Goal: Task Accomplishment & Management: Complete application form

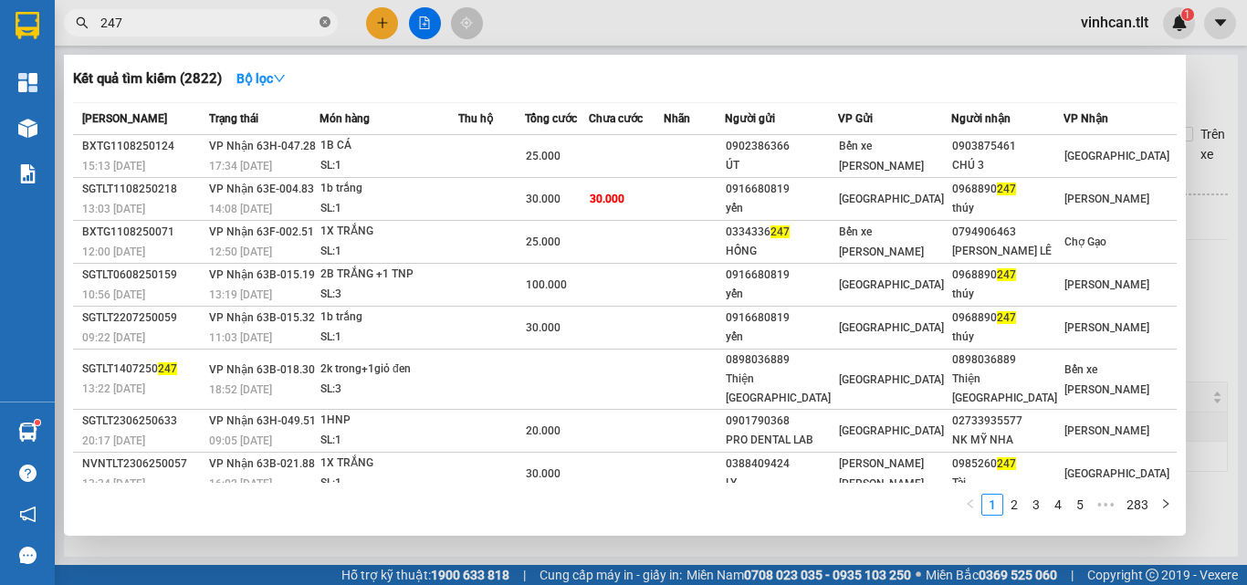
click at [321, 20] on icon "close-circle" at bounding box center [325, 21] width 11 height 11
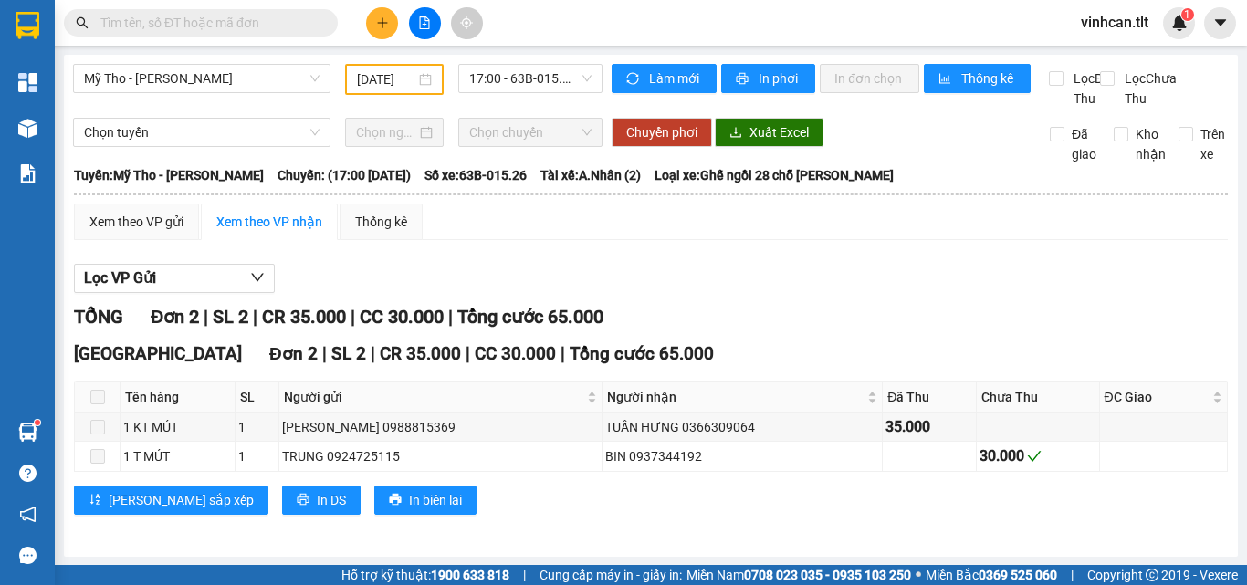
click at [297, 21] on input "text" at bounding box center [207, 23] width 215 height 20
click at [292, 19] on input "text" at bounding box center [207, 23] width 215 height 20
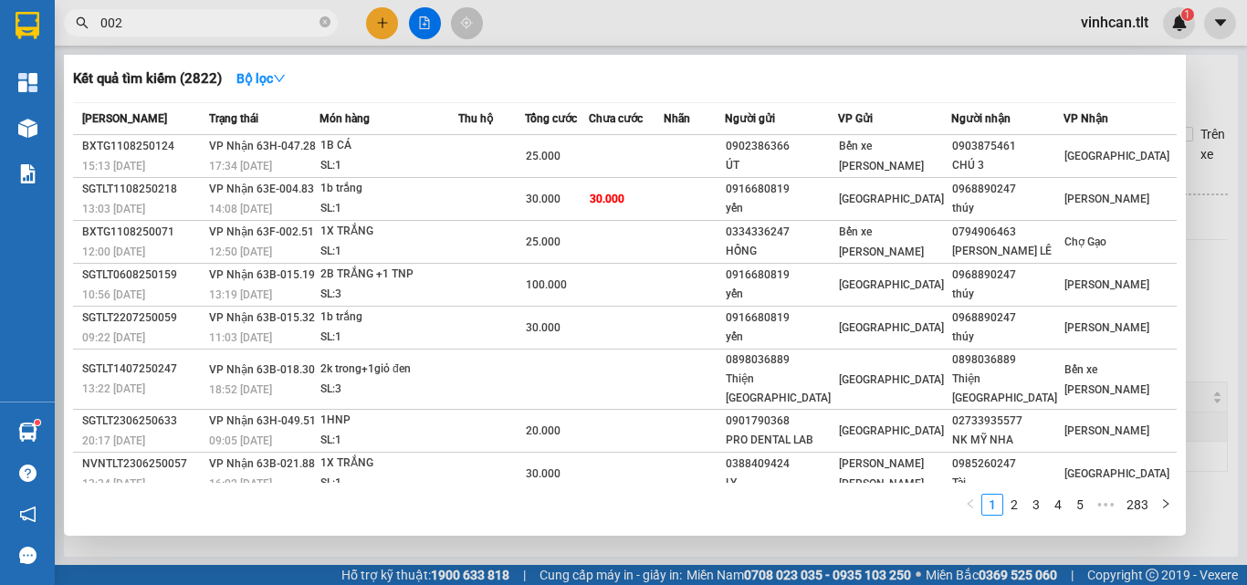
type input "0026"
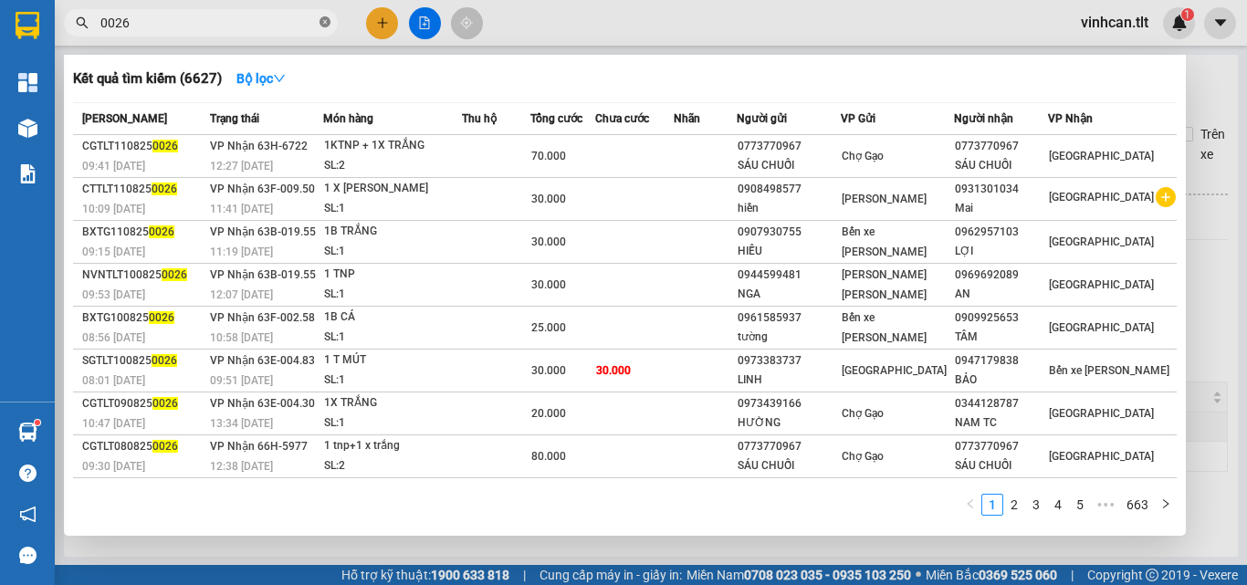
click at [329, 17] on icon "close-circle" at bounding box center [325, 21] width 11 height 11
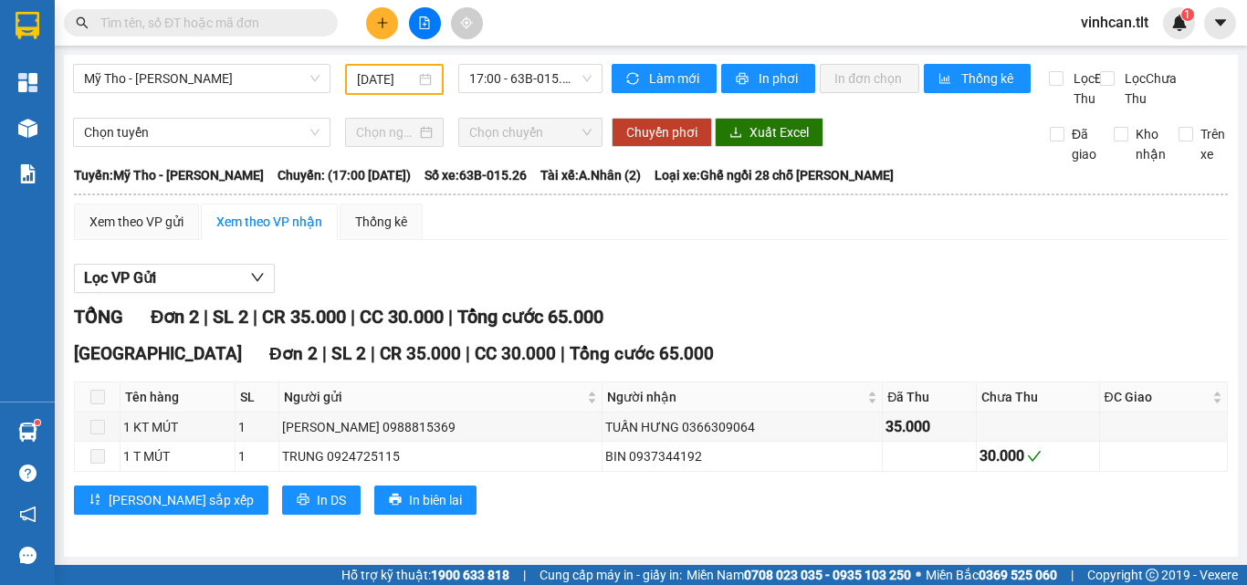
click at [302, 21] on input "text" at bounding box center [207, 23] width 215 height 20
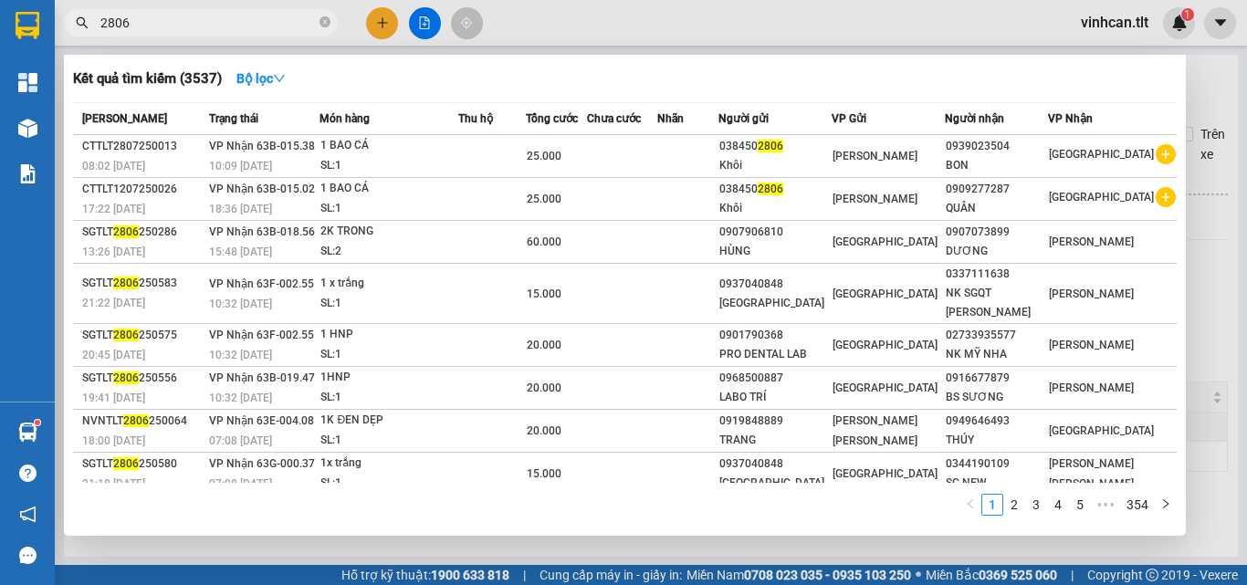
type input "2806"
click at [319, 19] on span "2806" at bounding box center [201, 22] width 274 height 27
click at [321, 21] on icon "close-circle" at bounding box center [325, 21] width 11 height 11
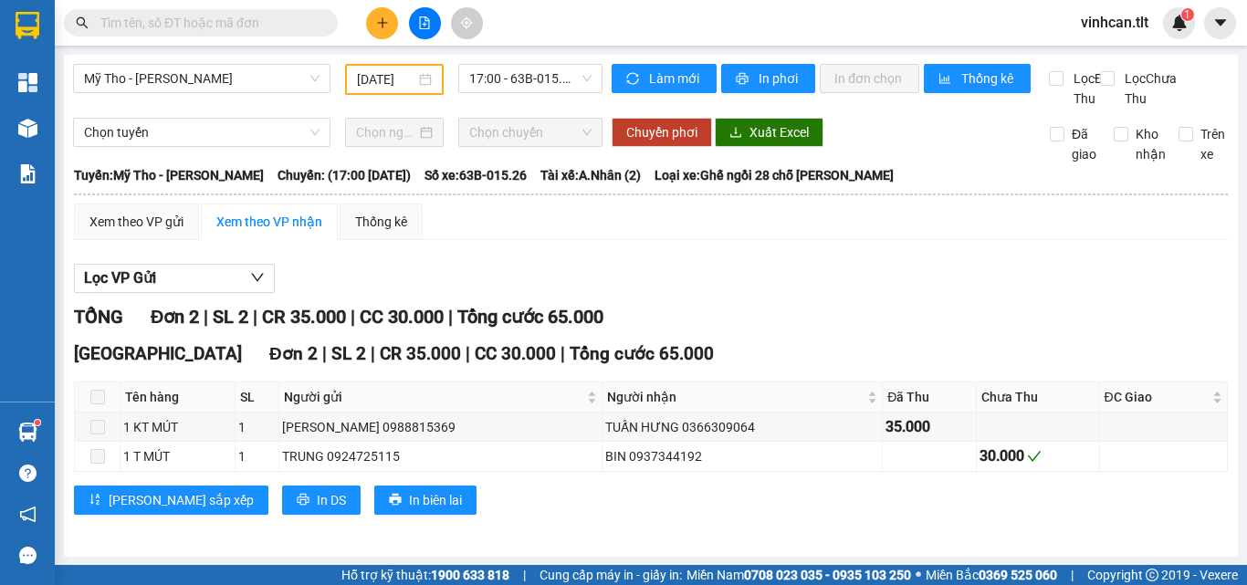
click at [312, 19] on input "text" at bounding box center [207, 23] width 215 height 20
click at [299, 26] on input "text" at bounding box center [207, 23] width 215 height 20
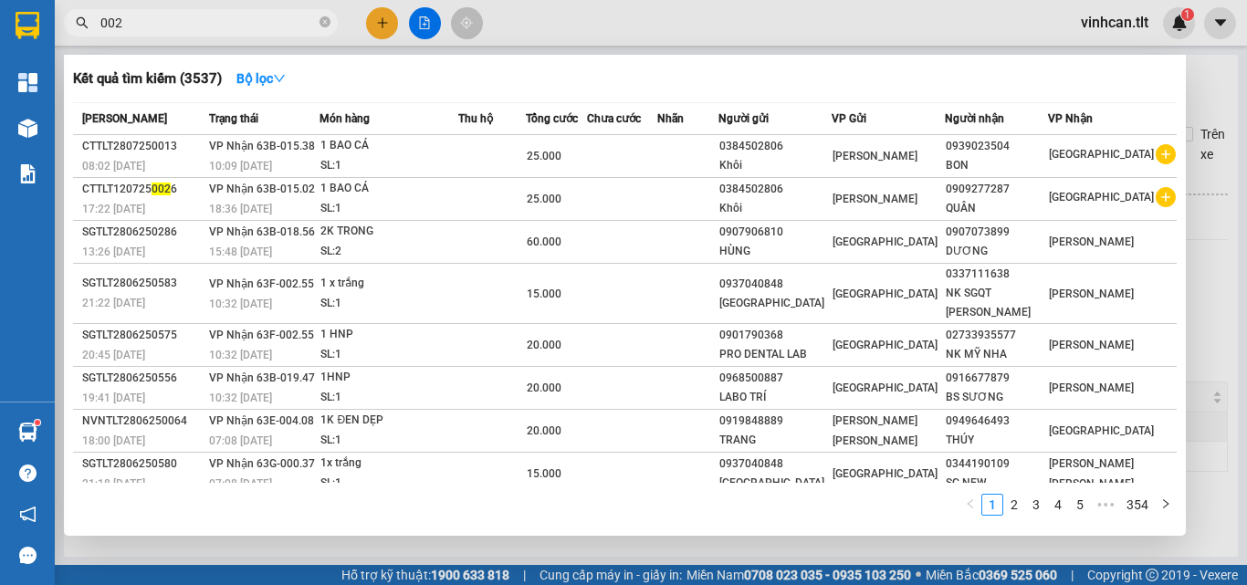
type input "0024"
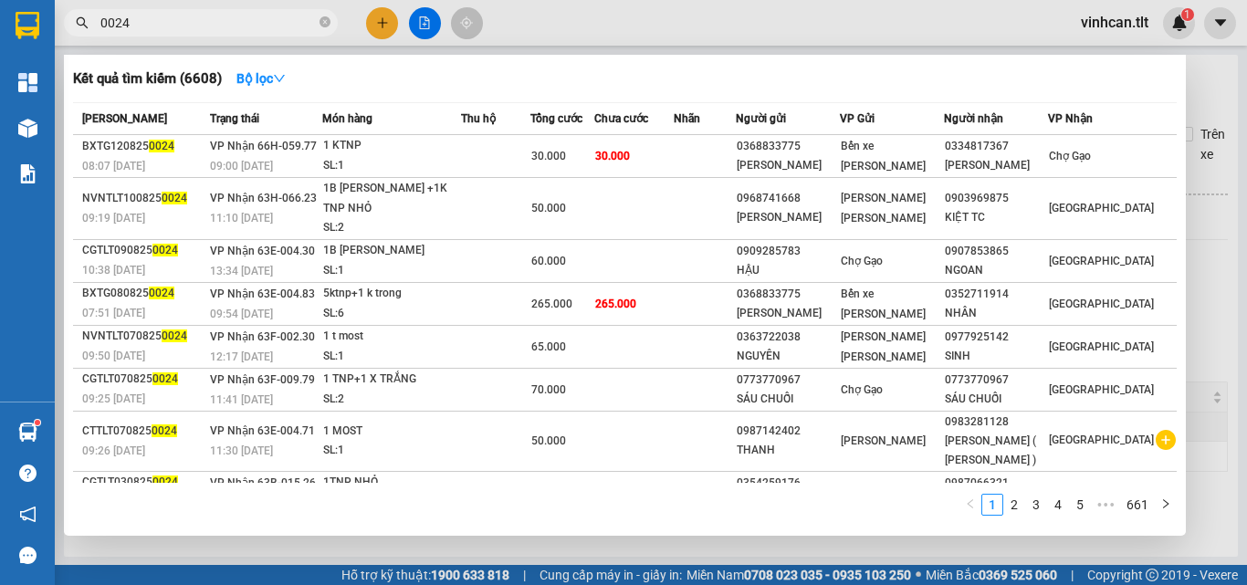
drag, startPoint x: 325, startPoint y: 20, endPoint x: 227, endPoint y: 78, distance: 113.4
click at [324, 20] on icon "close-circle" at bounding box center [325, 21] width 11 height 11
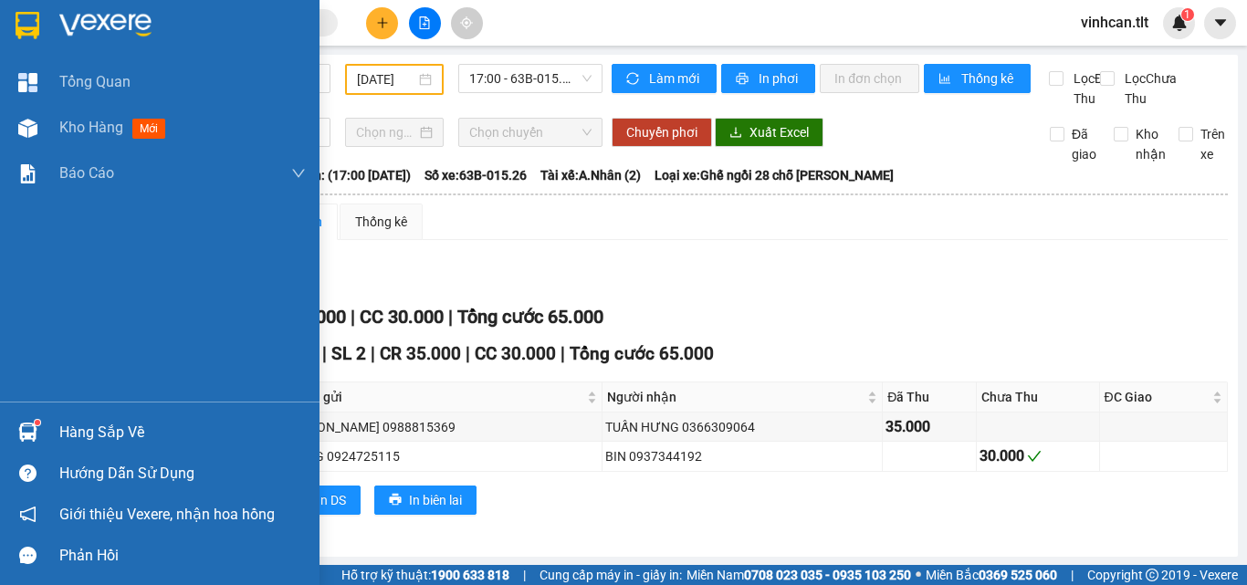
click at [105, 431] on div "Hàng sắp về" at bounding box center [182, 432] width 246 height 27
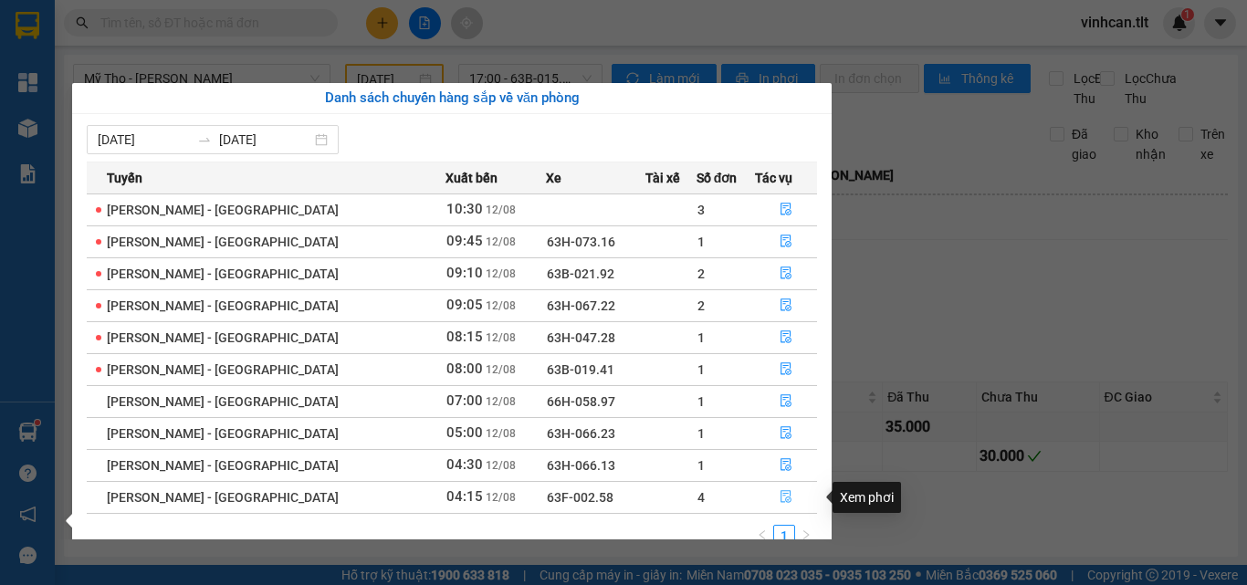
click at [781, 490] on button "button" at bounding box center [786, 497] width 60 height 29
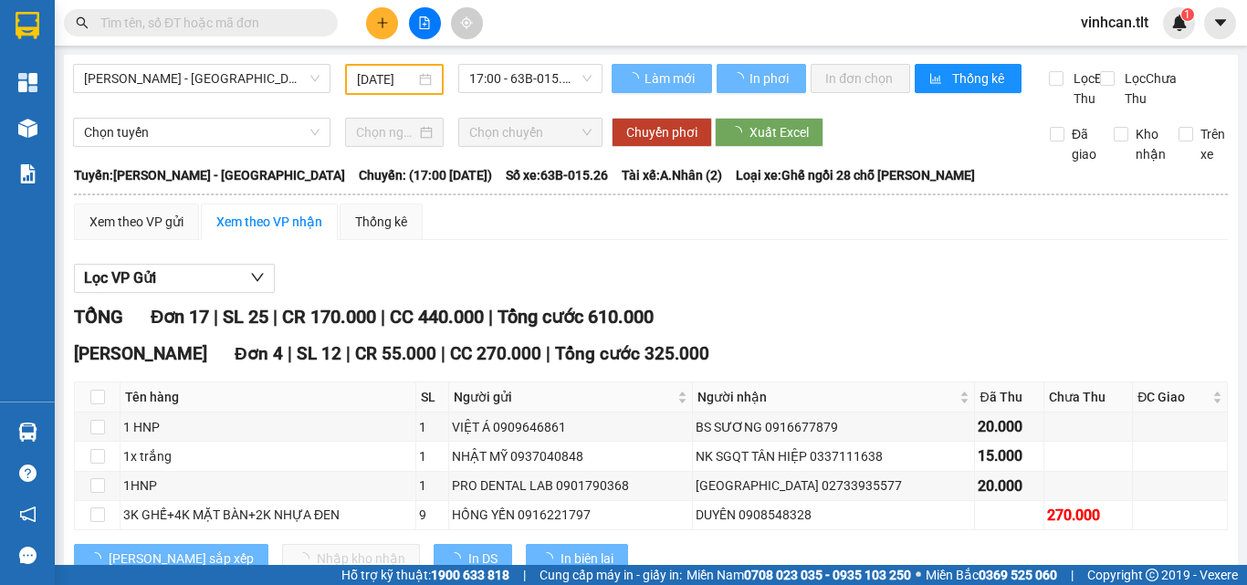
scroll to position [21, 0]
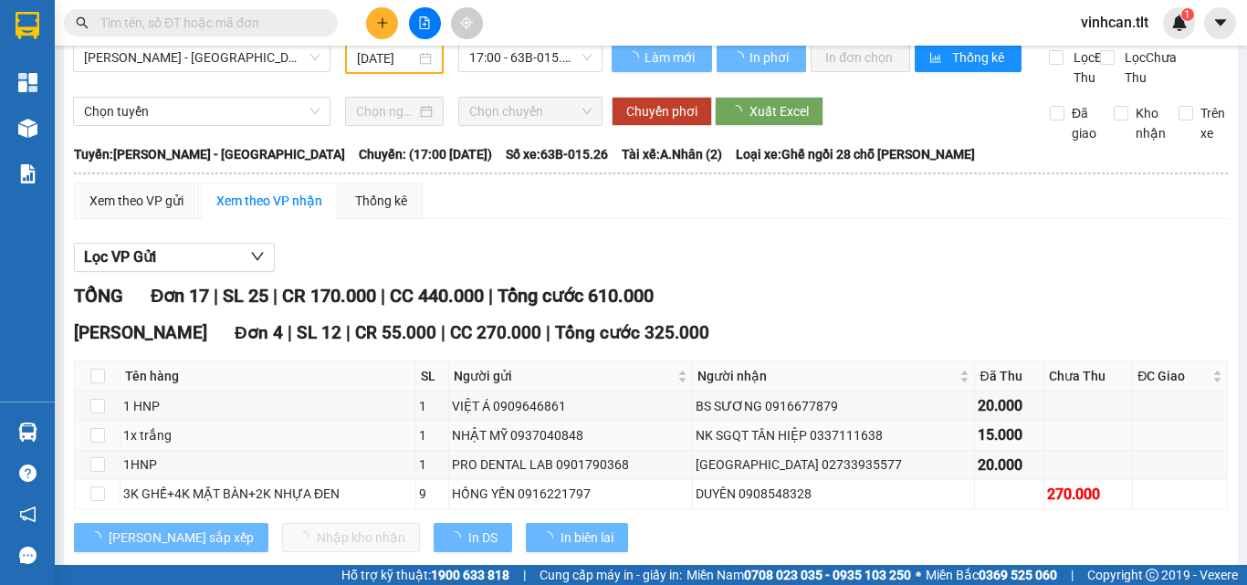
type input "12/08/2025"
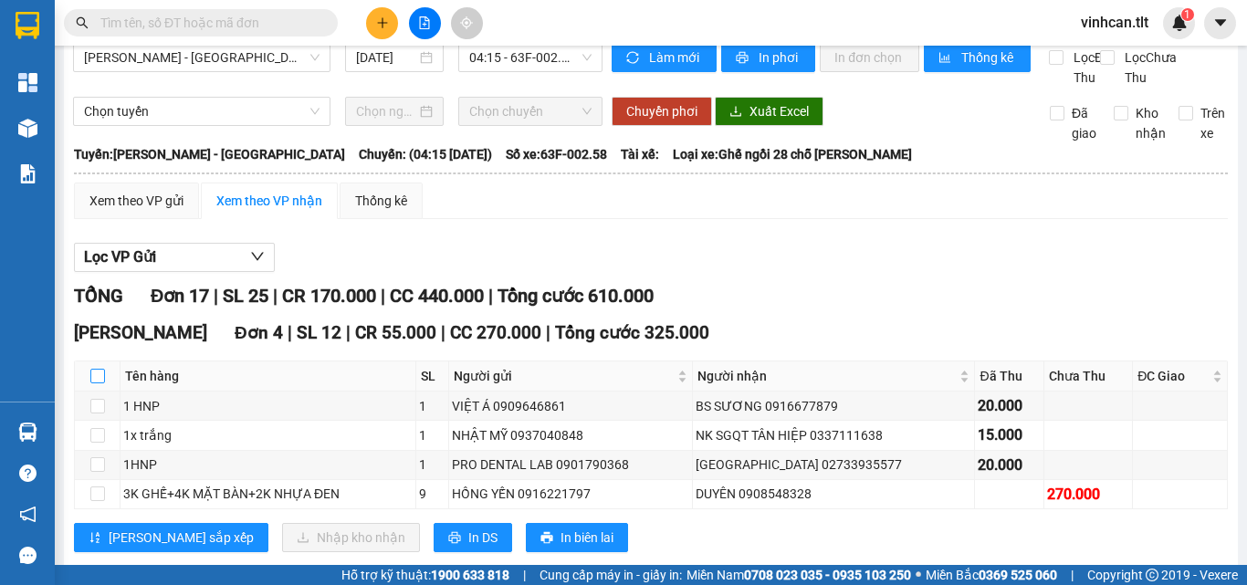
click at [94, 383] on input "checkbox" at bounding box center [97, 376] width 15 height 15
checkbox input "true"
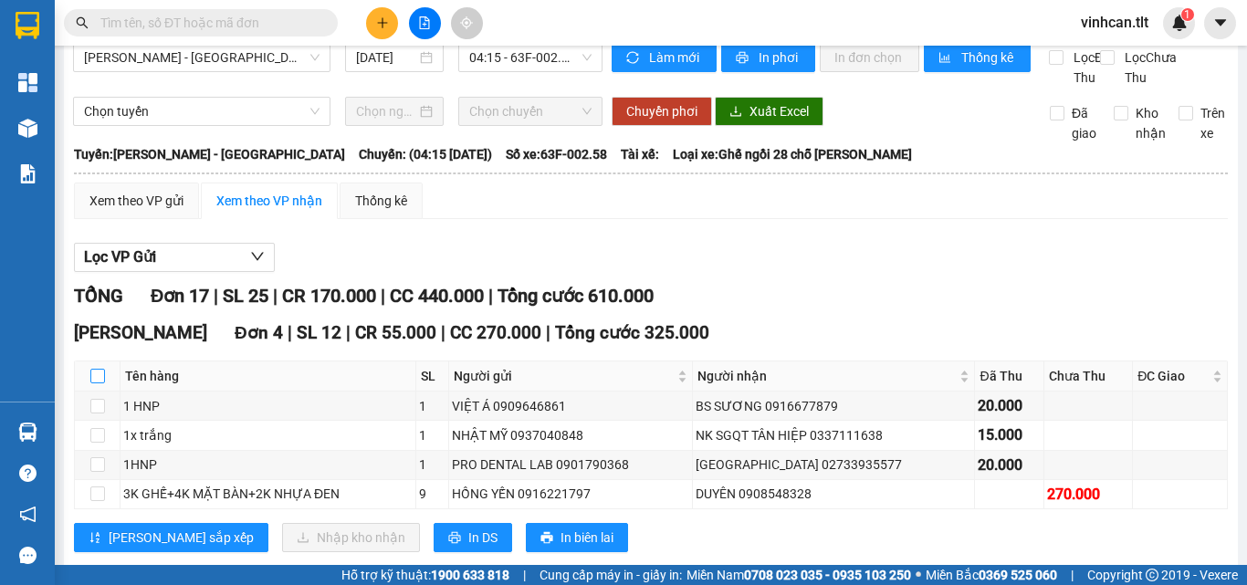
checkbox input "true"
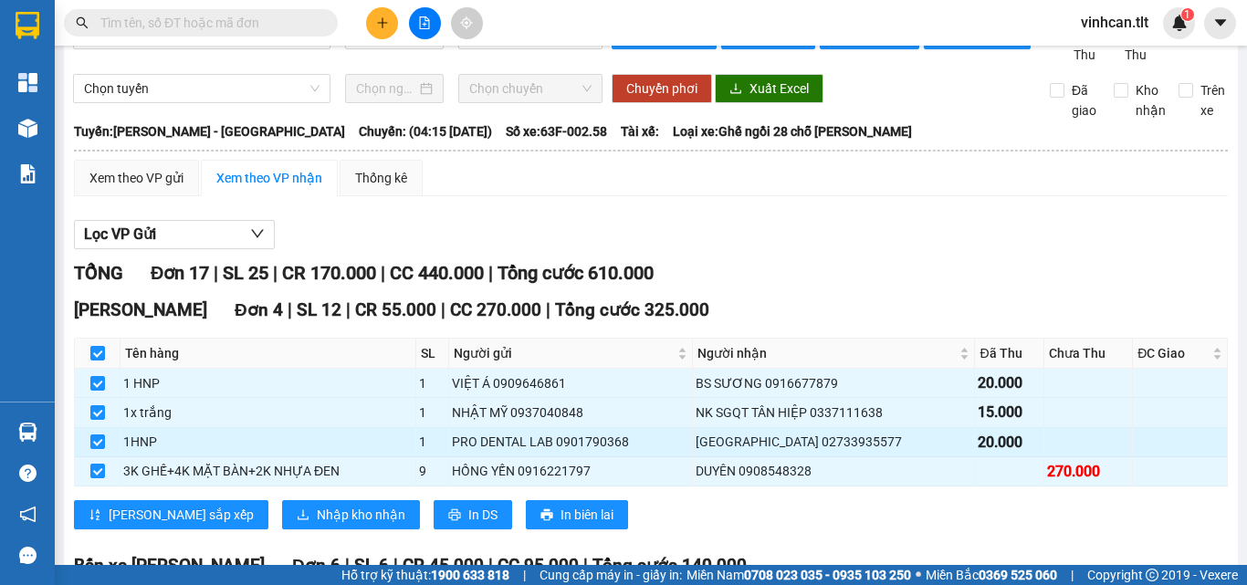
scroll to position [112, 0]
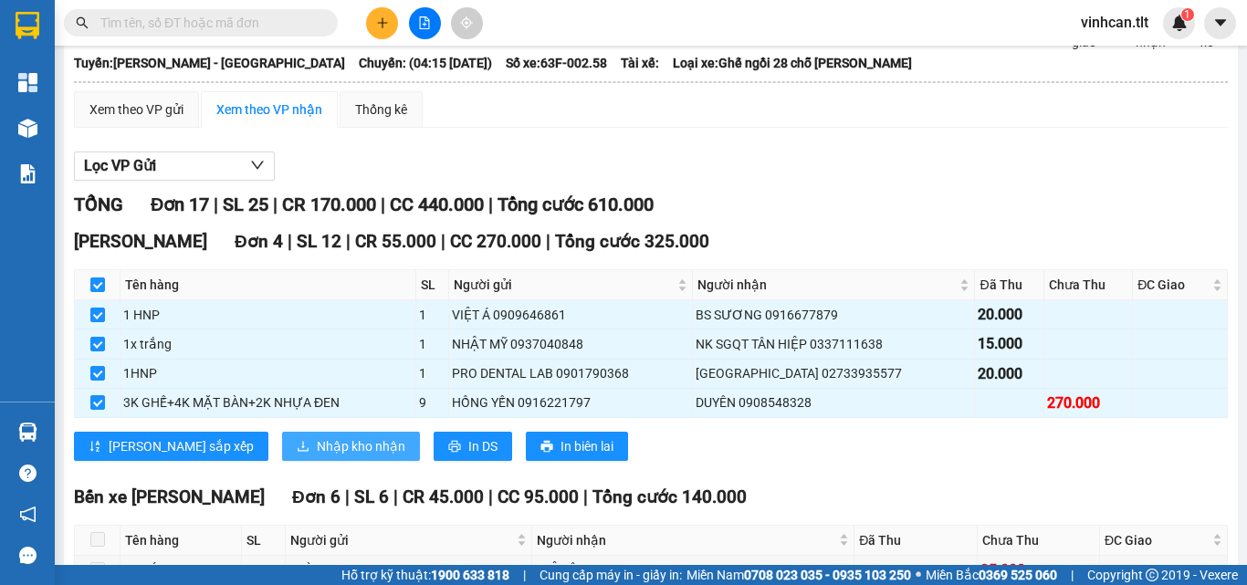
click at [317, 456] on span "Nhập kho nhận" at bounding box center [361, 446] width 89 height 20
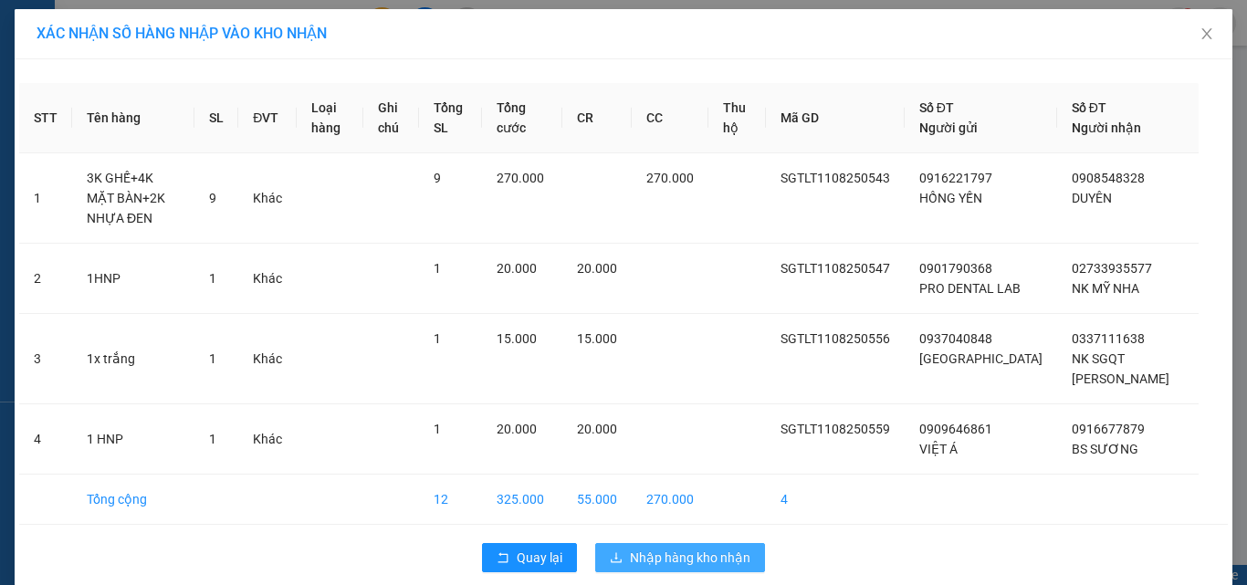
click at [727, 550] on span "Nhập hàng kho nhận" at bounding box center [690, 558] width 121 height 20
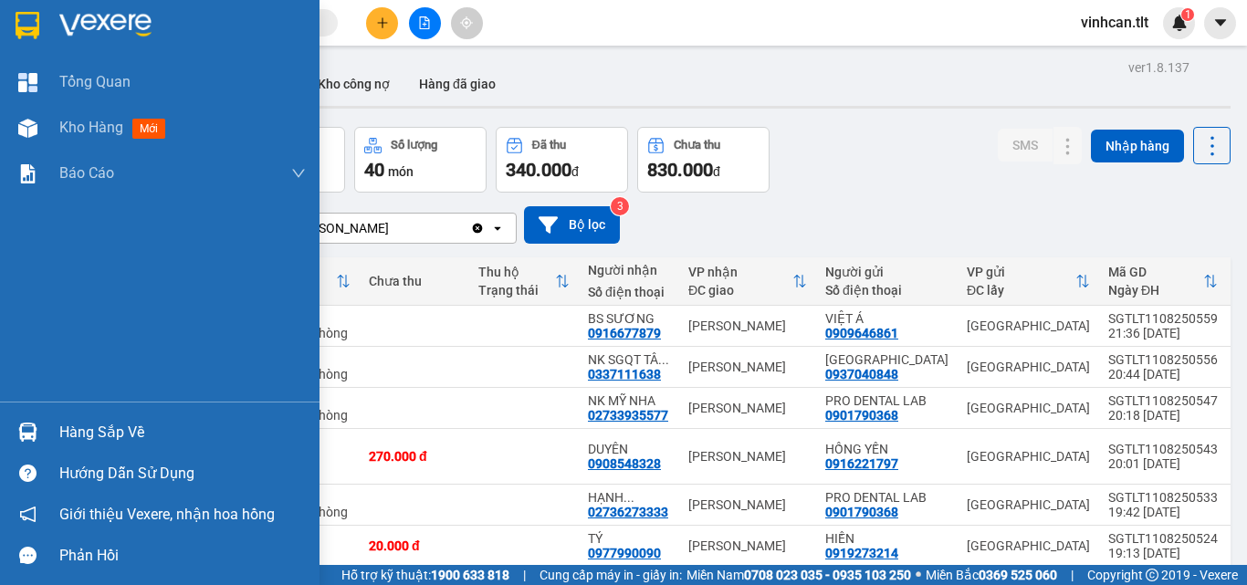
drag, startPoint x: 79, startPoint y: 435, endPoint x: 167, endPoint y: 446, distance: 88.3
click at [80, 435] on div "Hàng sắp về" at bounding box center [182, 432] width 246 height 27
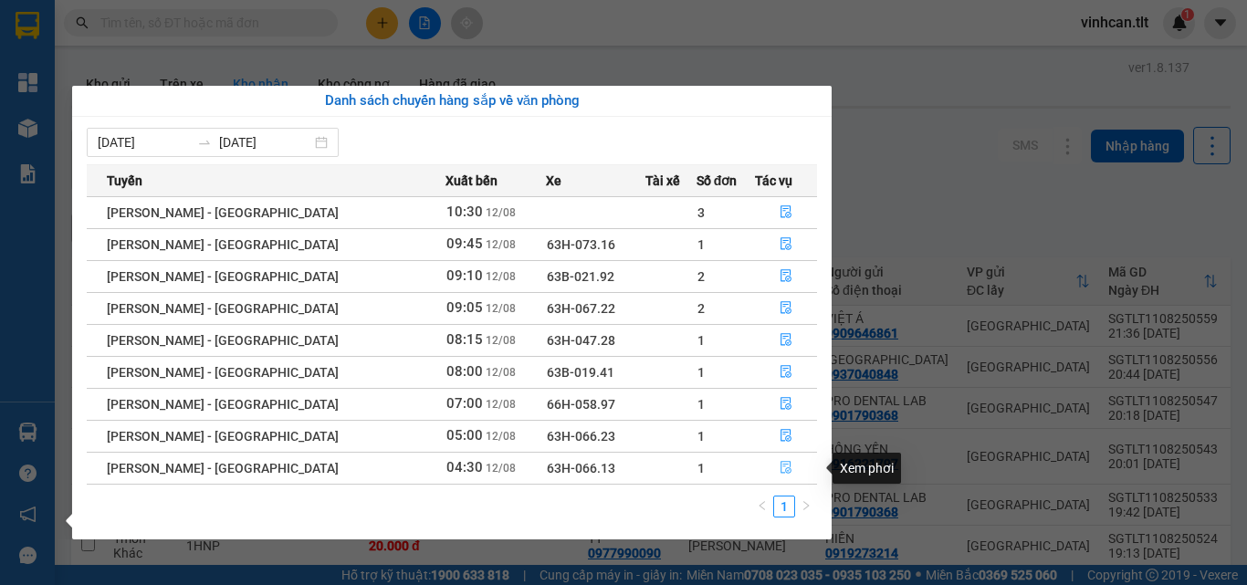
click at [781, 471] on icon "file-done" at bounding box center [786, 468] width 11 height 13
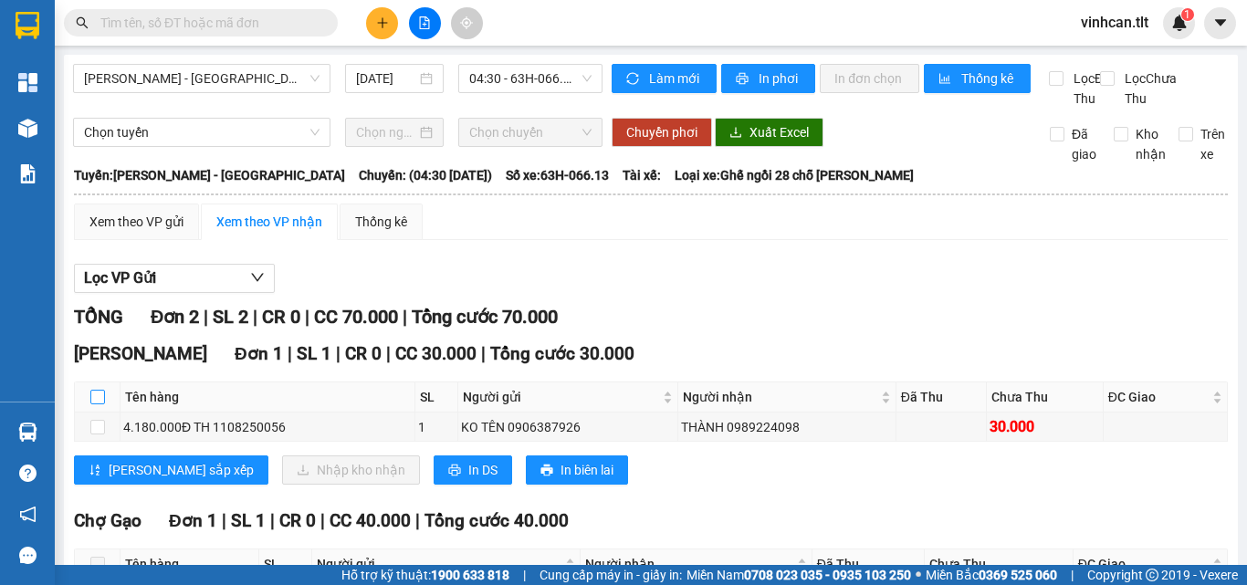
click at [99, 404] on input "checkbox" at bounding box center [97, 397] width 15 height 15
checkbox input "true"
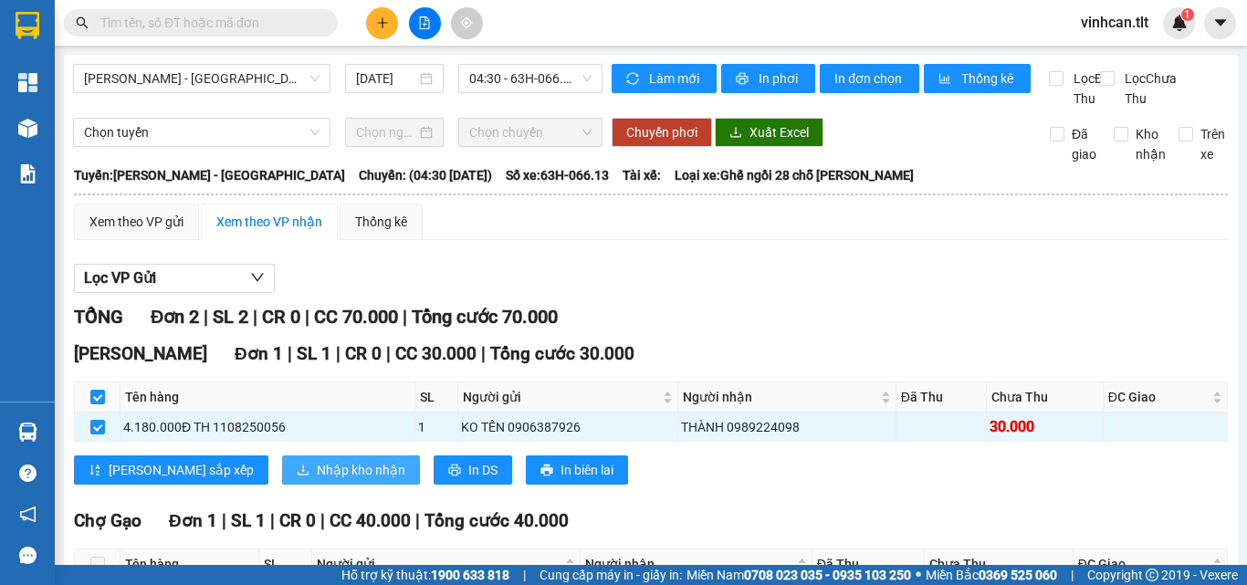
click at [317, 480] on span "Nhập kho nhận" at bounding box center [361, 470] width 89 height 20
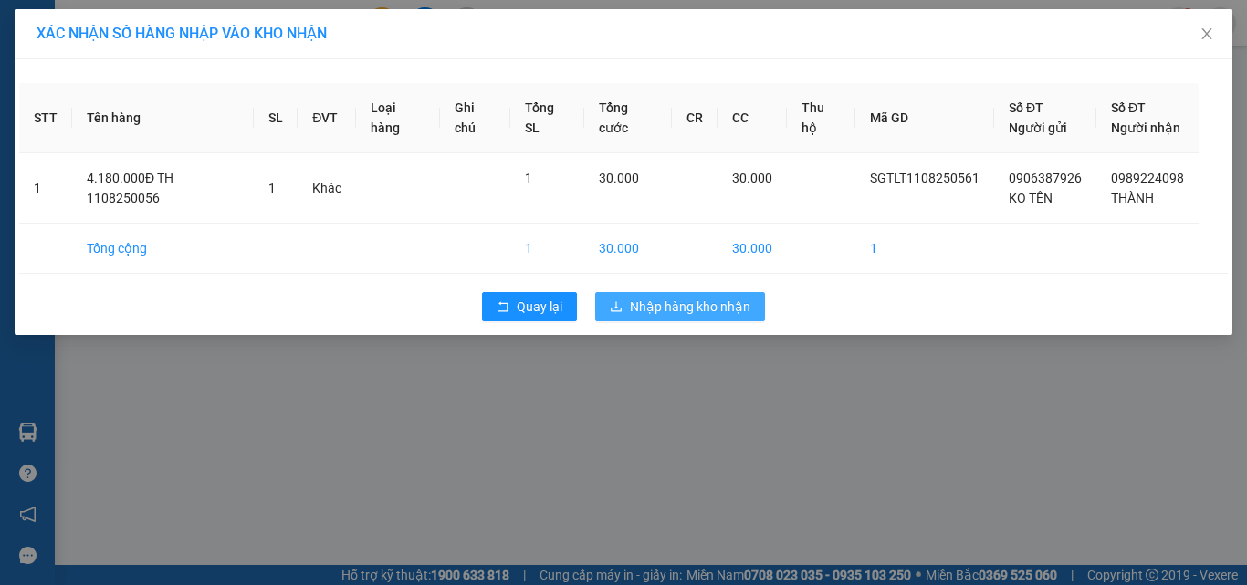
click at [689, 298] on button "Nhập hàng kho nhận" at bounding box center [680, 306] width 170 height 29
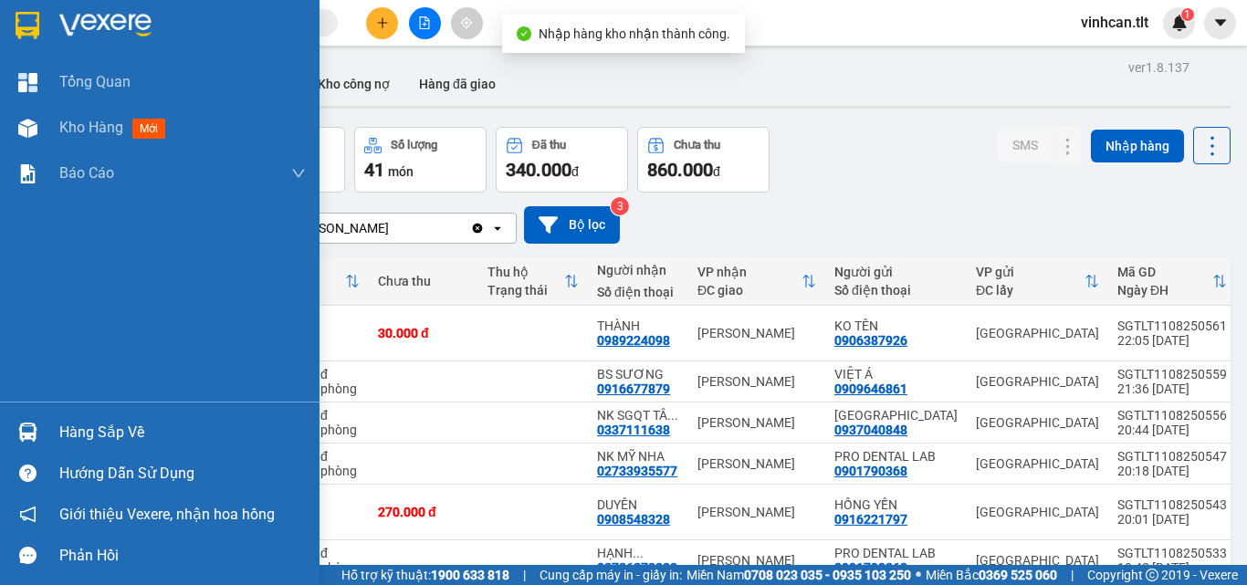
drag, startPoint x: 70, startPoint y: 425, endPoint x: 81, endPoint y: 429, distance: 11.5
click at [72, 426] on div "Hàng sắp về" at bounding box center [182, 432] width 246 height 27
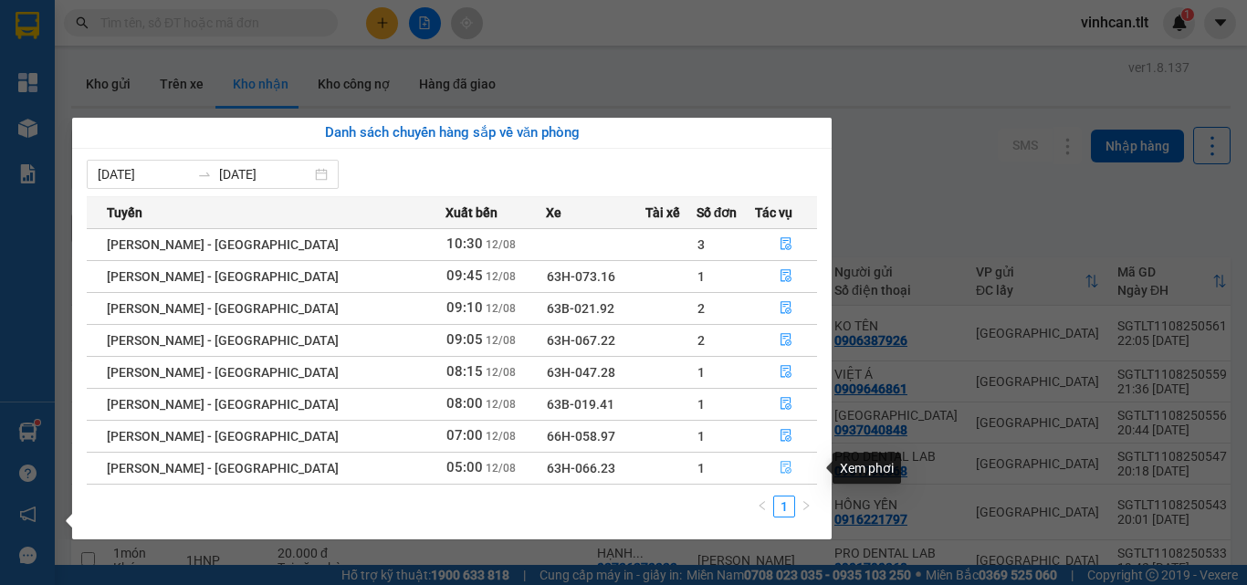
click at [780, 464] on icon "file-done" at bounding box center [786, 467] width 13 height 13
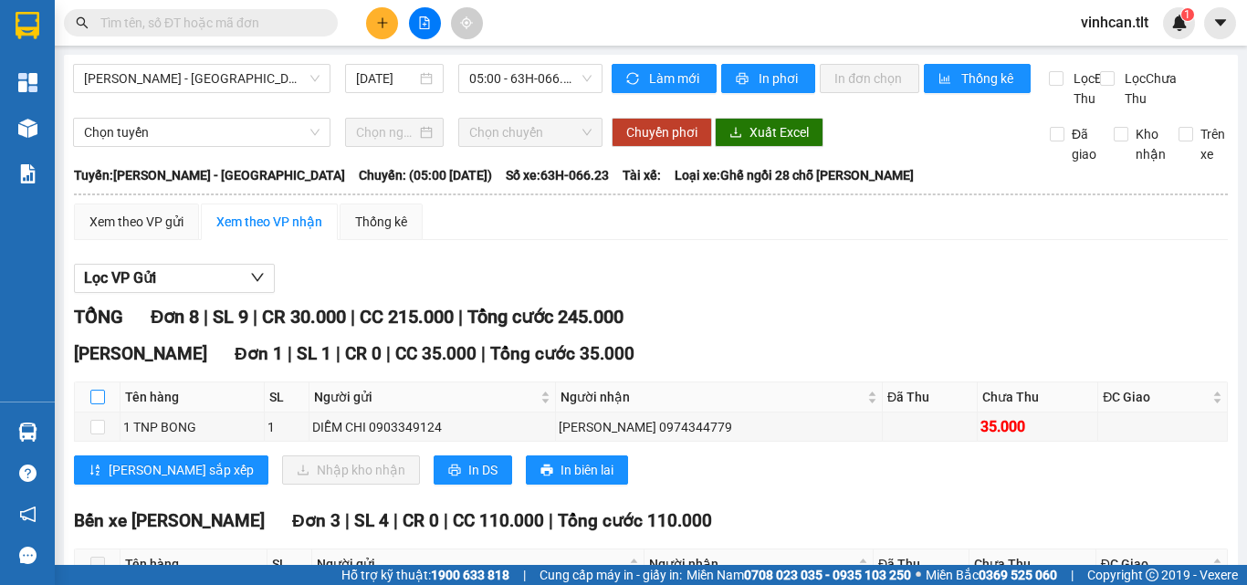
drag, startPoint x: 96, startPoint y: 414, endPoint x: 124, endPoint y: 420, distance: 29.0
click at [97, 404] on input "checkbox" at bounding box center [97, 397] width 15 height 15
checkbox input "true"
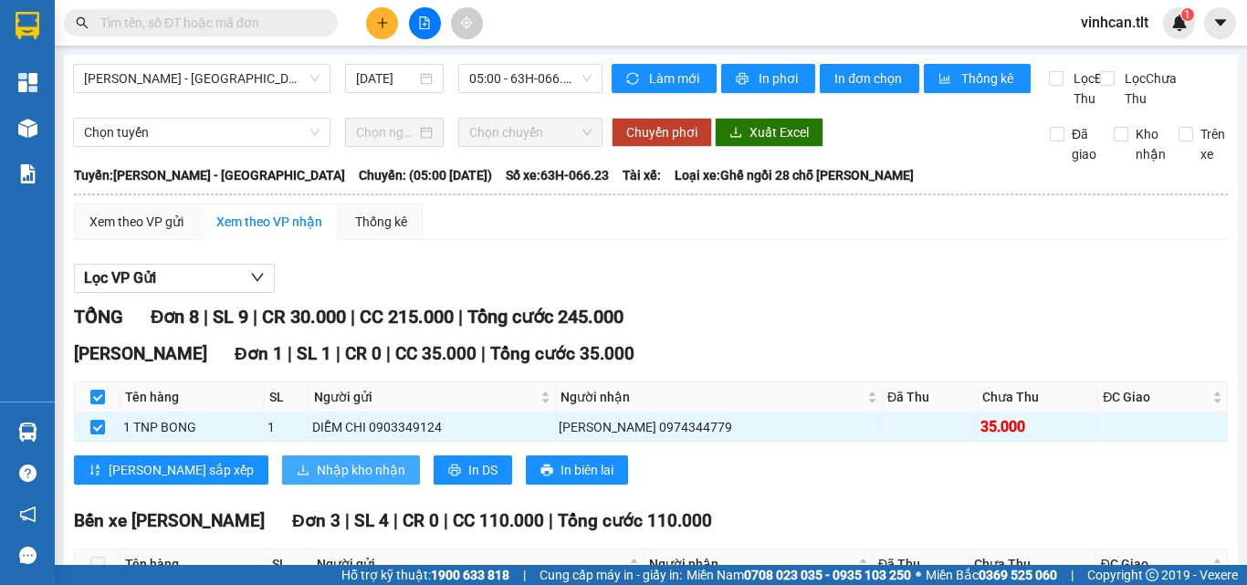
click at [317, 480] on span "Nhập kho nhận" at bounding box center [361, 470] width 89 height 20
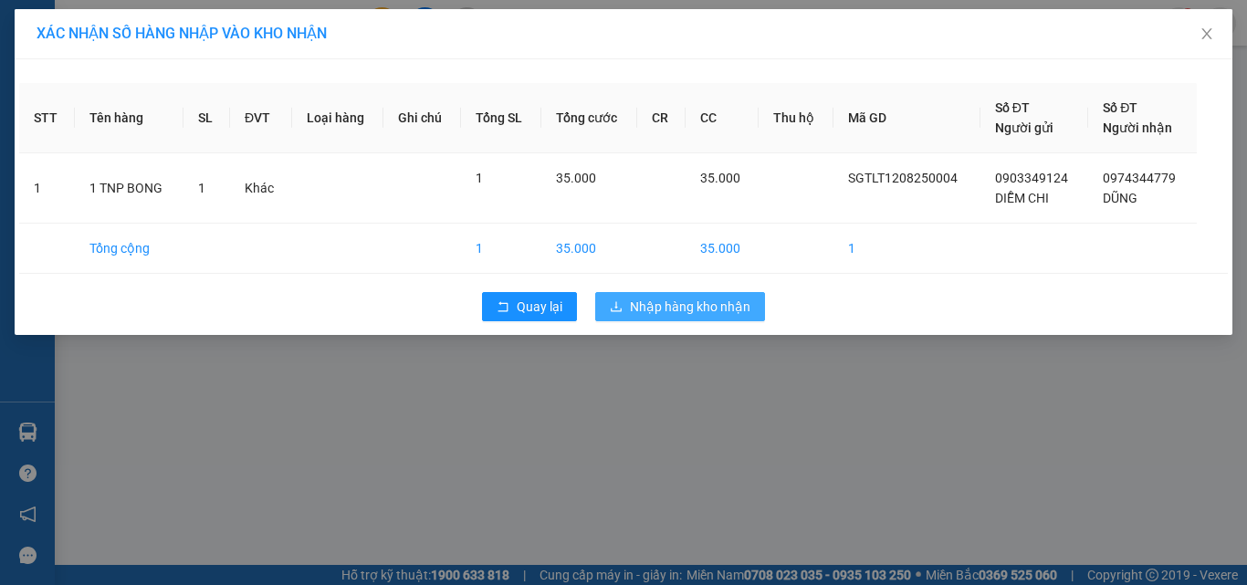
click at [729, 297] on span "Nhập hàng kho nhận" at bounding box center [690, 307] width 121 height 20
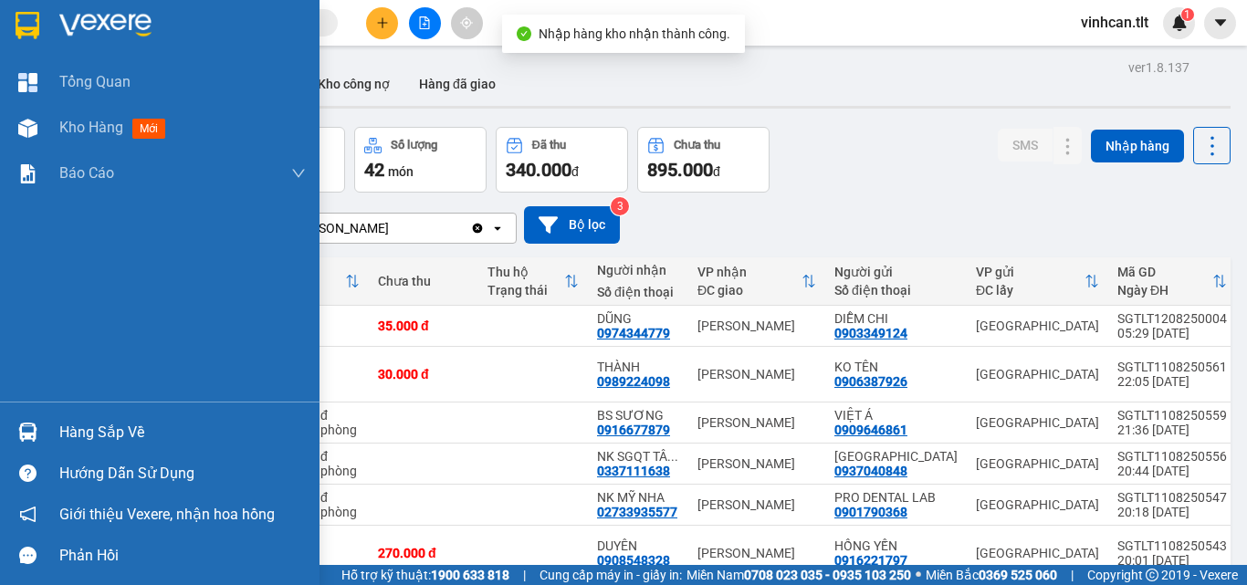
drag, startPoint x: 70, startPoint y: 426, endPoint x: 97, endPoint y: 428, distance: 26.5
click at [73, 427] on div "Hàng sắp về" at bounding box center [182, 432] width 246 height 27
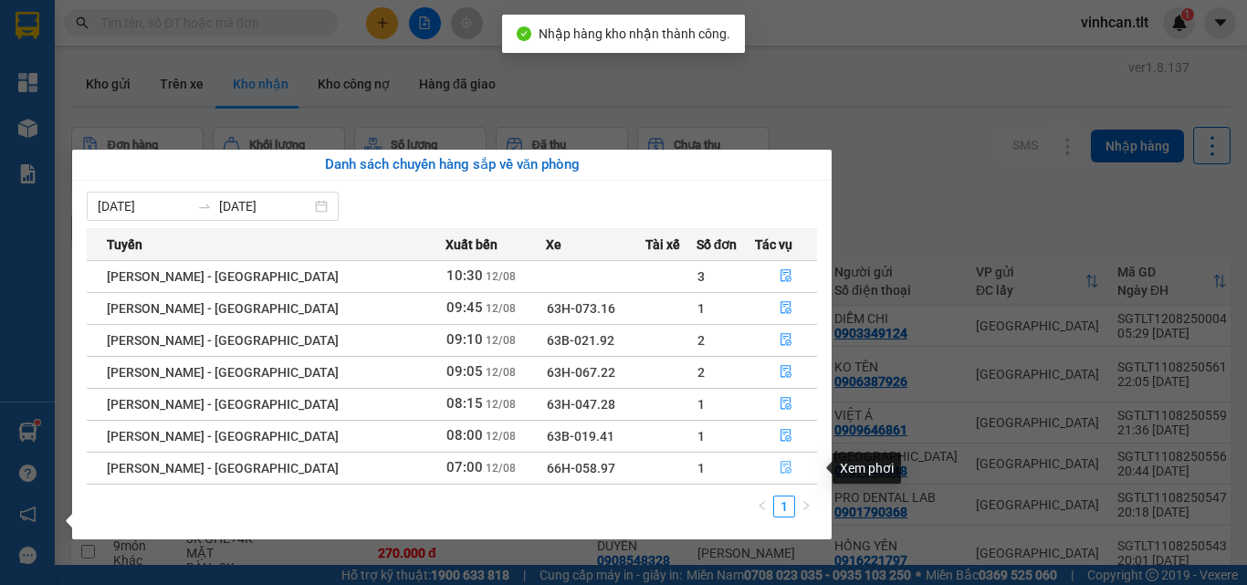
click at [782, 471] on icon "file-done" at bounding box center [786, 467] width 13 height 13
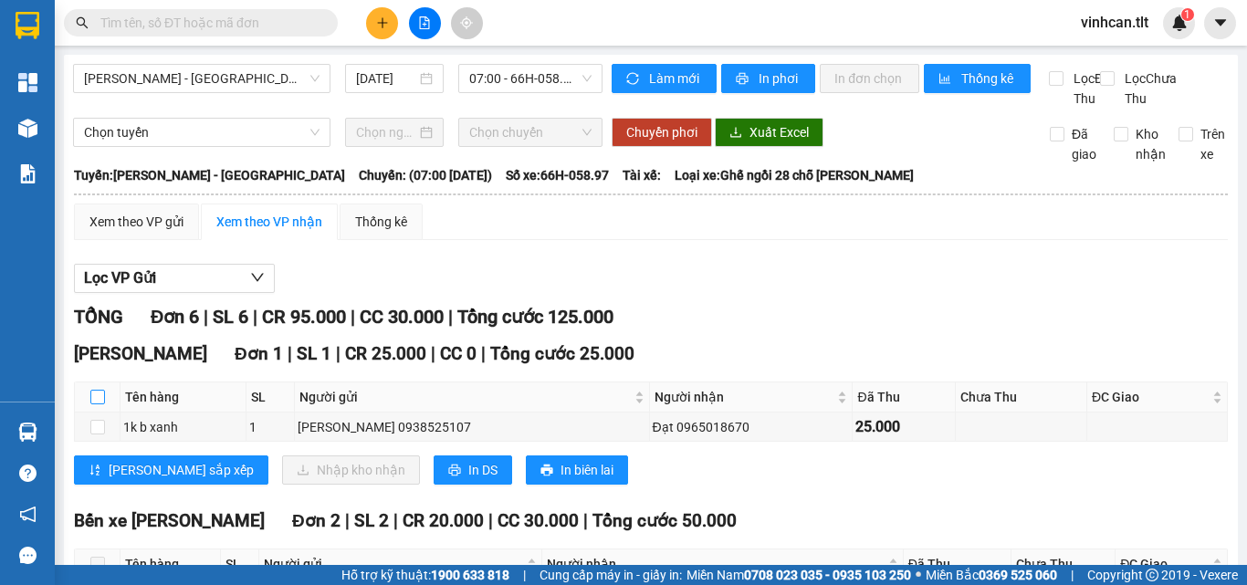
click at [99, 404] on input "checkbox" at bounding box center [97, 397] width 15 height 15
checkbox input "true"
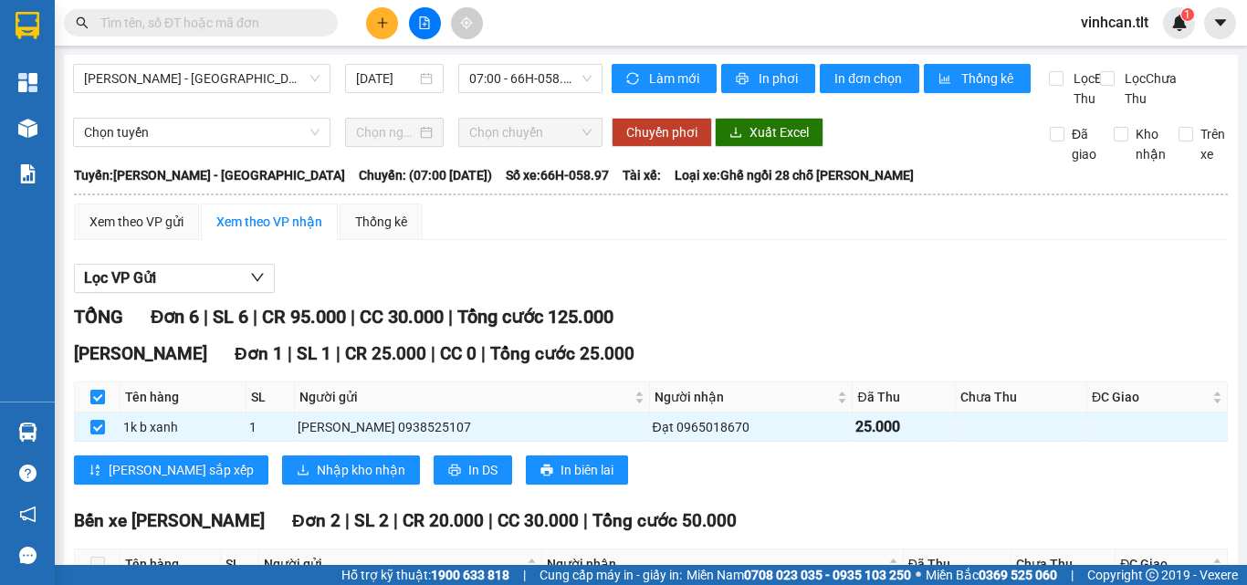
checkbox input "true"
click at [317, 480] on span "Nhập kho nhận" at bounding box center [361, 470] width 89 height 20
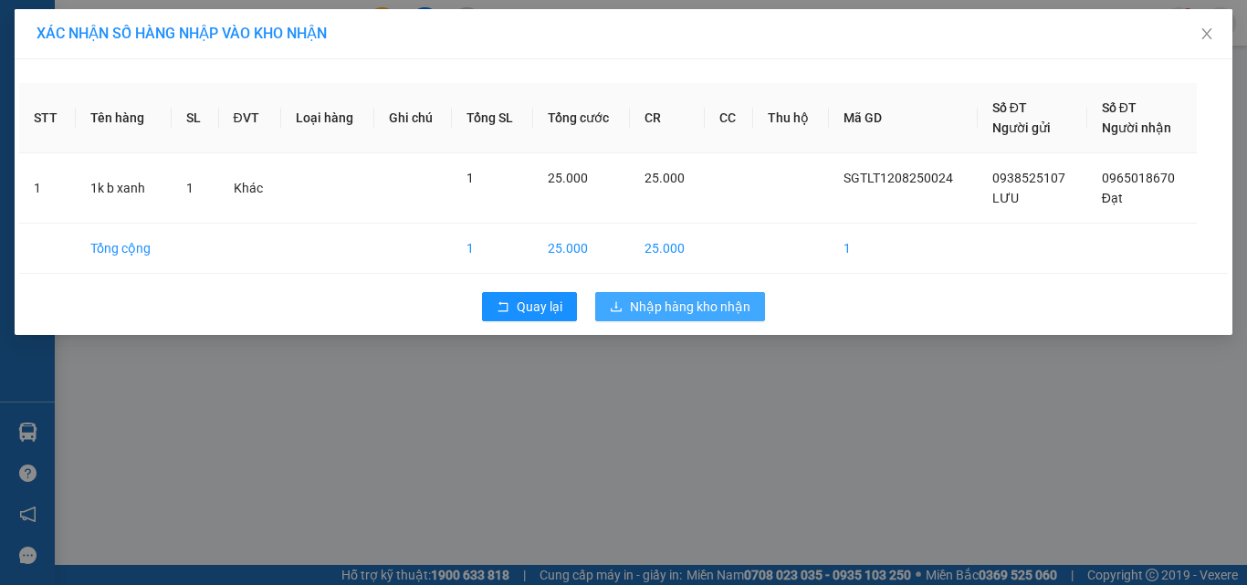
click at [671, 317] on button "Nhập hàng kho nhận" at bounding box center [680, 306] width 170 height 29
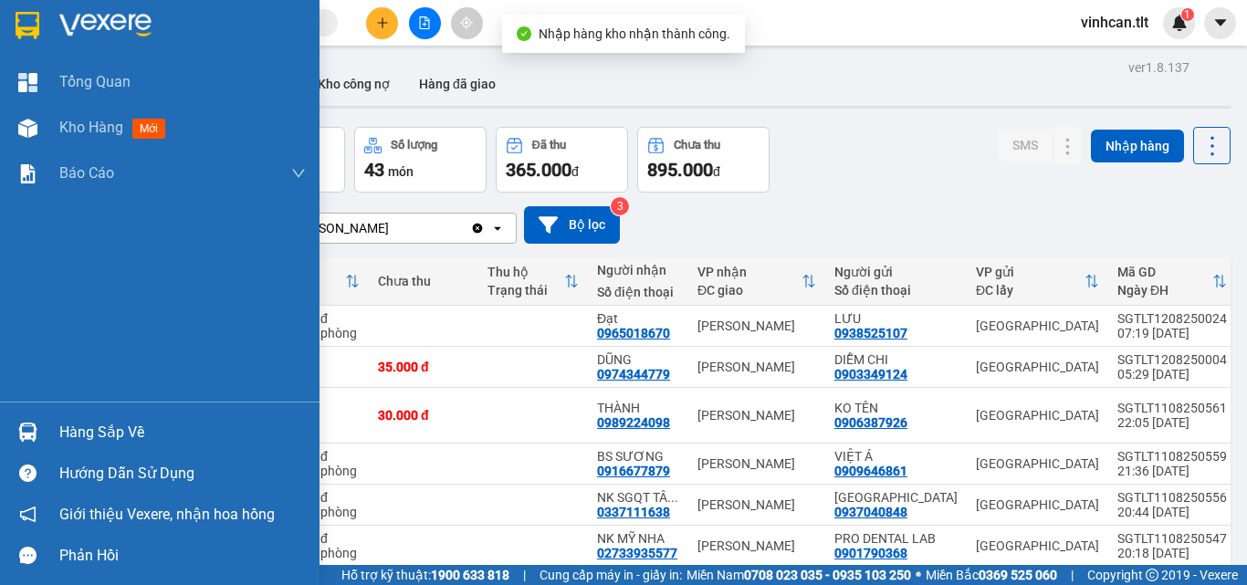
click at [77, 431] on div "Hàng sắp về" at bounding box center [182, 432] width 246 height 27
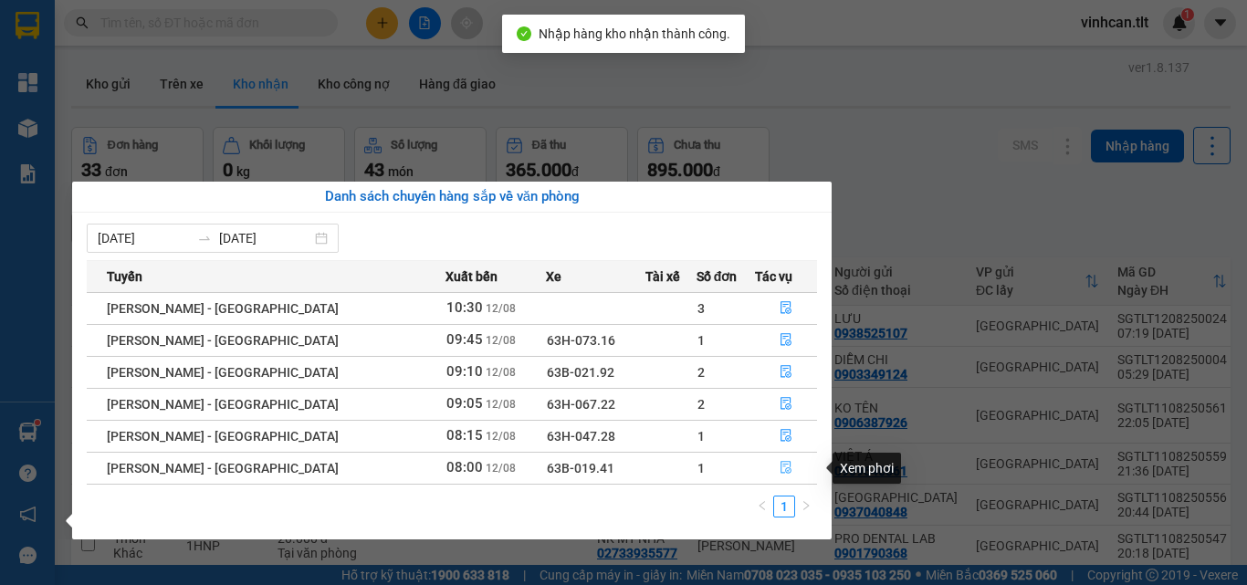
click at [775, 460] on button "button" at bounding box center [786, 468] width 60 height 29
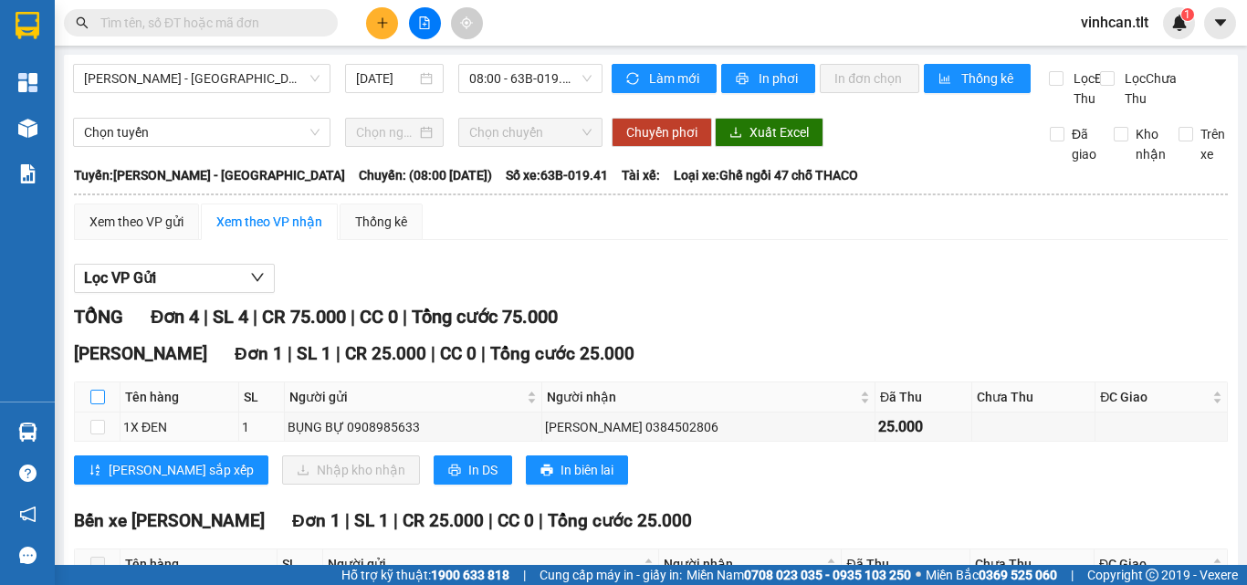
click at [100, 404] on input "checkbox" at bounding box center [97, 397] width 15 height 15
checkbox input "true"
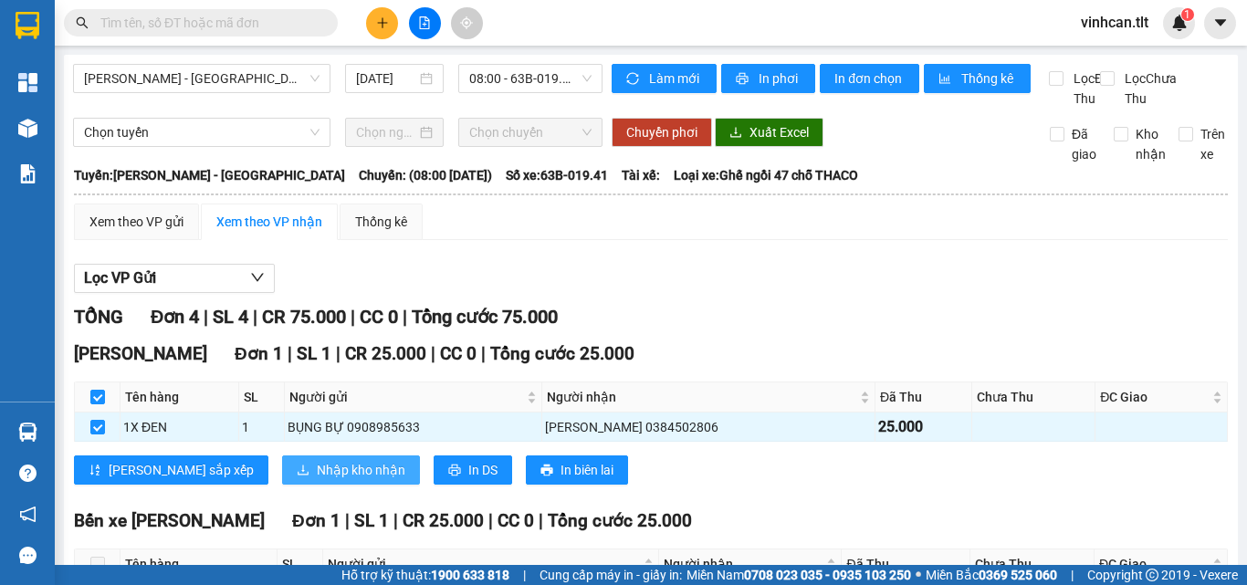
click at [317, 480] on span "Nhập kho nhận" at bounding box center [361, 470] width 89 height 20
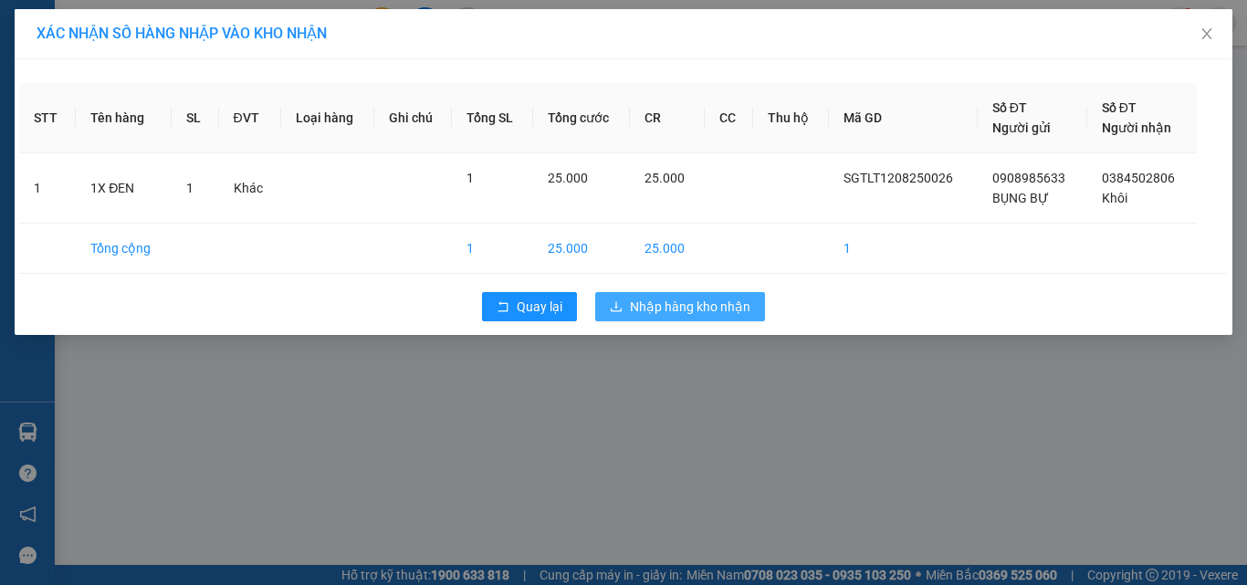
click at [656, 312] on span "Nhập hàng kho nhận" at bounding box center [690, 307] width 121 height 20
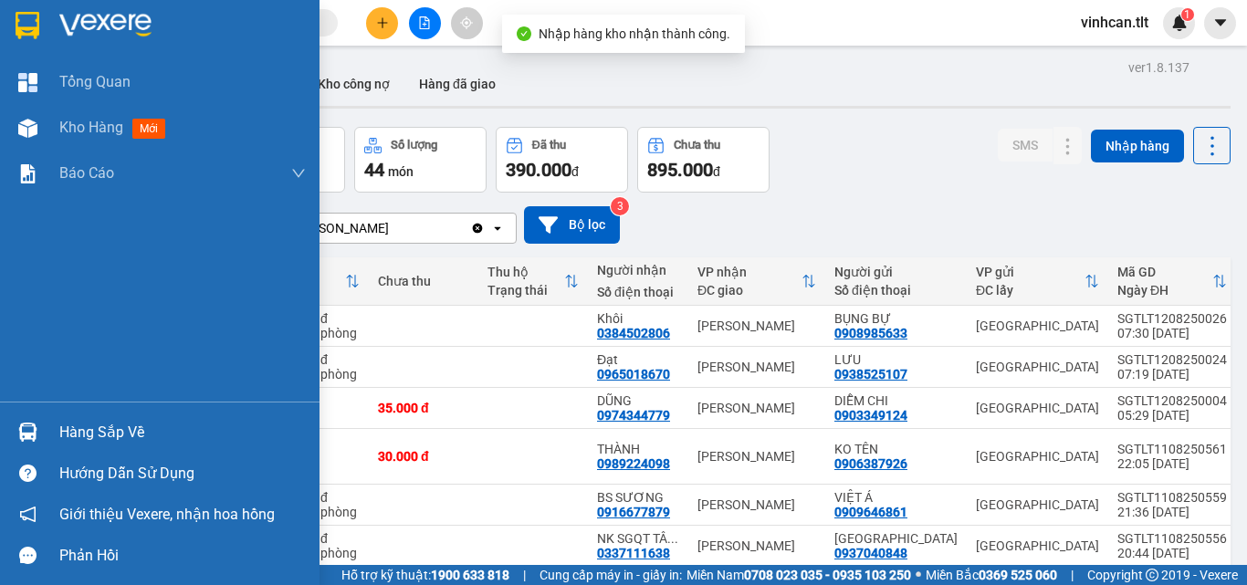
drag, startPoint x: 79, startPoint y: 428, endPoint x: 99, endPoint y: 430, distance: 19.3
click at [85, 428] on div "Hàng sắp về" at bounding box center [182, 432] width 246 height 27
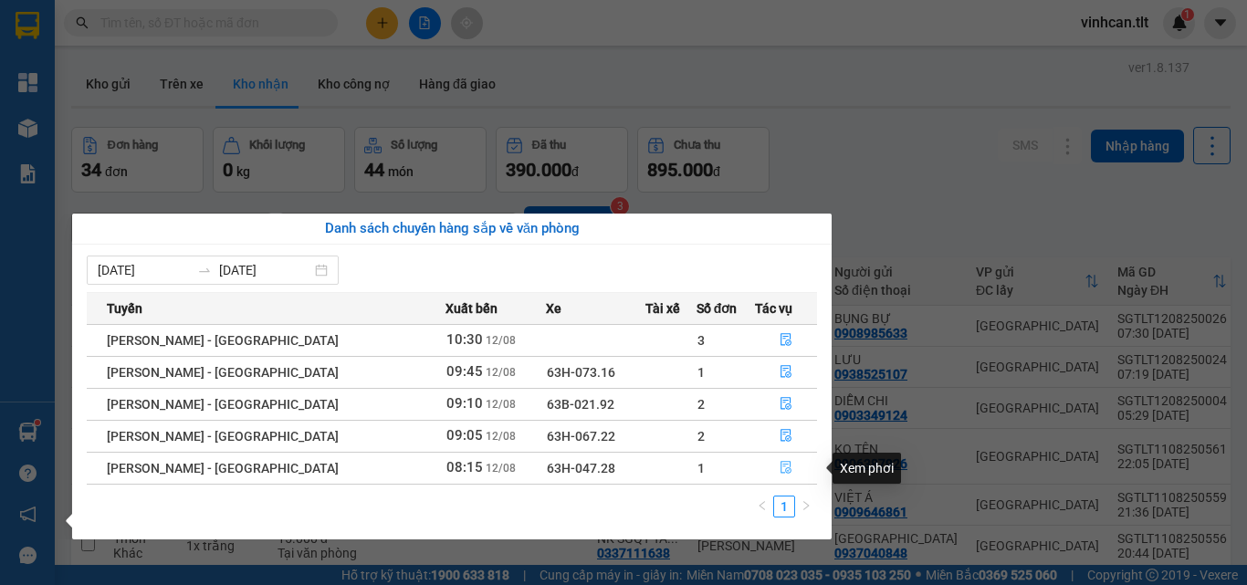
click at [781, 467] on icon "file-done" at bounding box center [786, 468] width 11 height 13
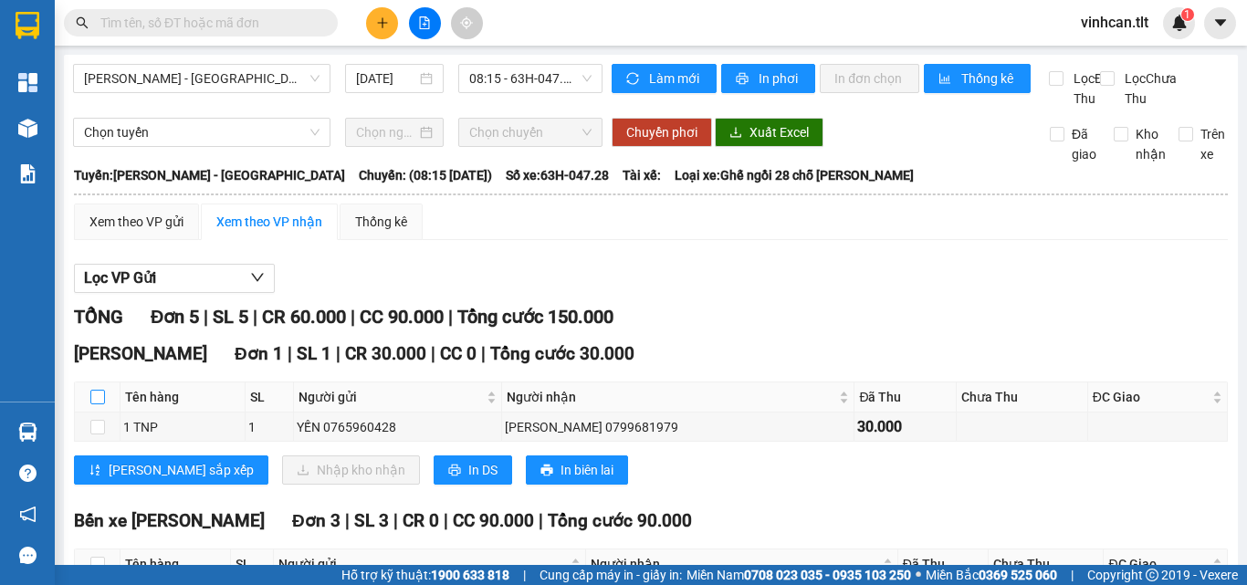
click at [101, 404] on input "checkbox" at bounding box center [97, 397] width 15 height 15
checkbox input "true"
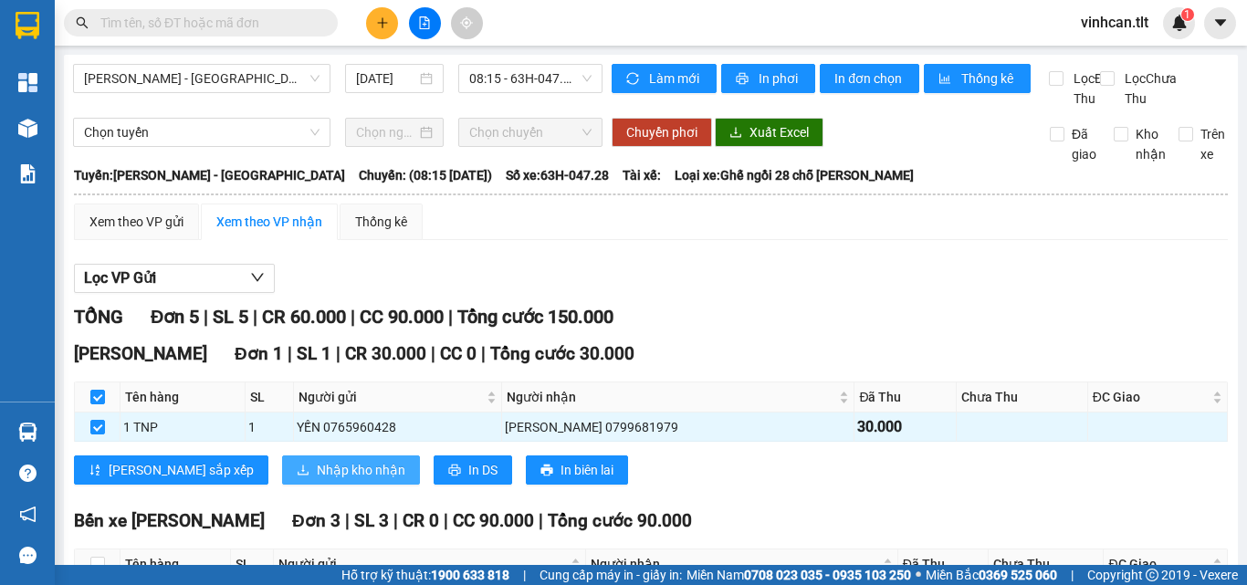
click at [282, 477] on button "Nhập kho nhận" at bounding box center [351, 470] width 138 height 29
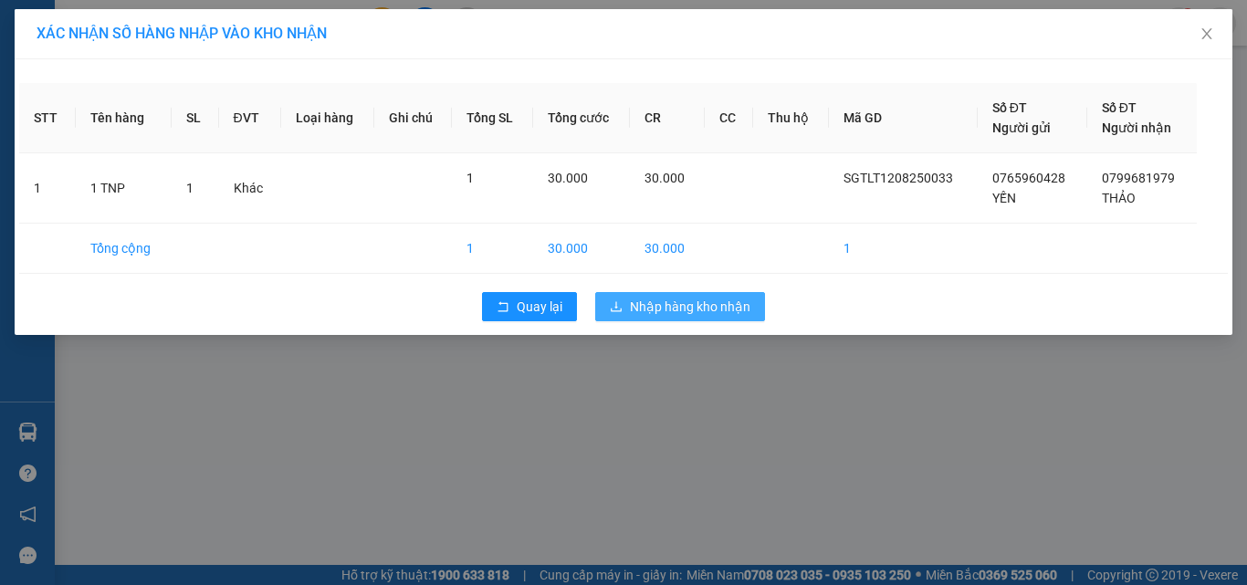
click at [668, 303] on span "Nhập hàng kho nhận" at bounding box center [690, 307] width 121 height 20
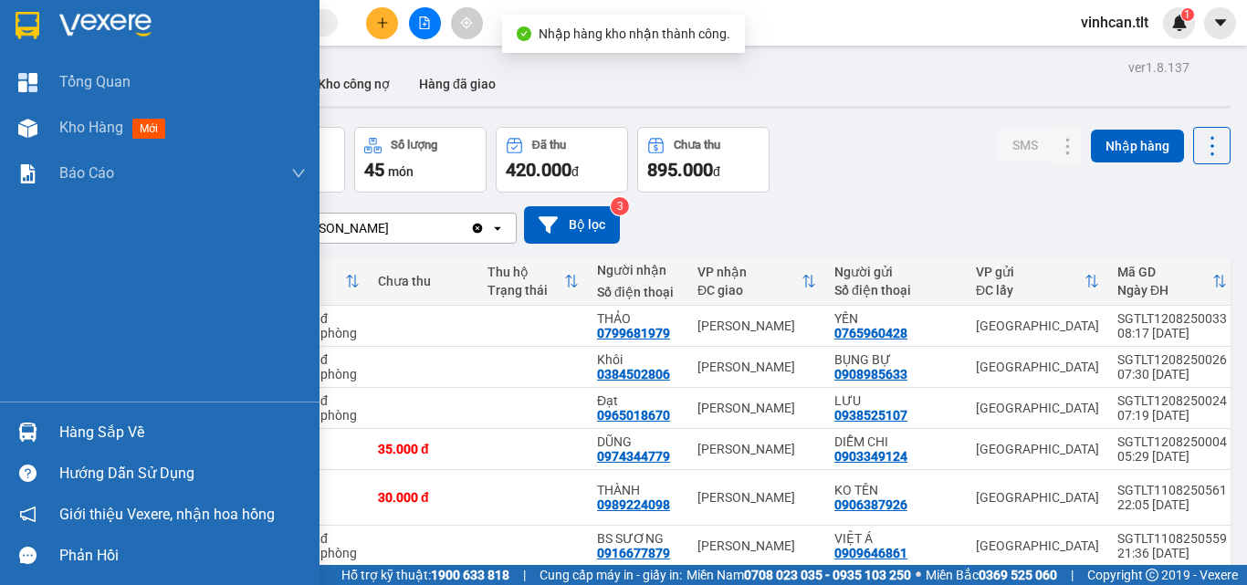
drag, startPoint x: 99, startPoint y: 421, endPoint x: 113, endPoint y: 426, distance: 15.6
click at [103, 424] on div "Hàng sắp về" at bounding box center [182, 432] width 246 height 27
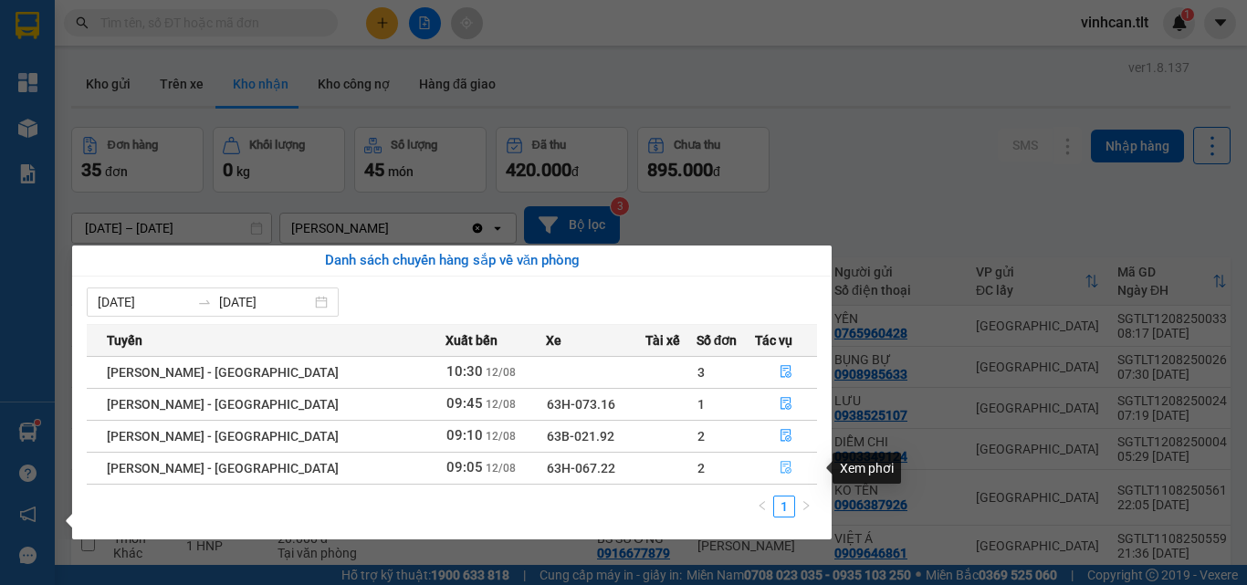
click at [781, 471] on icon "file-done" at bounding box center [786, 467] width 13 height 13
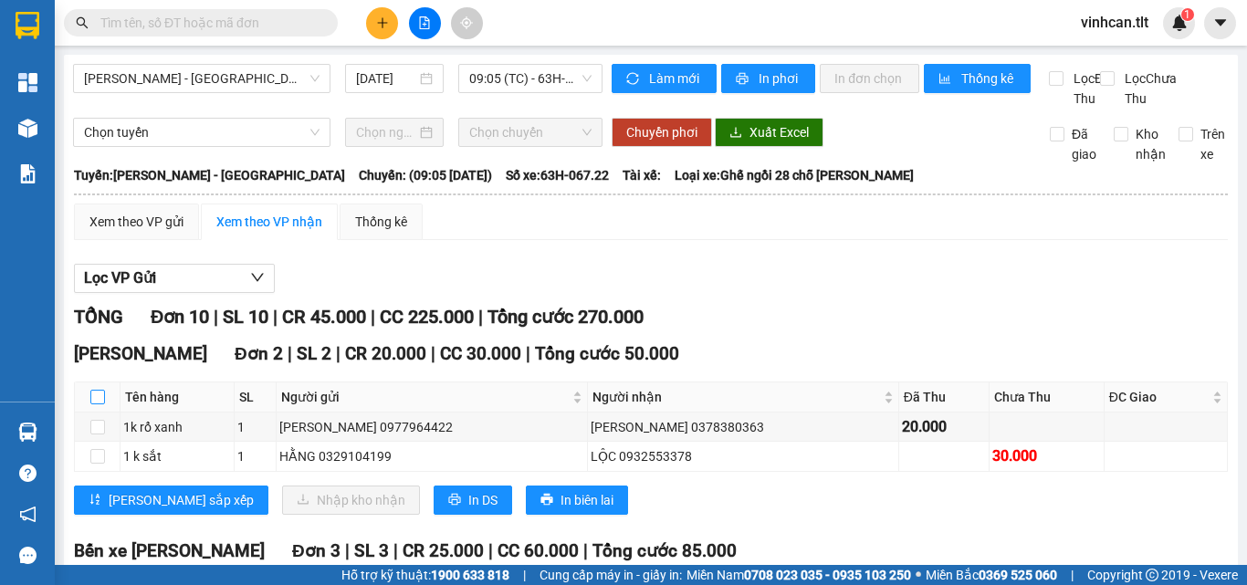
click at [101, 404] on input "checkbox" at bounding box center [97, 397] width 15 height 15
checkbox input "true"
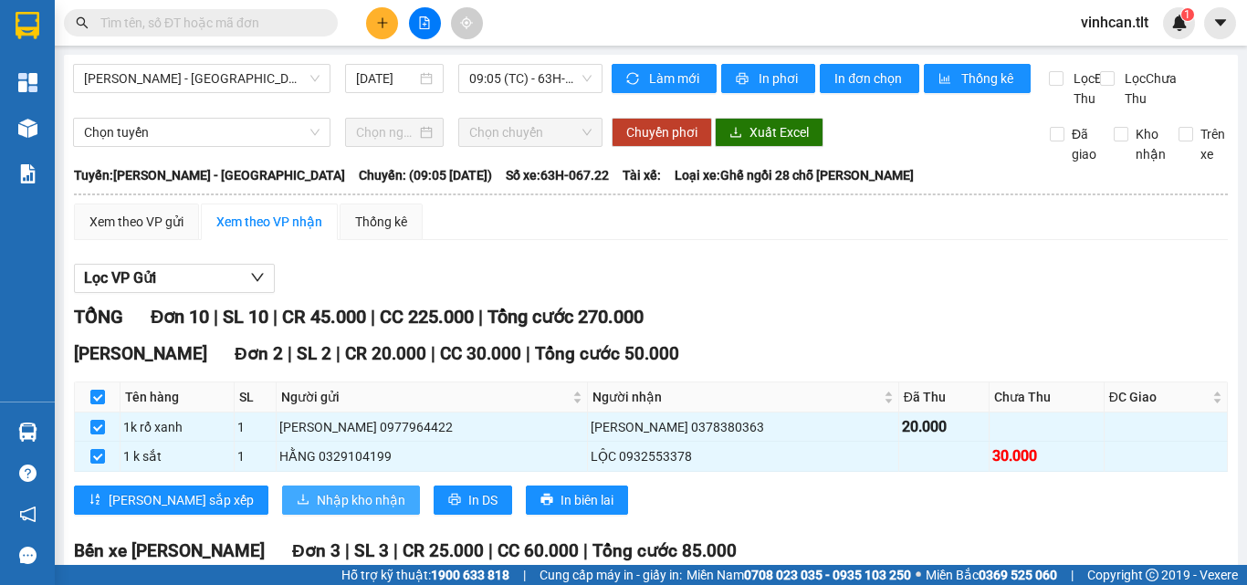
click at [317, 510] on span "Nhập kho nhận" at bounding box center [361, 500] width 89 height 20
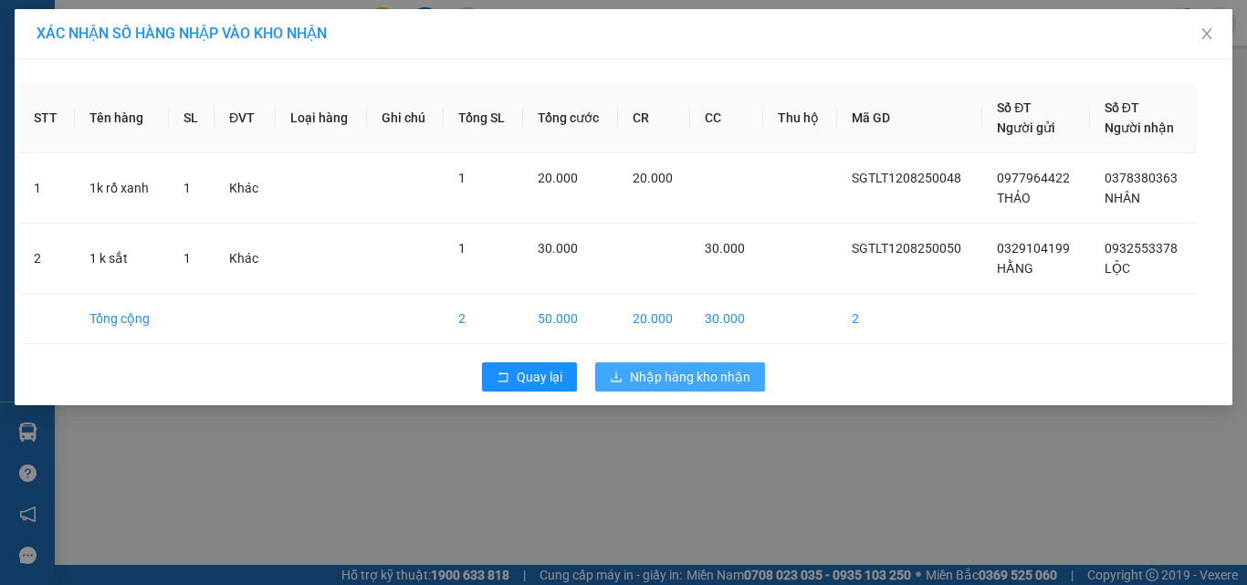
click at [648, 375] on span "Nhập hàng kho nhận" at bounding box center [690, 377] width 121 height 20
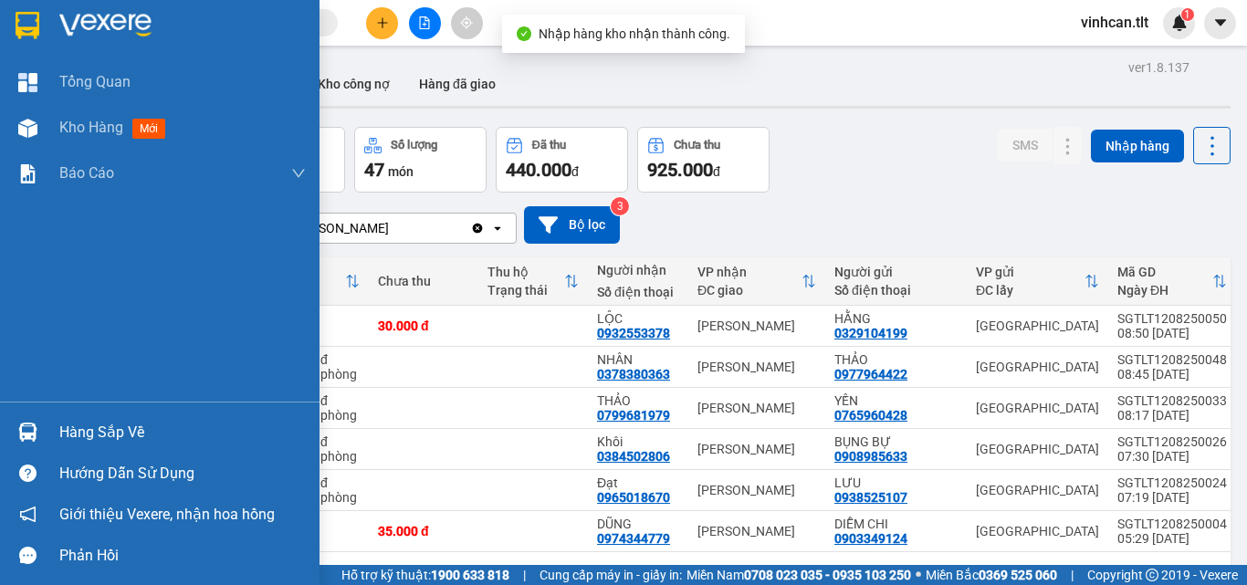
drag, startPoint x: 84, startPoint y: 423, endPoint x: 174, endPoint y: 421, distance: 90.4
click at [92, 424] on div "Hàng sắp về" at bounding box center [182, 432] width 246 height 27
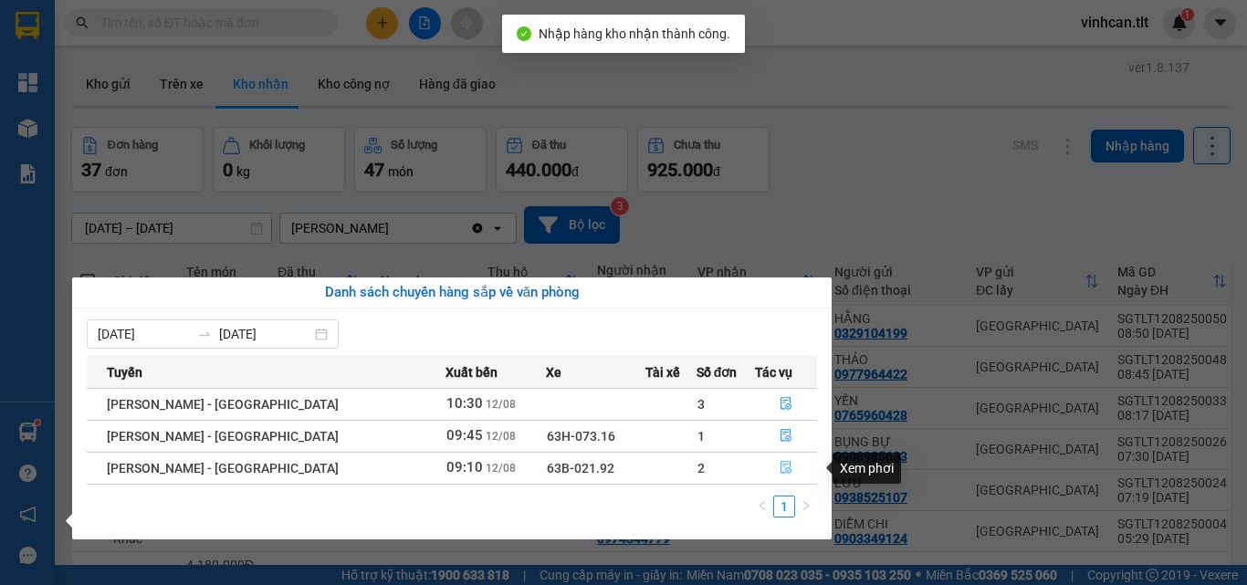
click at [780, 469] on icon "file-done" at bounding box center [786, 467] width 13 height 13
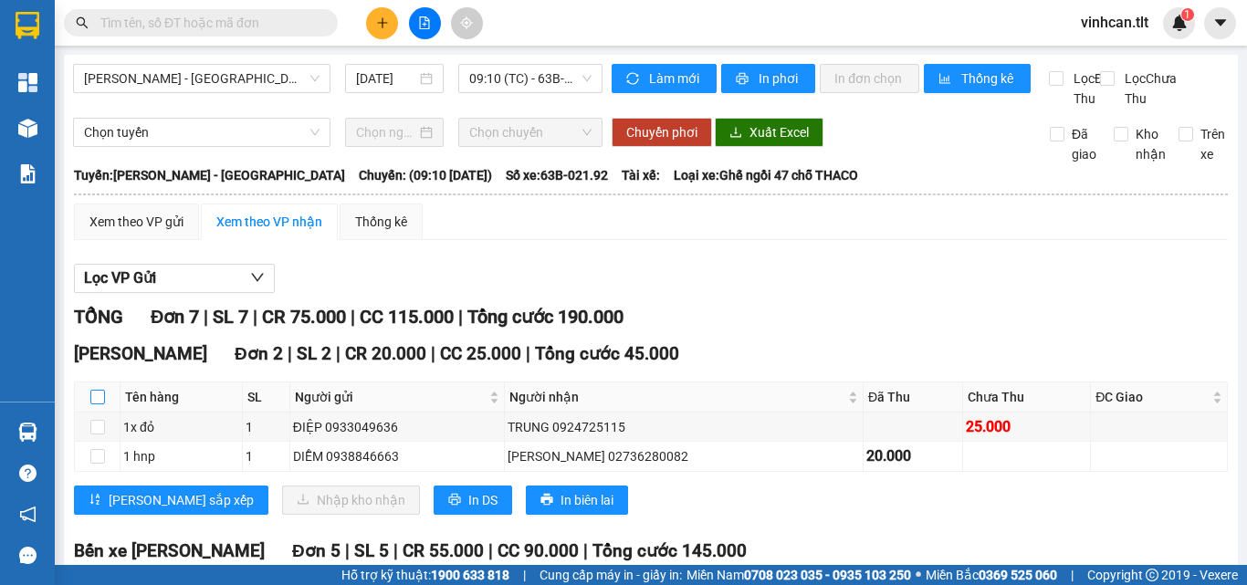
click at [99, 404] on input "checkbox" at bounding box center [97, 397] width 15 height 15
checkbox input "true"
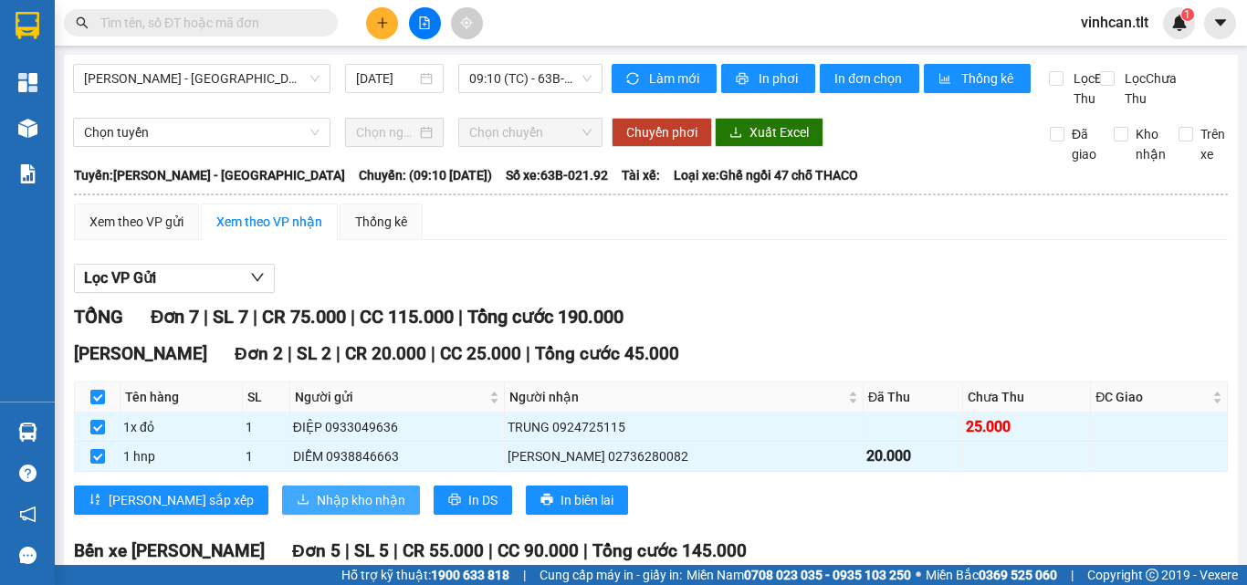
click at [317, 510] on span "Nhập kho nhận" at bounding box center [361, 500] width 89 height 20
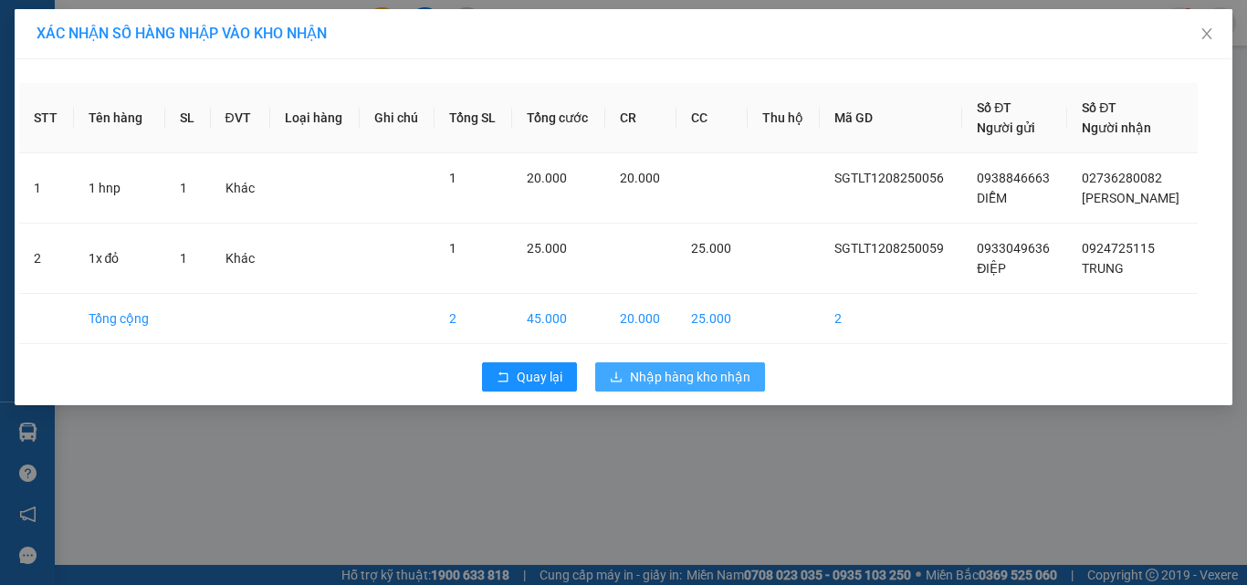
click at [683, 376] on span "Nhập hàng kho nhận" at bounding box center [690, 377] width 121 height 20
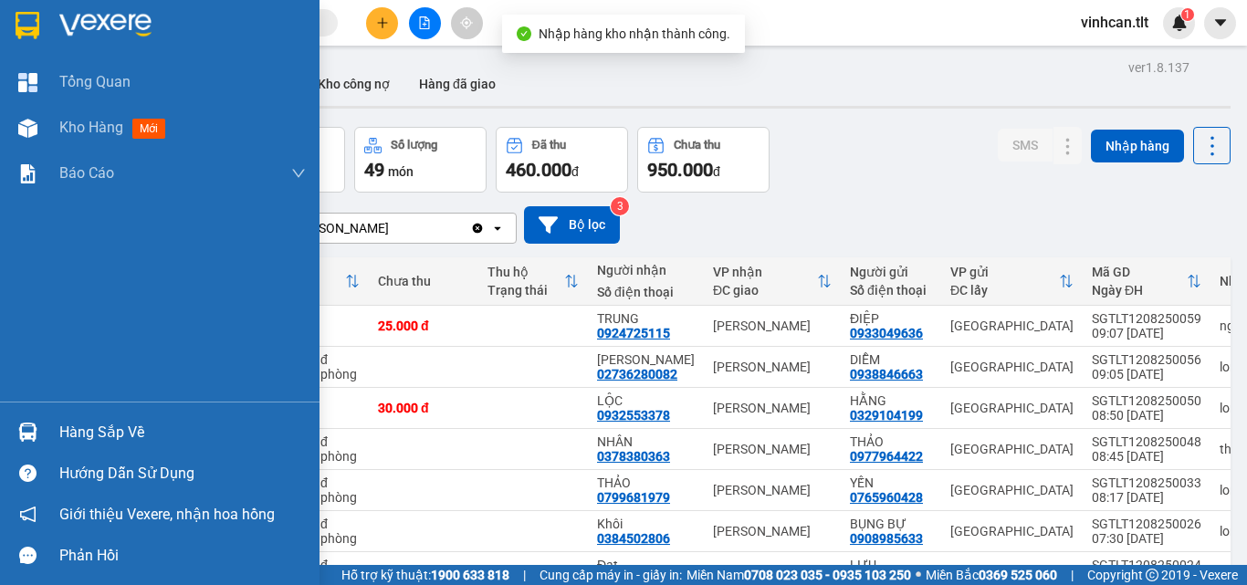
drag, startPoint x: 97, startPoint y: 426, endPoint x: 163, endPoint y: 429, distance: 66.7
click at [98, 426] on div "Hàng sắp về" at bounding box center [182, 432] width 246 height 27
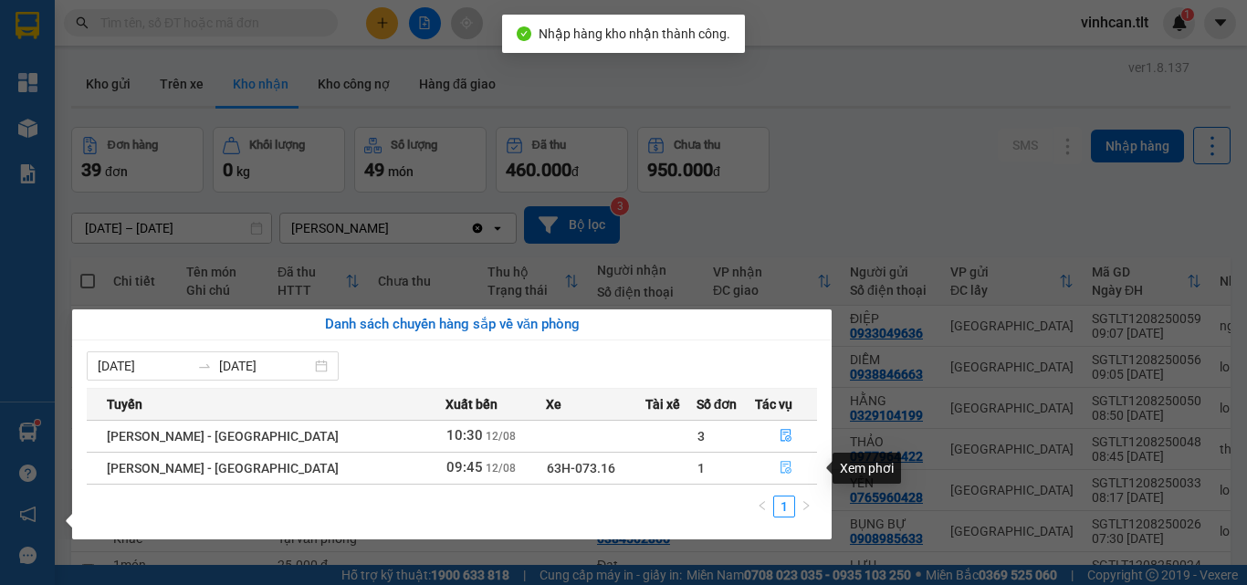
click at [764, 469] on button "button" at bounding box center [786, 468] width 60 height 29
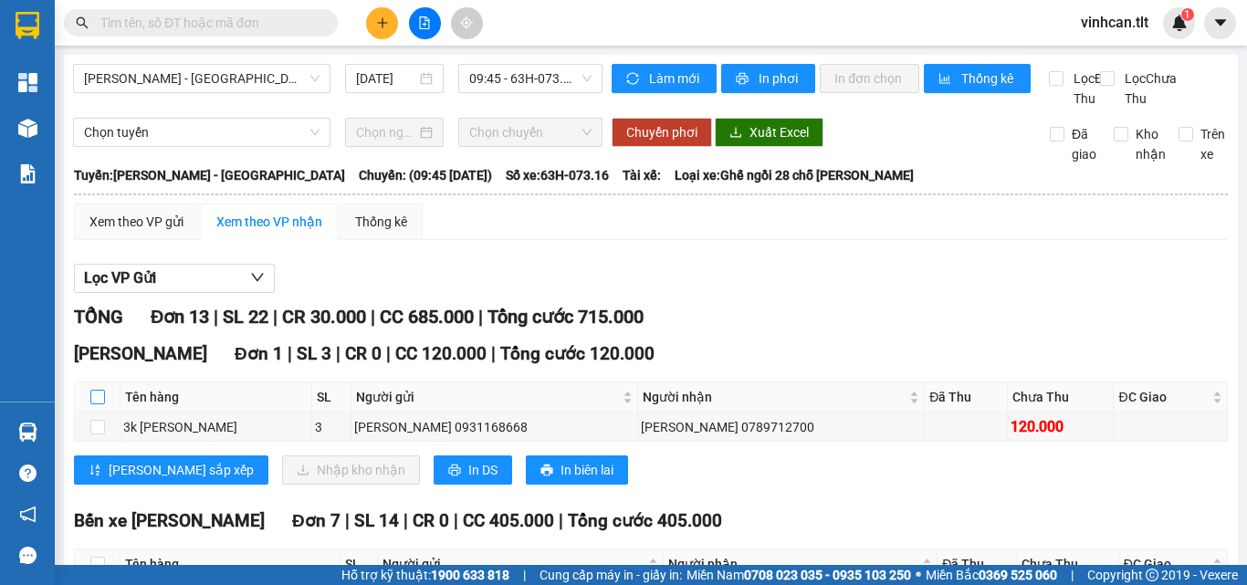
click at [100, 404] on input "checkbox" at bounding box center [97, 397] width 15 height 15
checkbox input "true"
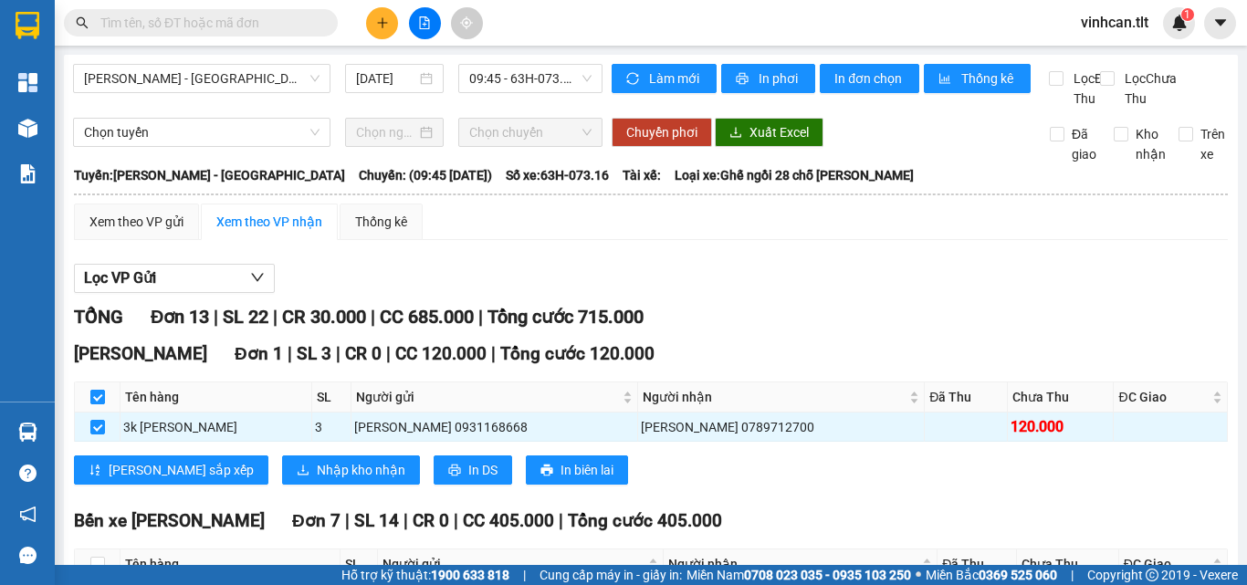
checkbox input "true"
click at [317, 480] on span "Nhập kho nhận" at bounding box center [361, 470] width 89 height 20
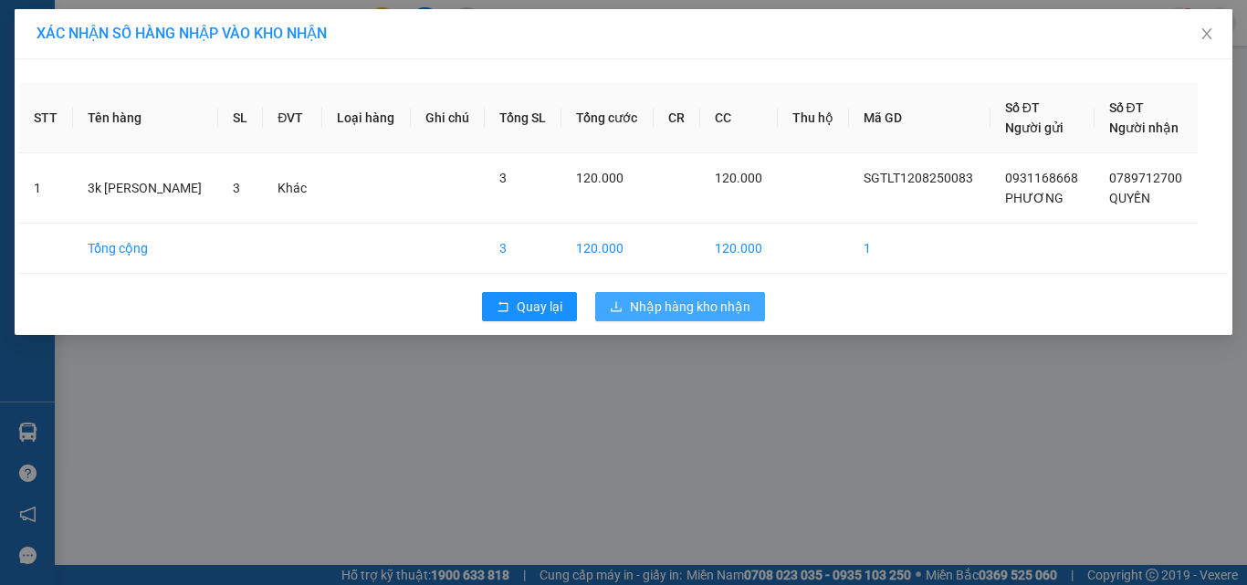
click at [648, 312] on span "Nhập hàng kho nhận" at bounding box center [690, 307] width 121 height 20
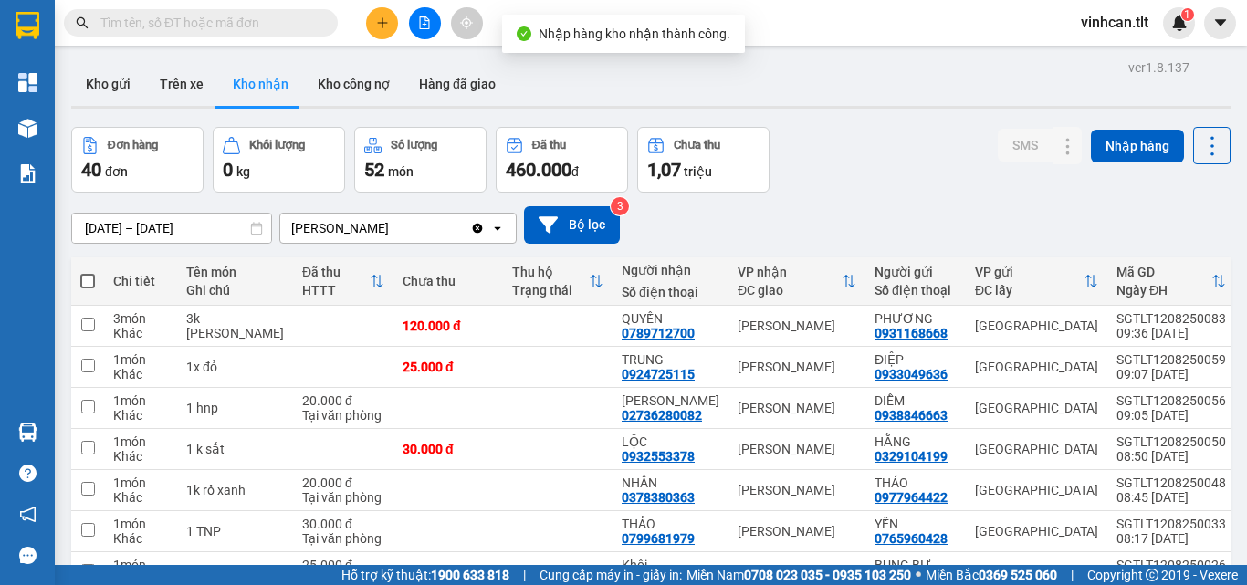
click at [191, 26] on input "text" at bounding box center [207, 23] width 215 height 20
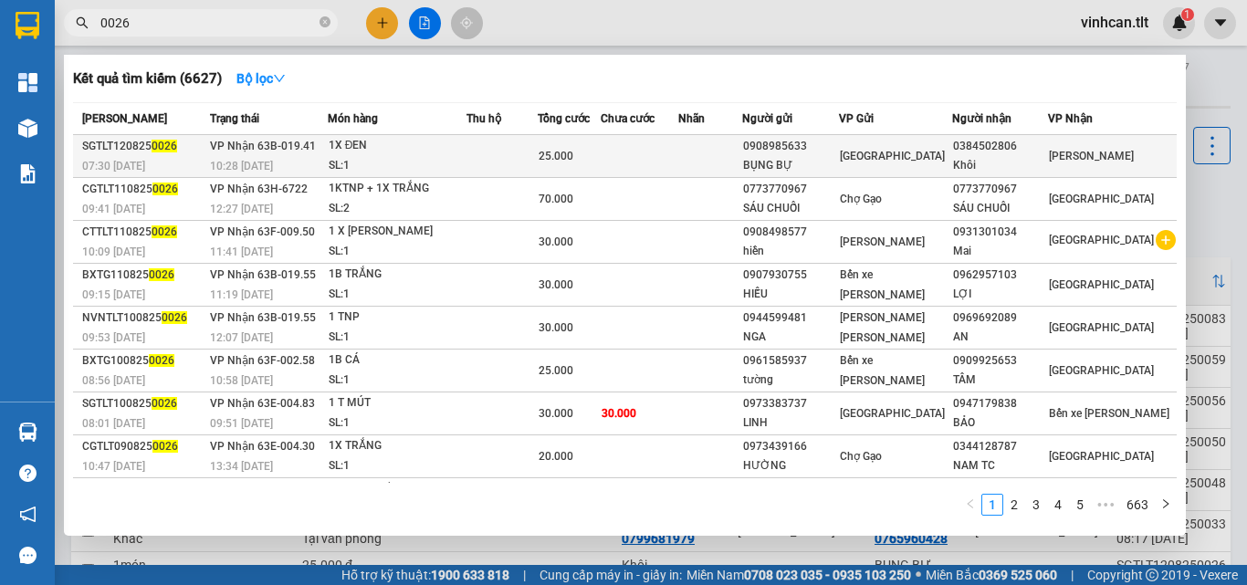
type input "0026"
click at [837, 142] on div "0908985633" at bounding box center [790, 146] width 94 height 19
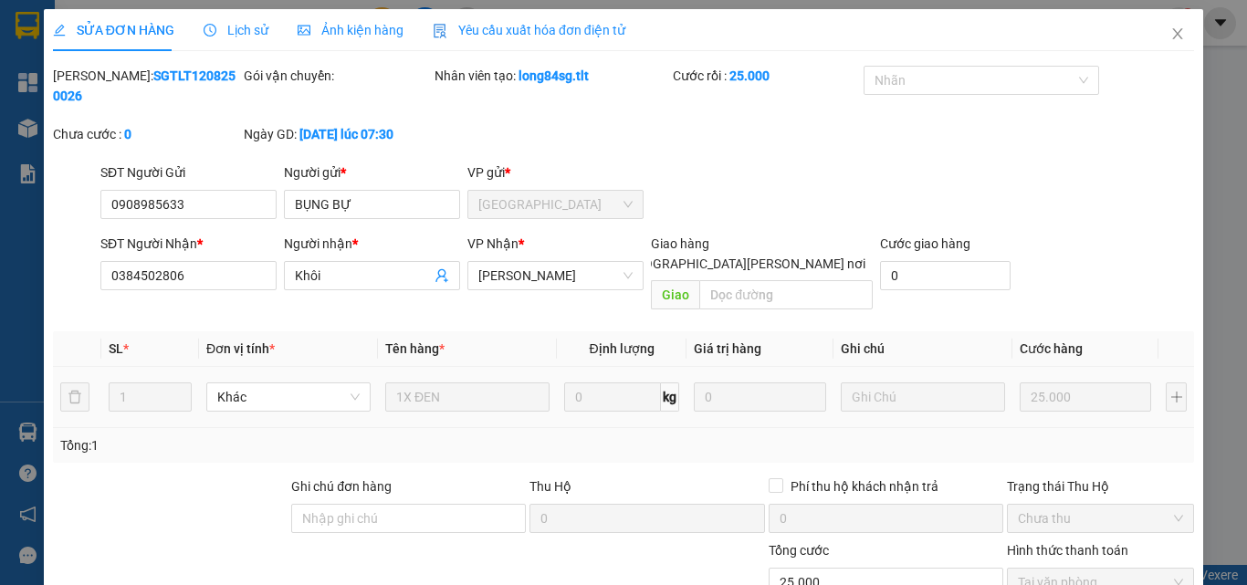
type input "0908985633"
type input "BỤNG BỰ"
type input "0384502806"
type input "Khôi"
type input "25.000"
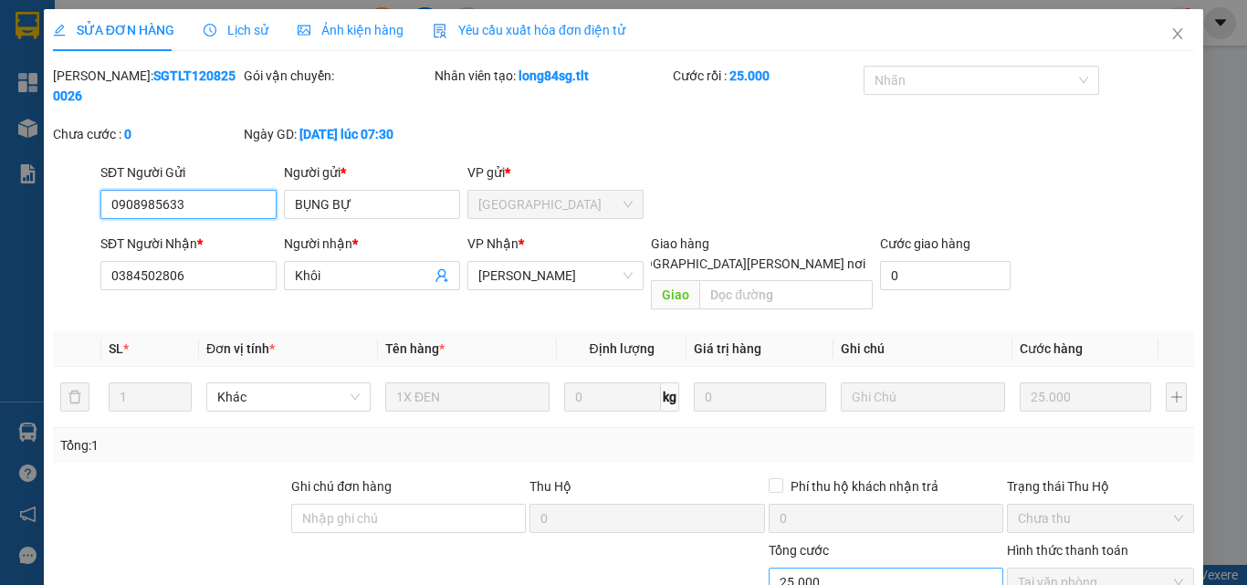
scroll to position [85, 0]
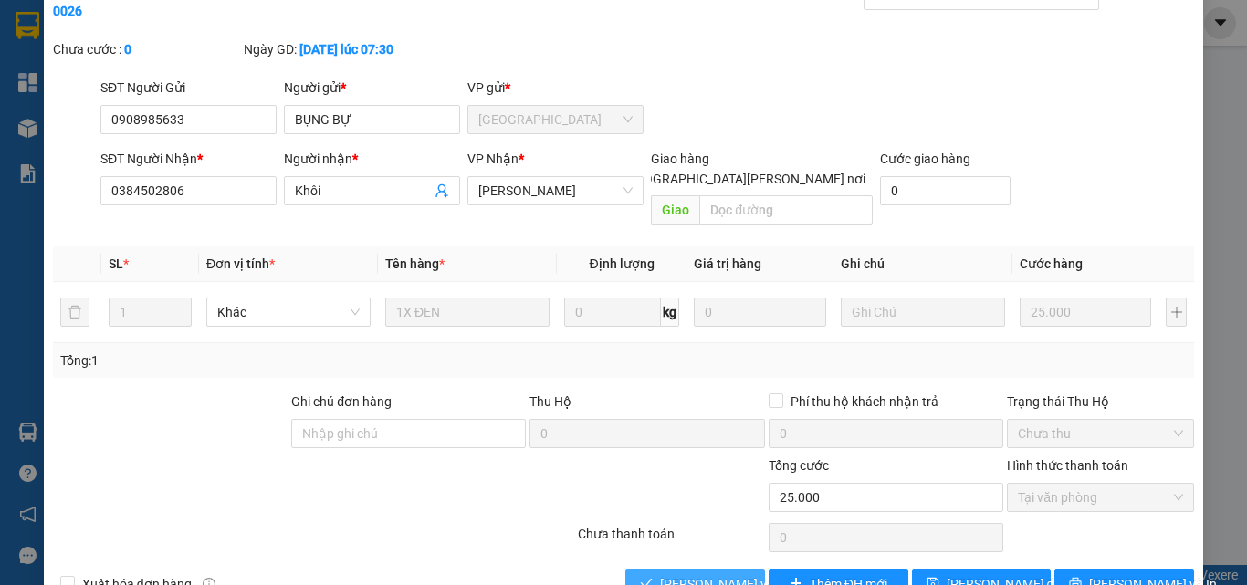
click at [721, 570] on button "Lưu và Giao hàng" at bounding box center [695, 584] width 140 height 29
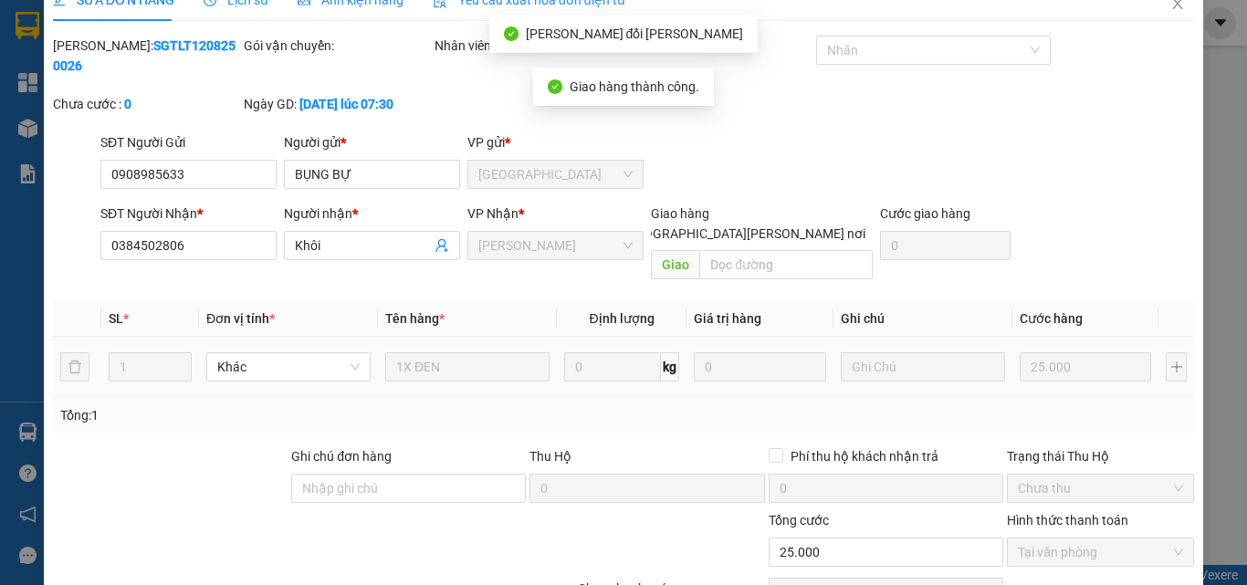
scroll to position [0, 0]
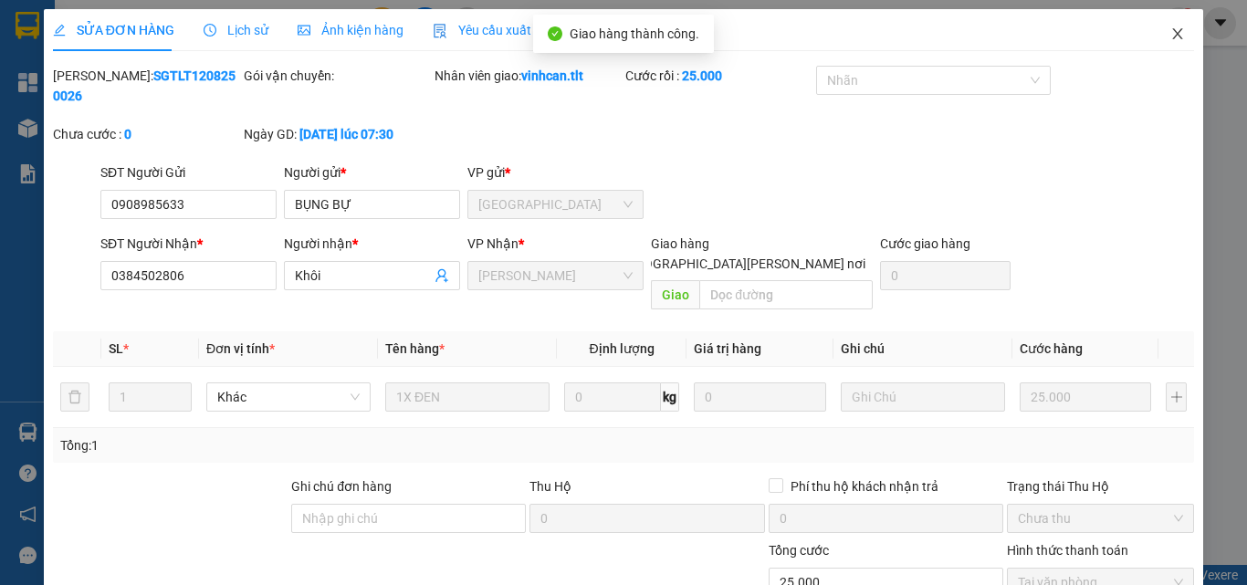
click at [1173, 39] on icon "close" at bounding box center [1178, 33] width 10 height 11
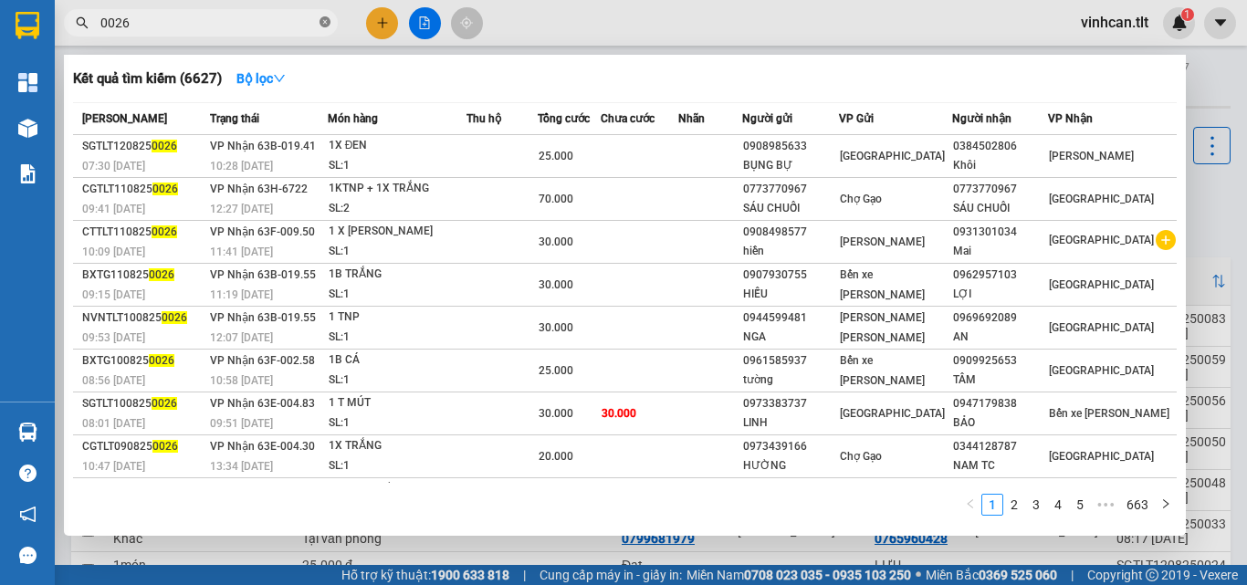
click at [325, 19] on icon "close-circle" at bounding box center [325, 21] width 11 height 11
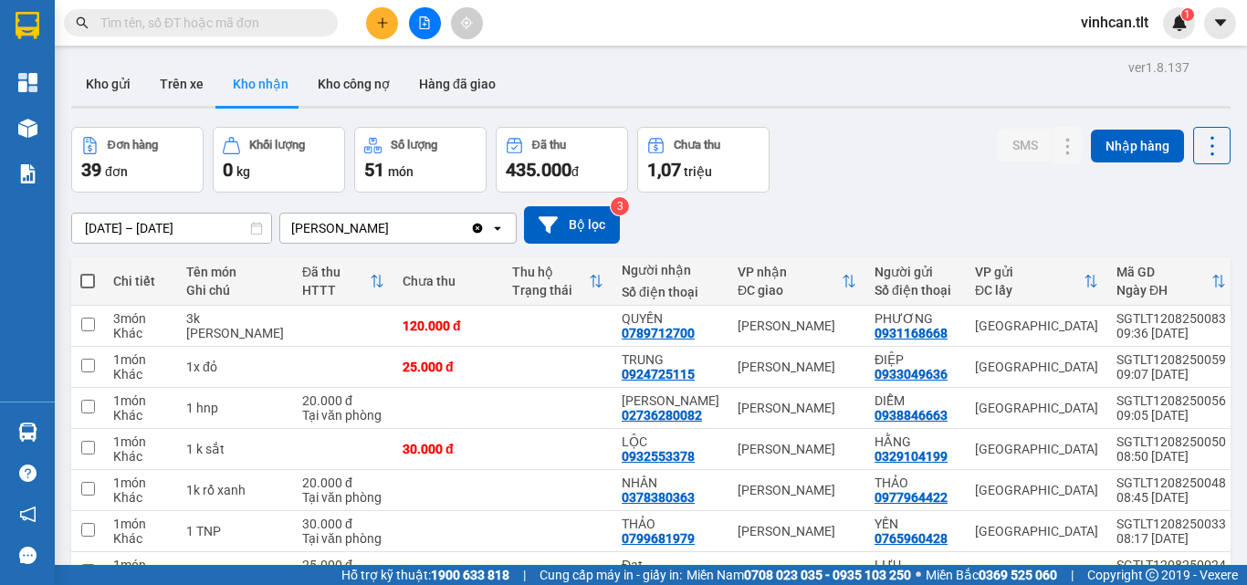
click at [309, 19] on input "text" at bounding box center [207, 23] width 215 height 20
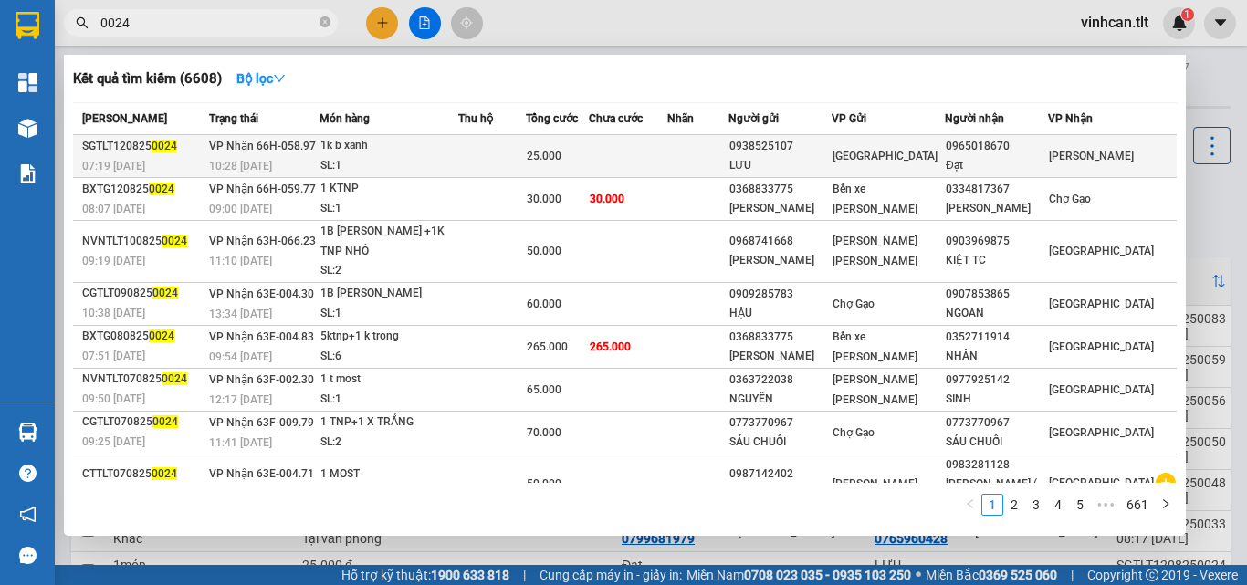
type input "0024"
click at [816, 154] on div "0938525107" at bounding box center [779, 146] width 101 height 19
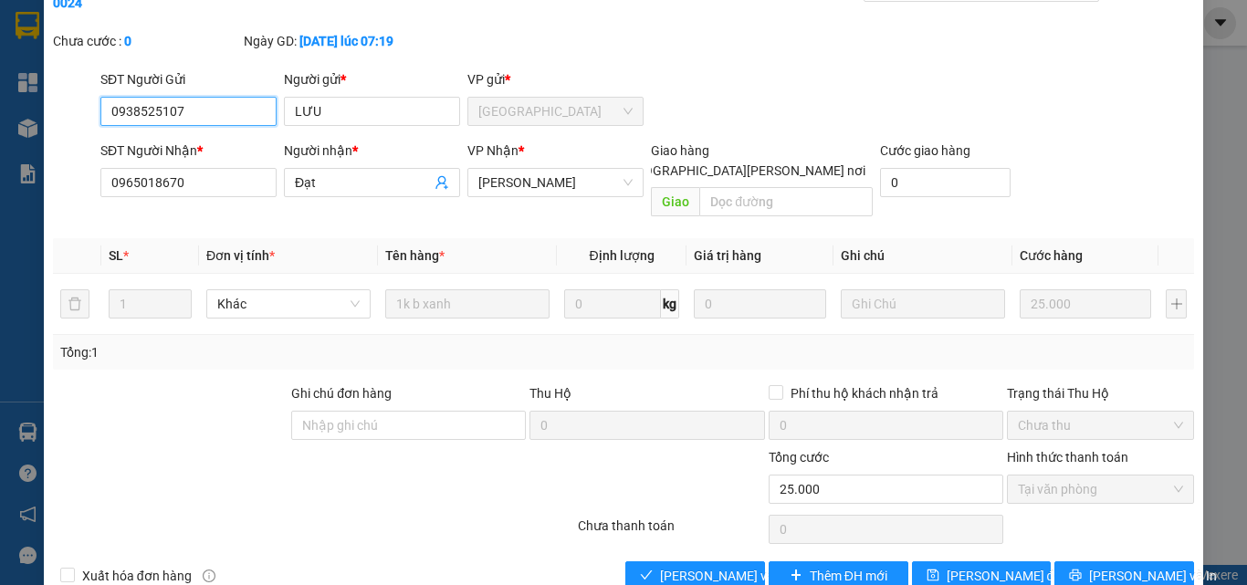
scroll to position [94, 0]
click at [724, 565] on span "Lưu và Giao hàng" at bounding box center [783, 575] width 246 height 20
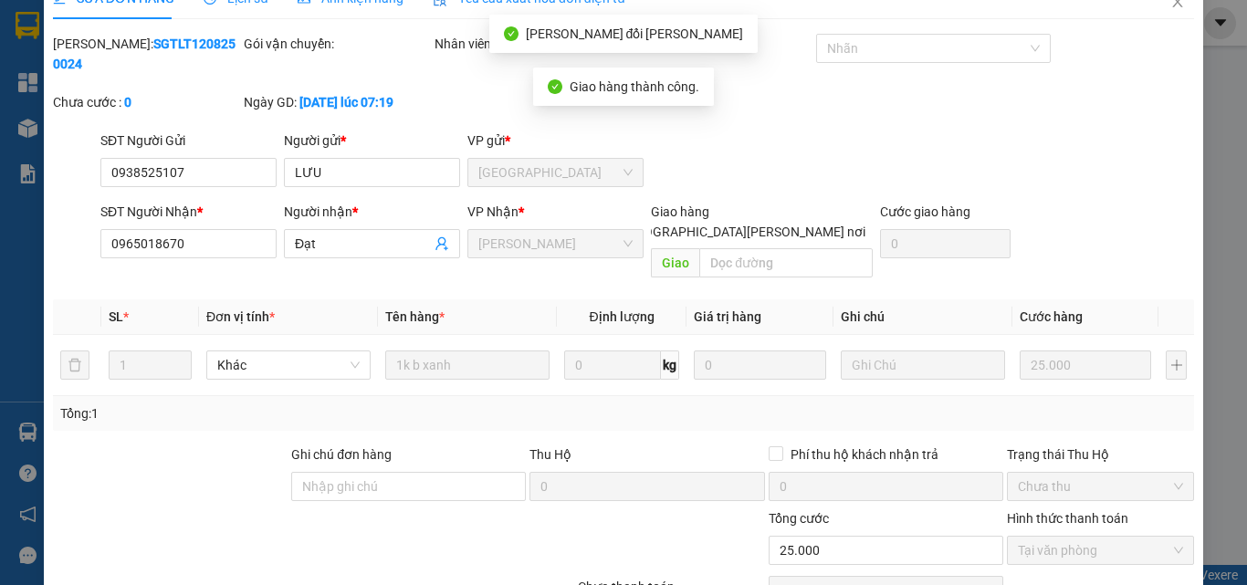
scroll to position [3, 0]
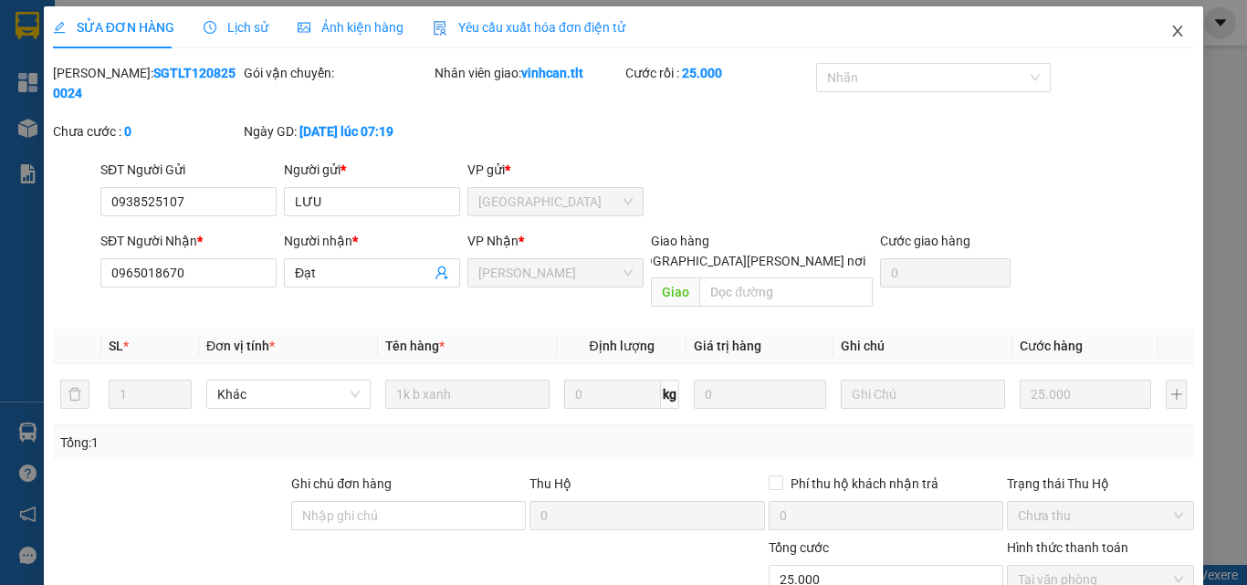
click at [1170, 29] on icon "close" at bounding box center [1177, 31] width 15 height 15
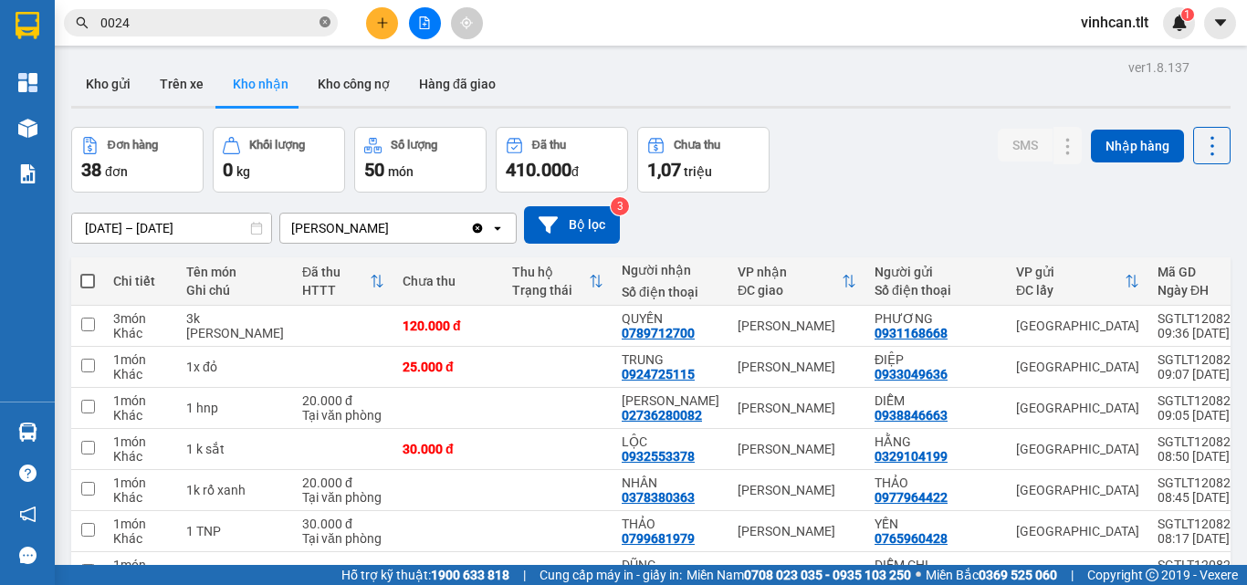
click at [322, 20] on icon "close-circle" at bounding box center [325, 21] width 11 height 11
click at [302, 21] on input "text" at bounding box center [207, 23] width 215 height 20
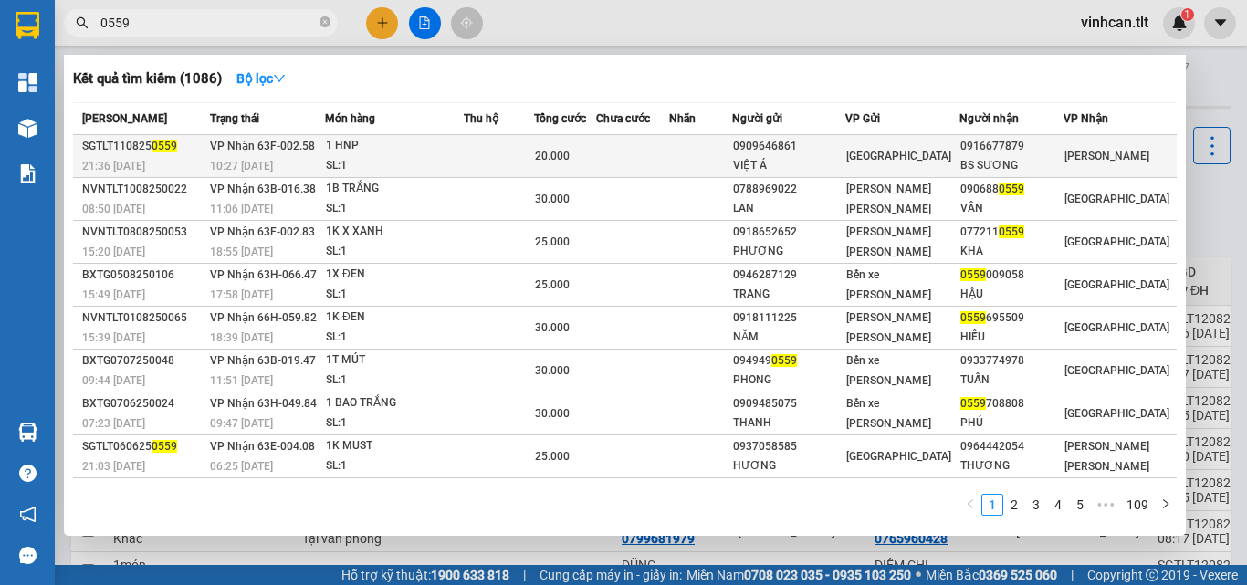
type input "0559"
click at [795, 152] on div "0909646861" at bounding box center [788, 146] width 111 height 19
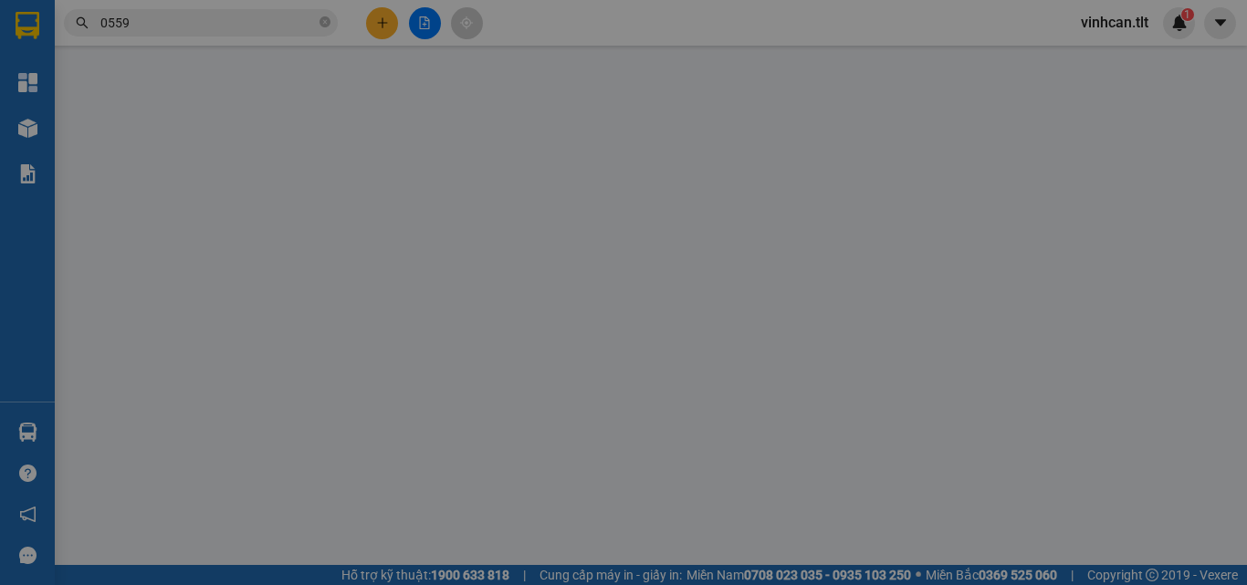
type input "0909646861"
type input "VIỆT Á"
type input "0916677879"
type input "BS SƯƠNG"
type input "20.000"
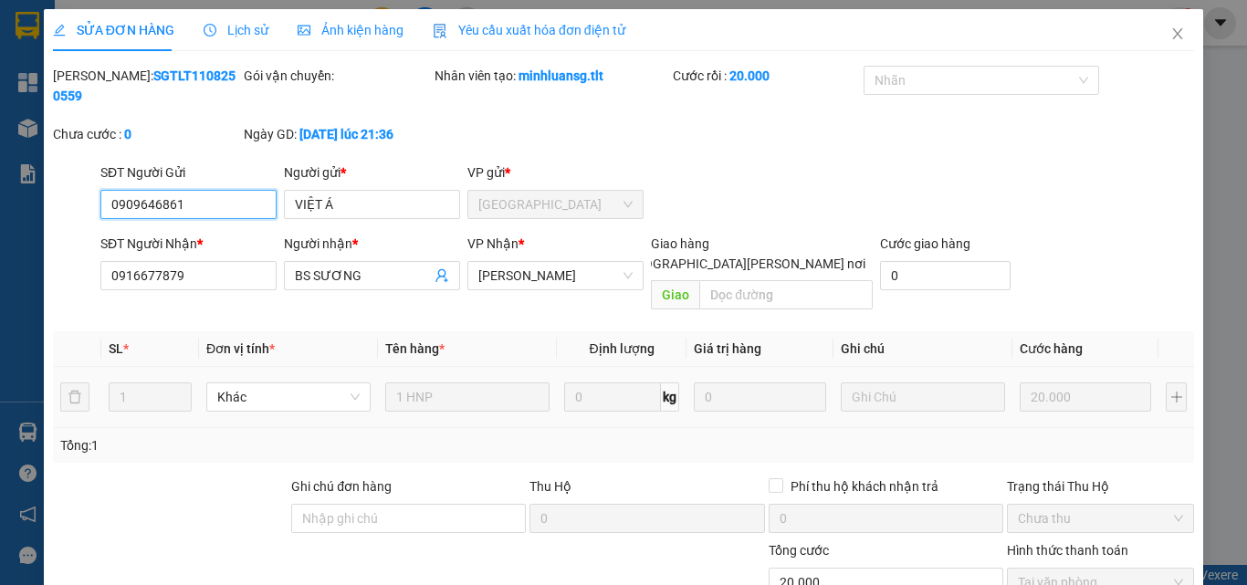
scroll to position [94, 0]
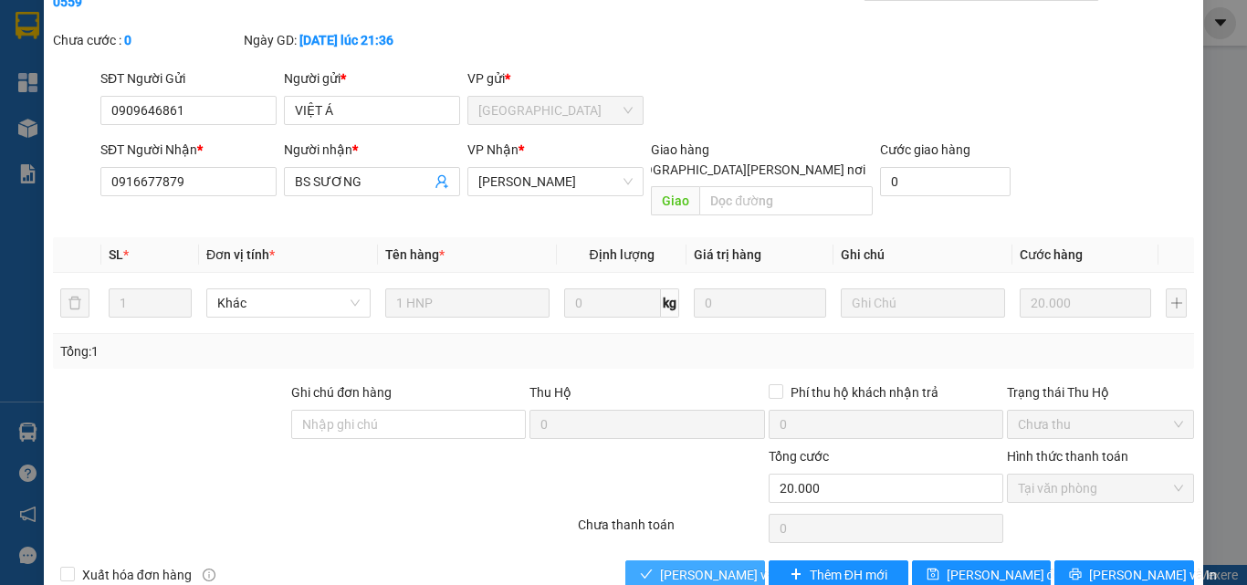
click at [721, 565] on span "Lưu và Giao hàng" at bounding box center [783, 575] width 246 height 20
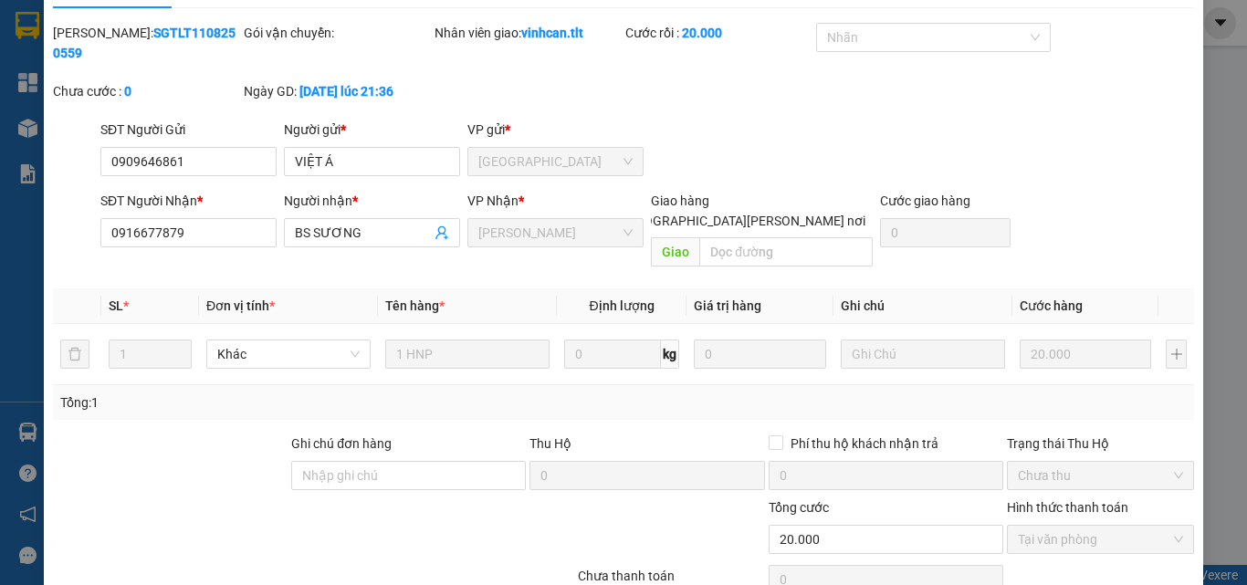
scroll to position [0, 0]
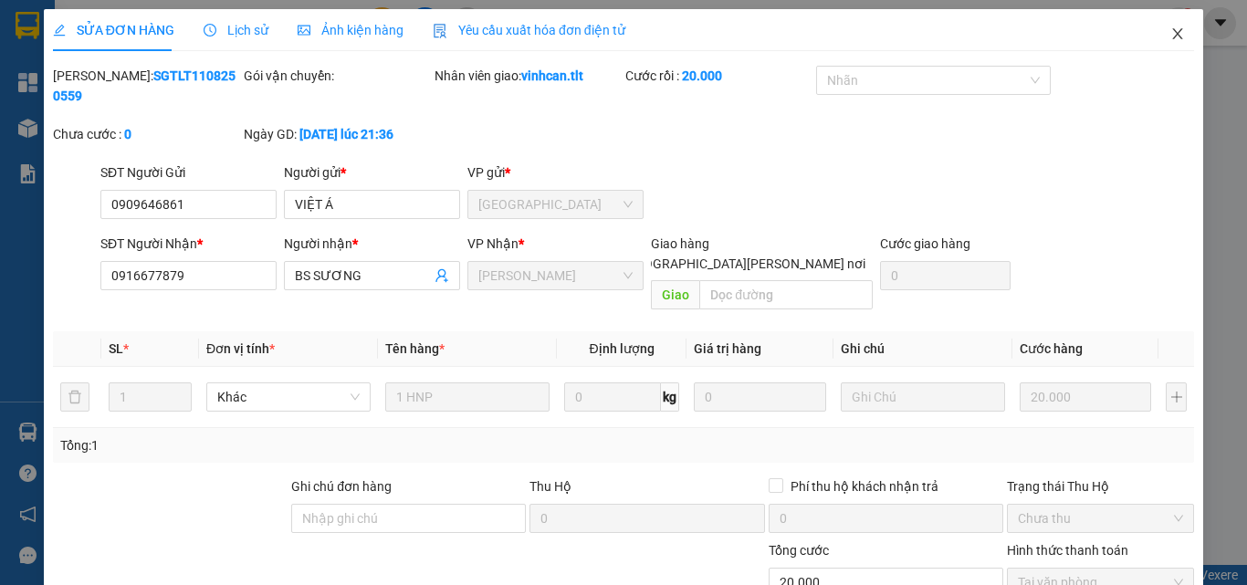
click at [1170, 29] on icon "close" at bounding box center [1177, 33] width 15 height 15
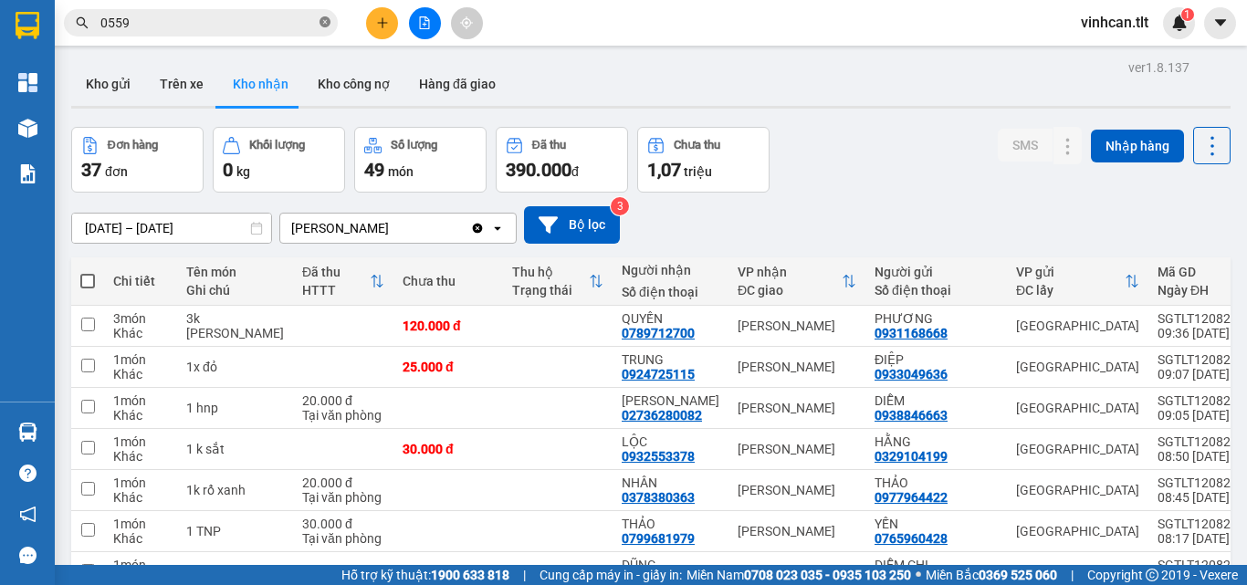
click at [326, 17] on icon "close-circle" at bounding box center [325, 21] width 11 height 11
click at [309, 21] on input "text" at bounding box center [207, 23] width 215 height 20
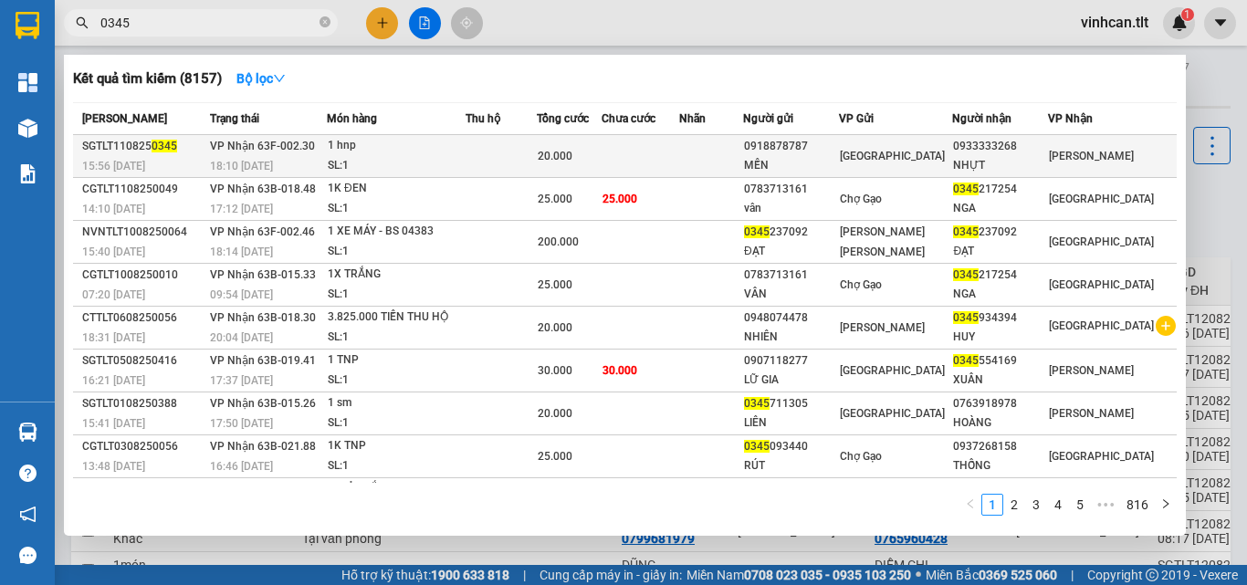
type input "0345"
click at [829, 146] on div "0918878787" at bounding box center [791, 146] width 94 height 19
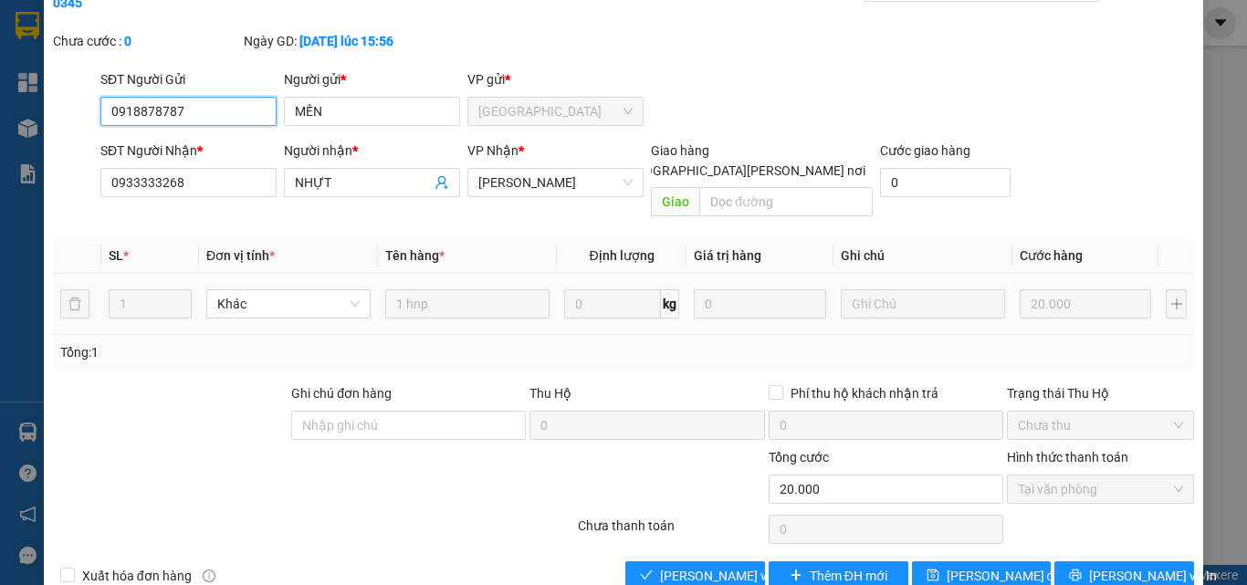
scroll to position [94, 0]
click at [718, 565] on span "Lưu và Giao hàng" at bounding box center [783, 575] width 246 height 20
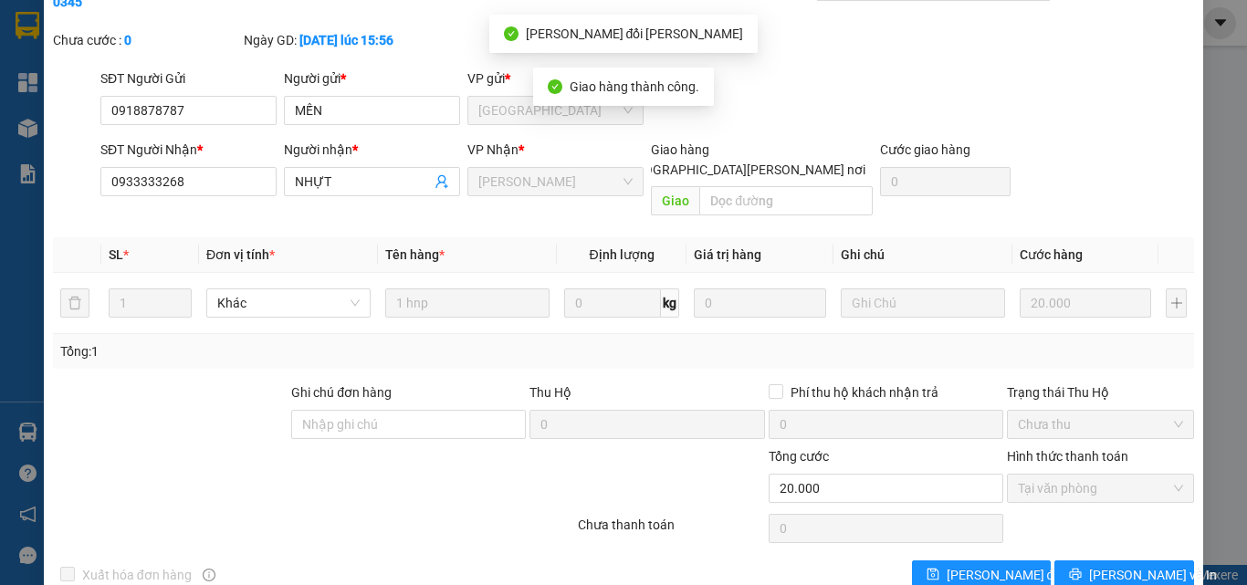
scroll to position [0, 0]
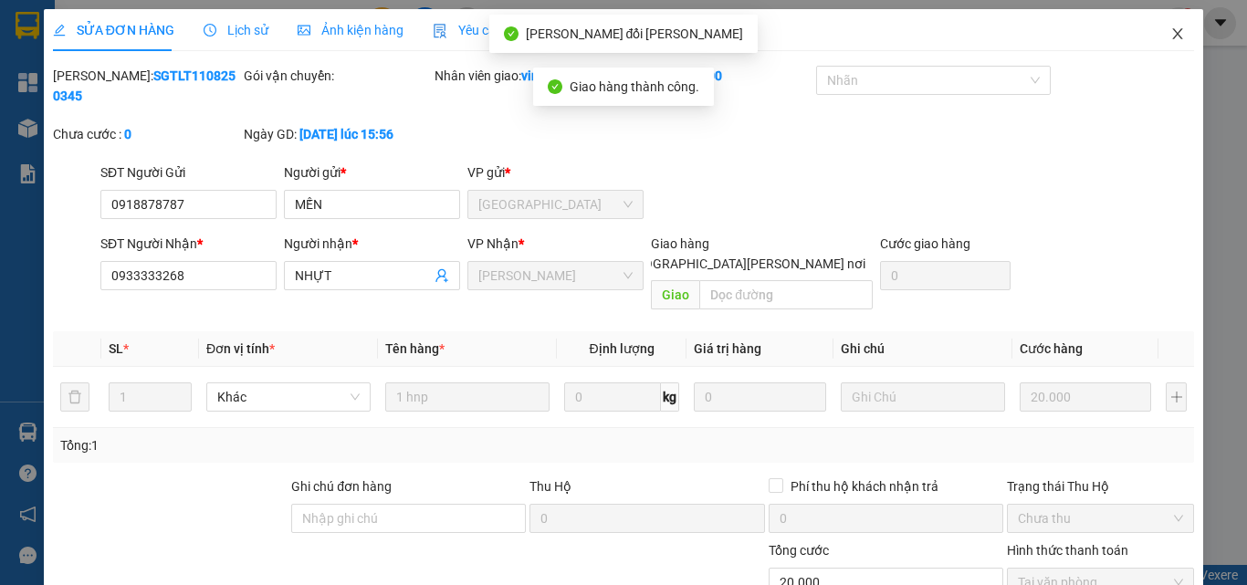
click at [1170, 33] on icon "close" at bounding box center [1177, 33] width 15 height 15
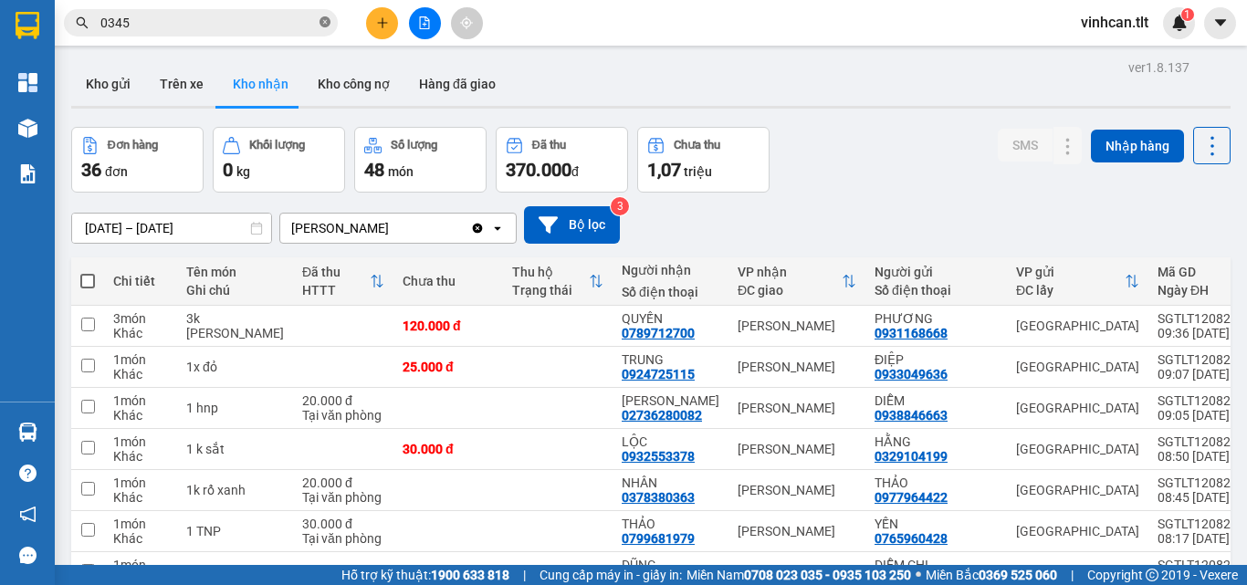
drag, startPoint x: 322, startPoint y: 23, endPoint x: 307, endPoint y: 23, distance: 15.5
click at [321, 23] on icon "close-circle" at bounding box center [325, 21] width 11 height 11
click at [285, 26] on input "text" at bounding box center [207, 23] width 215 height 20
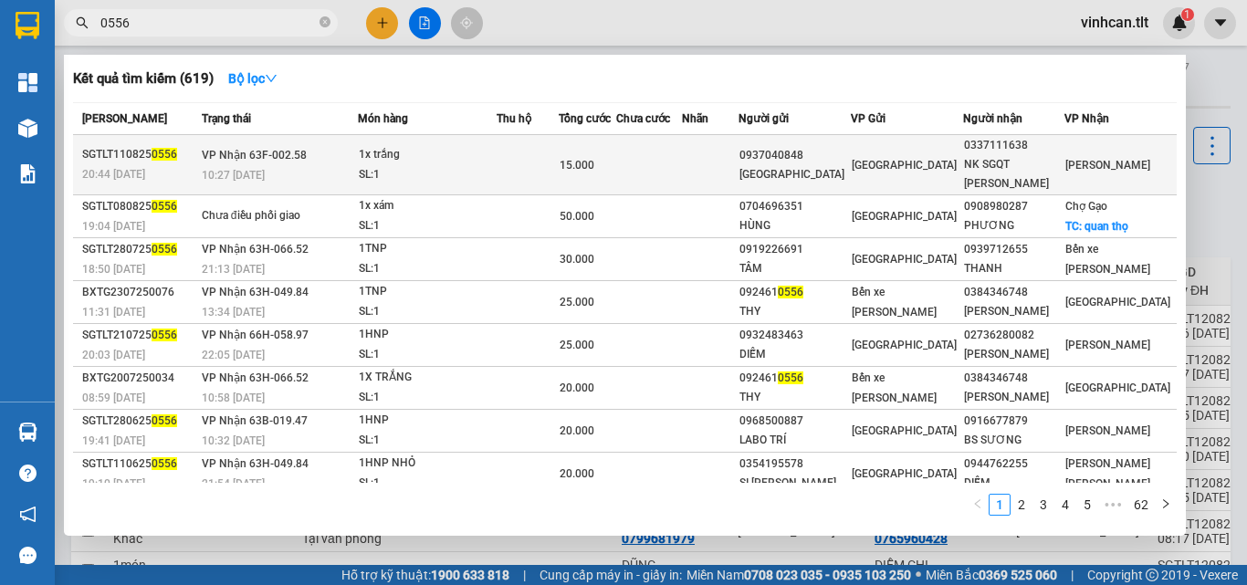
type input "0556"
click at [823, 146] on div "0937040848" at bounding box center [794, 155] width 110 height 19
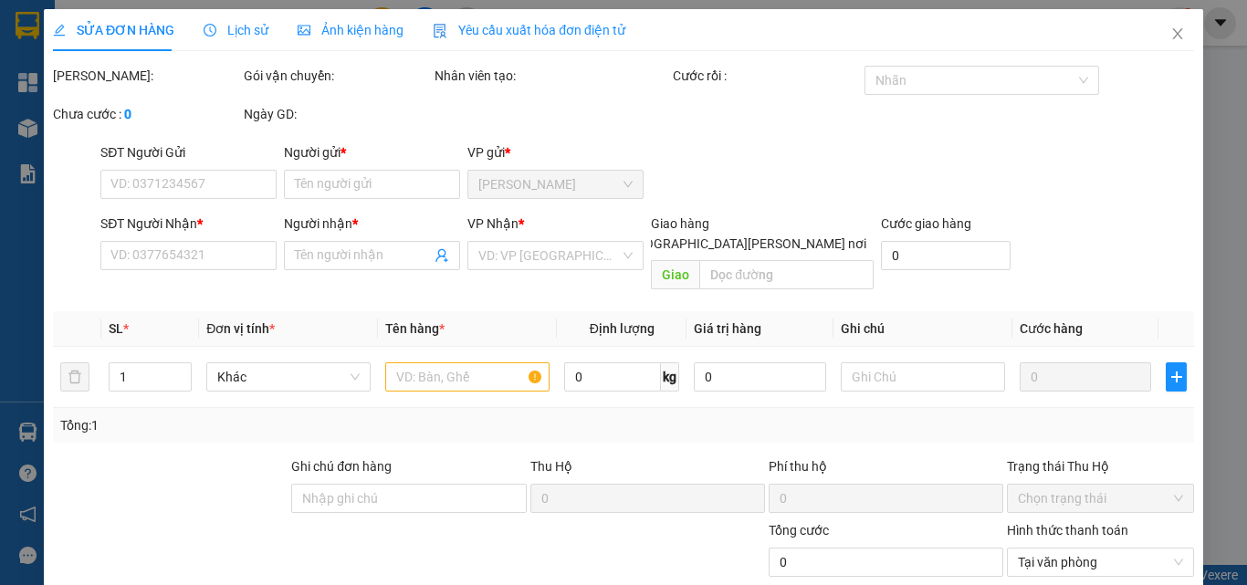
type input "0937040848"
type input "NHẬT MỸ"
type input "0337111638"
type input "NK SGQT TÂN HIỆP"
type input "15.000"
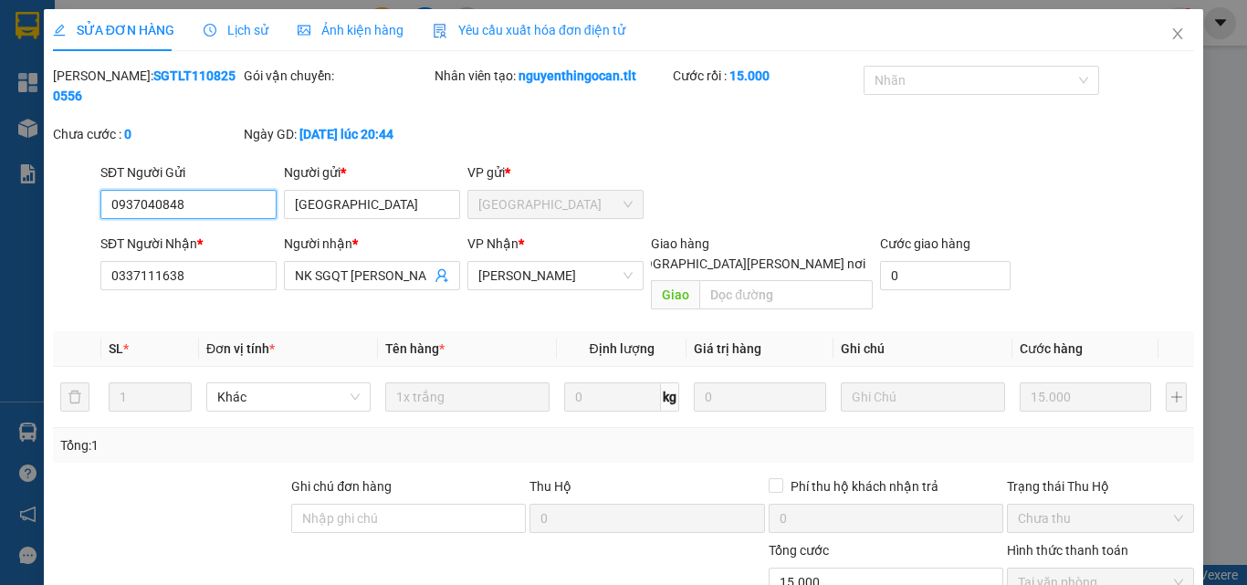
scroll to position [92, 0]
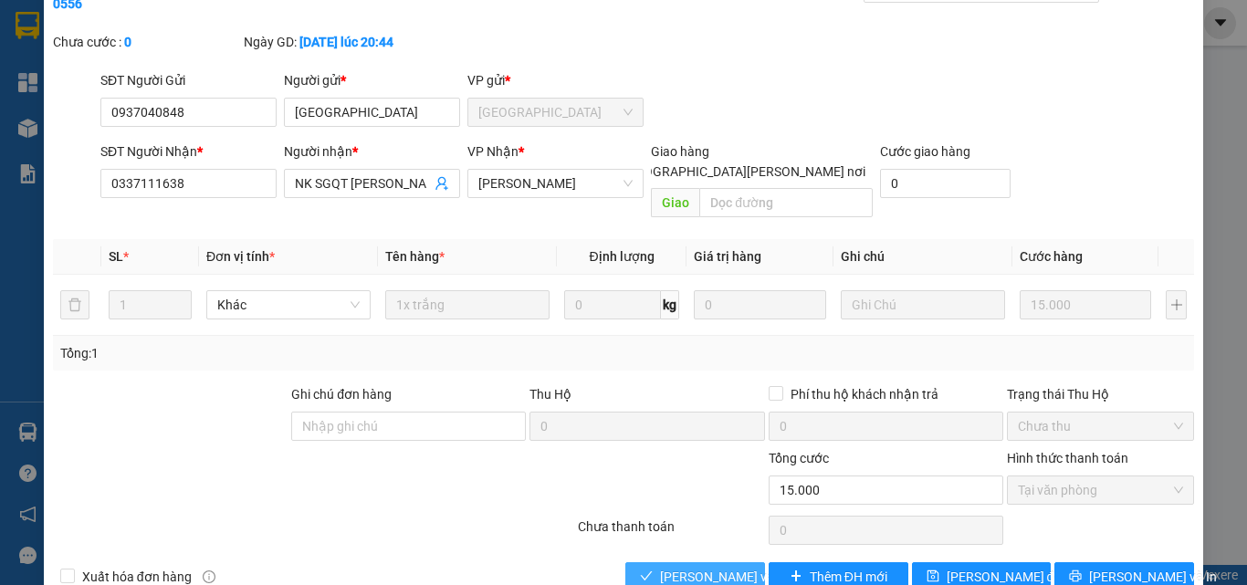
click at [708, 567] on span "Lưu và Giao hàng" at bounding box center [783, 577] width 246 height 20
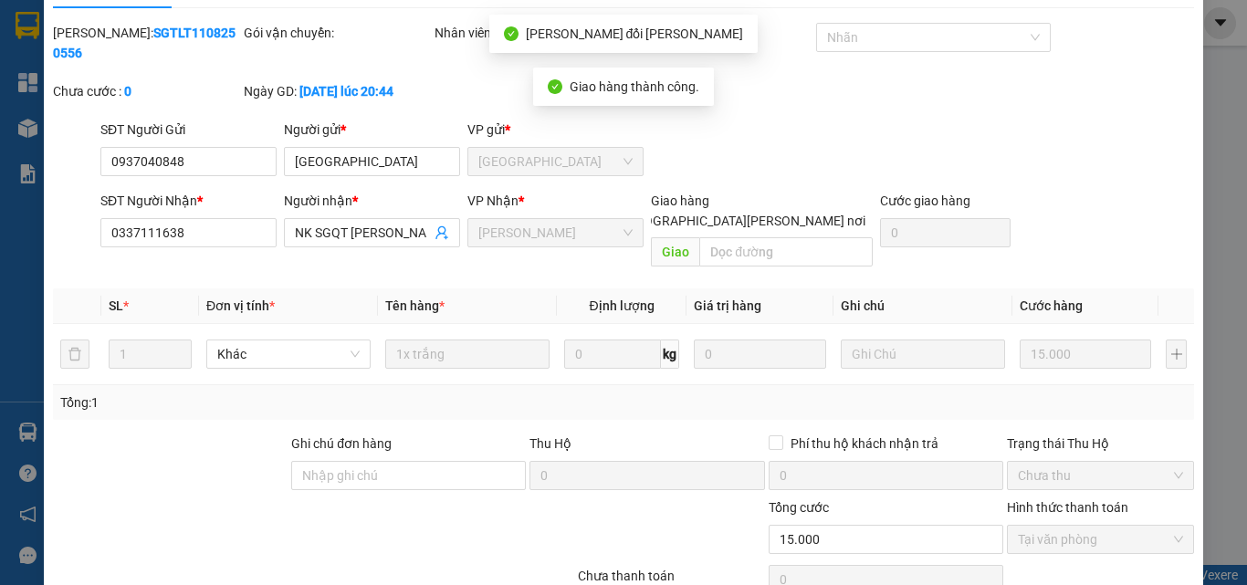
scroll to position [0, 0]
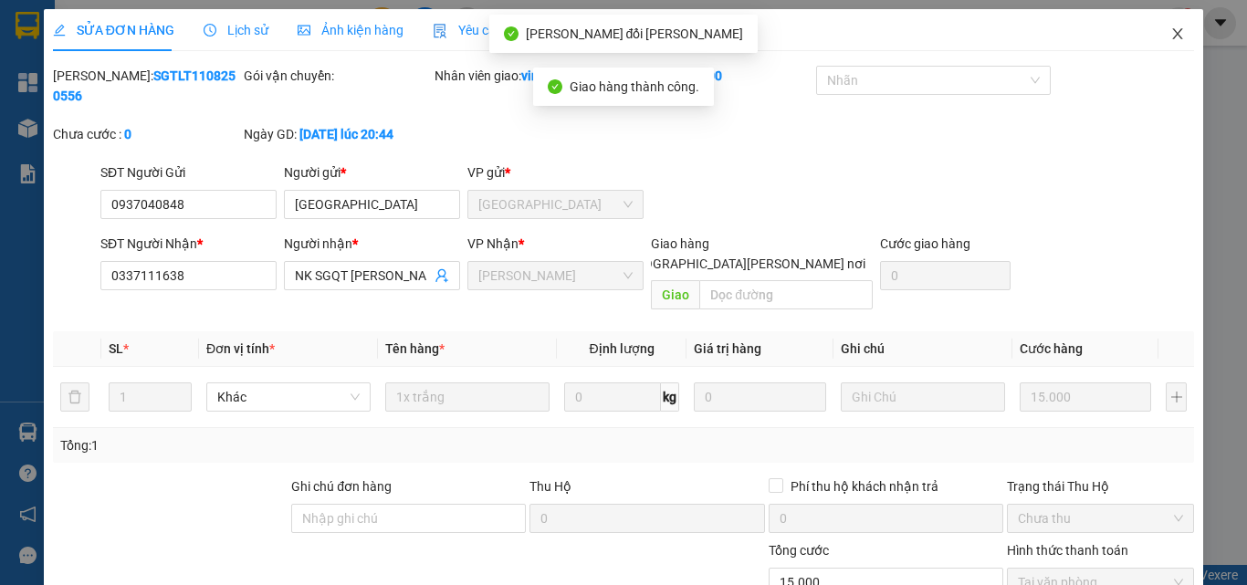
click at [1173, 32] on icon "close" at bounding box center [1178, 33] width 10 height 11
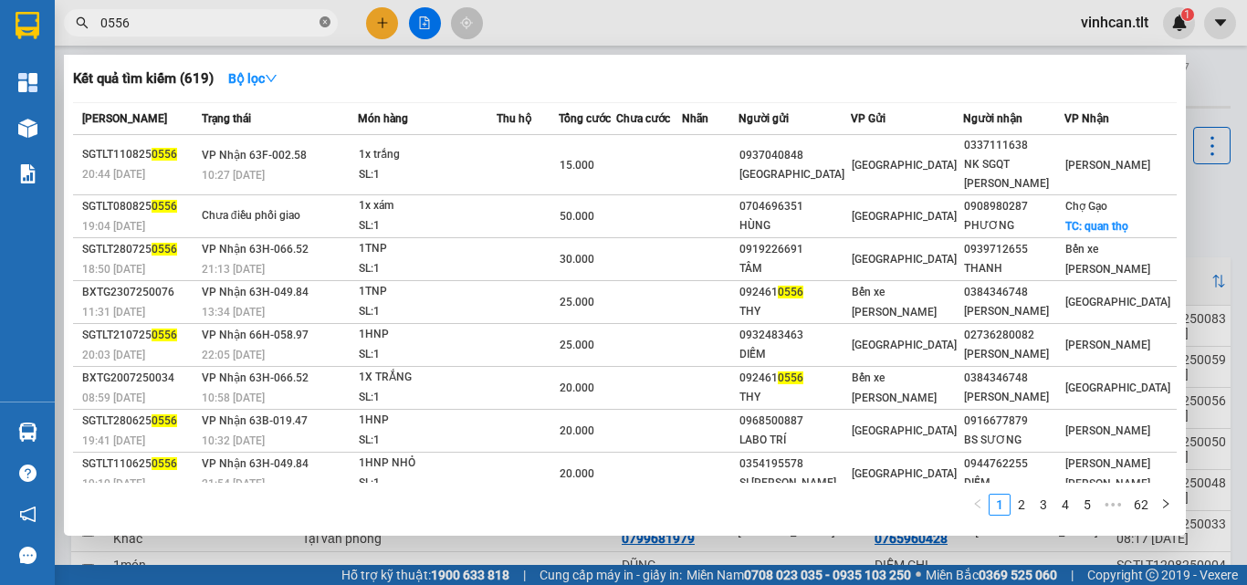
click at [325, 18] on icon "close-circle" at bounding box center [325, 21] width 11 height 11
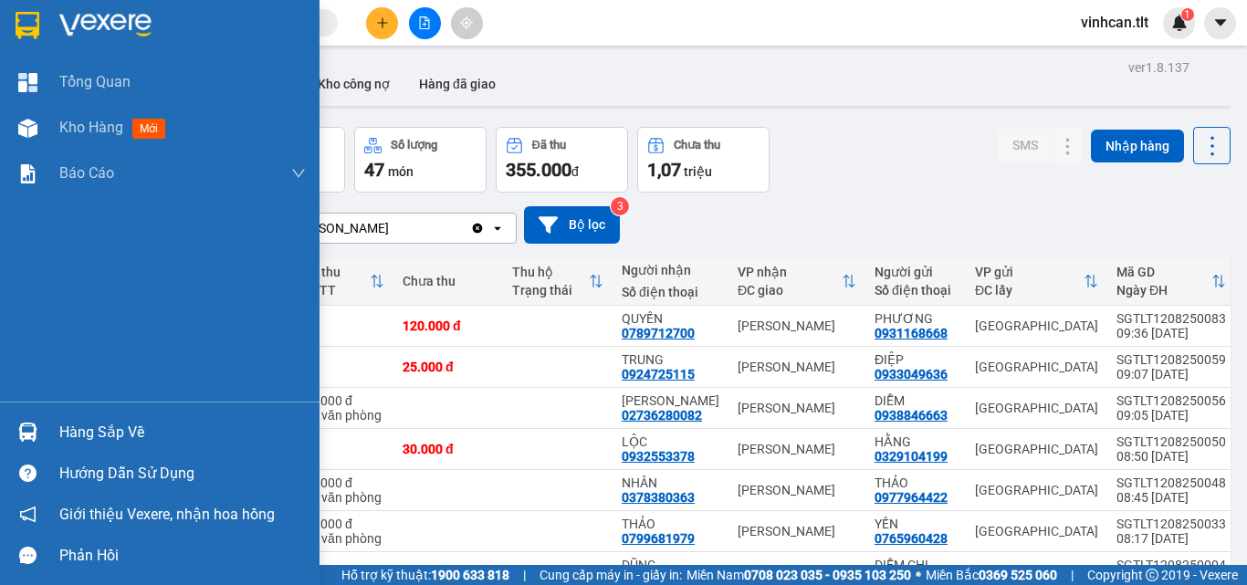
click at [77, 435] on div "Hàng sắp về" at bounding box center [182, 432] width 246 height 27
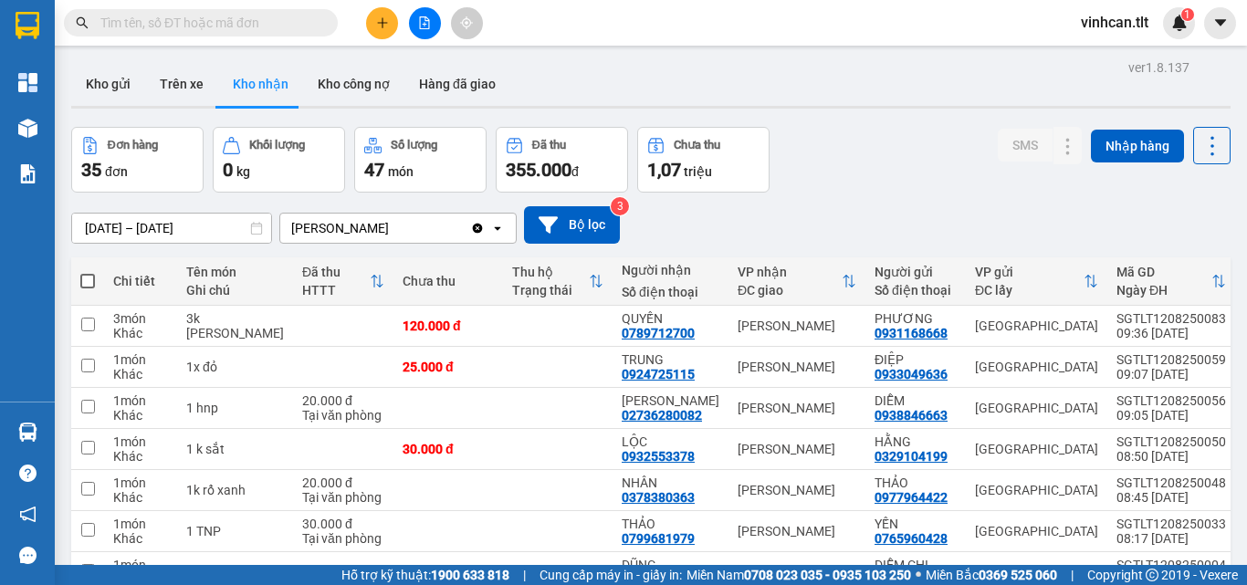
click at [251, 17] on section "Kết quả tìm kiếm ( 619 ) Bộ lọc Mã ĐH Trạng thái Món hàng Thu hộ Tổng cước Chưa…" at bounding box center [623, 292] width 1247 height 585
click at [251, 17] on input "text" at bounding box center [207, 23] width 215 height 20
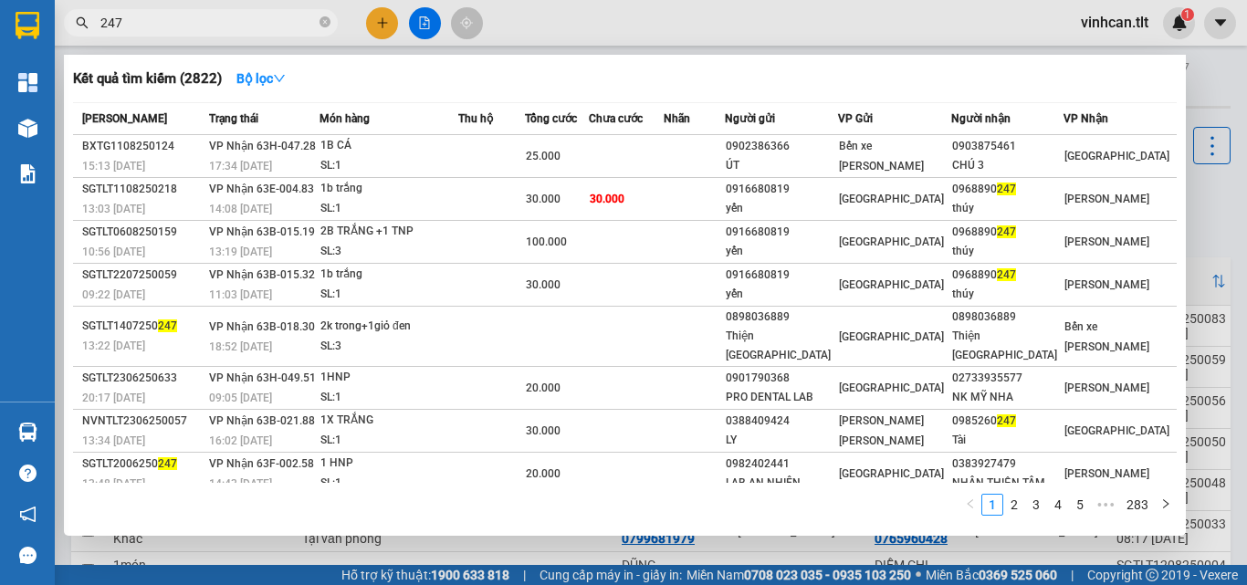
type input "247"
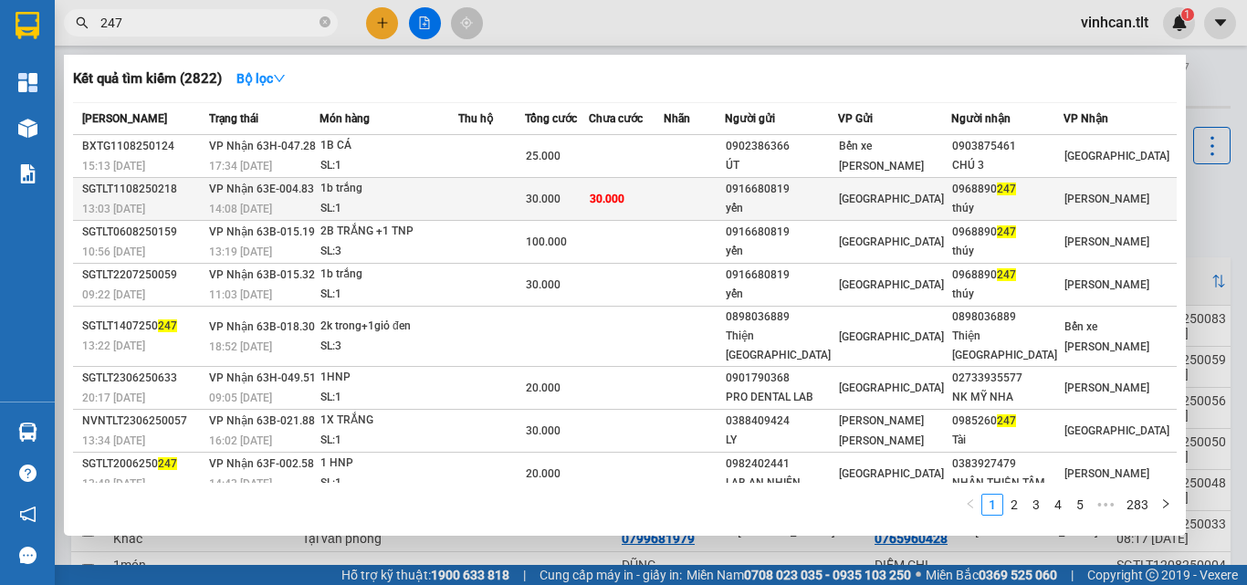
click at [453, 201] on div "SL: 1" at bounding box center [388, 209] width 137 height 20
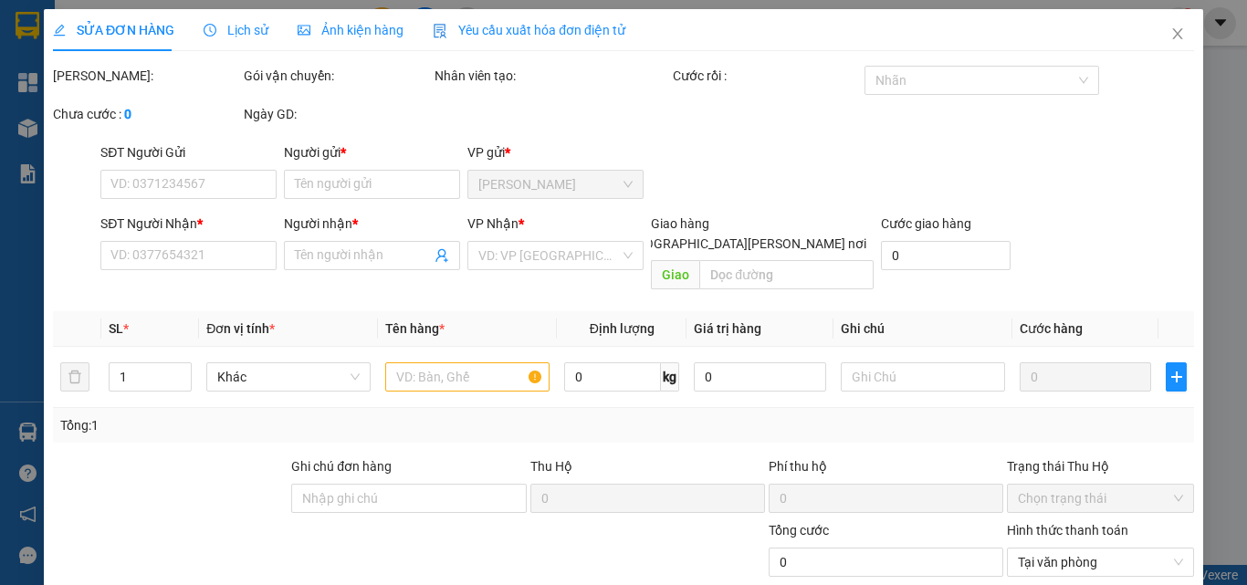
type input "0916680819"
type input "yến"
type input "0968890247"
type input "thúy"
type input "30.000"
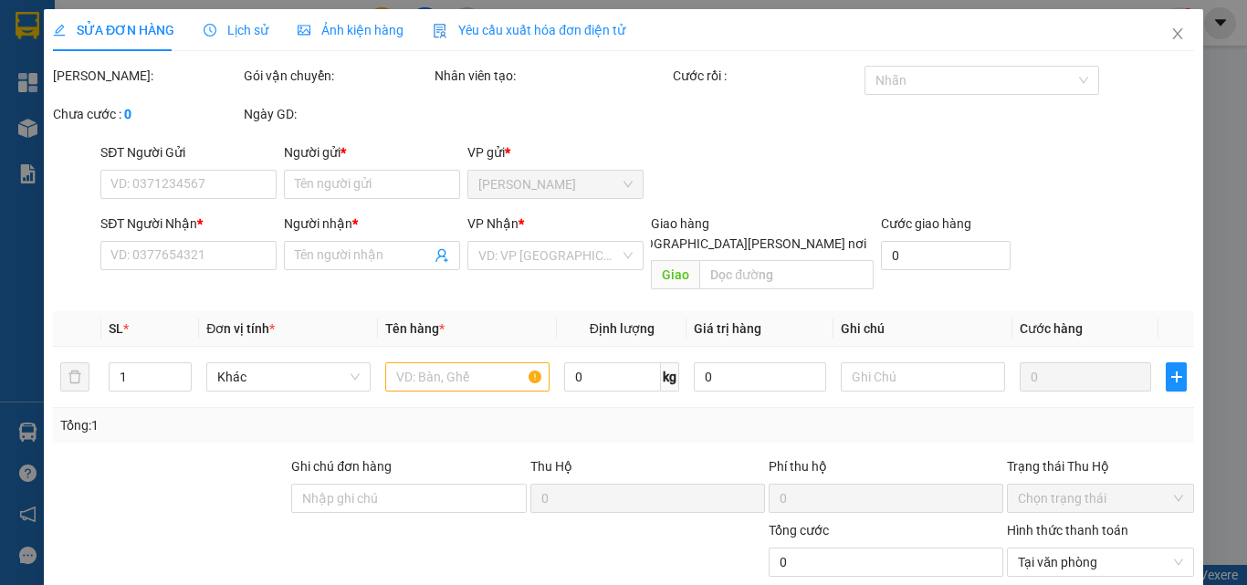
type input "30.000"
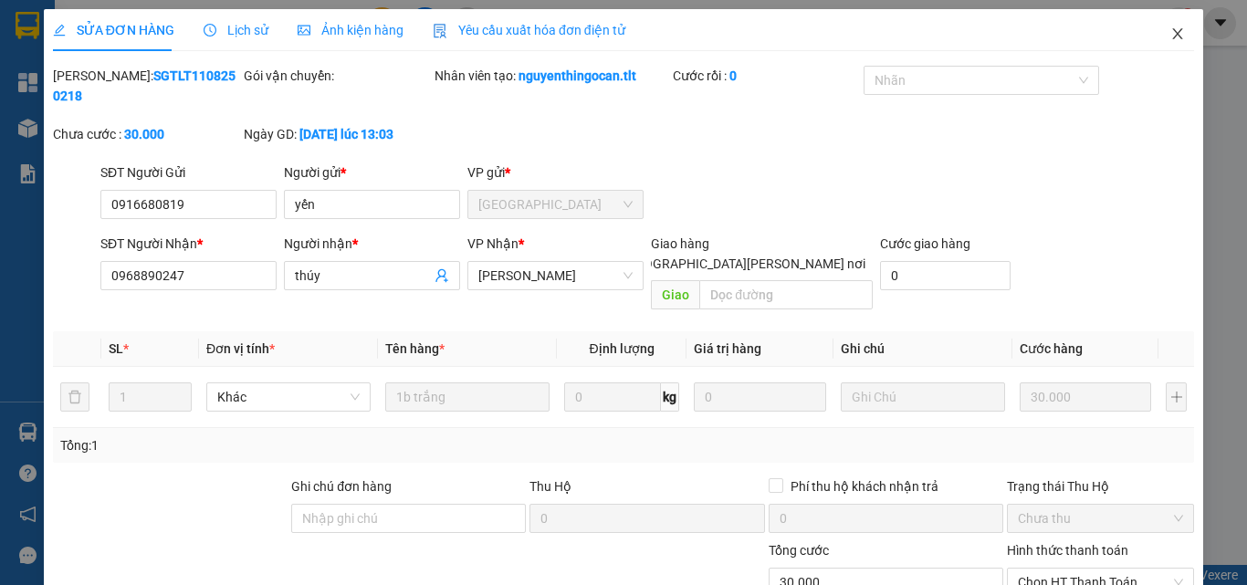
click at [1170, 40] on icon "close" at bounding box center [1177, 33] width 15 height 15
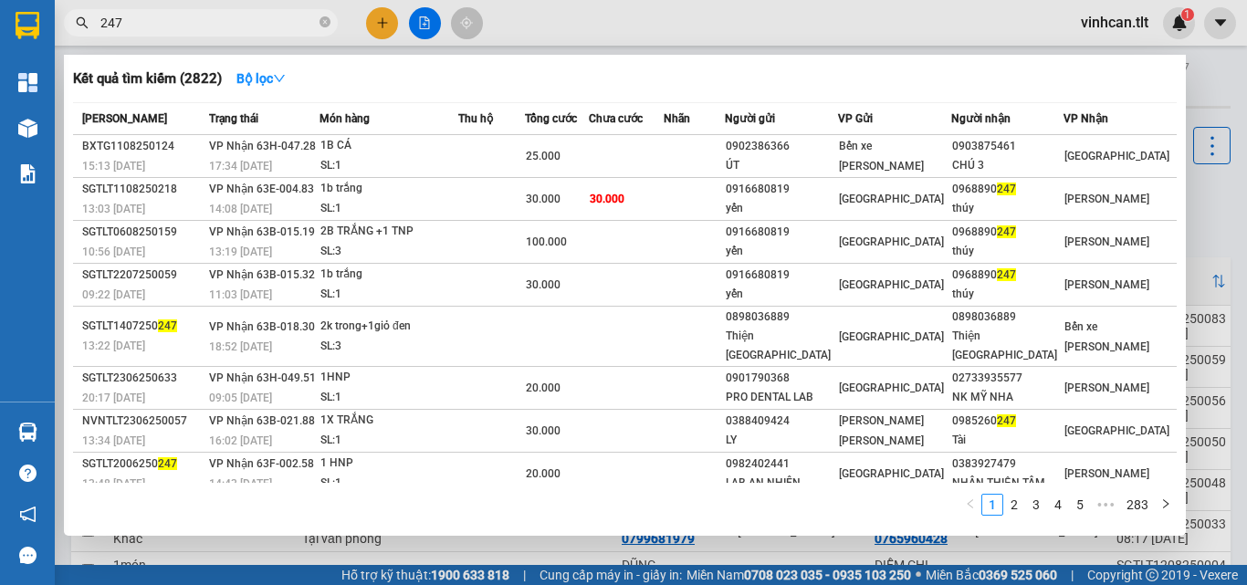
click at [227, 27] on input "247" at bounding box center [207, 23] width 215 height 20
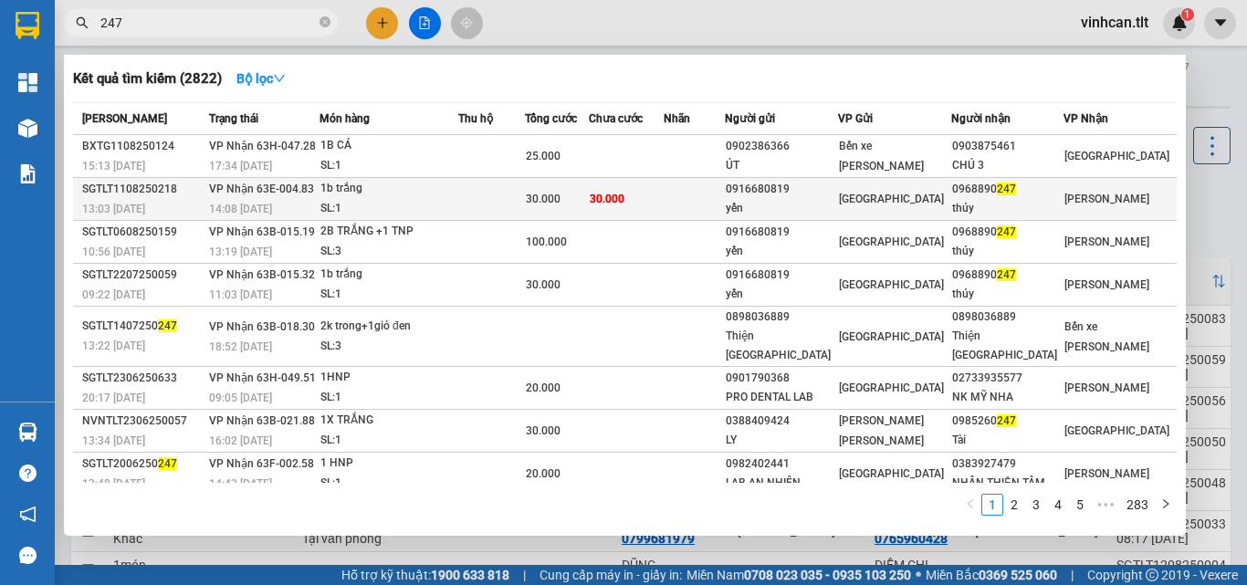
click at [797, 186] on div "0916680819" at bounding box center [781, 189] width 111 height 19
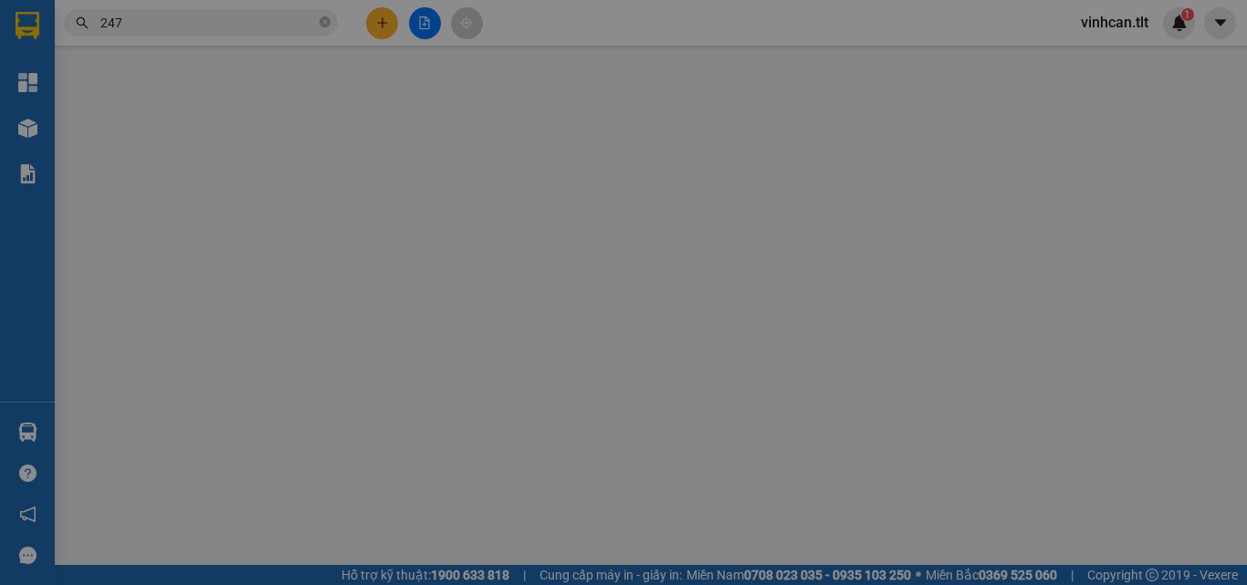
type input "0916680819"
type input "yến"
type input "0968890247"
type input "thúy"
type input "30.000"
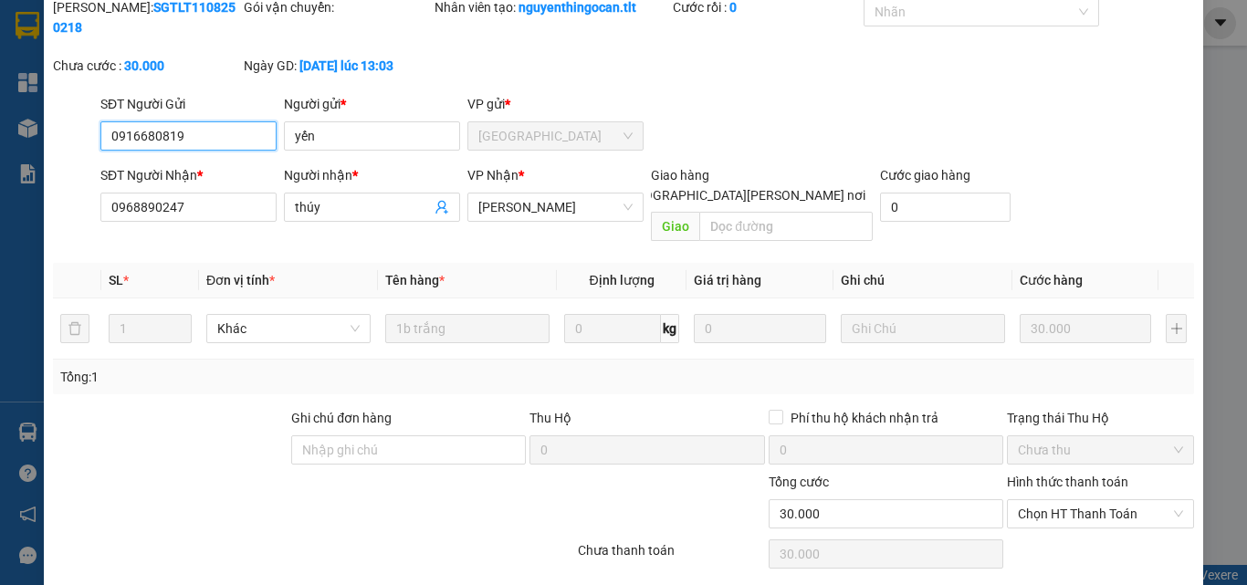
scroll to position [85, 0]
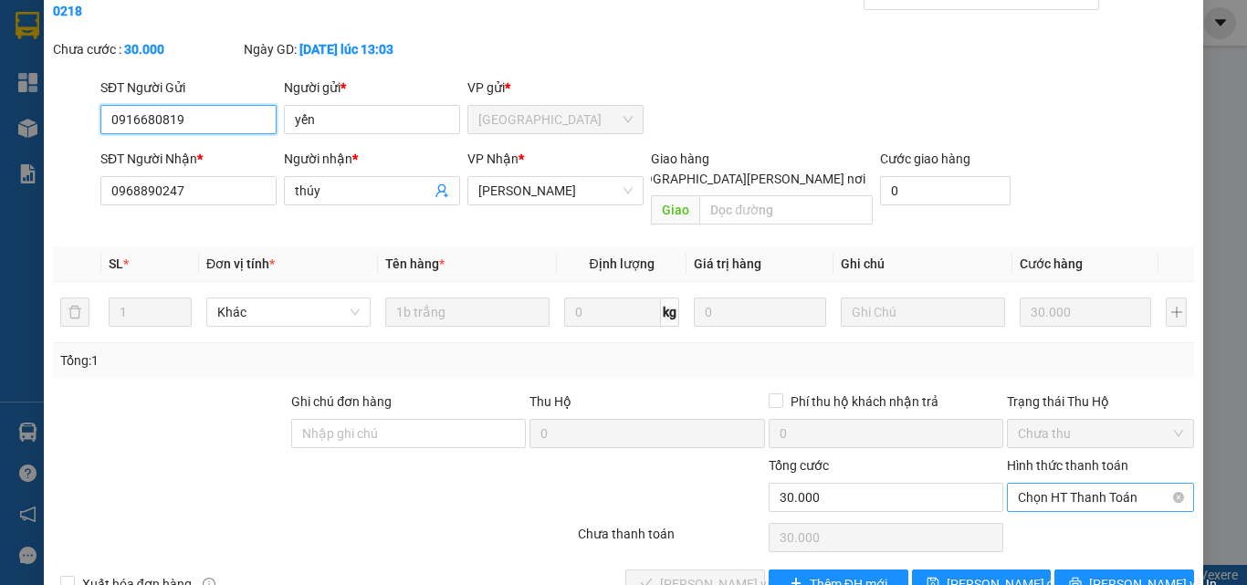
click at [1040, 484] on span "Chọn HT Thanh Toán" at bounding box center [1100, 497] width 165 height 27
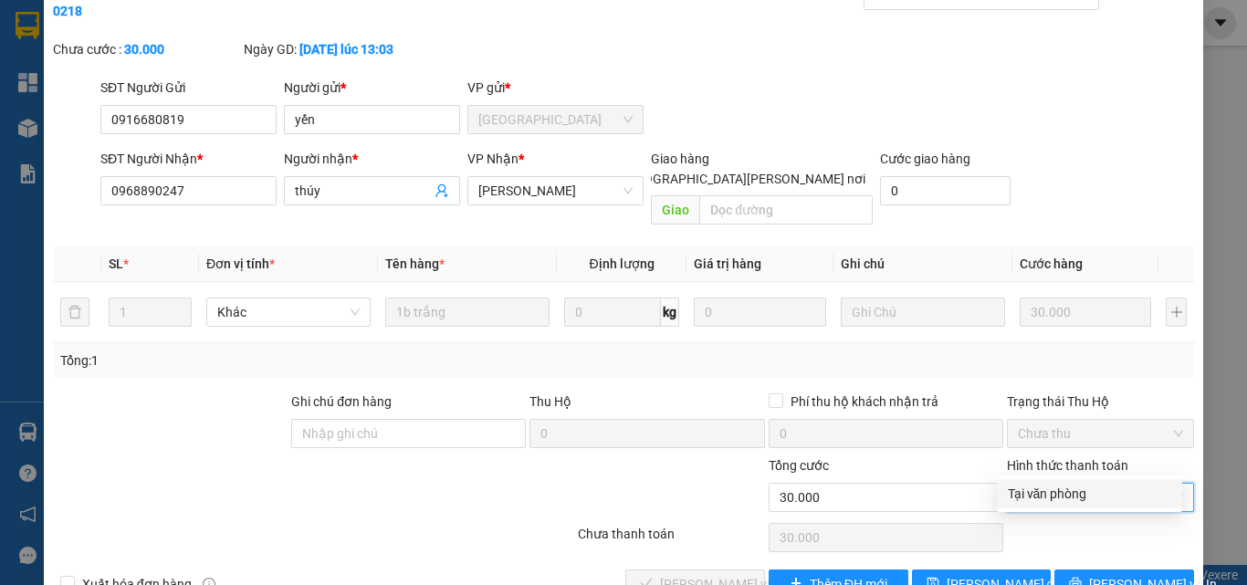
click at [1026, 491] on div "Tại văn phòng" at bounding box center [1089, 494] width 163 height 20
type input "0"
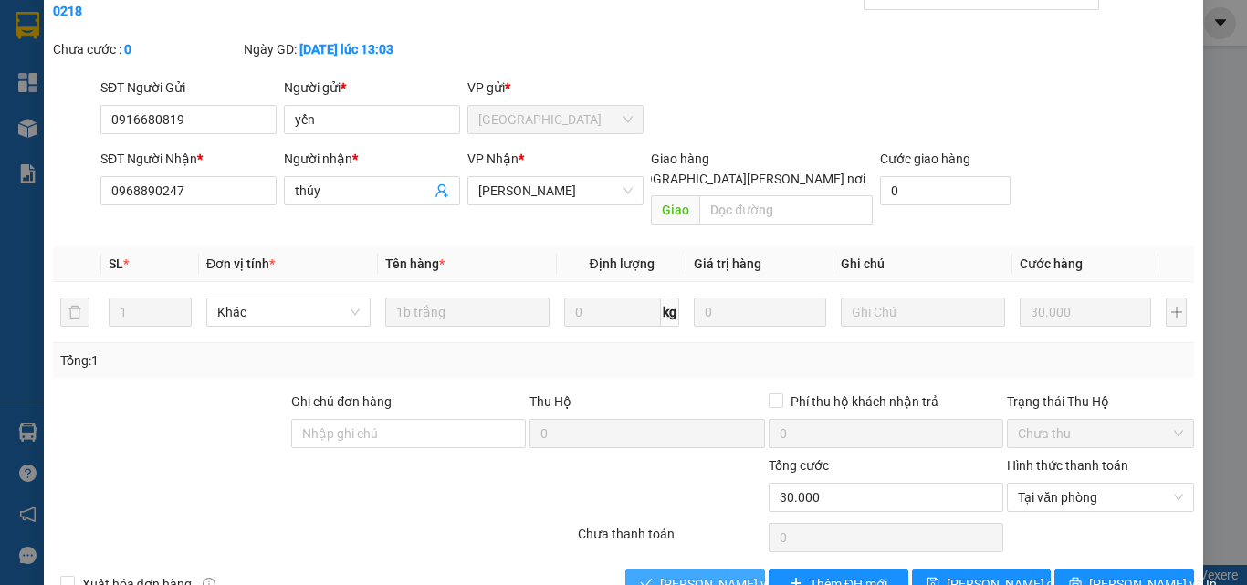
click at [721, 574] on span "Lưu và Giao hàng" at bounding box center [783, 584] width 246 height 20
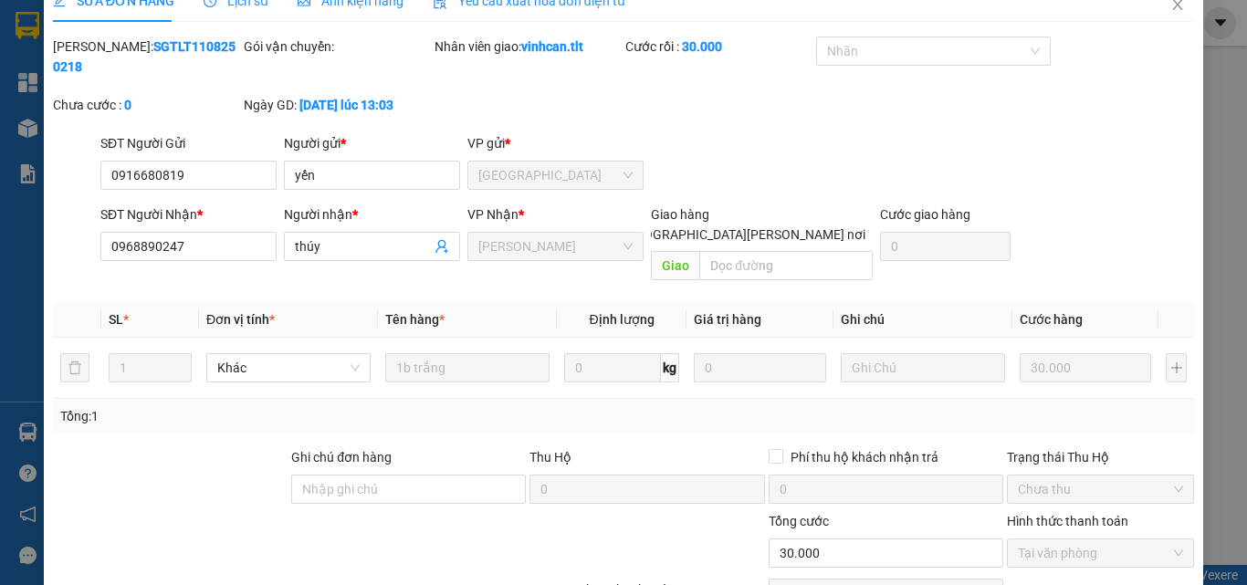
scroll to position [0, 0]
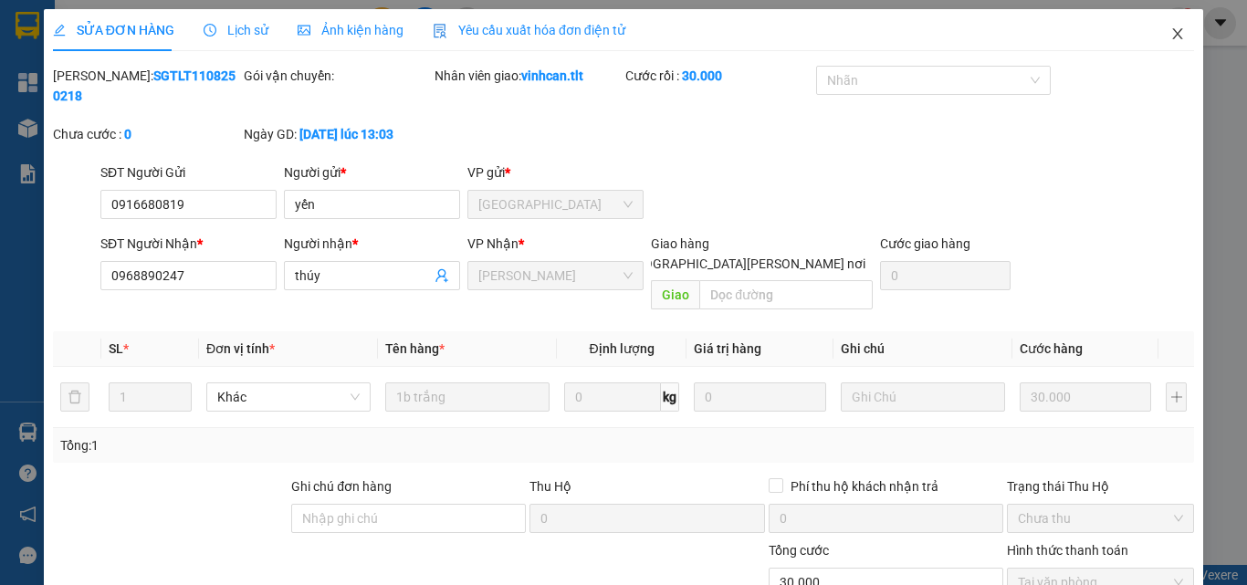
click at [1173, 30] on icon "close" at bounding box center [1178, 33] width 10 height 11
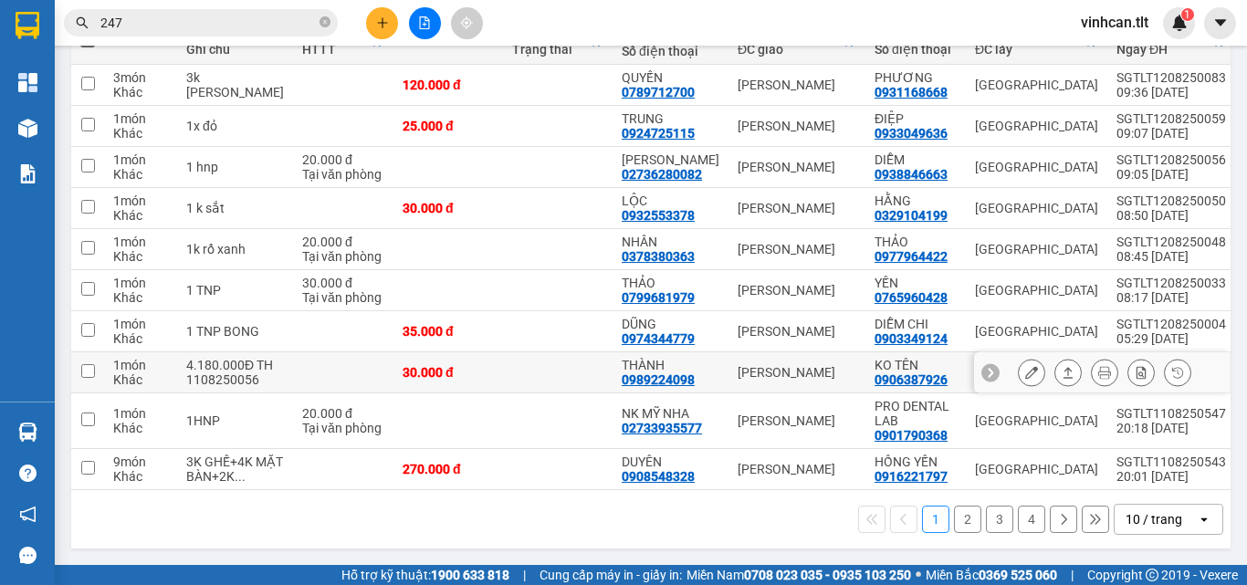
scroll to position [278, 0]
click at [1132, 516] on div "10 / trang" at bounding box center [1154, 519] width 57 height 18
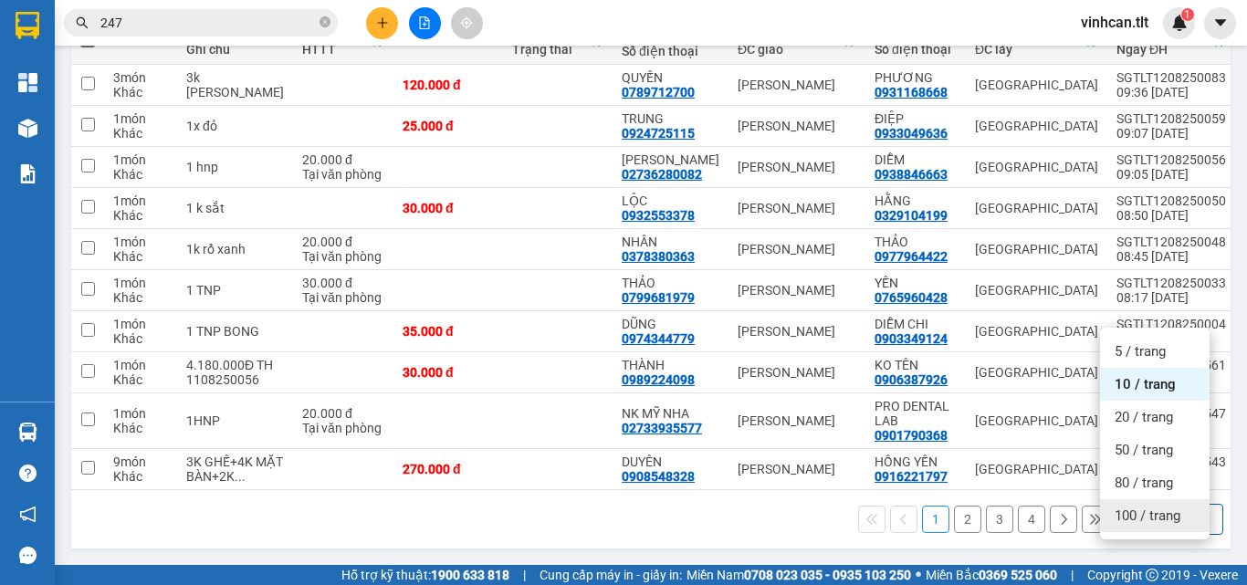
click at [1136, 507] on span "100 / trang" at bounding box center [1148, 516] width 66 height 18
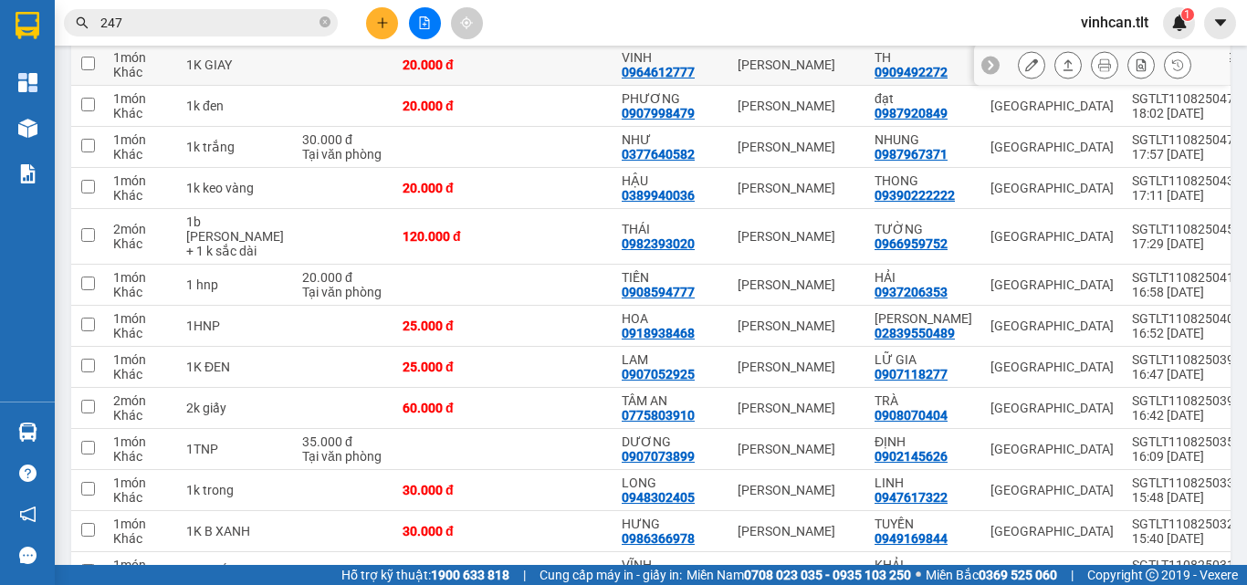
scroll to position [916, 0]
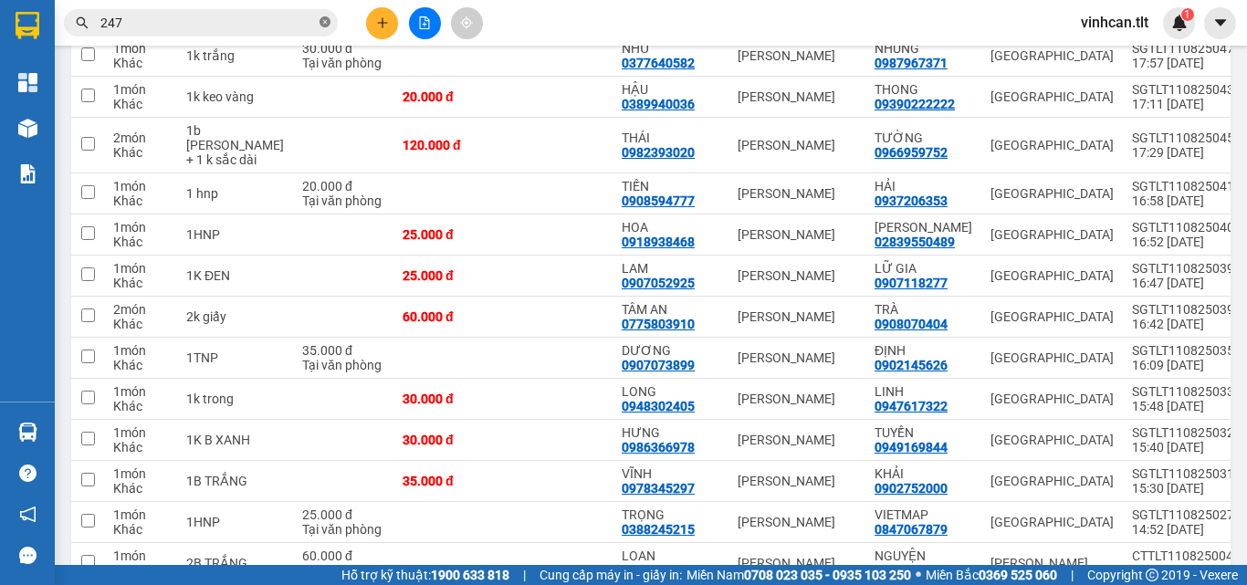
click at [325, 22] on icon "close-circle" at bounding box center [325, 21] width 11 height 11
click at [308, 22] on input "text" at bounding box center [207, 23] width 215 height 20
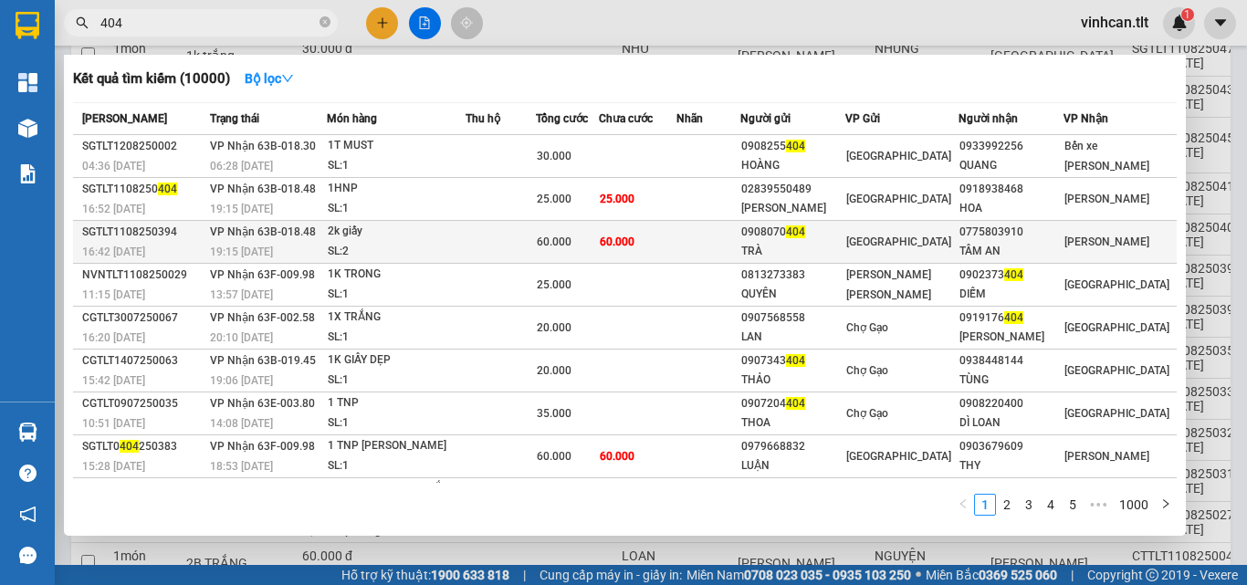
type input "404"
click at [805, 235] on span "404" at bounding box center [795, 231] width 19 height 13
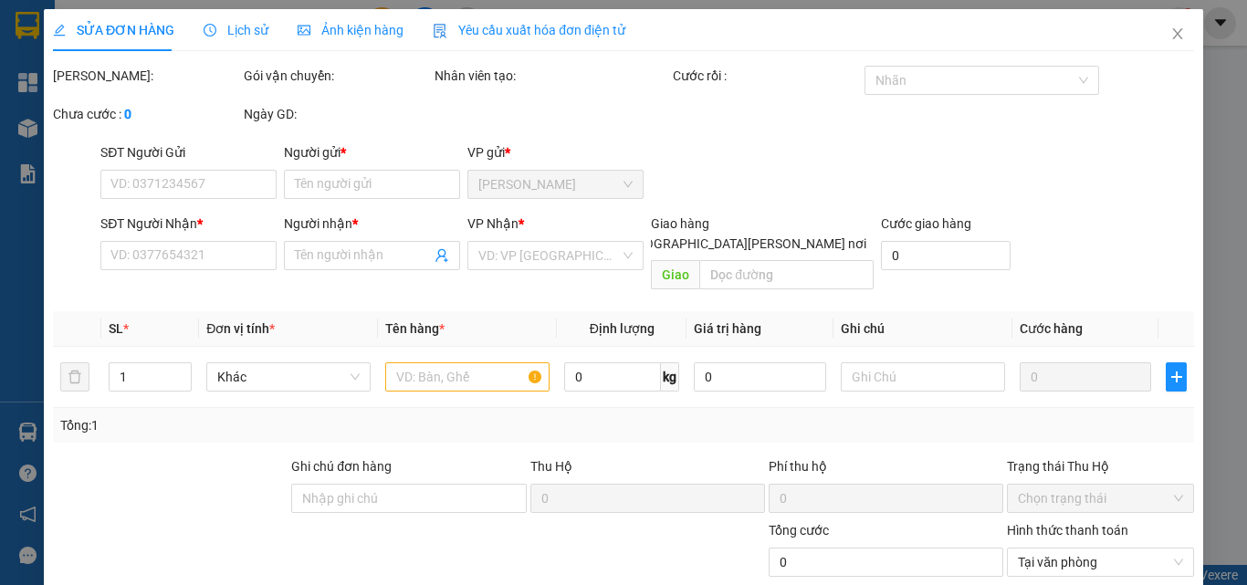
type input "0908070404"
type input "TRÀ"
type input "0775803910"
type input "TÂM AN"
type input "60.000"
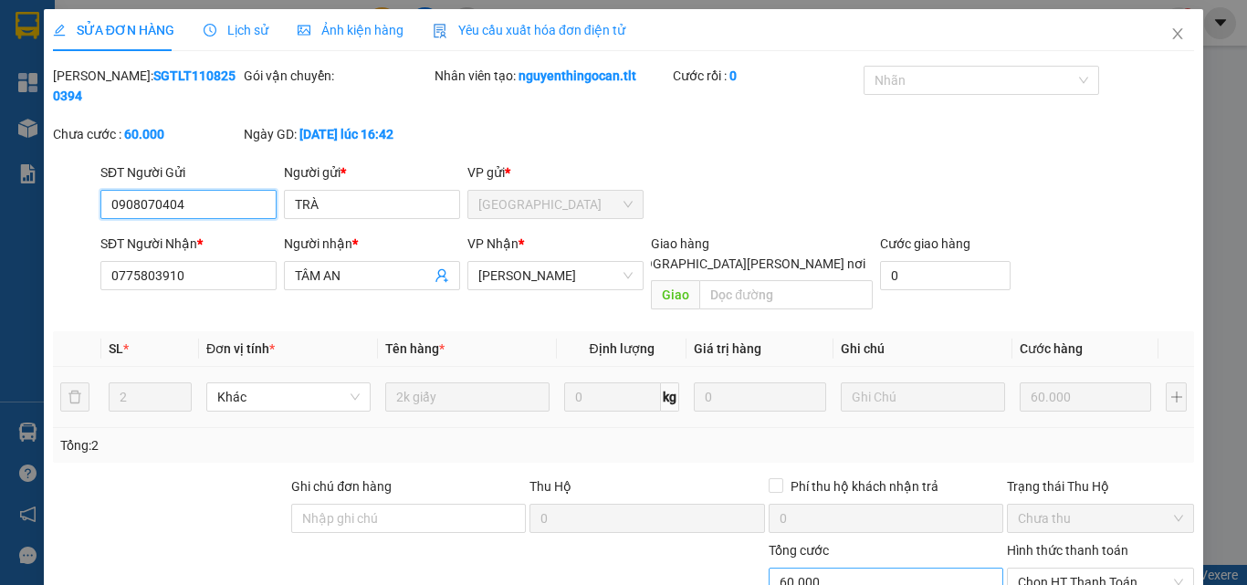
scroll to position [92, 0]
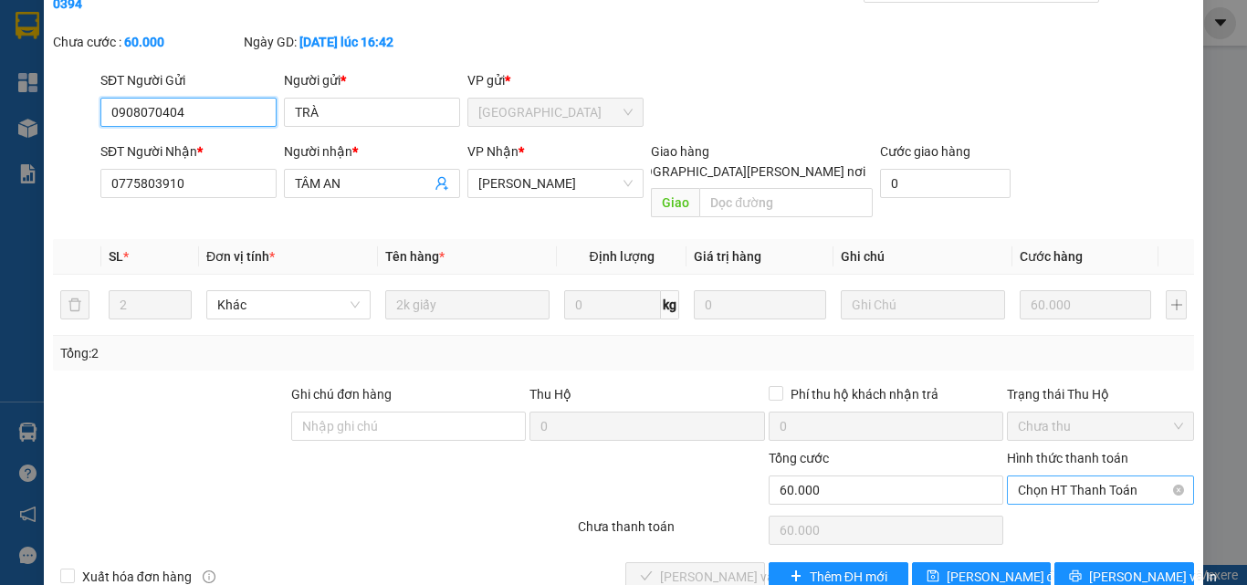
click at [1061, 477] on span "Chọn HT Thanh Toán" at bounding box center [1100, 490] width 165 height 27
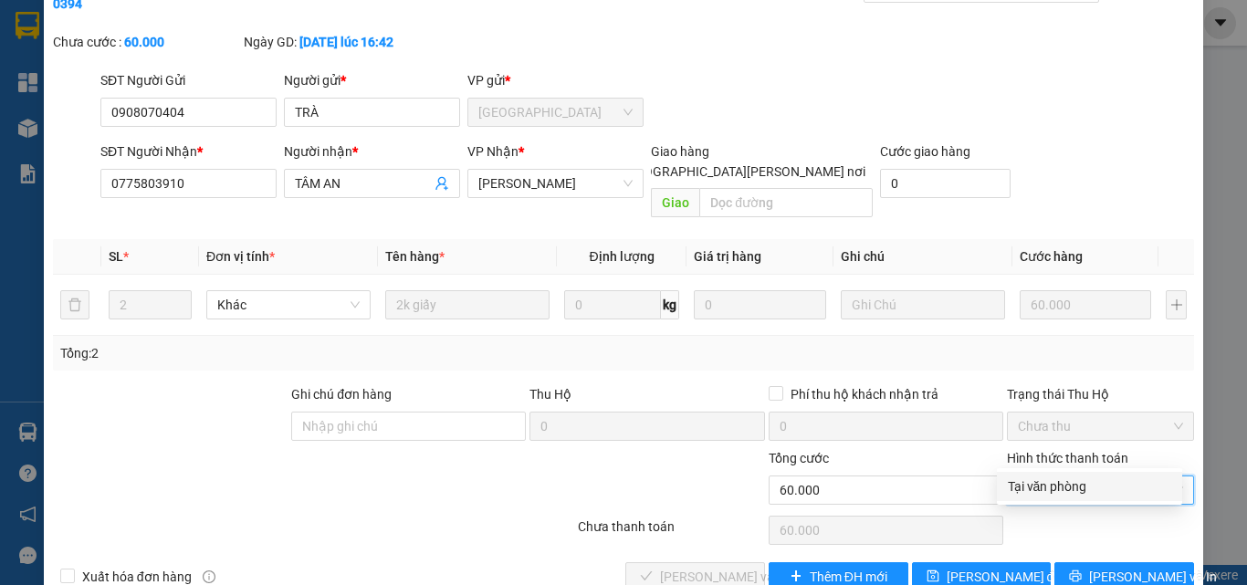
click at [1049, 486] on div "Tại văn phòng" at bounding box center [1089, 487] width 163 height 20
type input "0"
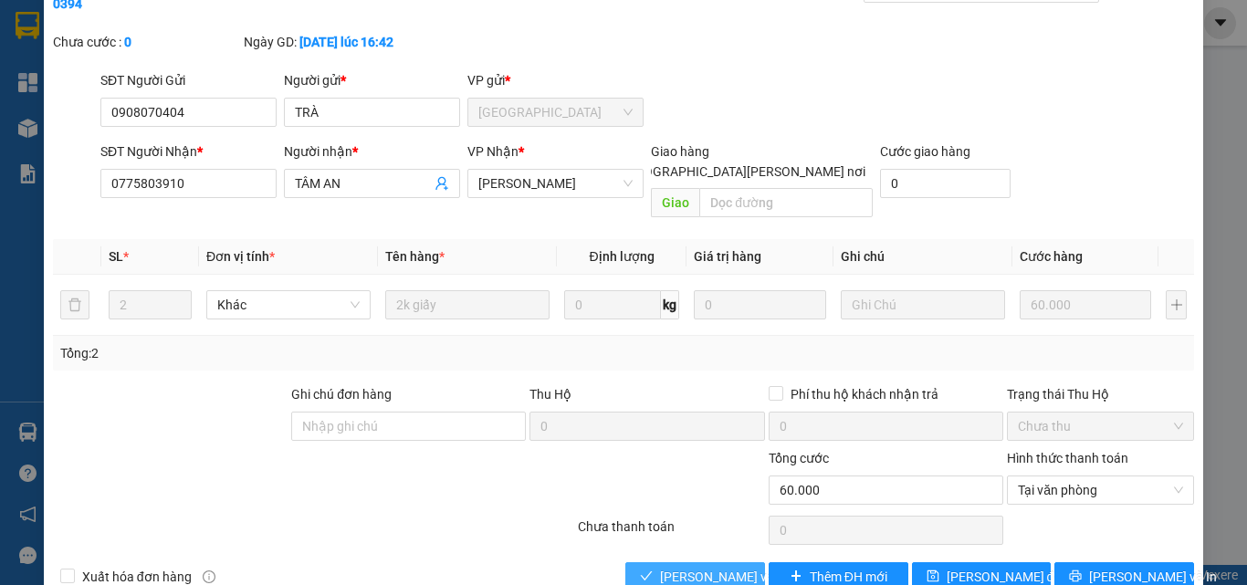
click at [734, 567] on span "Lưu và Giao hàng" at bounding box center [783, 577] width 246 height 20
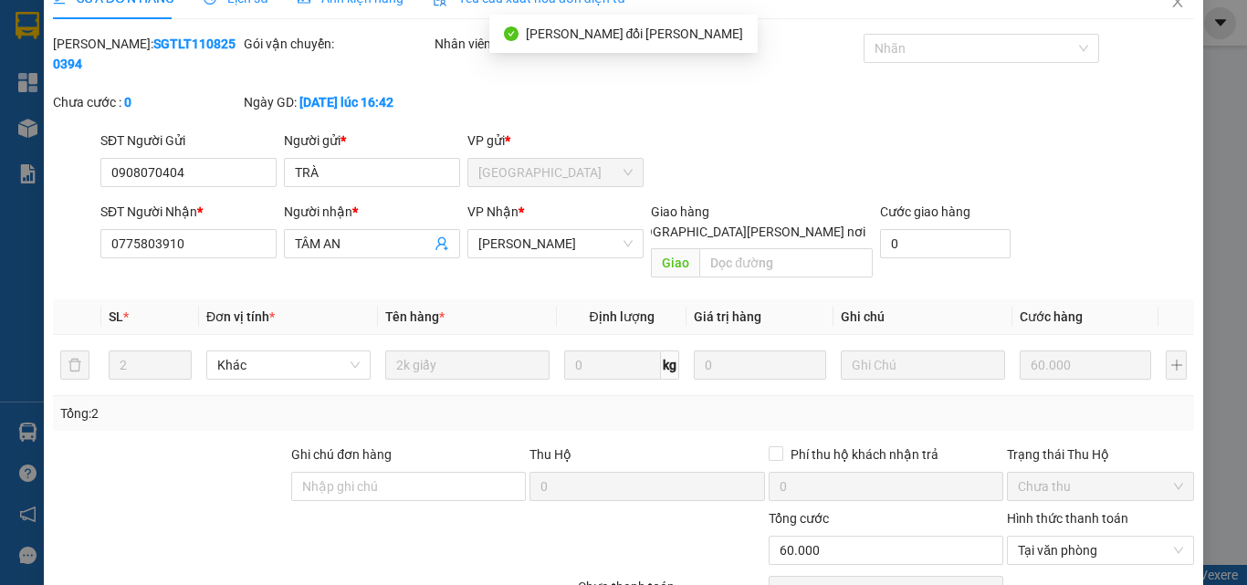
scroll to position [0, 0]
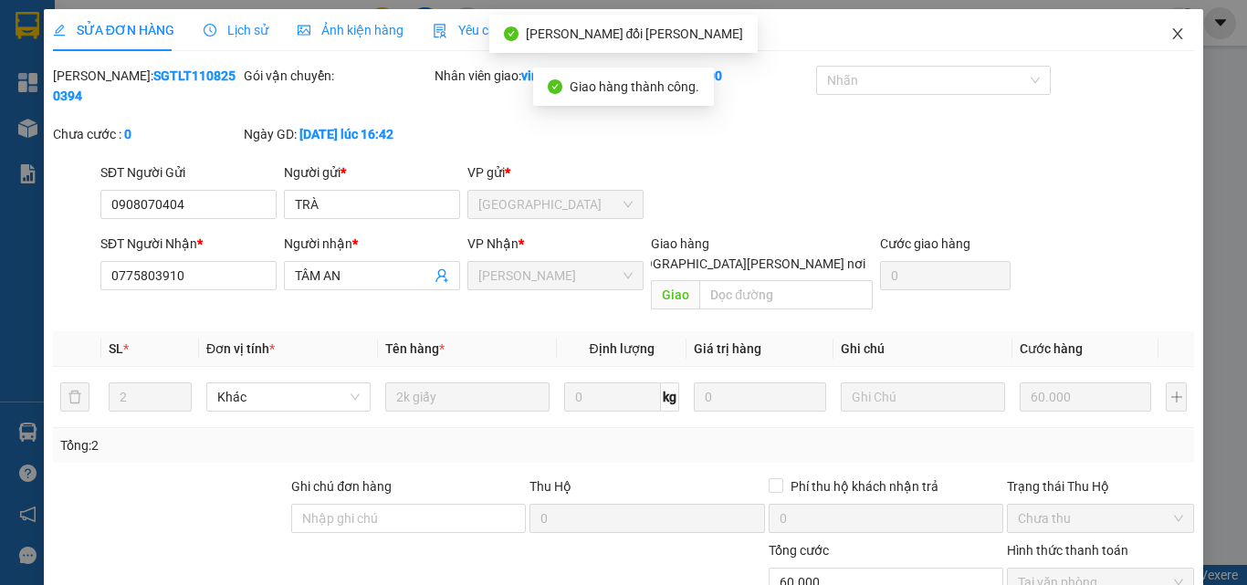
click at [1173, 33] on icon "close" at bounding box center [1178, 33] width 10 height 11
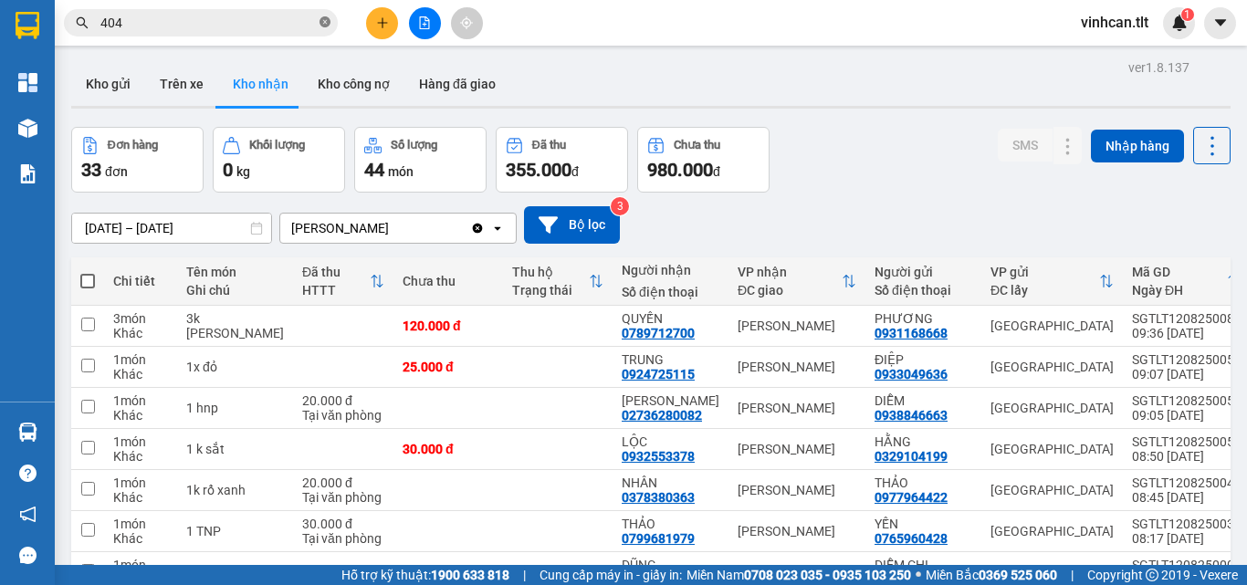
click at [325, 19] on icon "close-circle" at bounding box center [325, 21] width 11 height 11
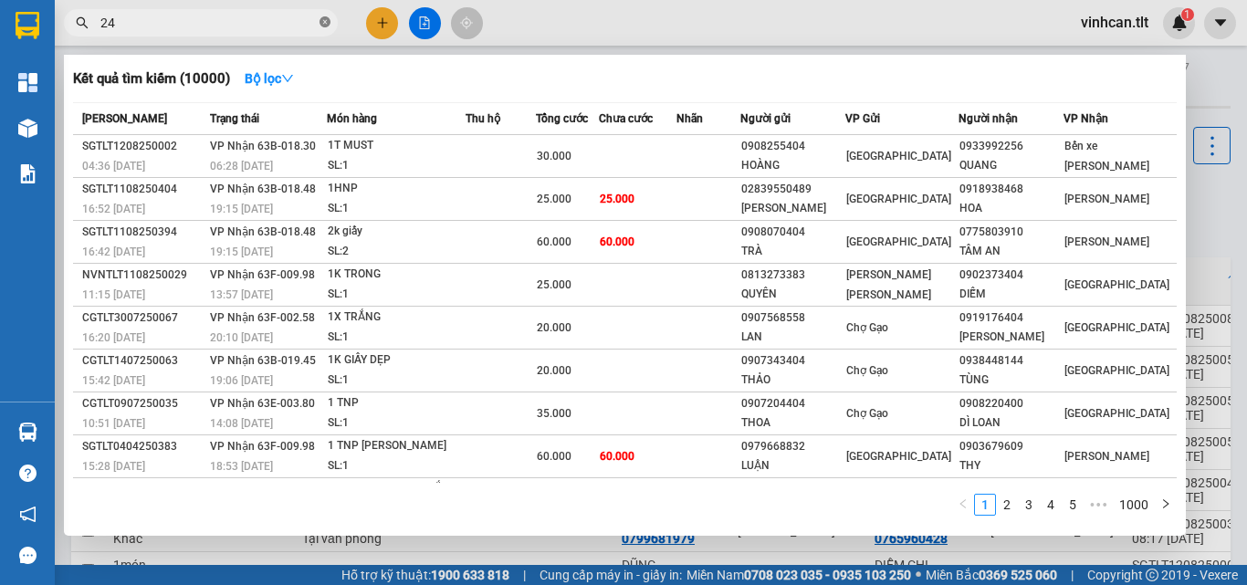
type input "247"
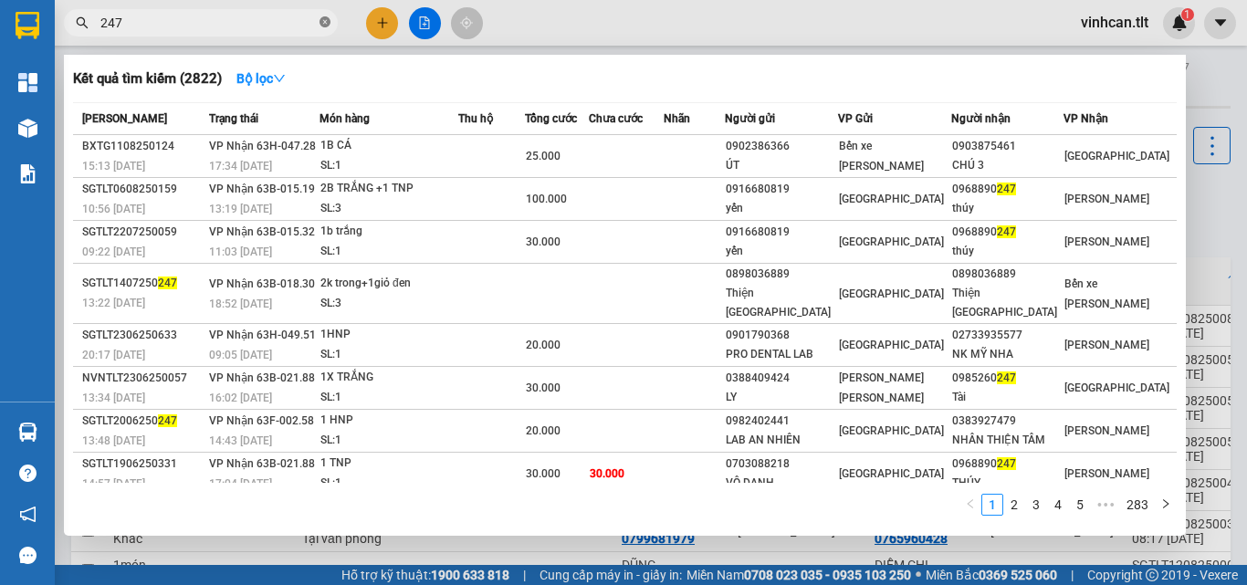
click at [321, 23] on icon "close-circle" at bounding box center [325, 21] width 11 height 11
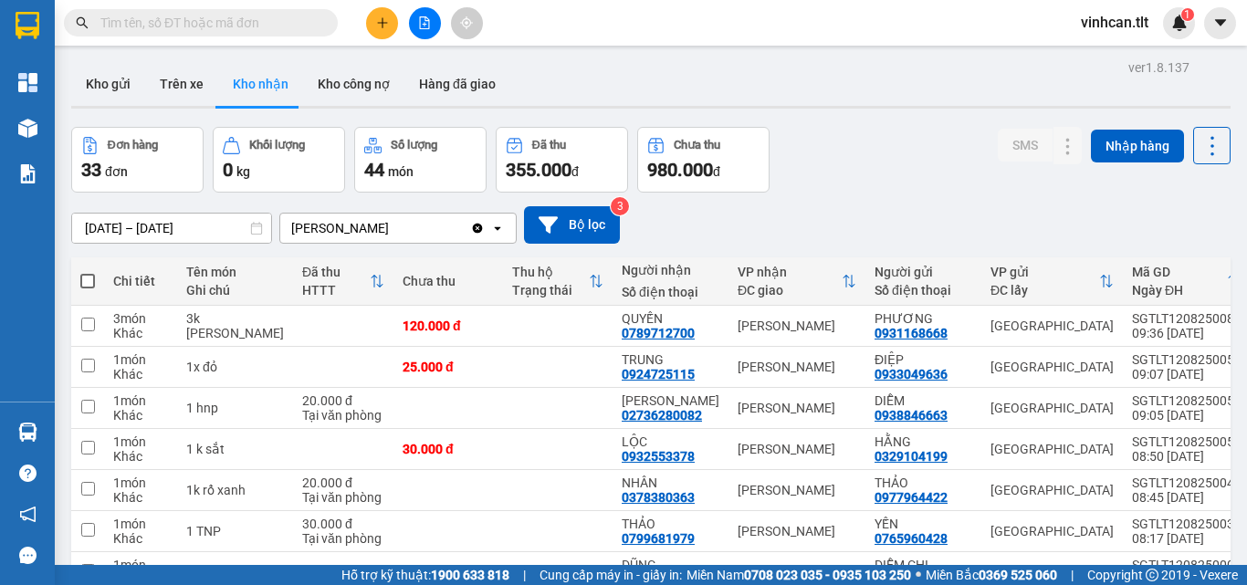
click at [292, 24] on input "text" at bounding box center [207, 23] width 215 height 20
click at [283, 30] on input "text" at bounding box center [207, 23] width 215 height 20
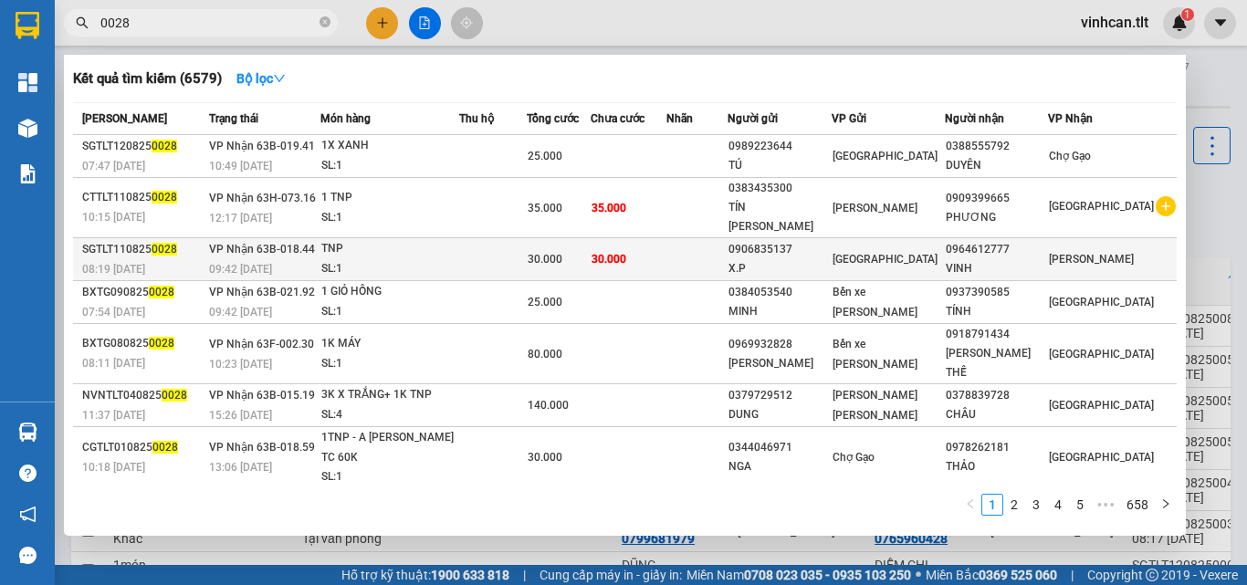
type input "0028"
click at [815, 240] on div "0906835137" at bounding box center [780, 249] width 102 height 19
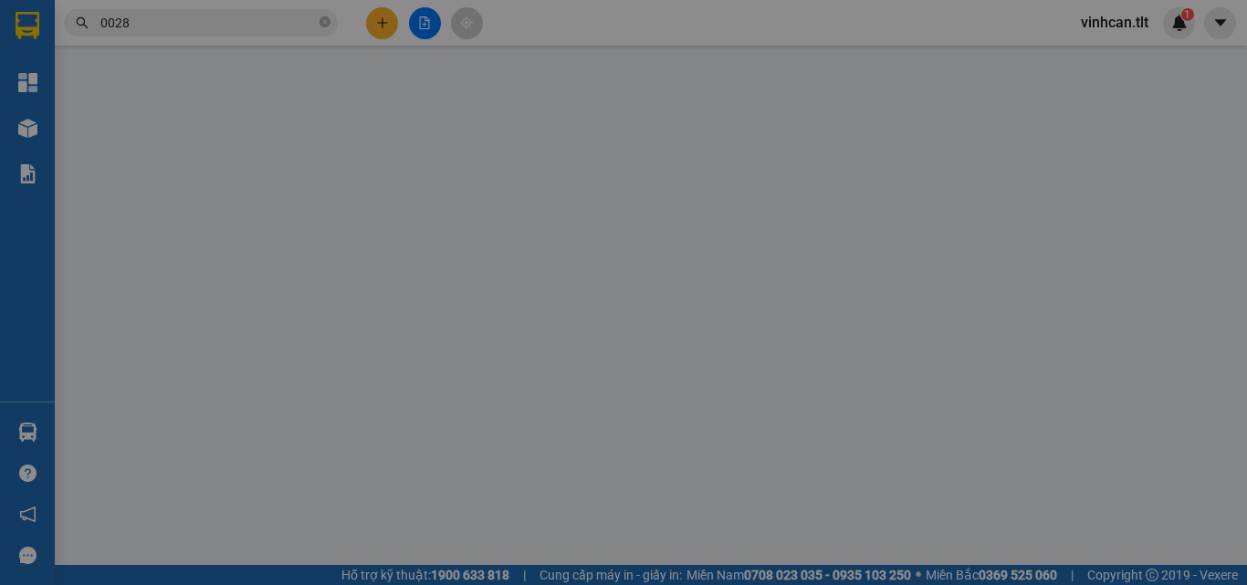
type input "0906835137"
type input "X.P"
type input "0964612777"
type input "VINH"
type input "30.000"
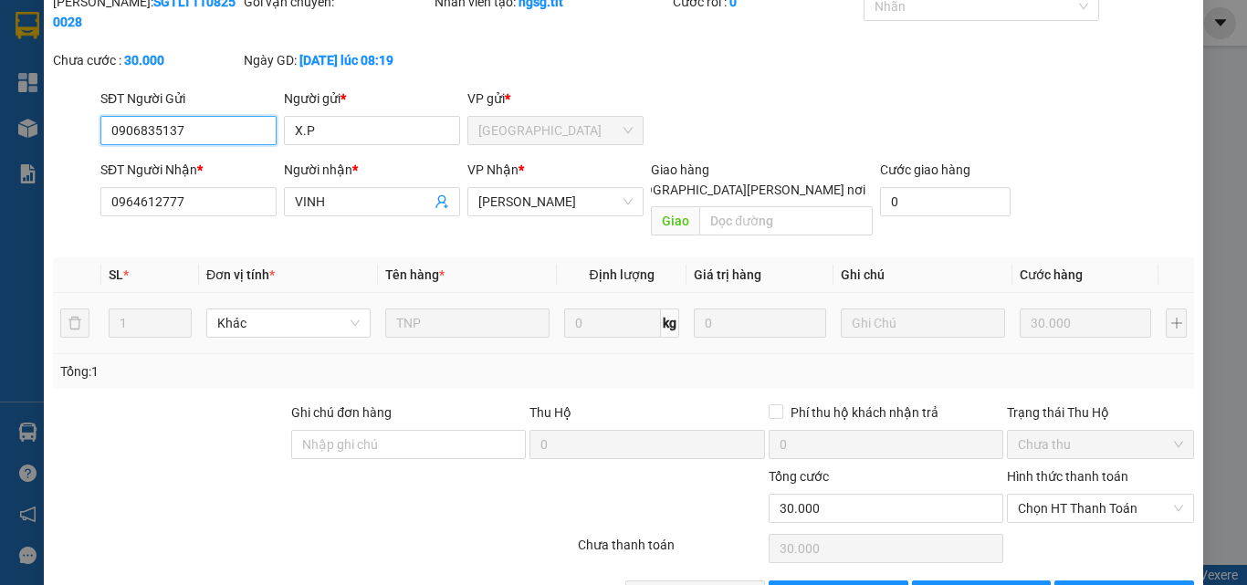
scroll to position [94, 0]
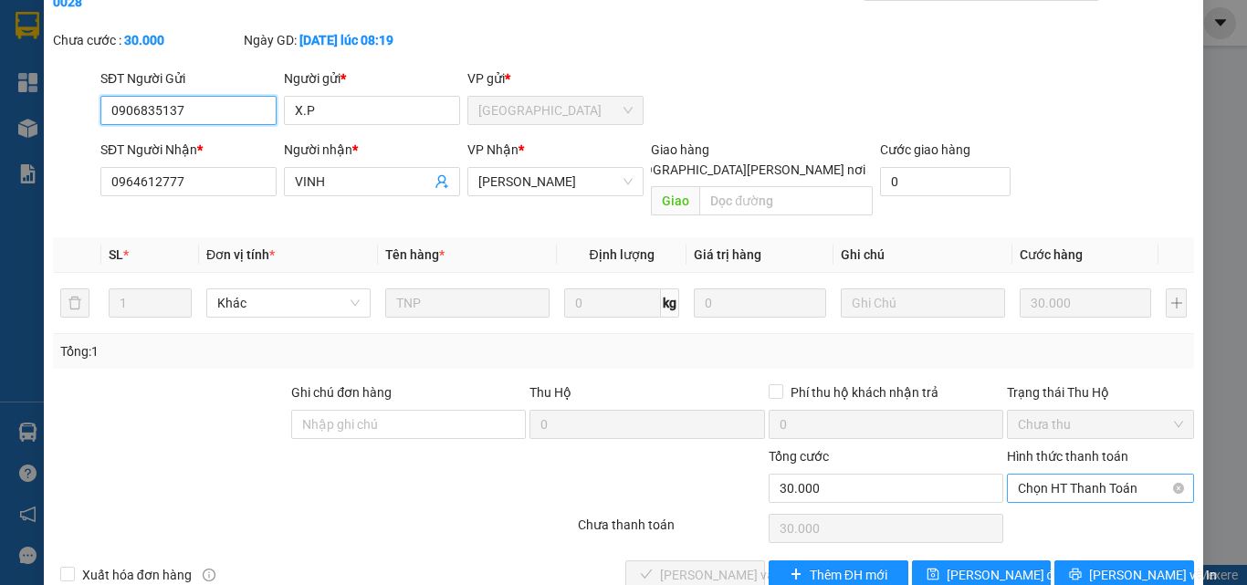
click at [1058, 475] on span "Chọn HT Thanh Toán" at bounding box center [1100, 488] width 165 height 27
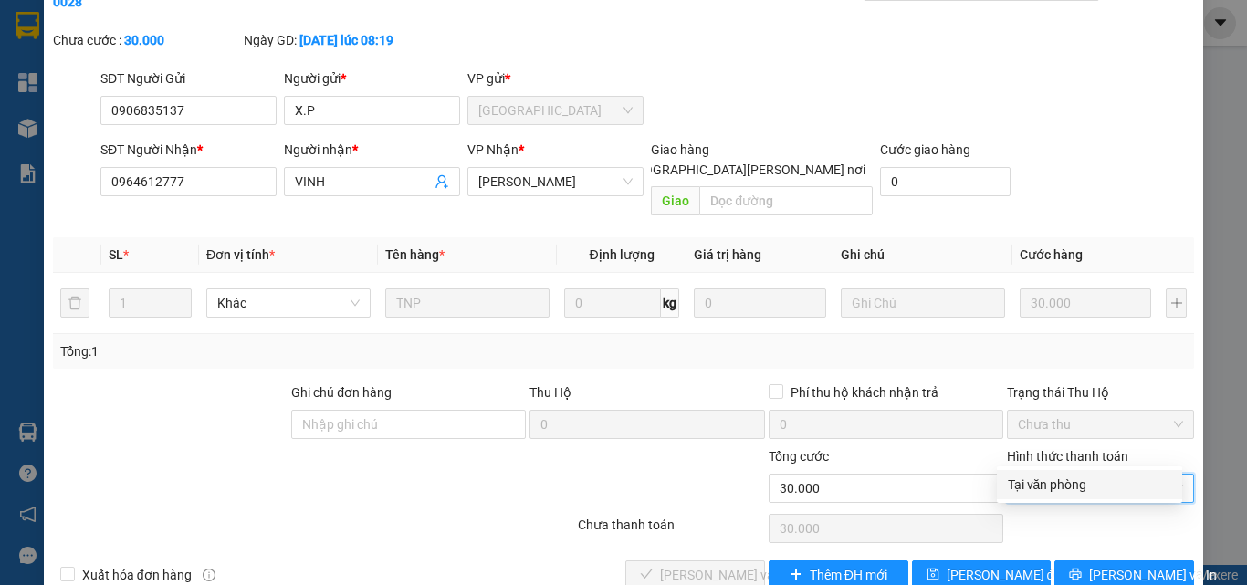
click at [1060, 480] on div "Tại văn phòng" at bounding box center [1089, 485] width 163 height 20
type input "0"
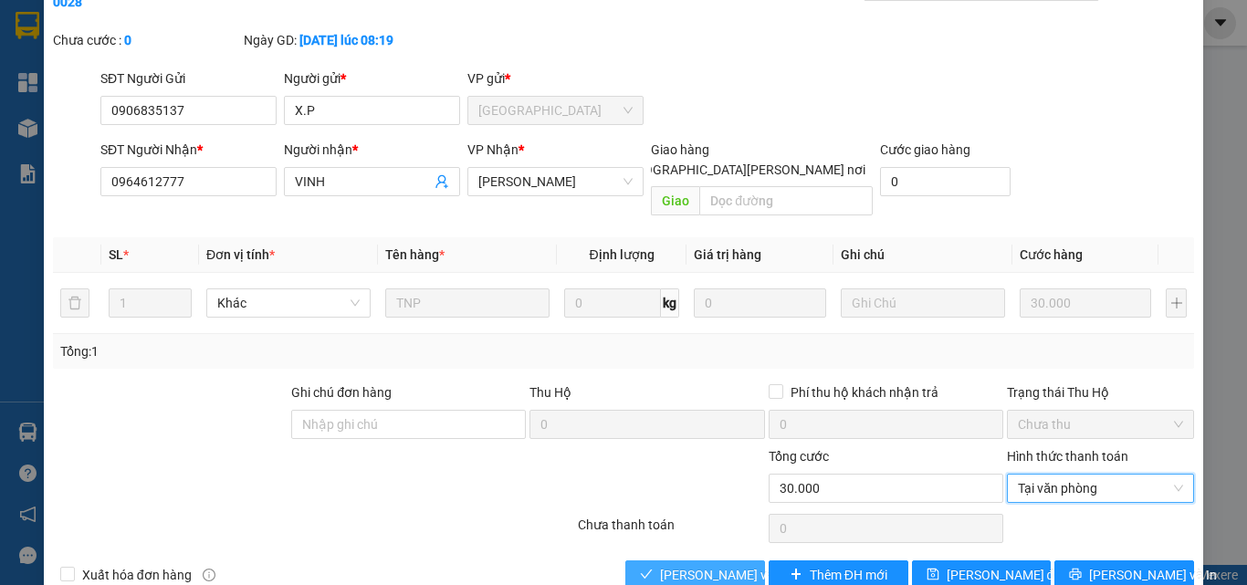
click at [733, 565] on span "Lưu và Giao hàng" at bounding box center [783, 575] width 246 height 20
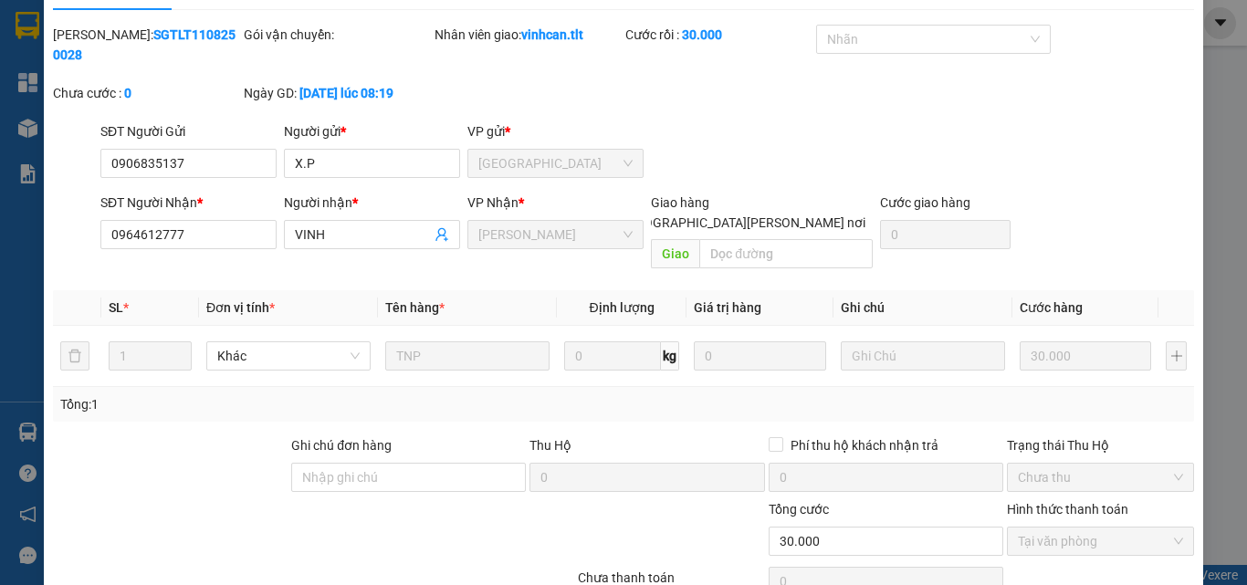
scroll to position [0, 0]
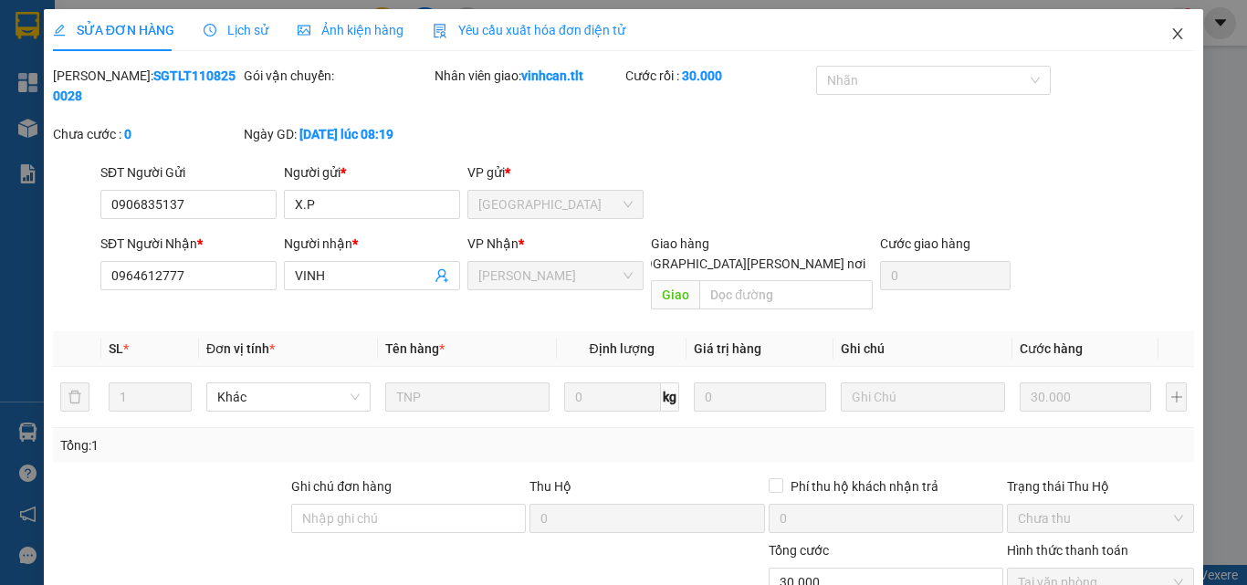
click at [1170, 36] on icon "close" at bounding box center [1177, 33] width 15 height 15
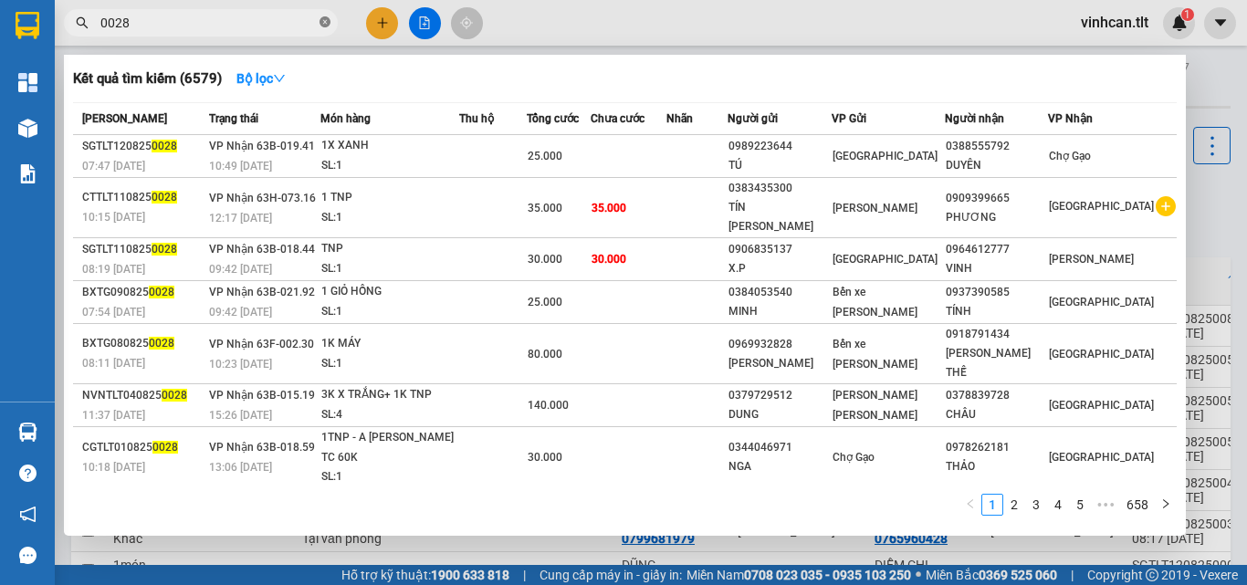
click at [328, 19] on icon "close-circle" at bounding box center [325, 21] width 11 height 11
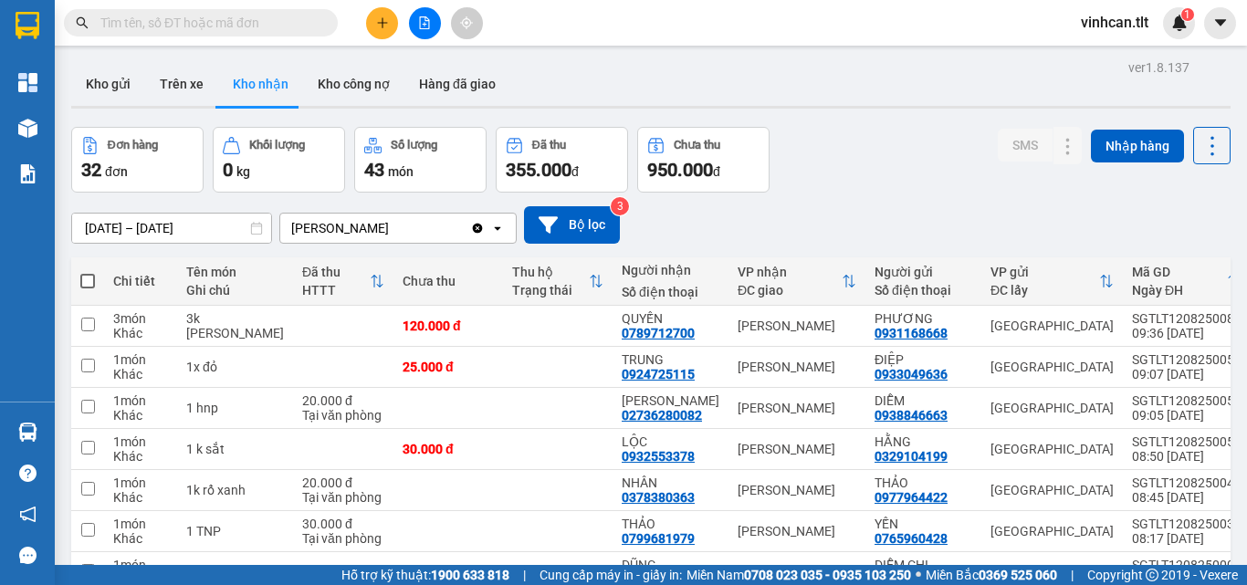
click at [291, 24] on input "text" at bounding box center [207, 23] width 215 height 20
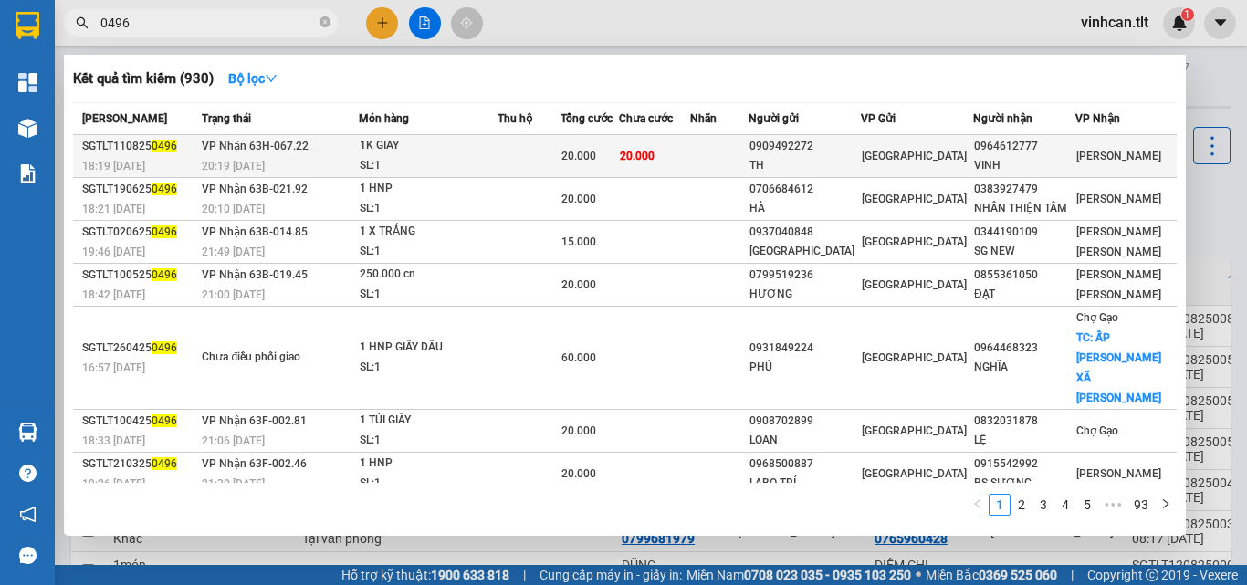
type input "0496"
click at [819, 142] on div "0909492272" at bounding box center [805, 146] width 110 height 19
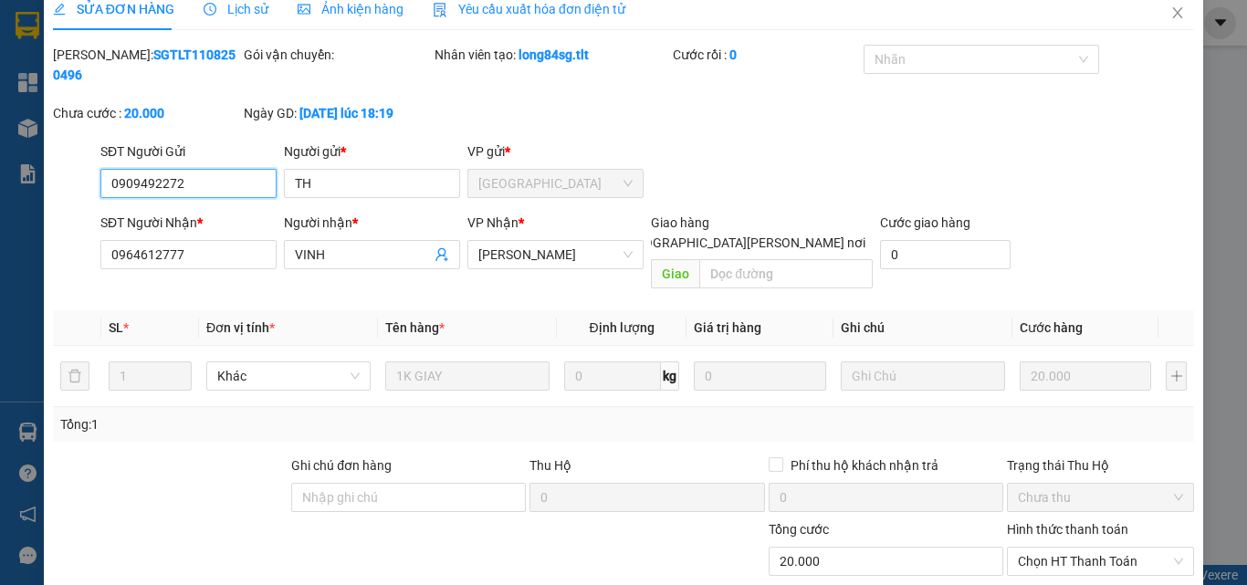
scroll to position [94, 0]
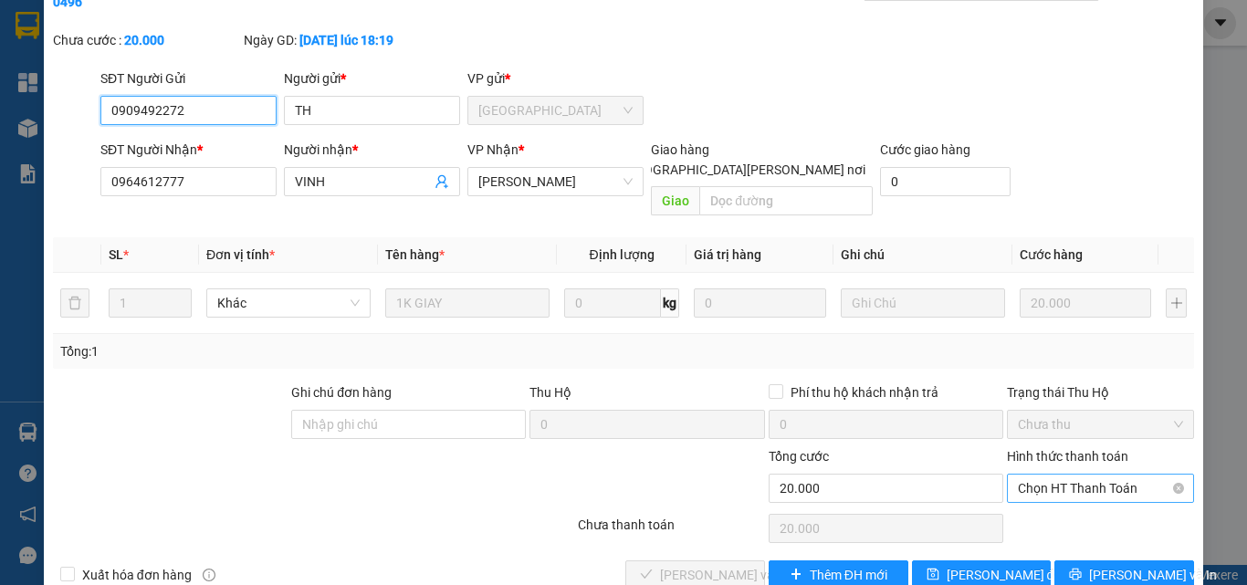
click at [1057, 475] on span "Chọn HT Thanh Toán" at bounding box center [1100, 488] width 165 height 27
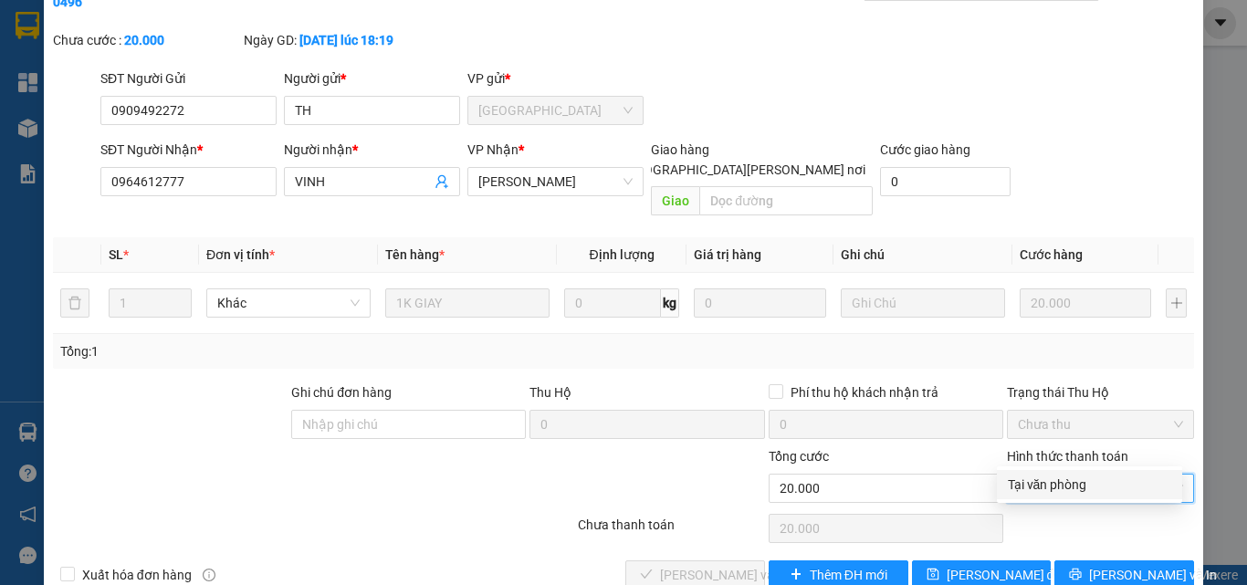
drag, startPoint x: 1055, startPoint y: 485, endPoint x: 1044, endPoint y: 488, distance: 12.4
click at [1054, 485] on div "Tại văn phòng" at bounding box center [1089, 485] width 163 height 20
type input "0"
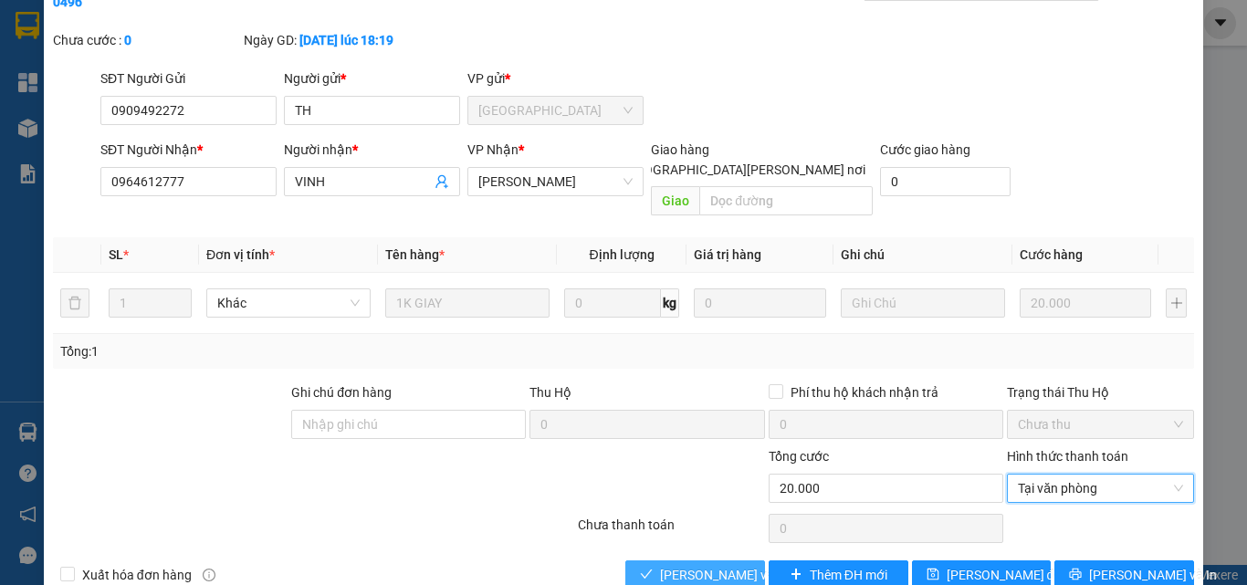
click at [685, 565] on span "Lưu và Giao hàng" at bounding box center [783, 575] width 246 height 20
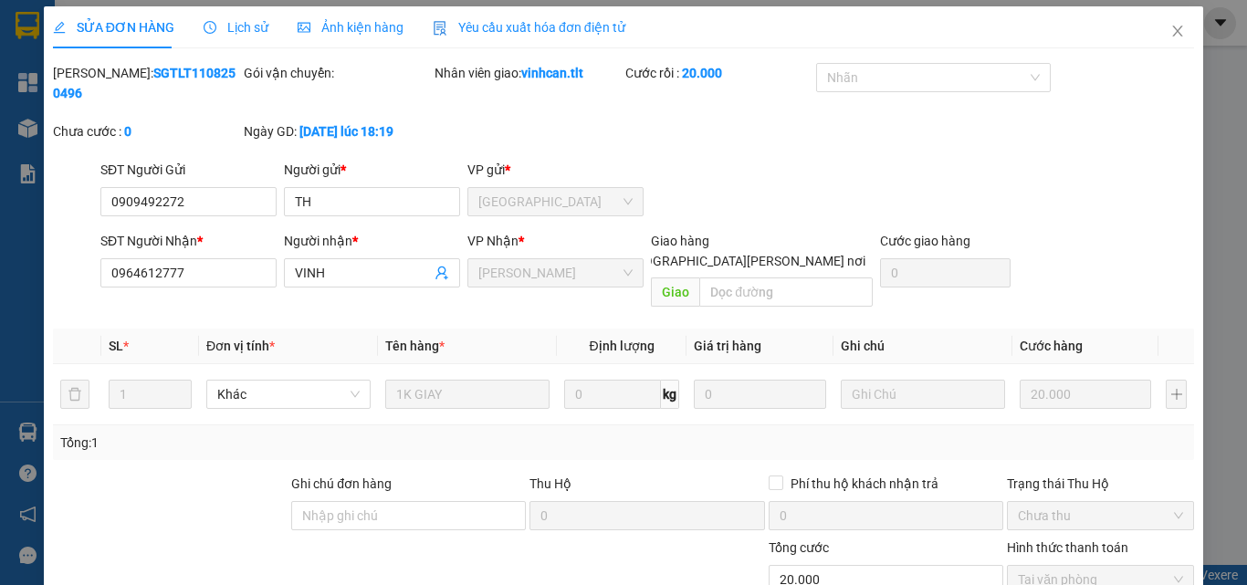
scroll to position [0, 0]
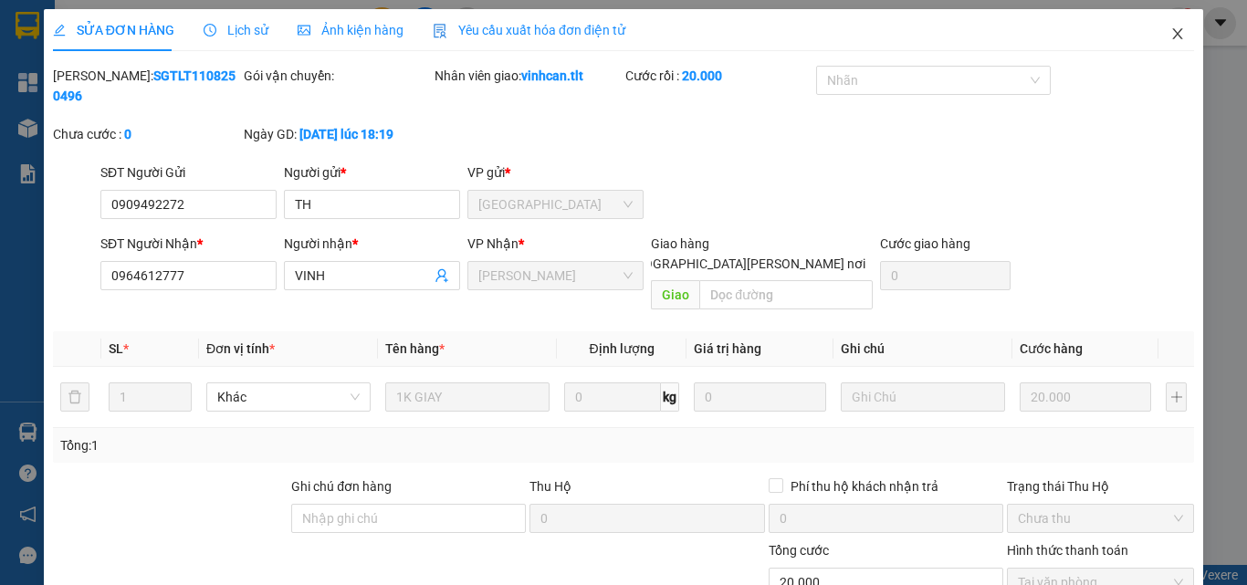
click at [1173, 34] on icon "close" at bounding box center [1178, 33] width 10 height 11
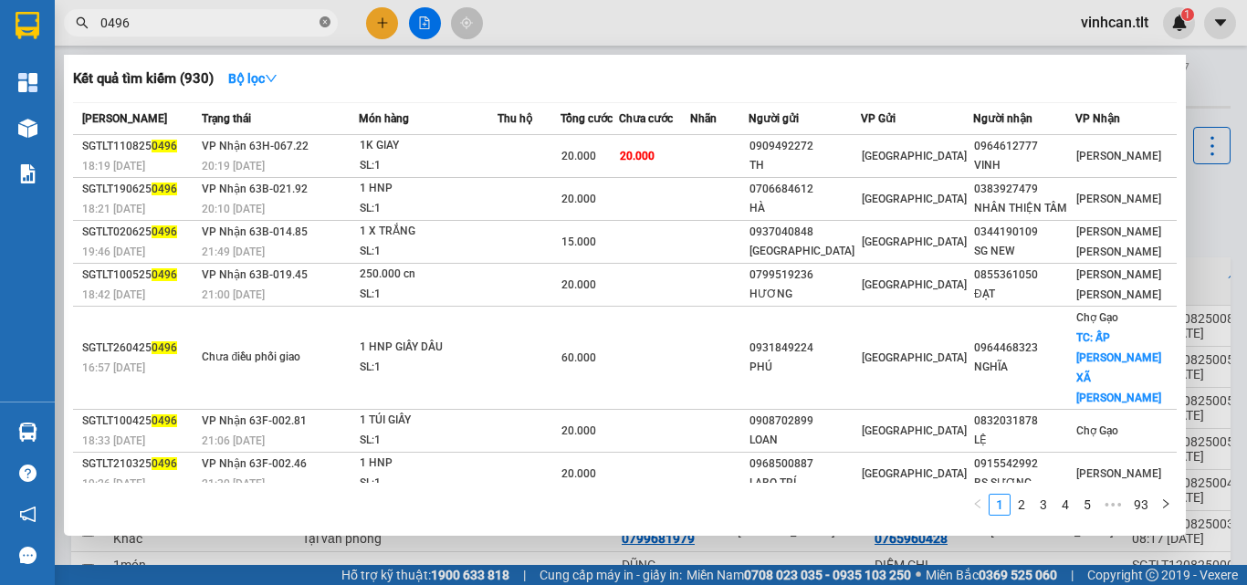
click at [324, 20] on icon "close-circle" at bounding box center [325, 21] width 11 height 11
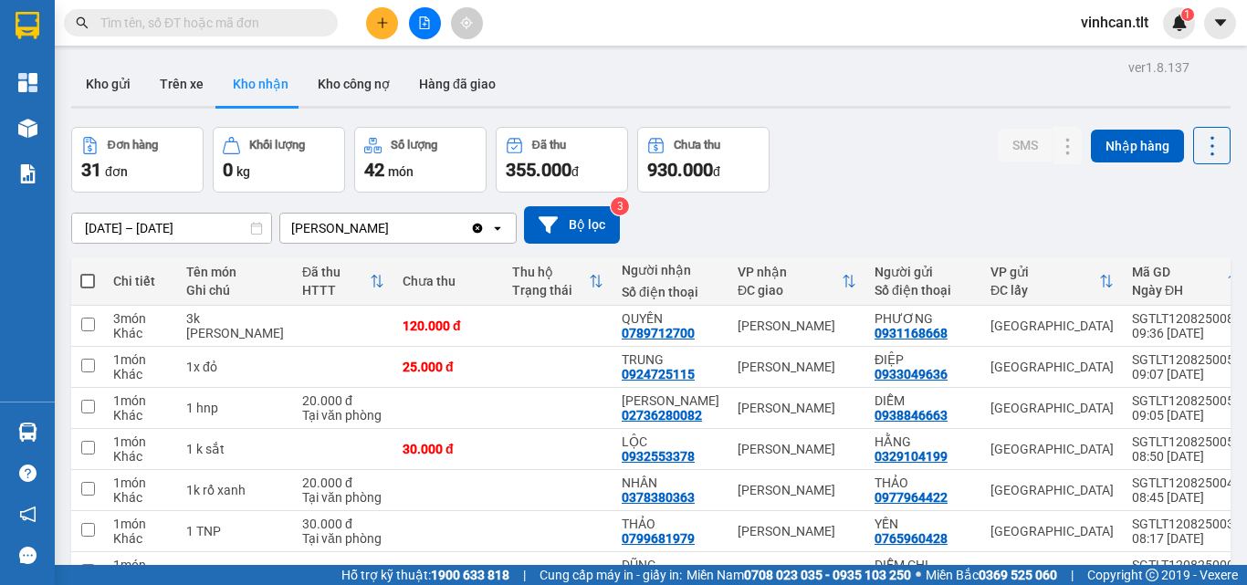
click at [300, 26] on input "text" at bounding box center [207, 23] width 215 height 20
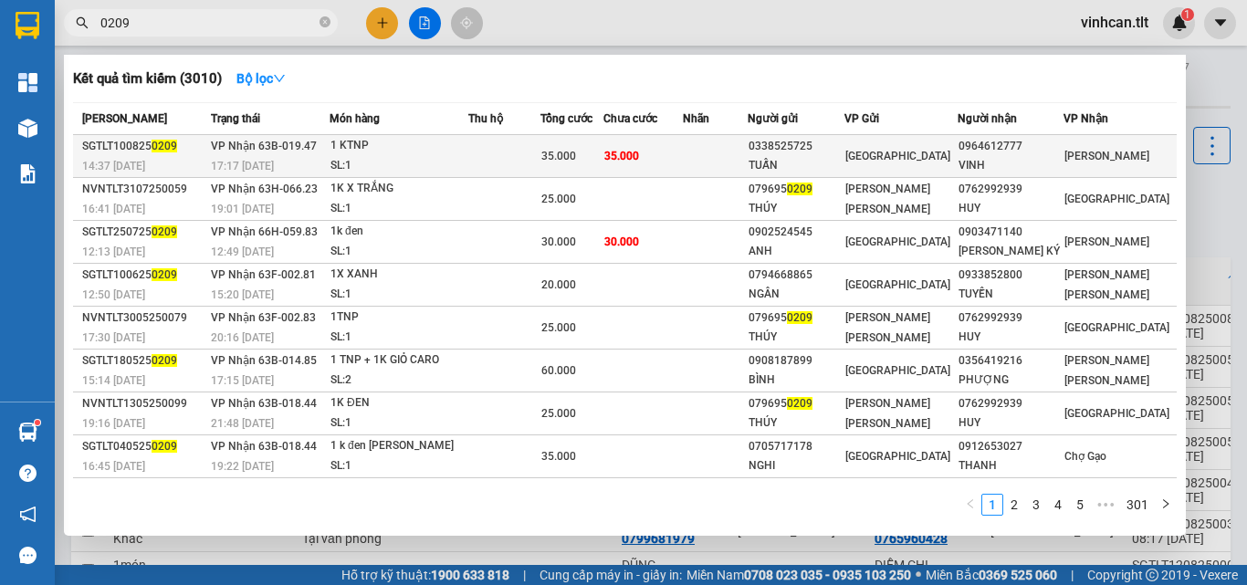
type input "0209"
click at [813, 144] on div "0338525725" at bounding box center [796, 146] width 95 height 19
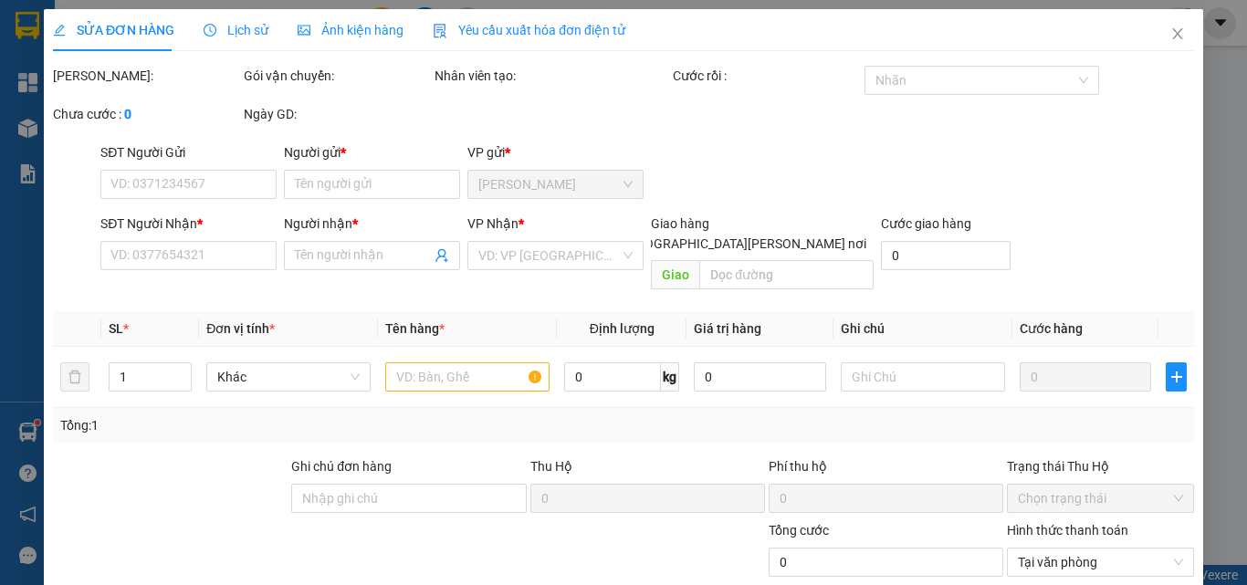
type input "0338525725"
type input "TUẤN"
type input "0964612777"
type input "VINH"
type input "35.000"
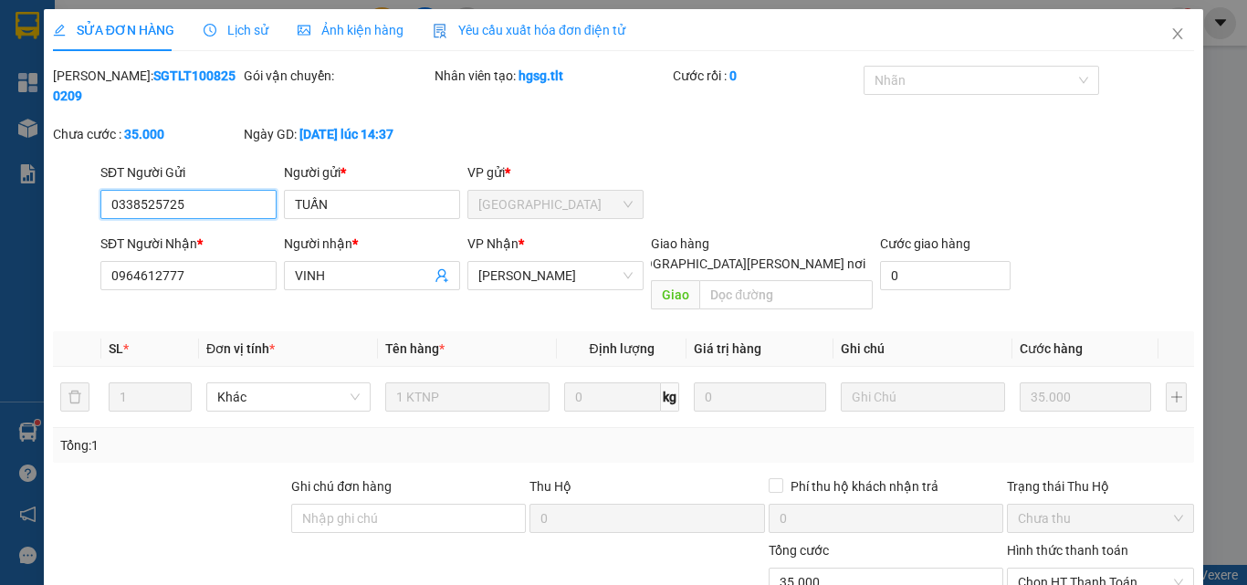
scroll to position [89, 0]
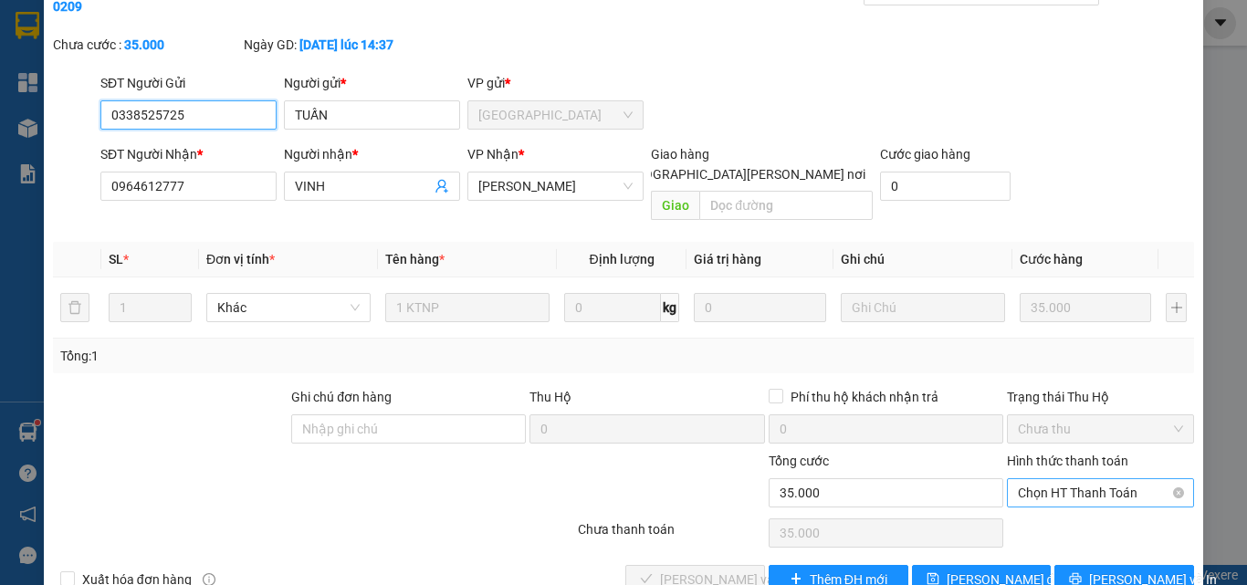
click at [1060, 479] on span "Chọn HT Thanh Toán" at bounding box center [1100, 492] width 165 height 27
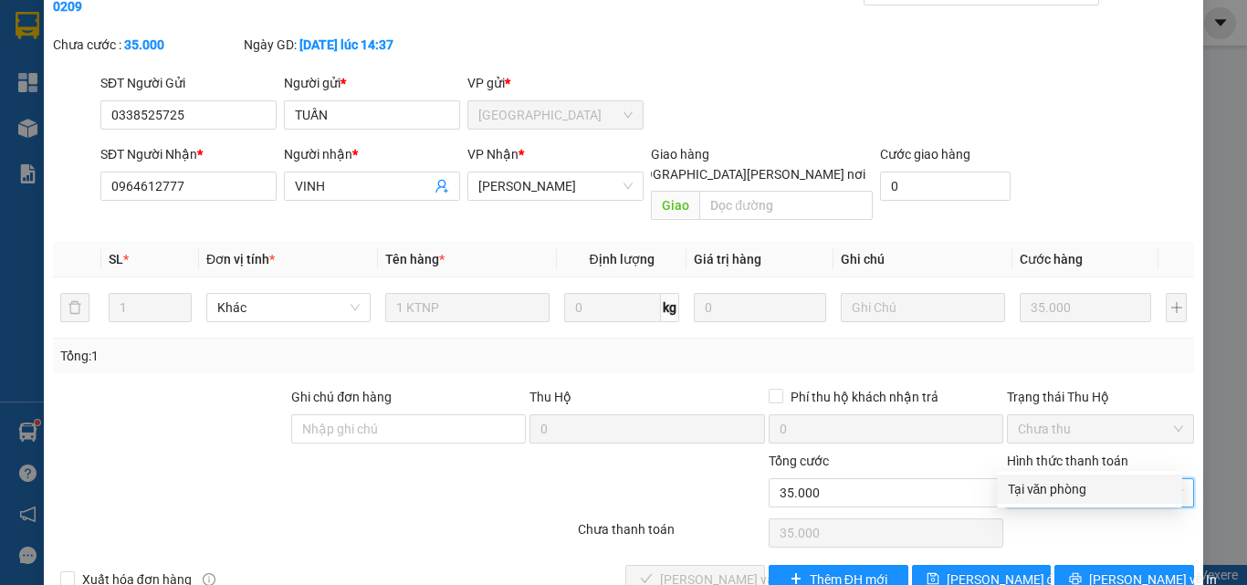
click at [1065, 480] on div "Tại văn phòng" at bounding box center [1089, 489] width 163 height 20
type input "0"
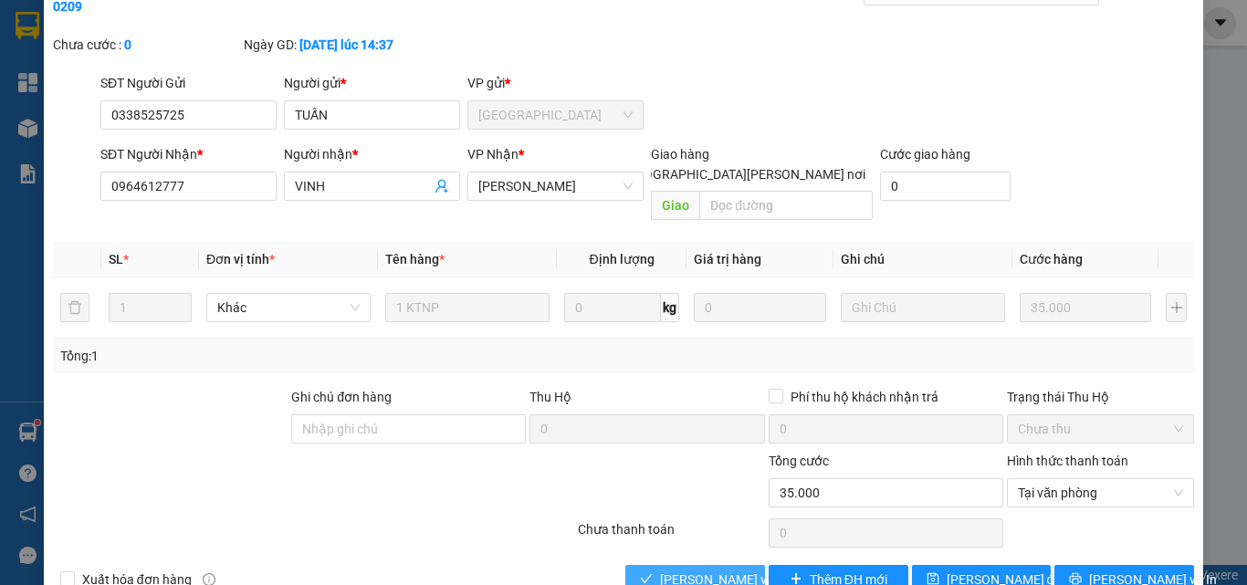
click at [735, 570] on span "Lưu và Giao hàng" at bounding box center [783, 580] width 246 height 20
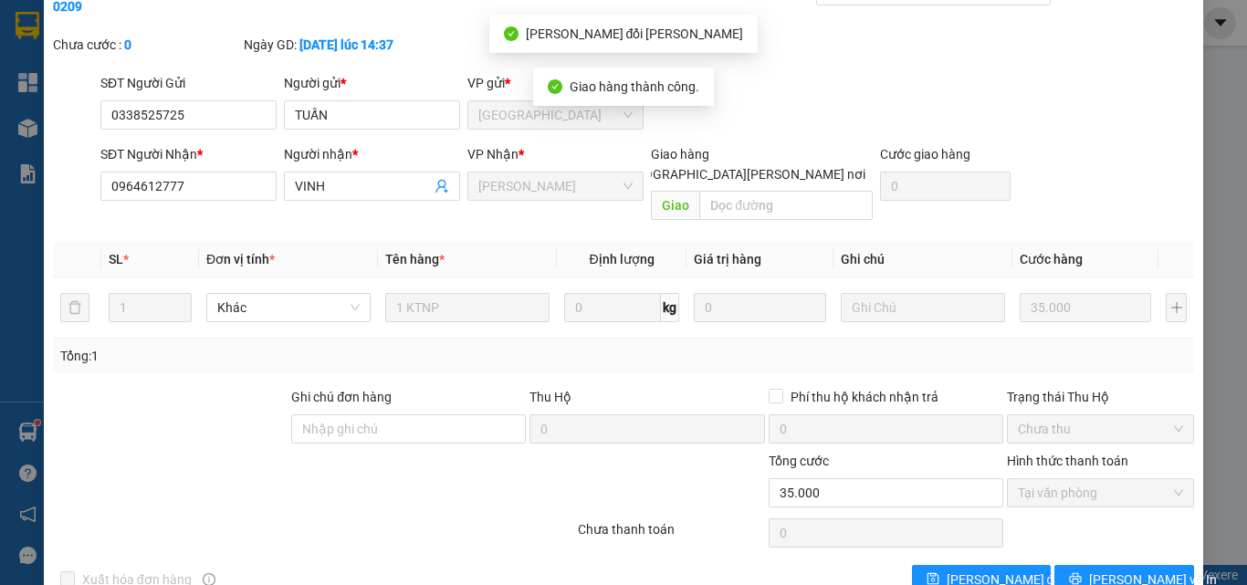
scroll to position [0, 0]
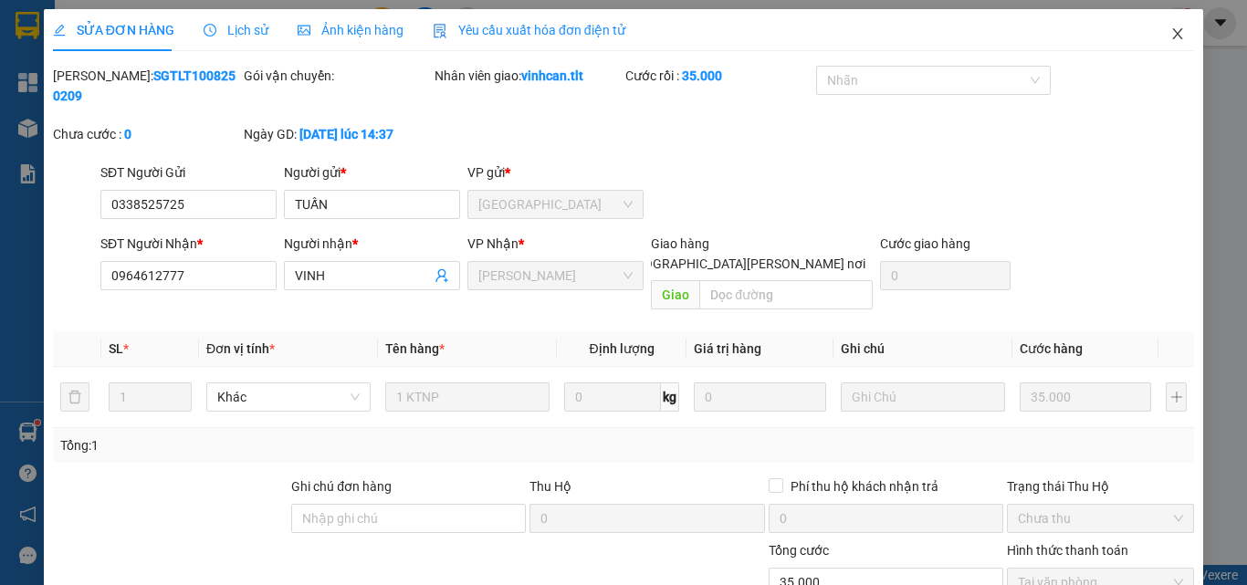
click at [1170, 30] on icon "close" at bounding box center [1177, 33] width 15 height 15
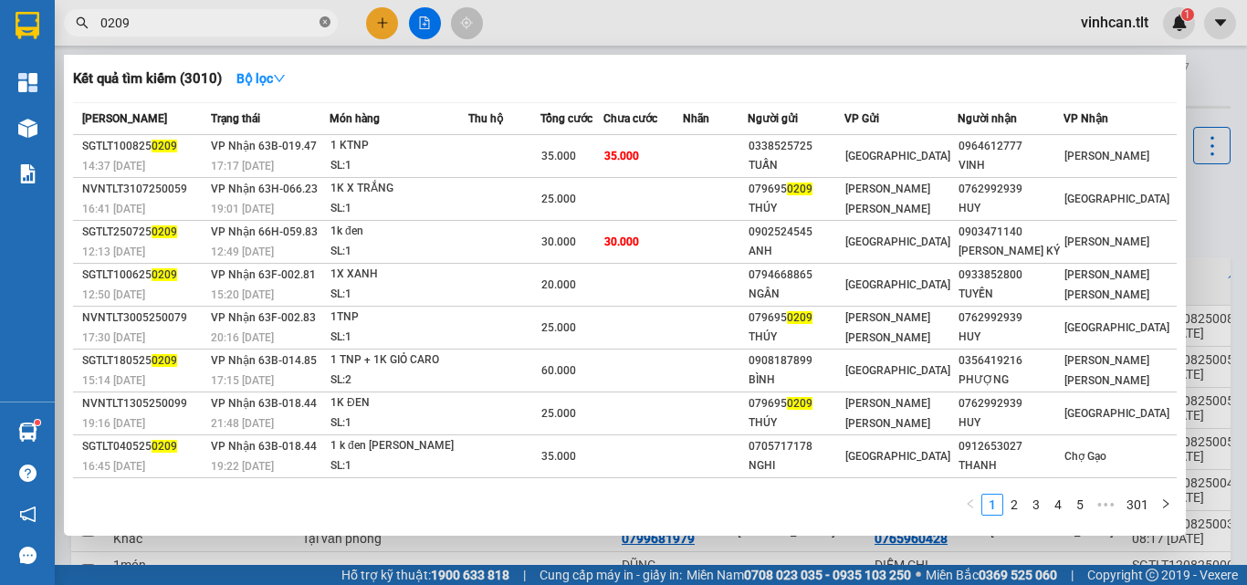
click at [324, 20] on icon "close-circle" at bounding box center [325, 21] width 11 height 11
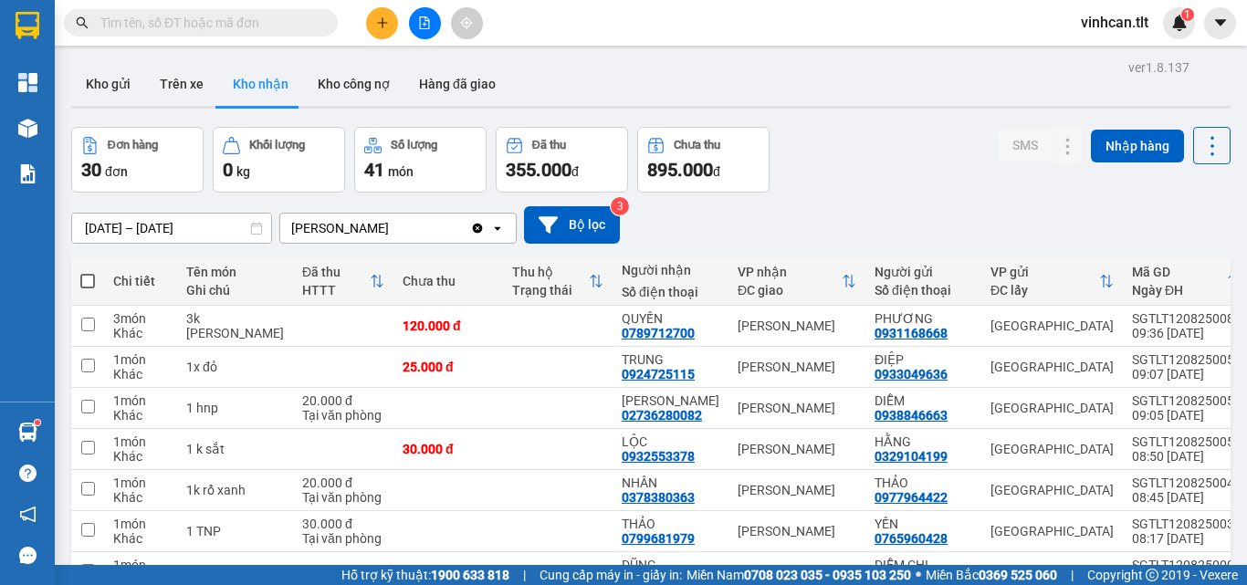
click at [227, 20] on input "text" at bounding box center [207, 23] width 215 height 20
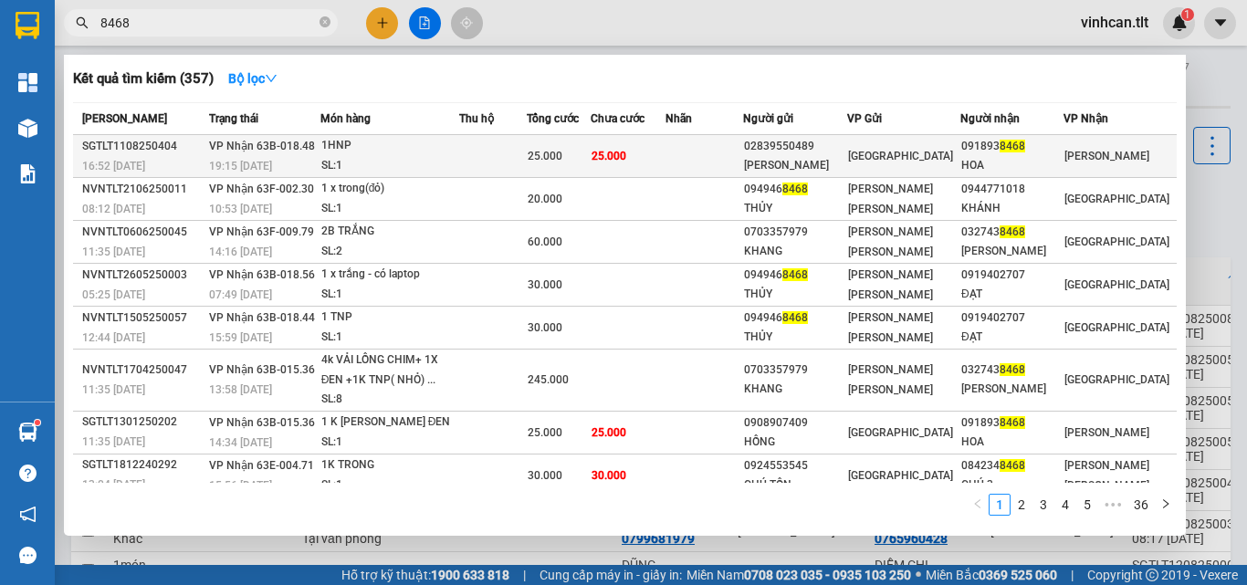
type input "8468"
click at [813, 158] on div "LIÊN HƯNG" at bounding box center [795, 165] width 102 height 19
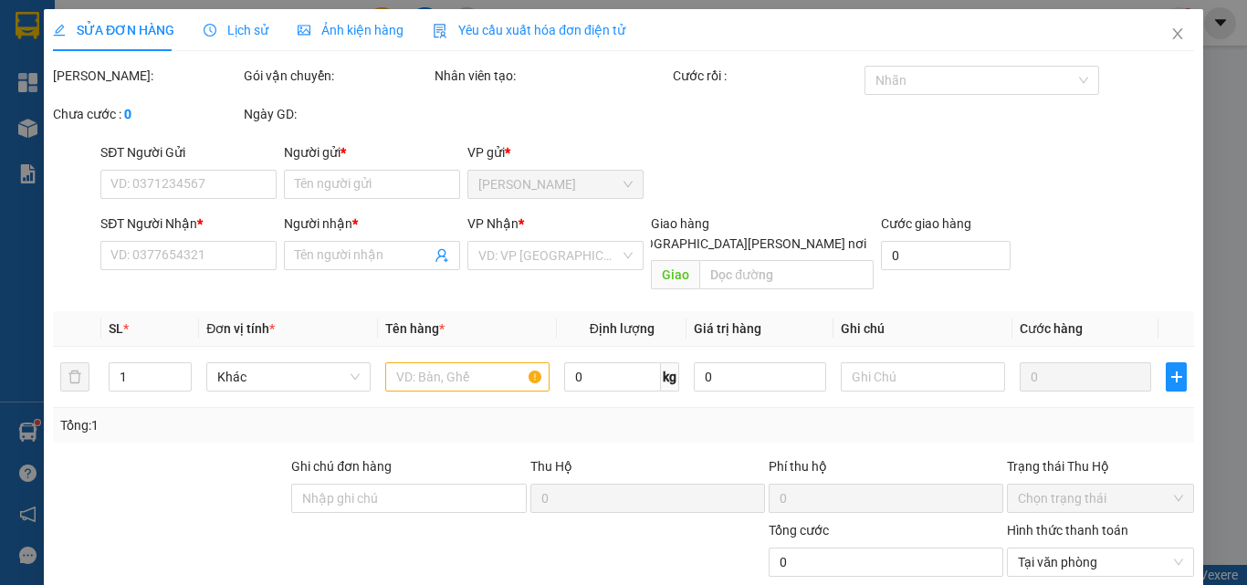
type input "02839550489"
type input "LIÊN HƯNG"
type input "0918938468"
type input "HOA"
type input "25.000"
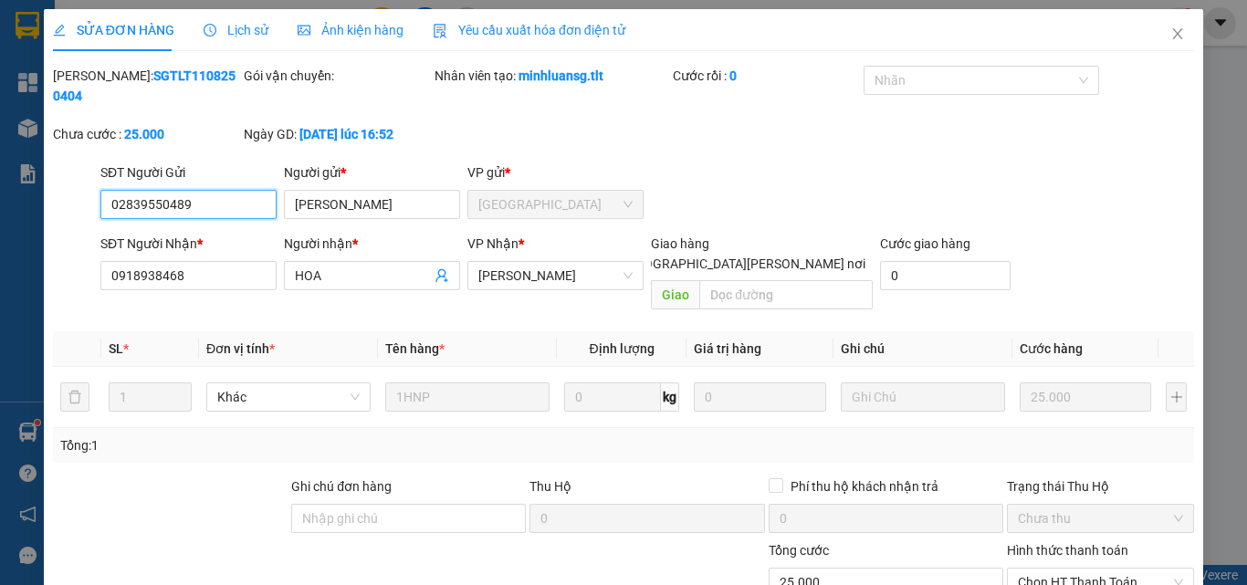
scroll to position [85, 0]
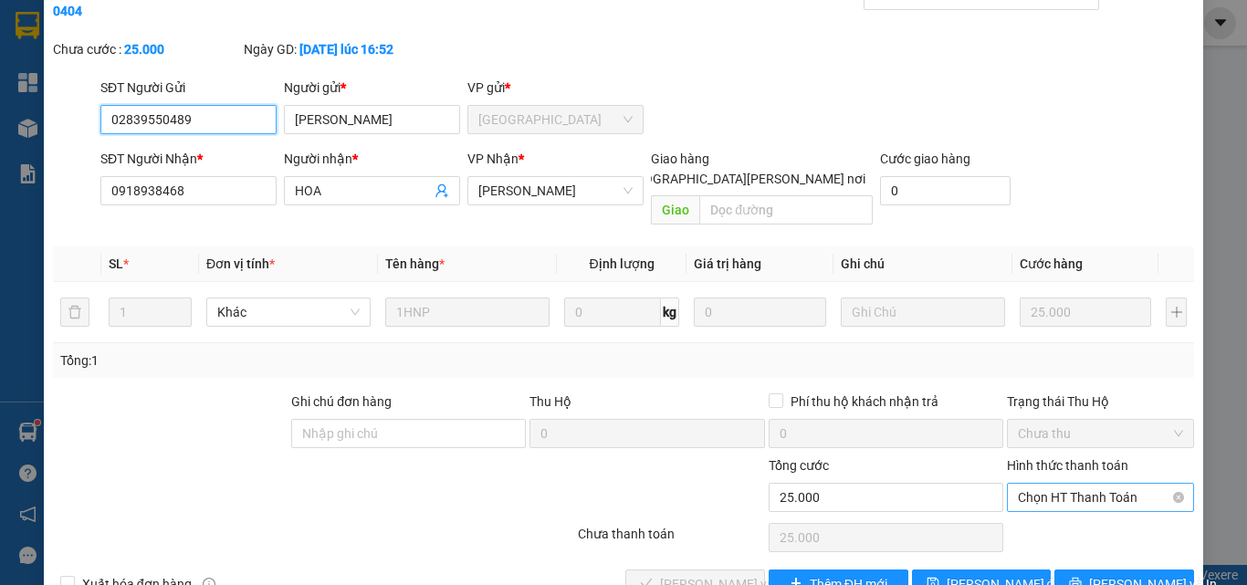
click at [1053, 484] on span "Chọn HT Thanh Toán" at bounding box center [1100, 497] width 165 height 27
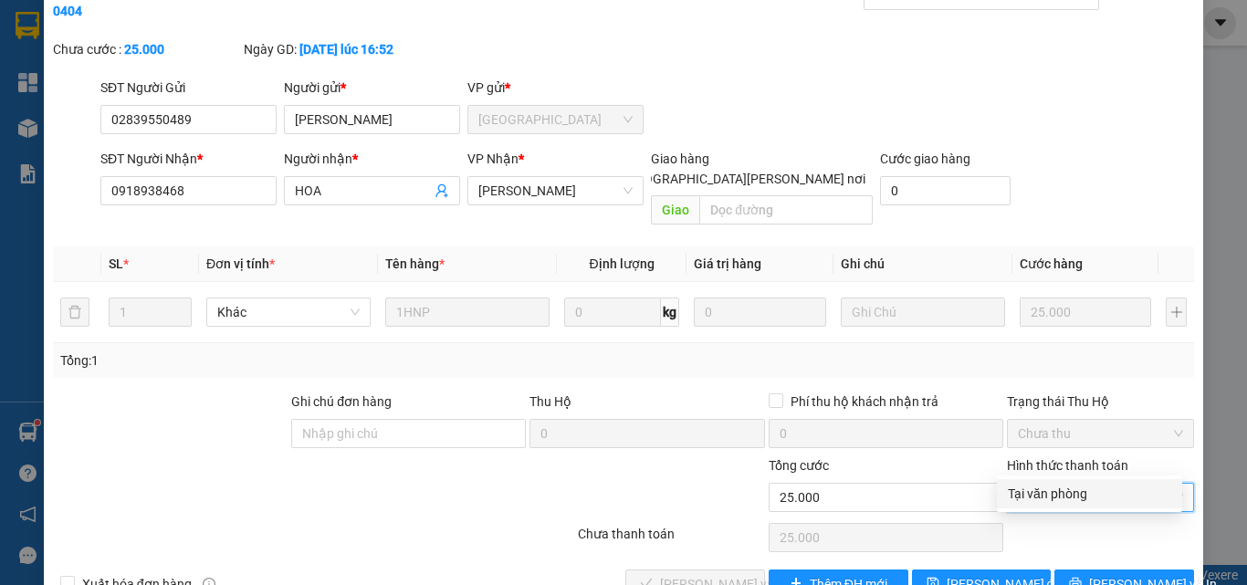
click at [1057, 486] on div "Tại văn phòng" at bounding box center [1089, 494] width 163 height 20
type input "0"
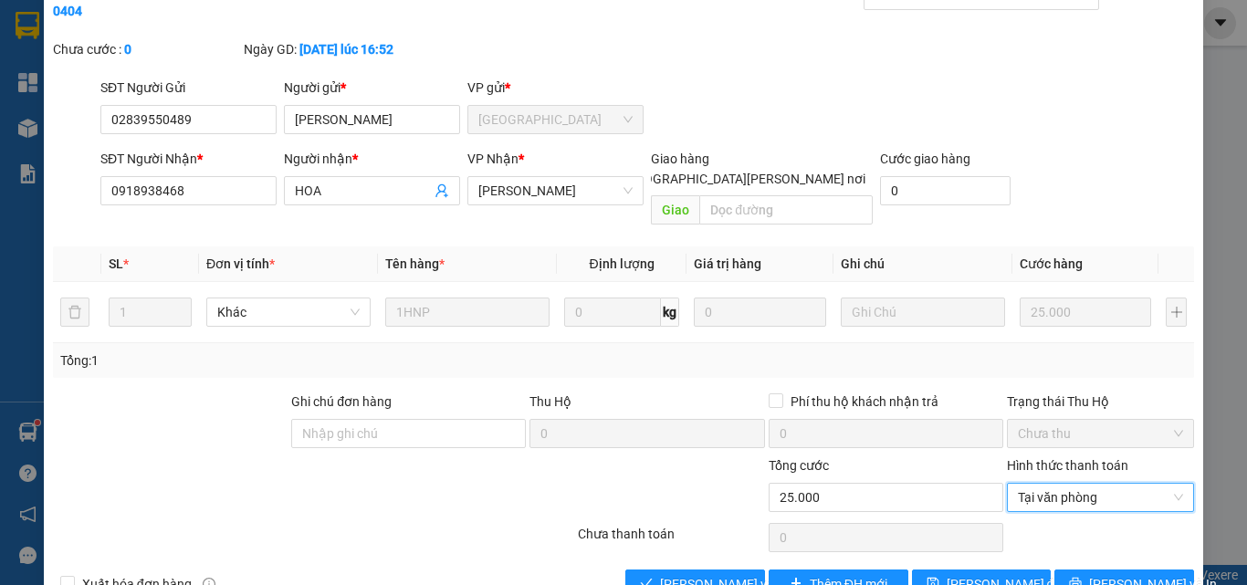
click at [736, 523] on div "Total Paid Fee 0 Total UnPaid Fee 25.000 Cash Collection Total Fee Mã ĐH: SGTLT…" at bounding box center [623, 290] width 1141 height 618
click at [736, 574] on span "Lưu và Giao hàng" at bounding box center [783, 584] width 246 height 20
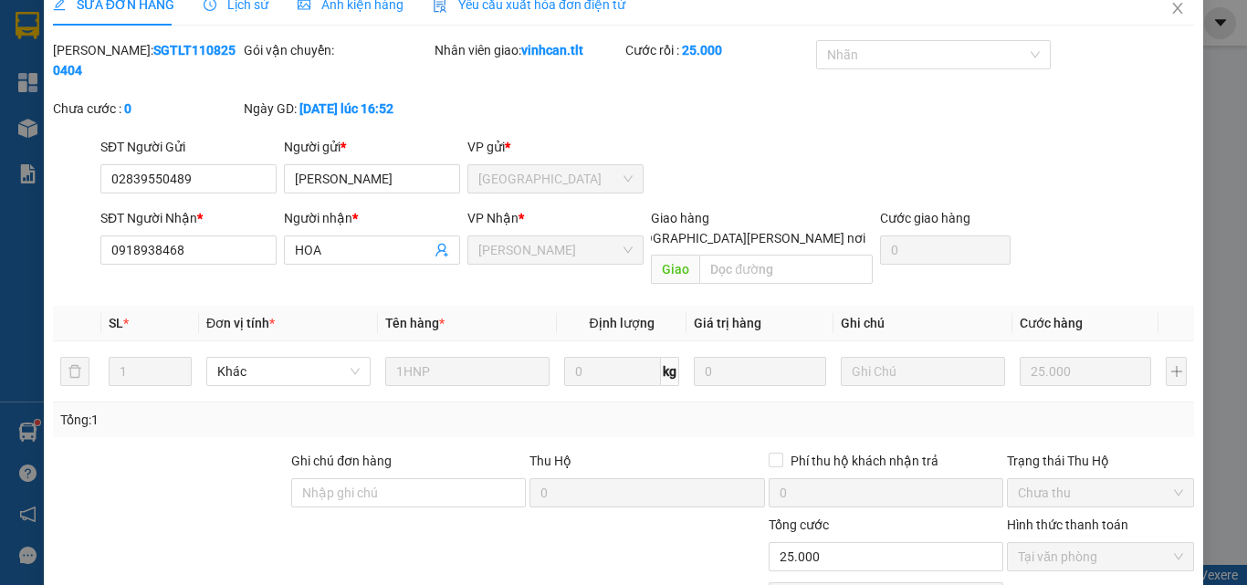
scroll to position [0, 0]
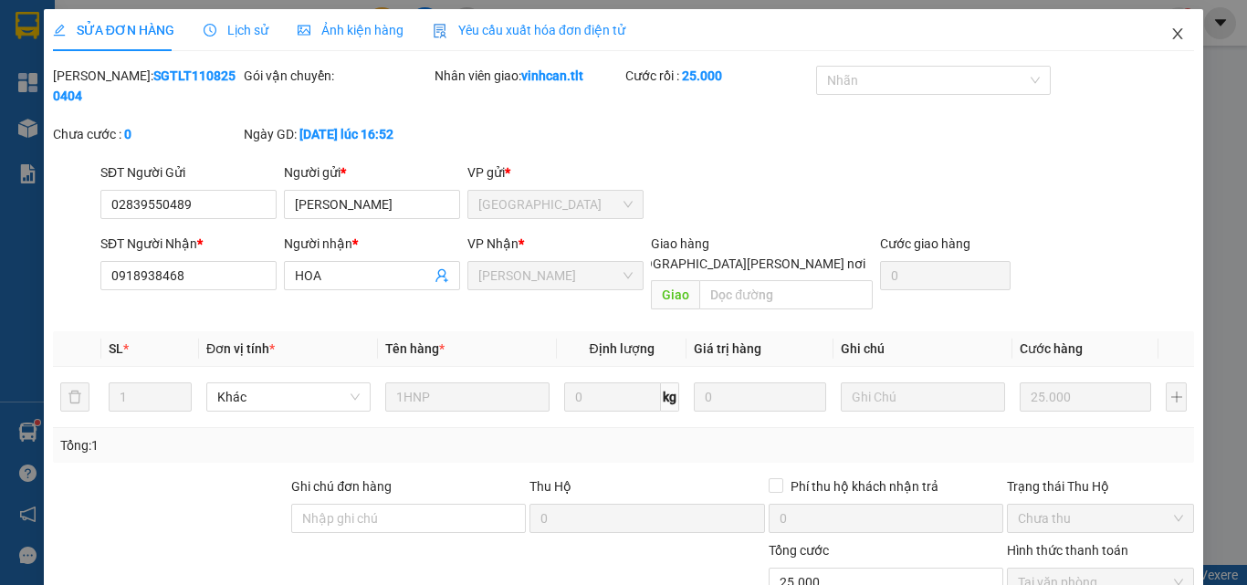
click at [1170, 27] on icon "close" at bounding box center [1177, 33] width 15 height 15
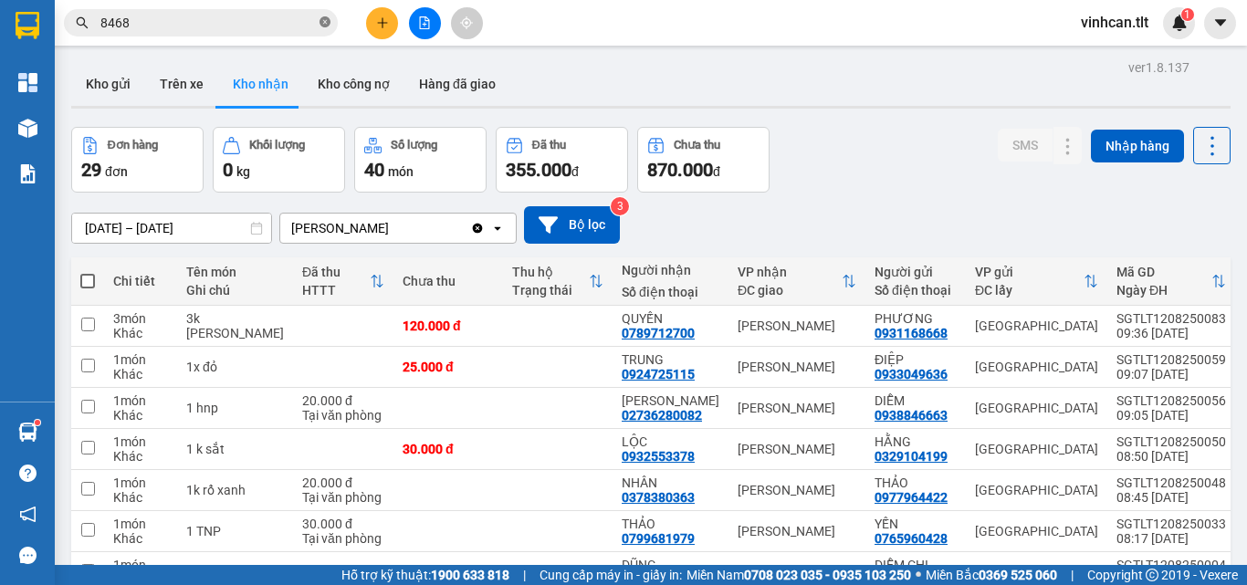
click at [321, 19] on icon "close-circle" at bounding box center [325, 21] width 11 height 11
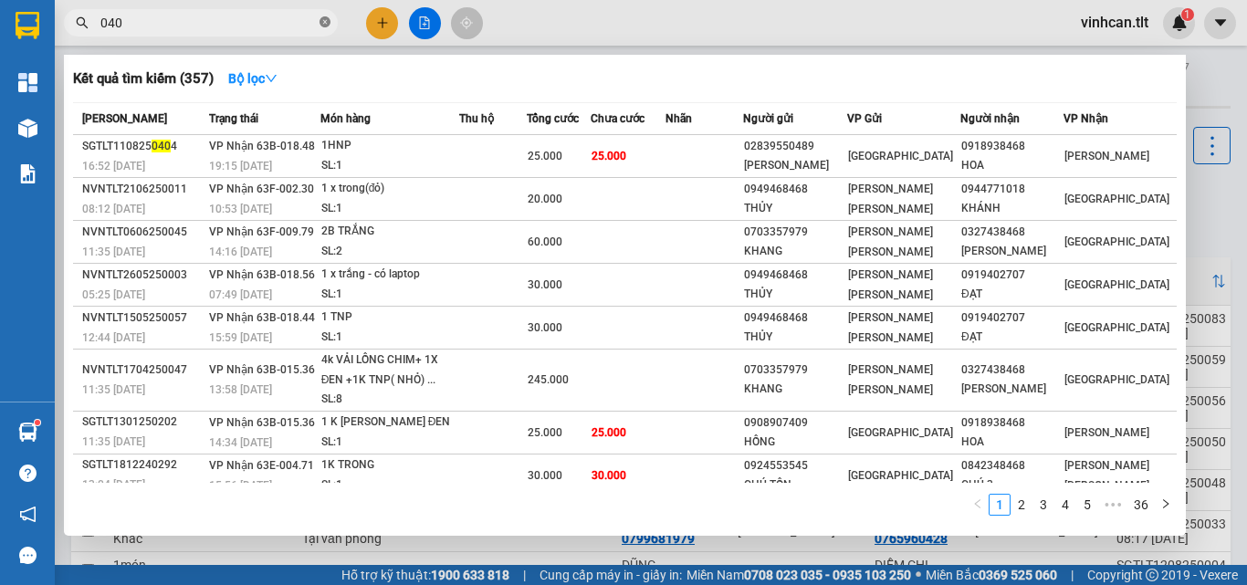
type input "0404"
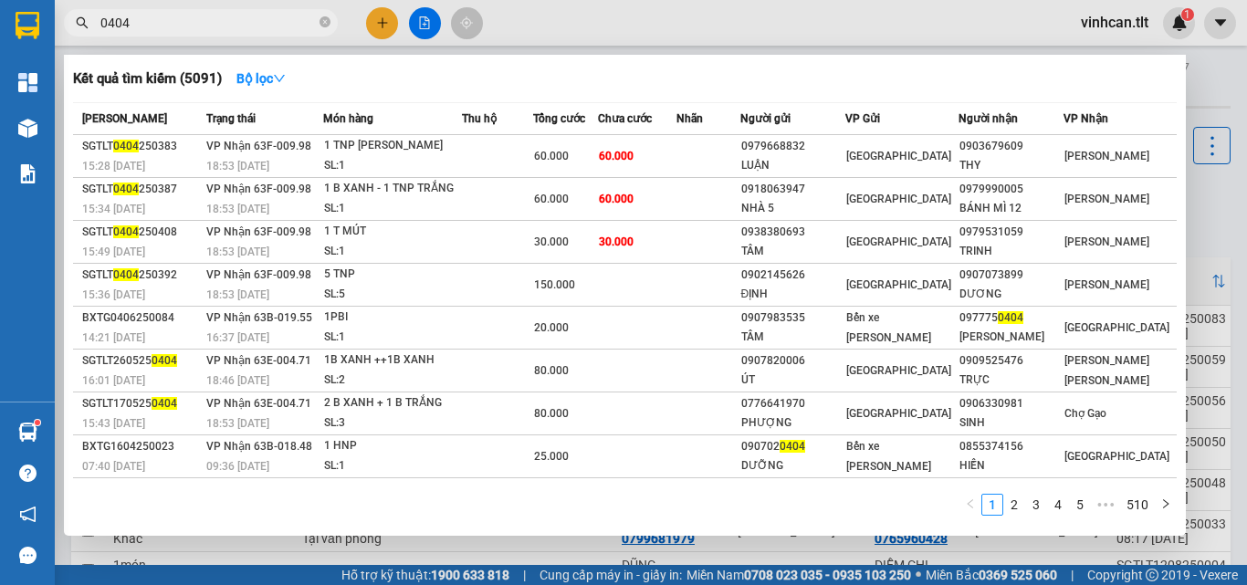
drag, startPoint x: 325, startPoint y: 19, endPoint x: 316, endPoint y: 21, distance: 9.3
click at [323, 20] on icon "close-circle" at bounding box center [325, 21] width 11 height 11
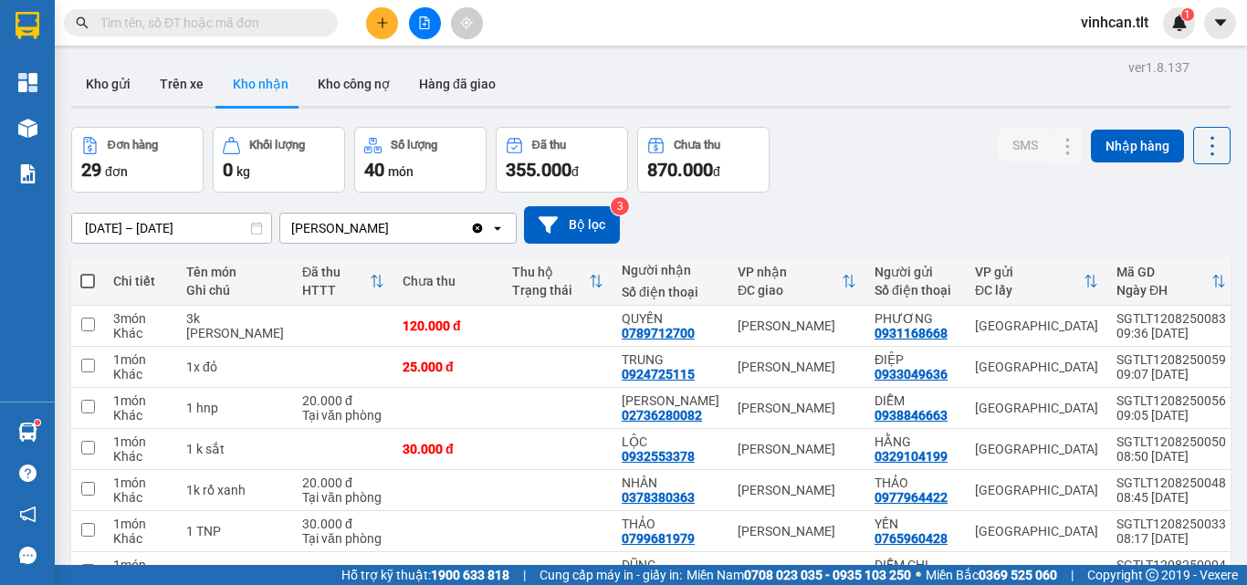
click at [305, 24] on input "text" at bounding box center [207, 23] width 215 height 20
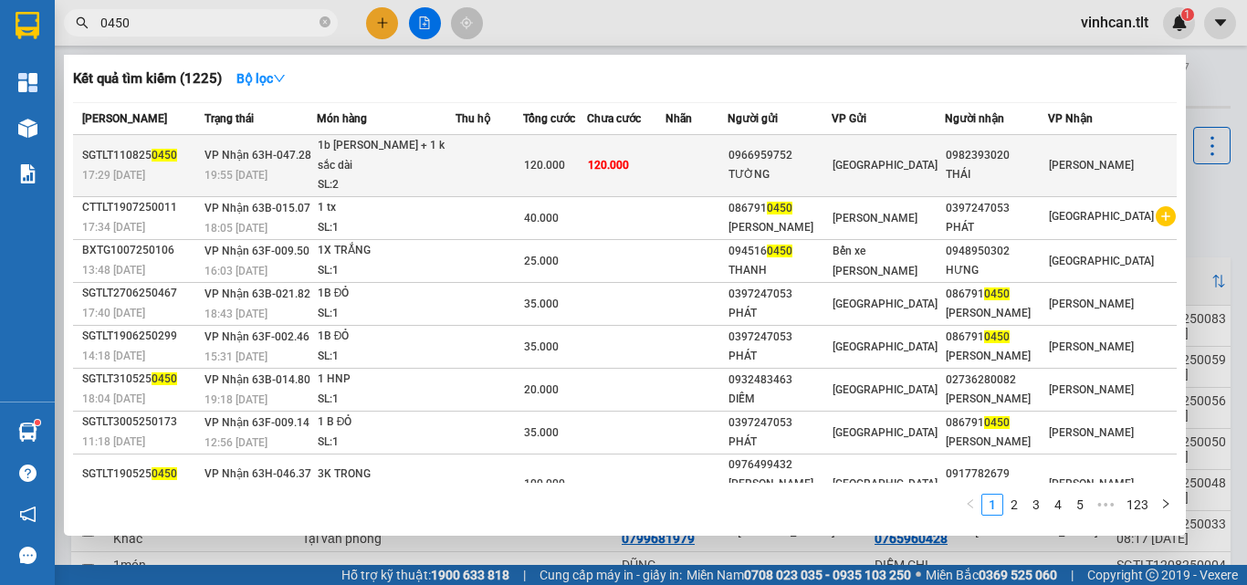
type input "0450"
click at [826, 146] on div "0966959752" at bounding box center [780, 155] width 102 height 19
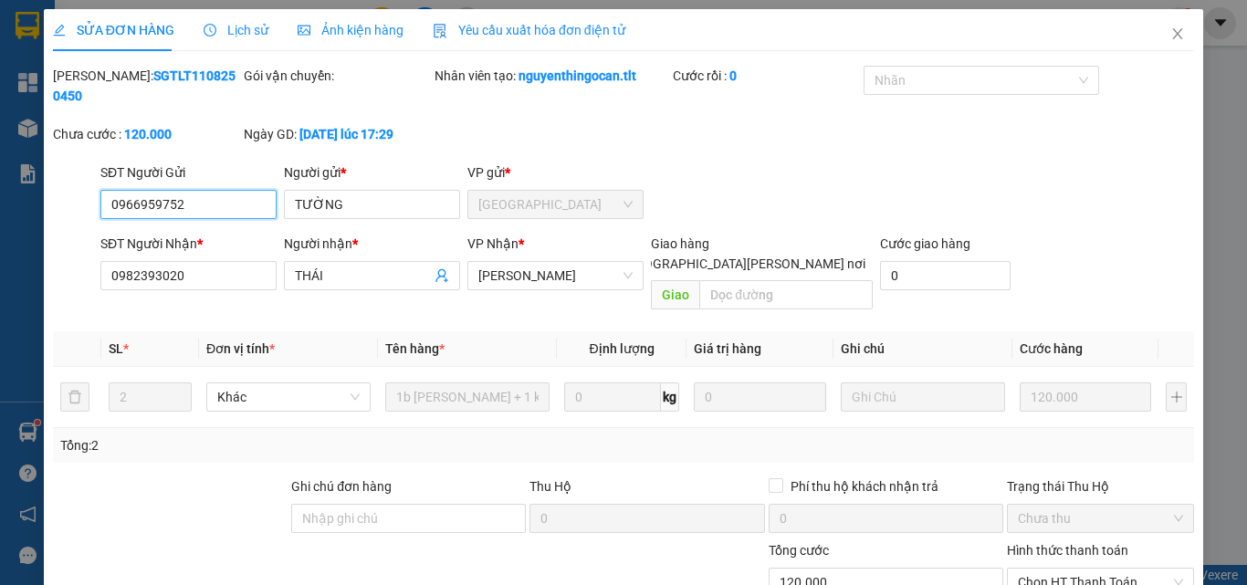
scroll to position [94, 0]
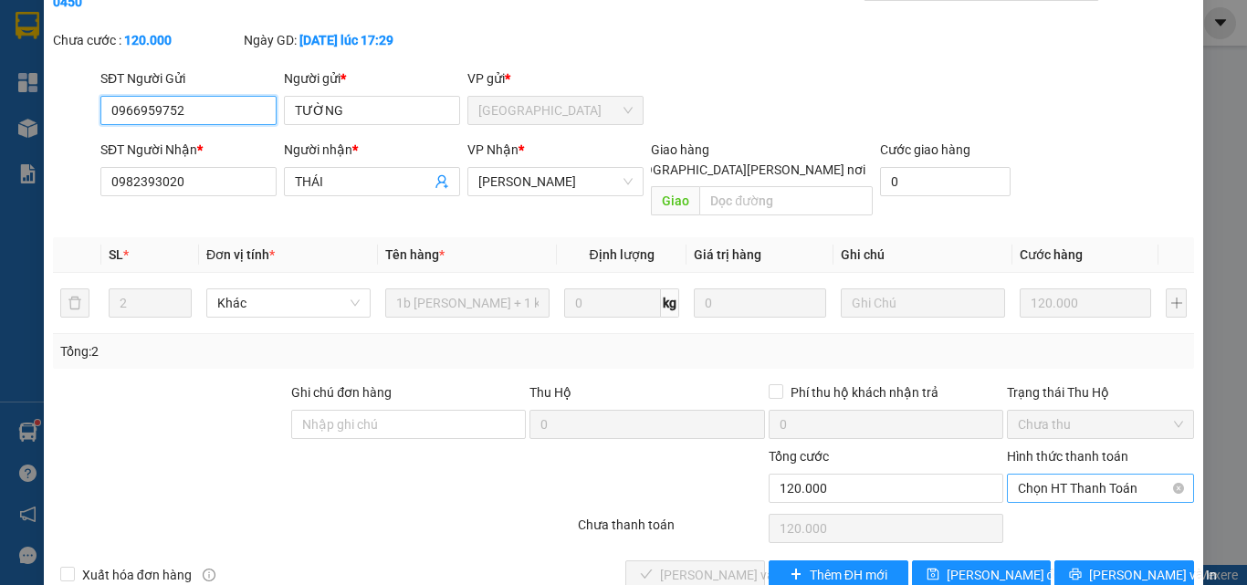
click at [1043, 475] on span "Chọn HT Thanh Toán" at bounding box center [1100, 488] width 165 height 27
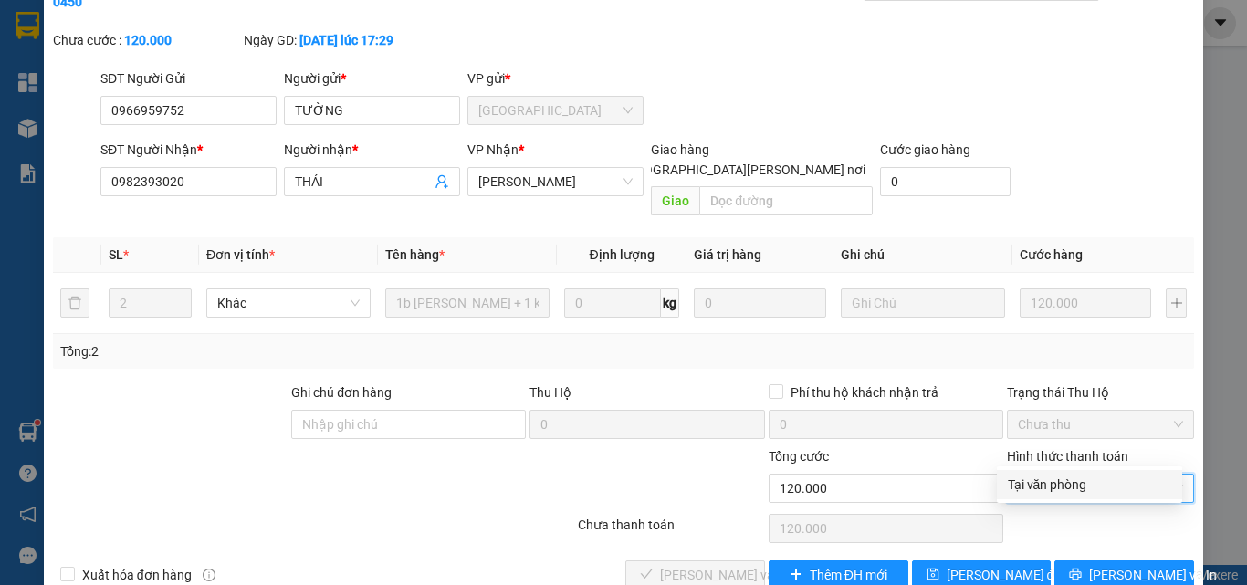
click at [1040, 481] on div "Tại văn phòng" at bounding box center [1089, 485] width 163 height 20
type input "0"
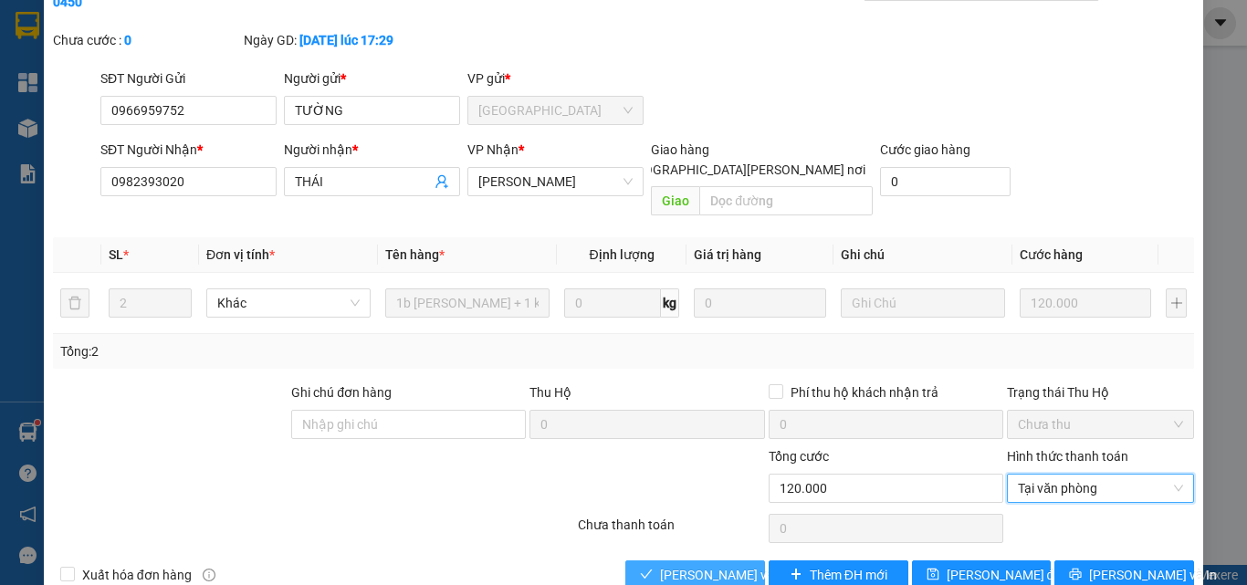
click at [702, 565] on span "Lưu và Giao hàng" at bounding box center [783, 575] width 246 height 20
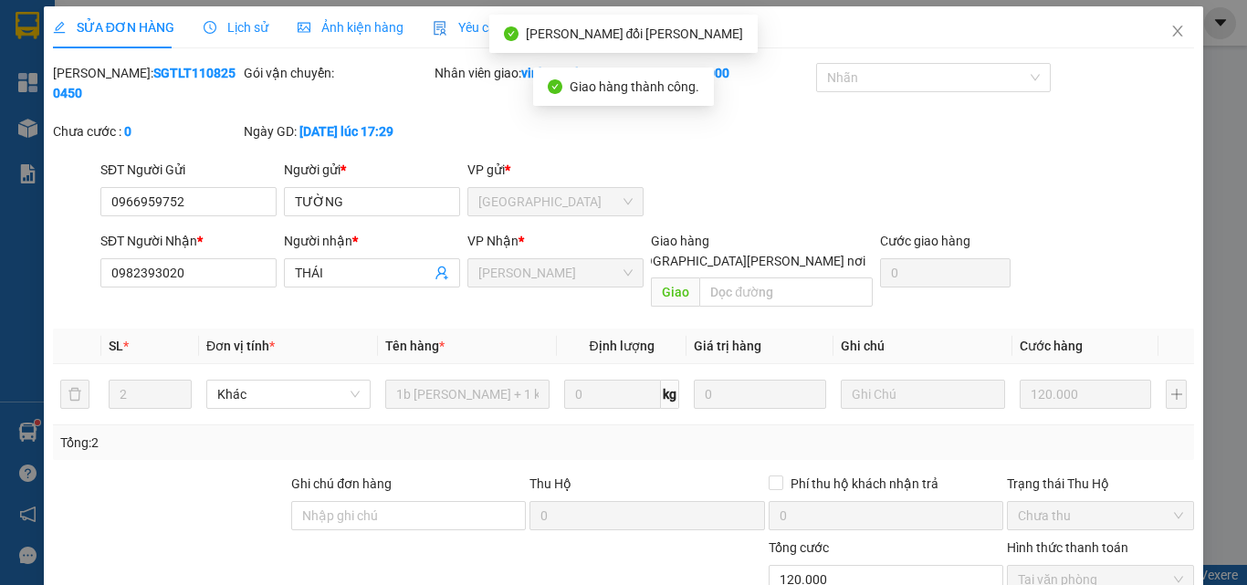
scroll to position [0, 0]
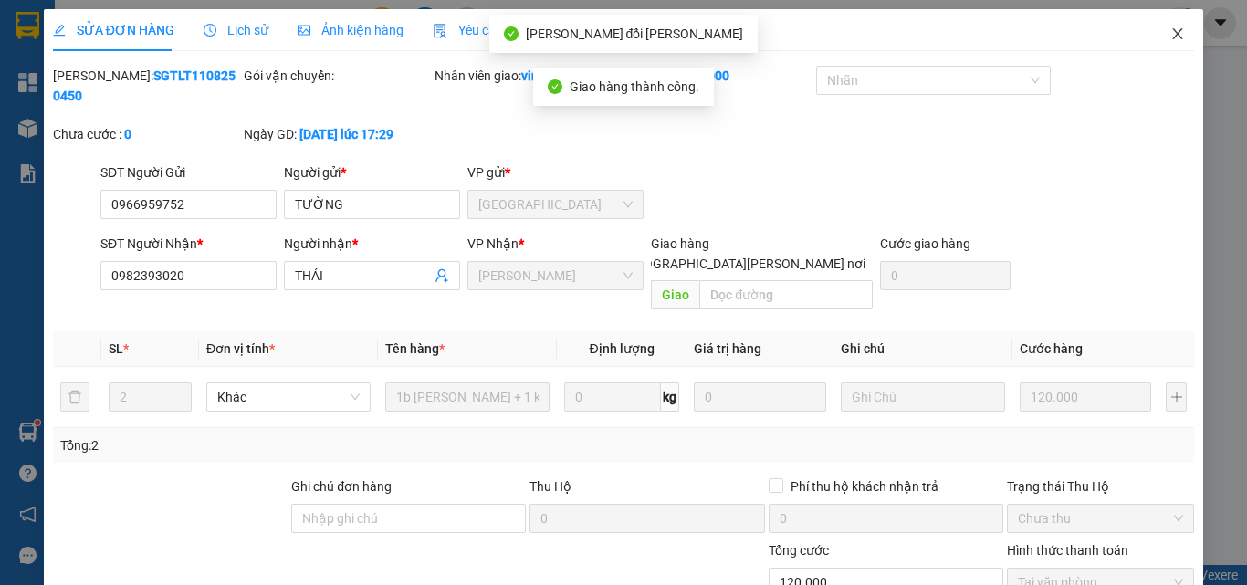
click at [1170, 35] on icon "close" at bounding box center [1177, 33] width 15 height 15
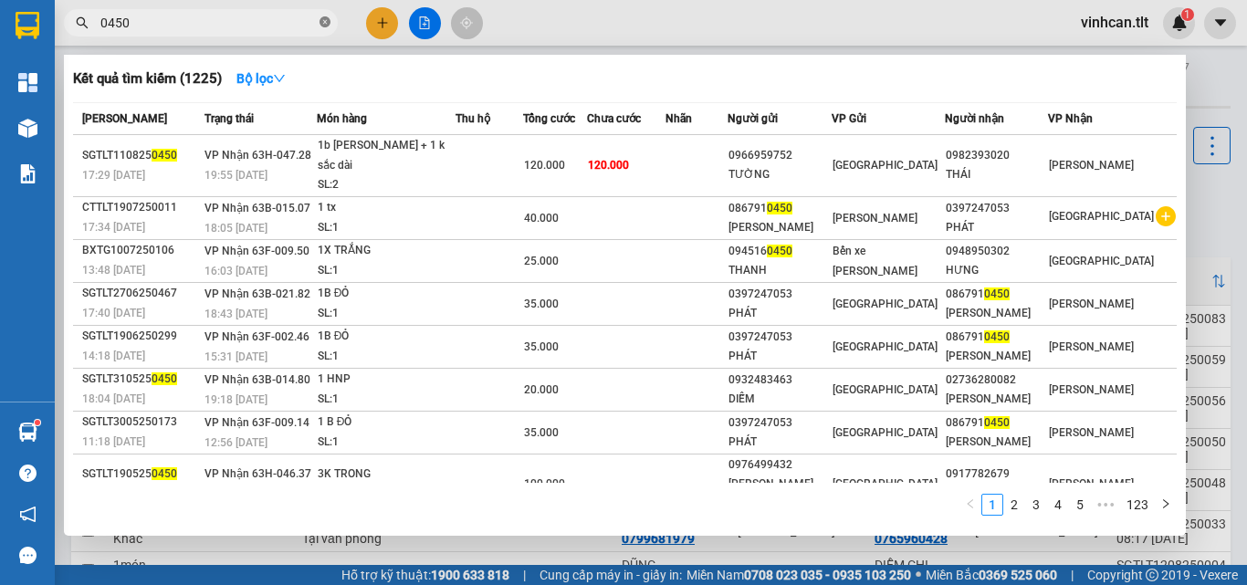
click at [323, 26] on icon "close-circle" at bounding box center [325, 21] width 11 height 11
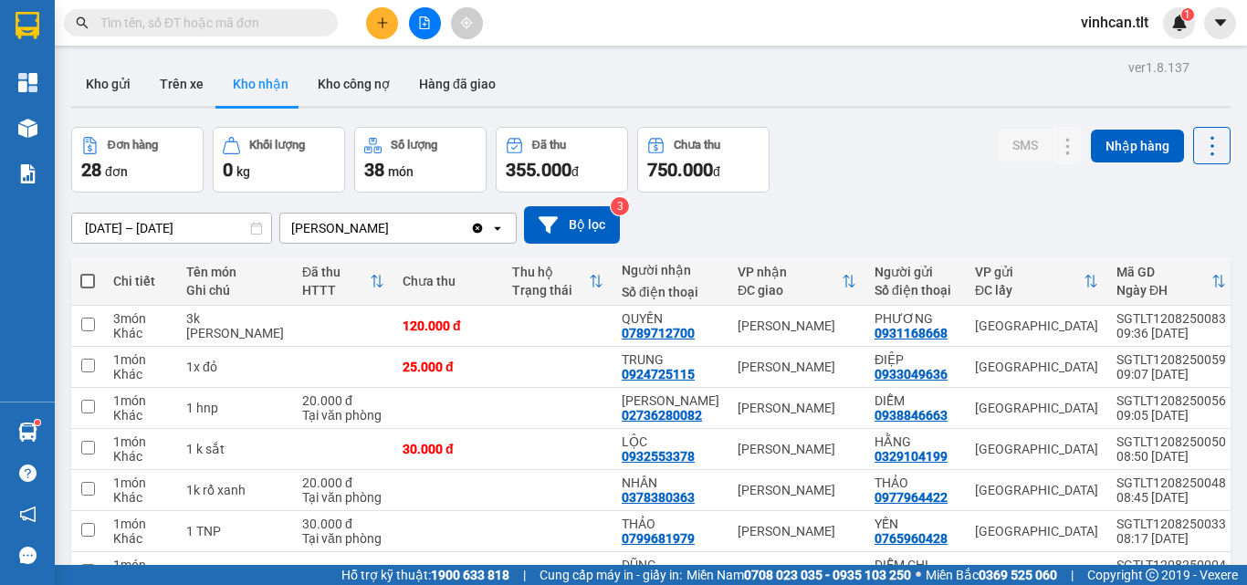
click at [201, 13] on input "text" at bounding box center [207, 23] width 215 height 20
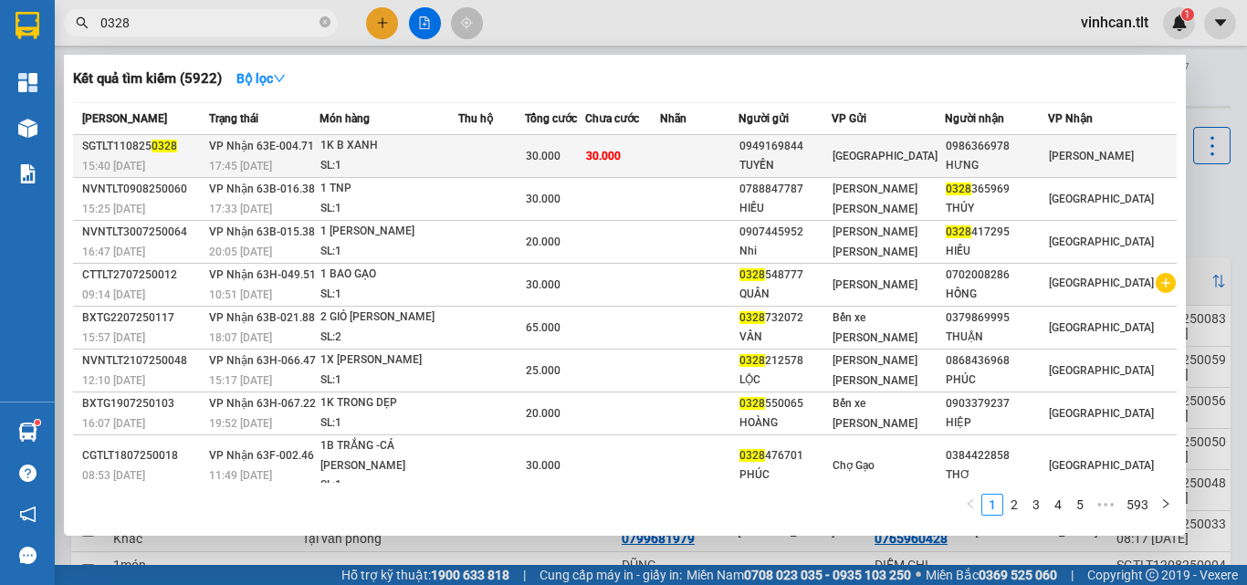
type input "0328"
click at [817, 147] on div "0949169844" at bounding box center [784, 146] width 91 height 19
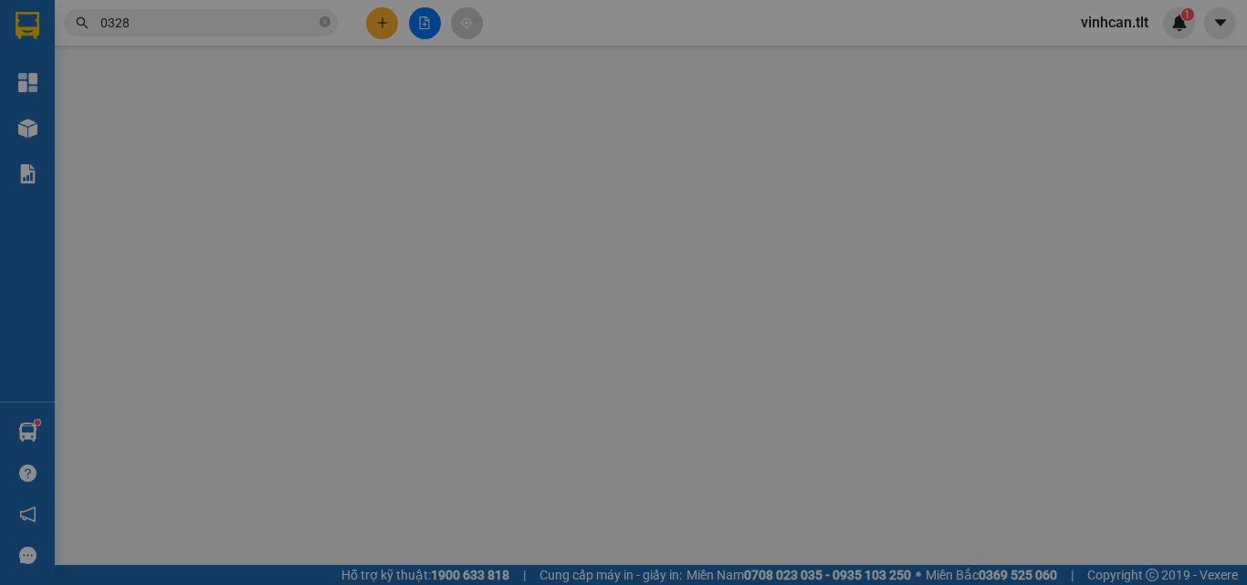
type input "0949169844"
type input "TUYỀN"
type input "0986366978"
type input "HƯNG"
type input "30.000"
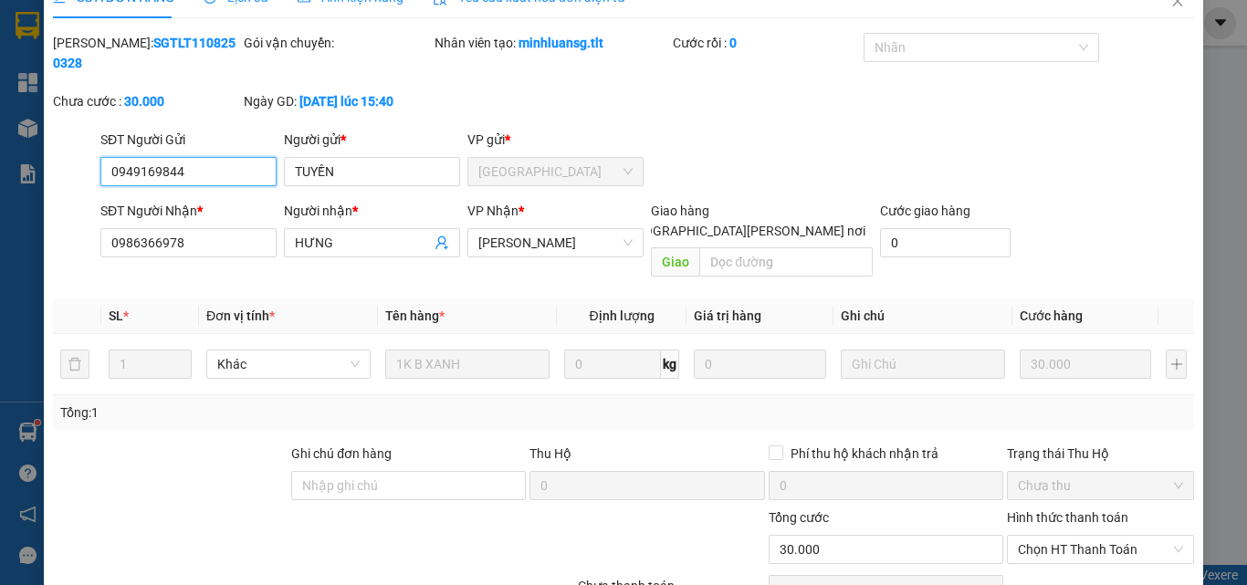
scroll to position [94, 0]
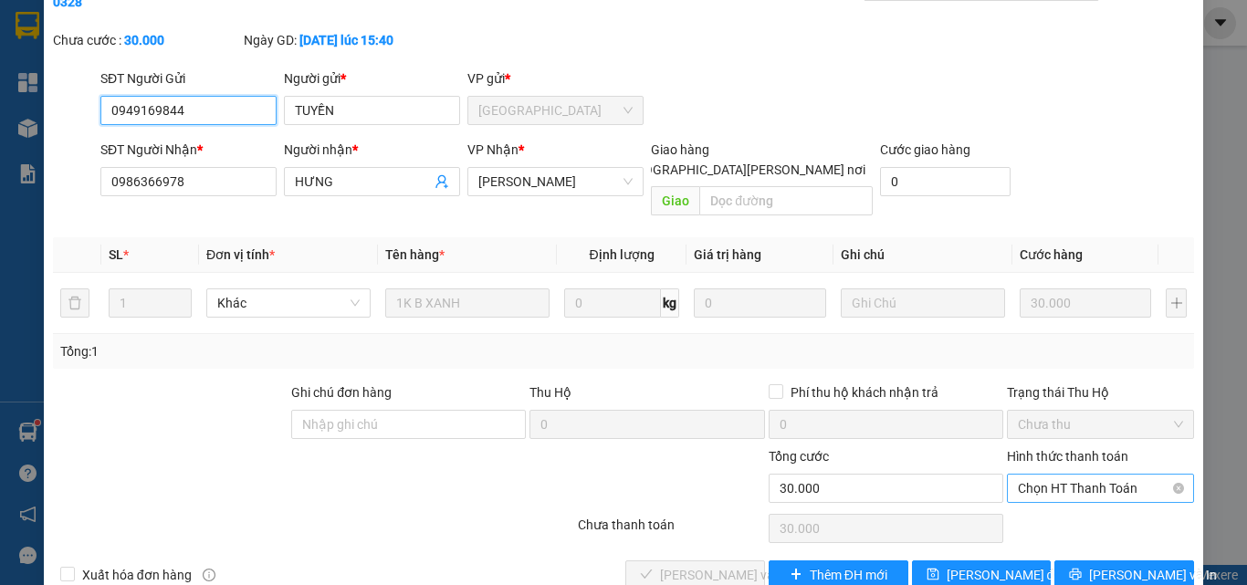
click at [1051, 475] on span "Chọn HT Thanh Toán" at bounding box center [1100, 488] width 165 height 27
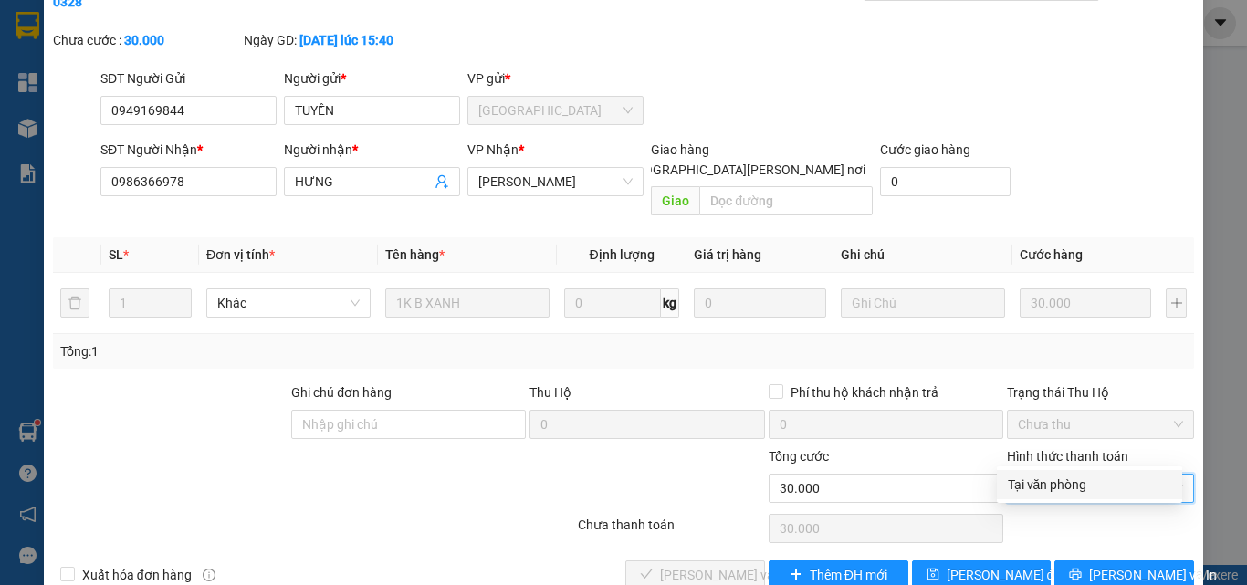
drag, startPoint x: 1052, startPoint y: 466, endPoint x: 907, endPoint y: 510, distance: 151.9
click at [1052, 479] on div "Tại văn phòng" at bounding box center [1089, 485] width 163 height 20
type input "0"
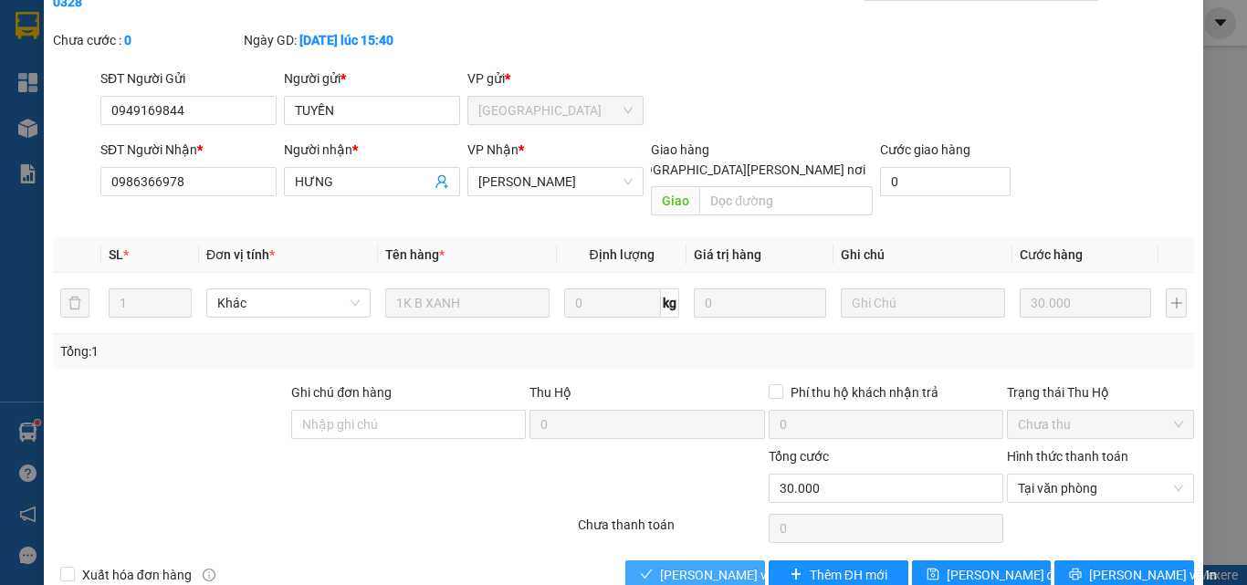
click at [728, 565] on span "Lưu và Giao hàng" at bounding box center [783, 575] width 246 height 20
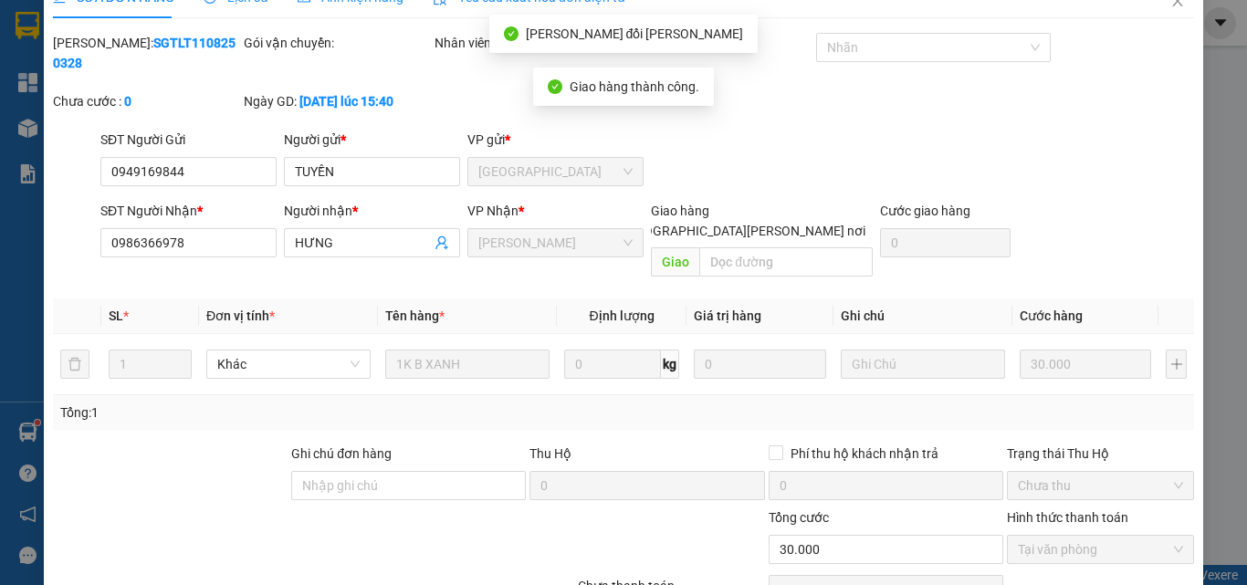
scroll to position [0, 0]
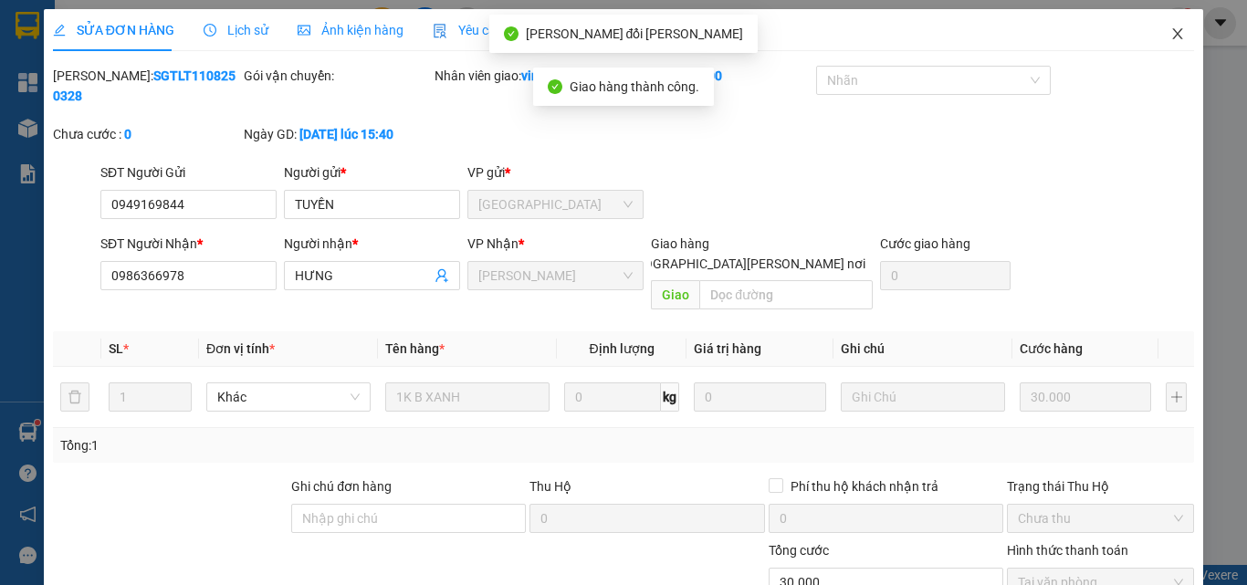
click at [1170, 28] on icon "close" at bounding box center [1177, 33] width 15 height 15
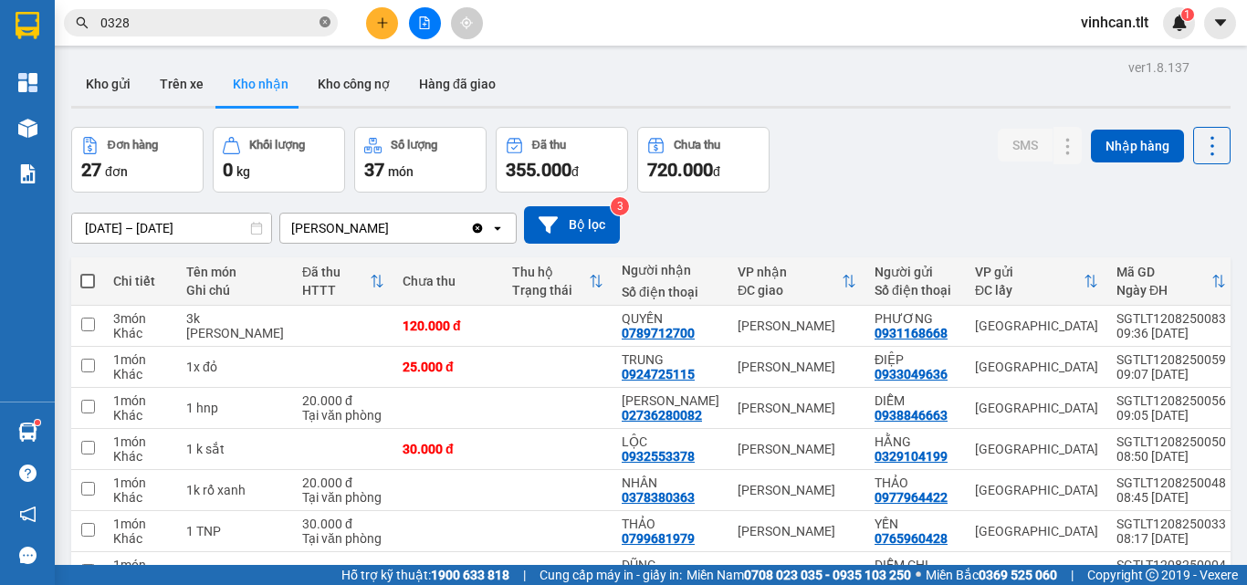
click at [322, 24] on icon "close-circle" at bounding box center [325, 21] width 11 height 11
click at [304, 24] on input "text" at bounding box center [207, 23] width 215 height 20
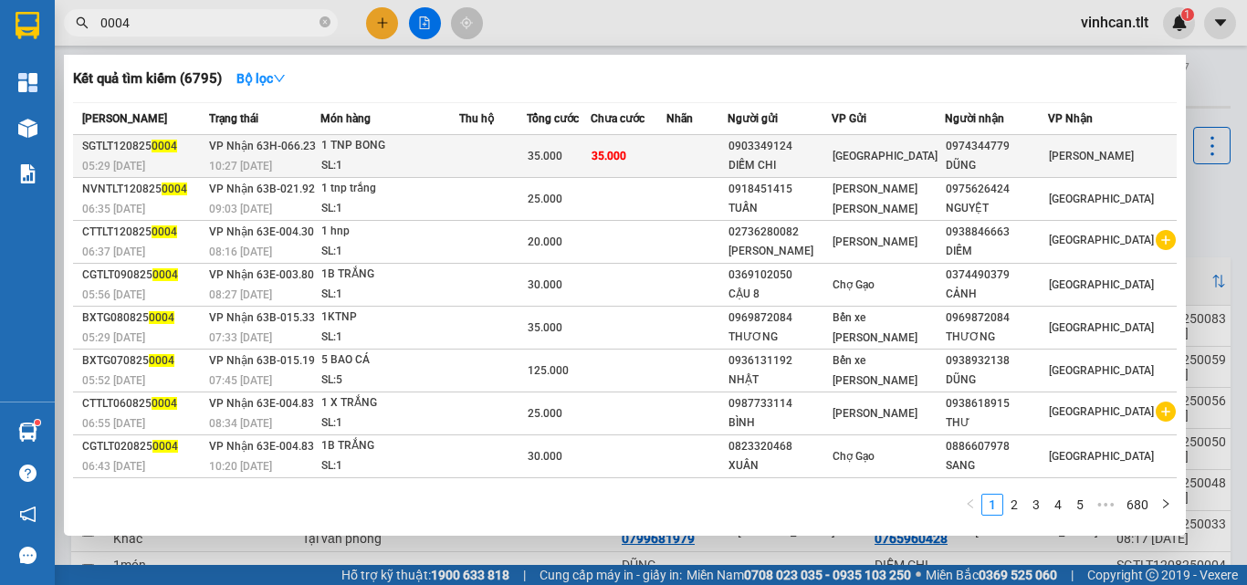
type input "0004"
click at [813, 143] on div "0903349124" at bounding box center [780, 146] width 102 height 19
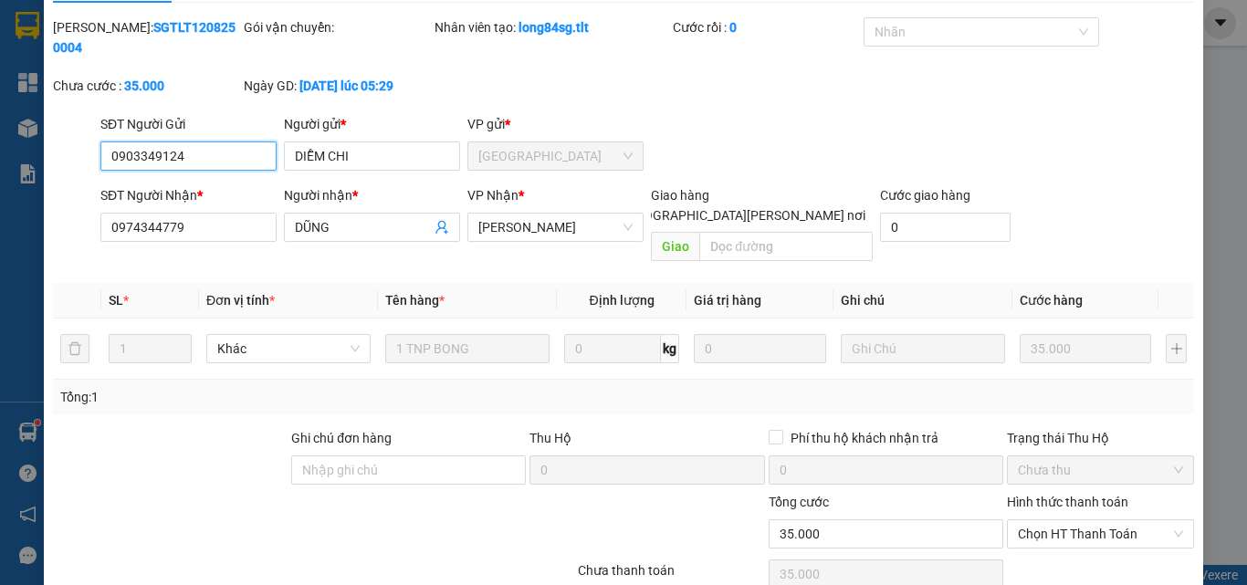
scroll to position [93, 0]
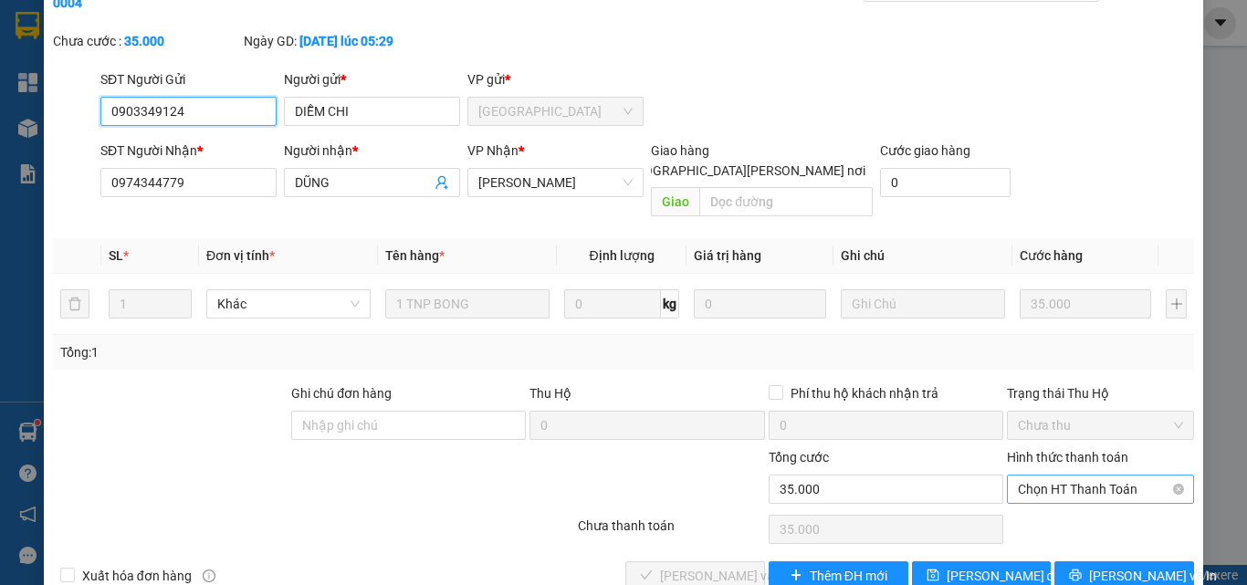
click at [1046, 476] on span "Chọn HT Thanh Toán" at bounding box center [1100, 489] width 165 height 27
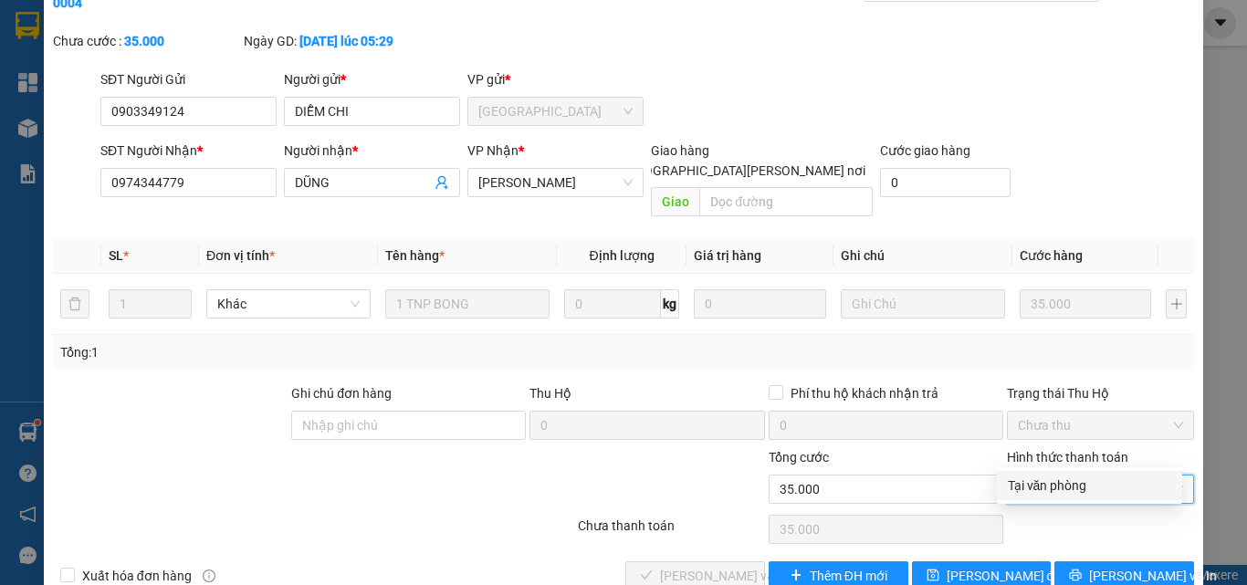
click at [1062, 492] on div "Tại văn phòng" at bounding box center [1089, 486] width 163 height 20
type input "0"
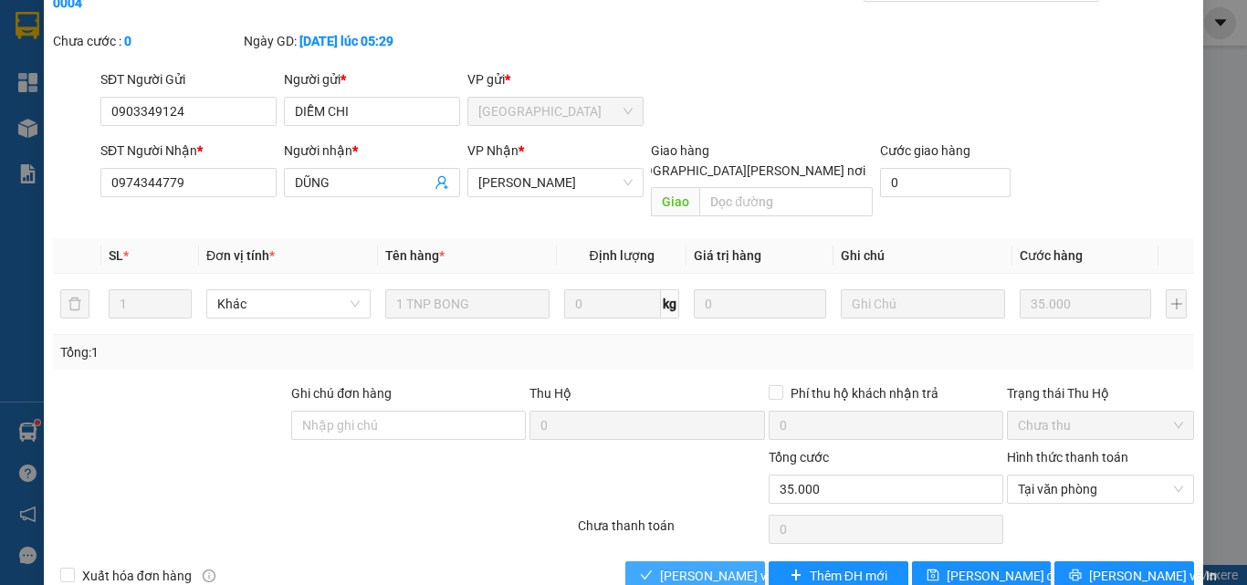
click at [721, 561] on button "Lưu và Giao hàng" at bounding box center [695, 575] width 140 height 29
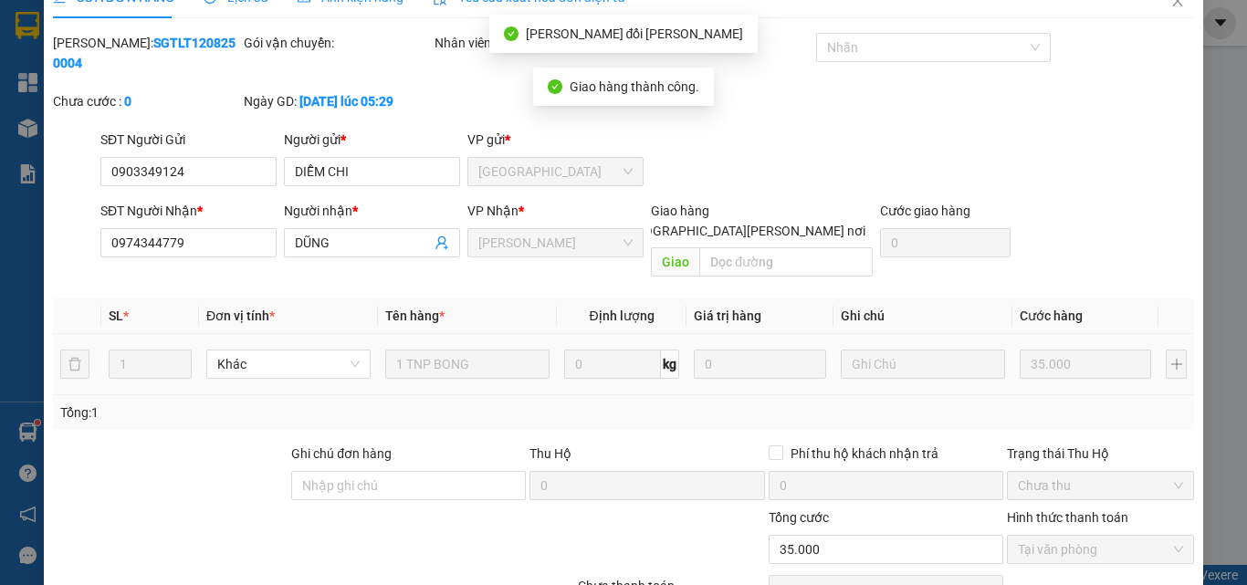
scroll to position [0, 0]
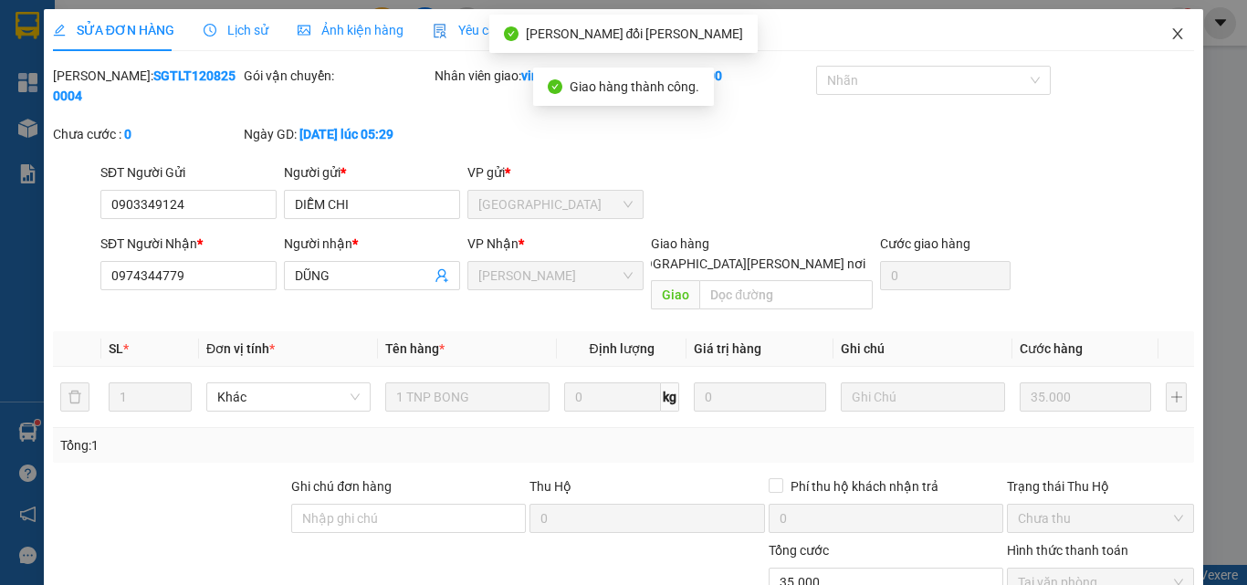
click at [1167, 25] on span "Close" at bounding box center [1177, 34] width 51 height 51
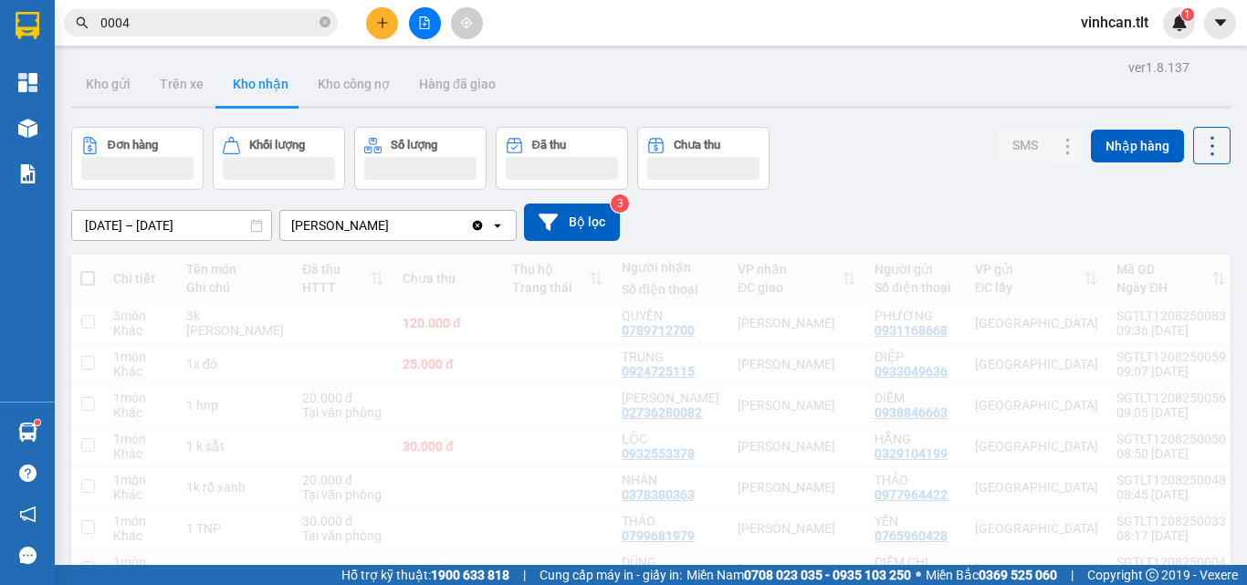
click at [320, 21] on icon "close-circle" at bounding box center [325, 21] width 11 height 11
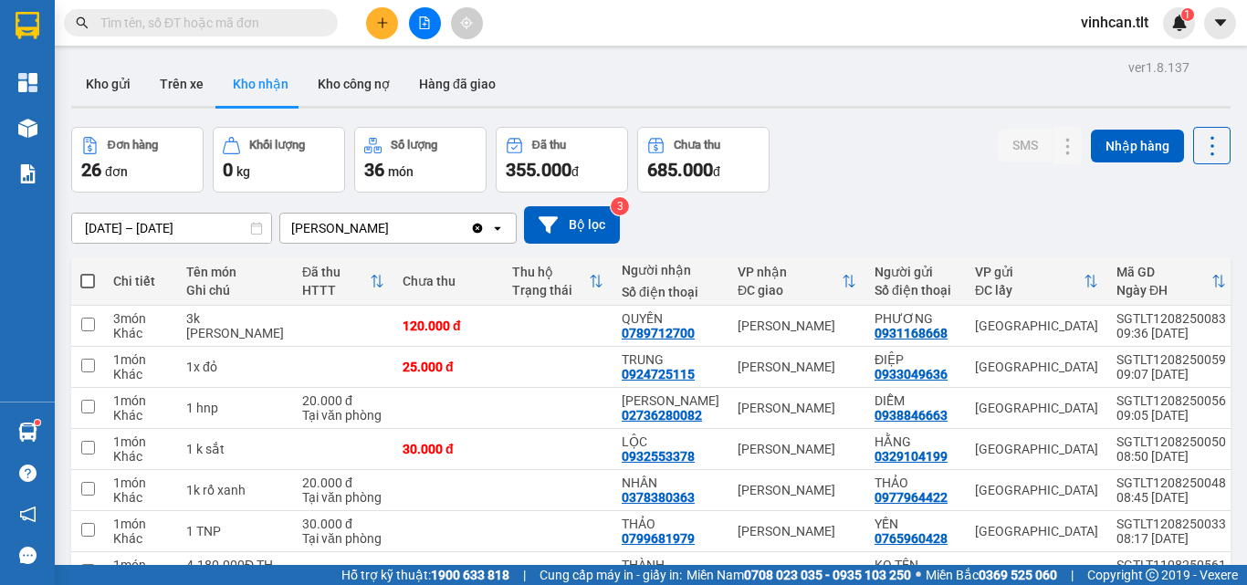
click at [218, 19] on input "text" at bounding box center [207, 23] width 215 height 20
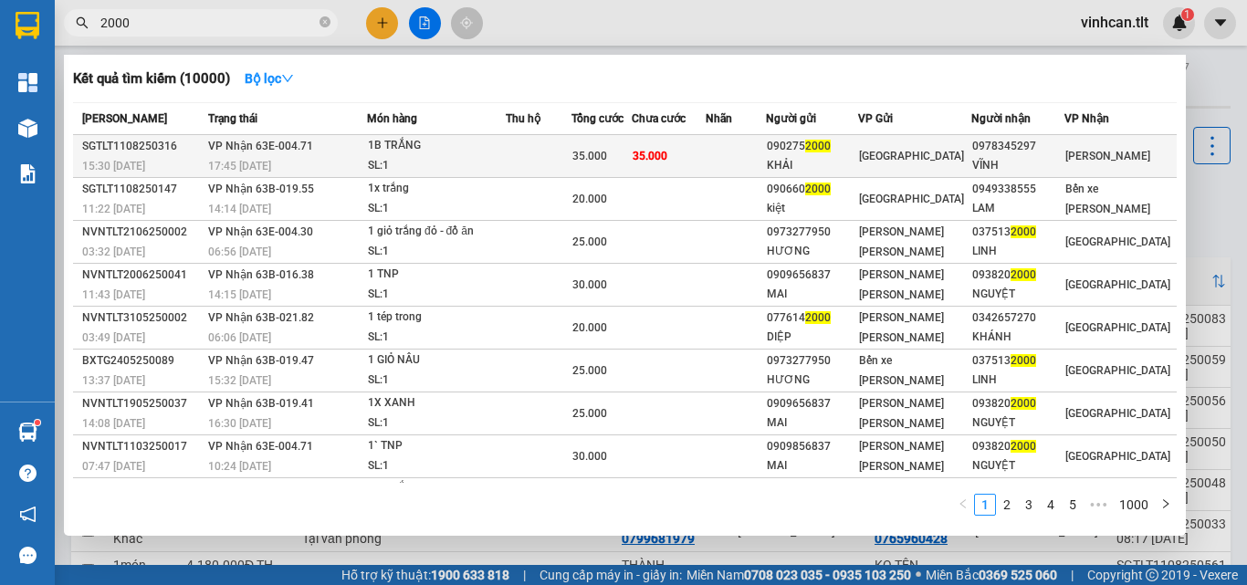
type input "2000"
click at [831, 150] on span "2000" at bounding box center [818, 146] width 26 height 13
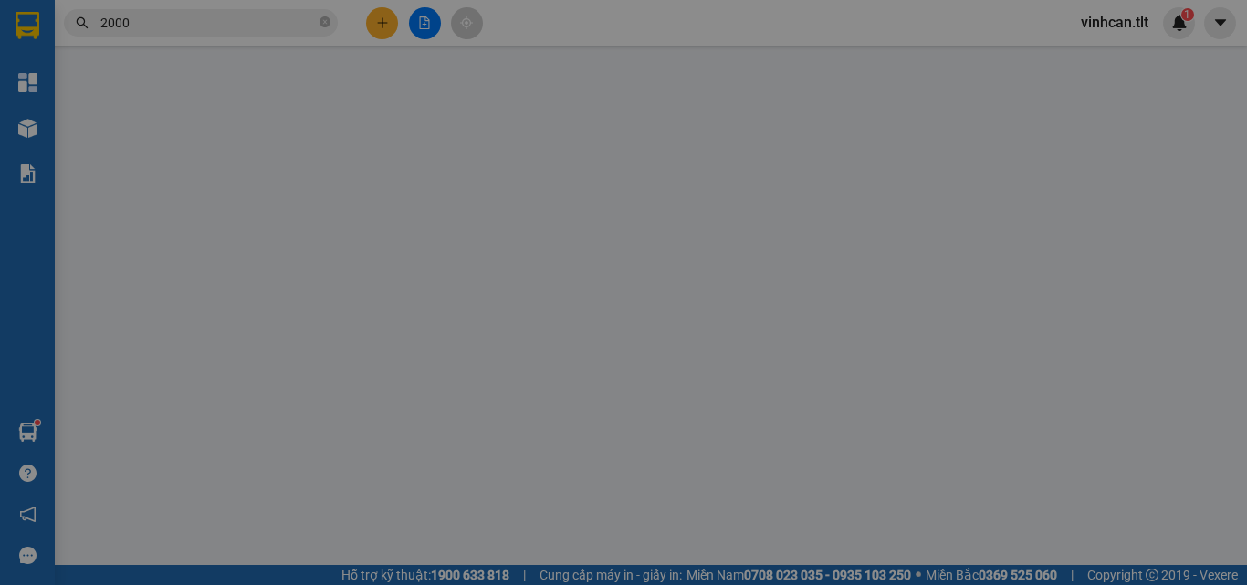
type input "0902752000"
type input "KHẢI"
type input "0978345297"
type input "VĨNH"
type input "35.000"
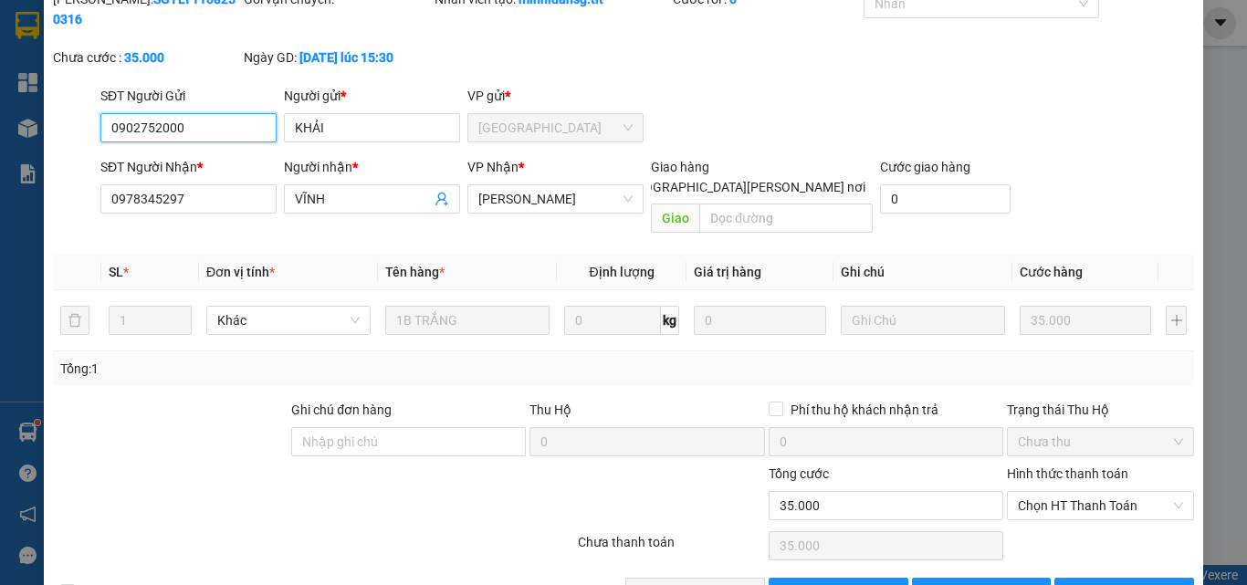
scroll to position [94, 0]
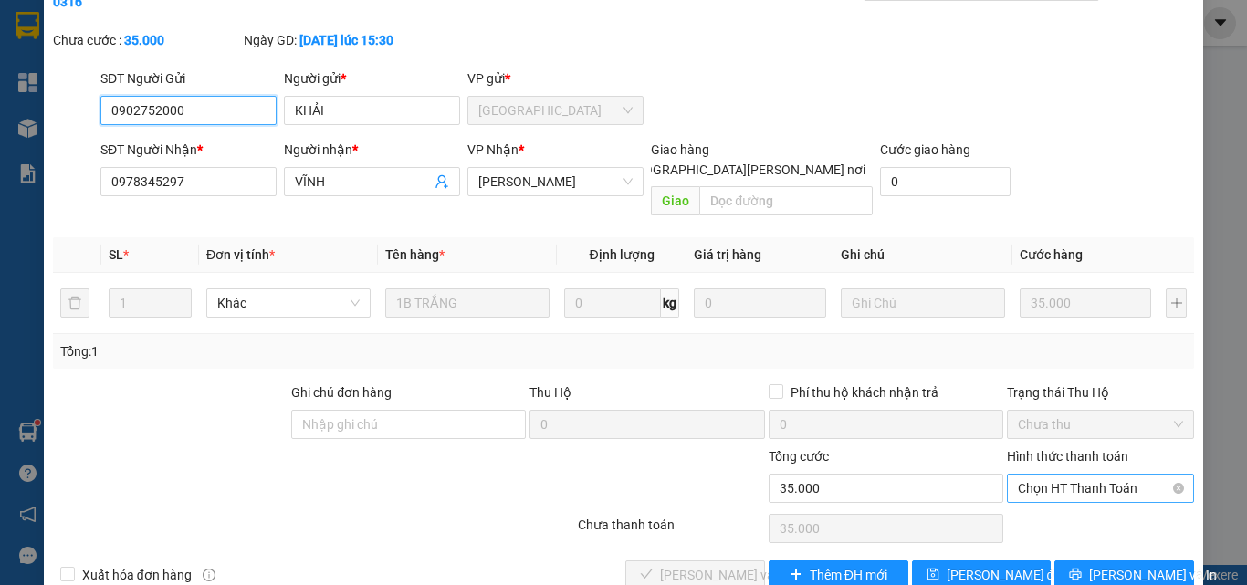
drag, startPoint x: 1063, startPoint y: 446, endPoint x: 1061, endPoint y: 457, distance: 11.1
click at [1063, 475] on span "Chọn HT Thanh Toán" at bounding box center [1100, 488] width 165 height 27
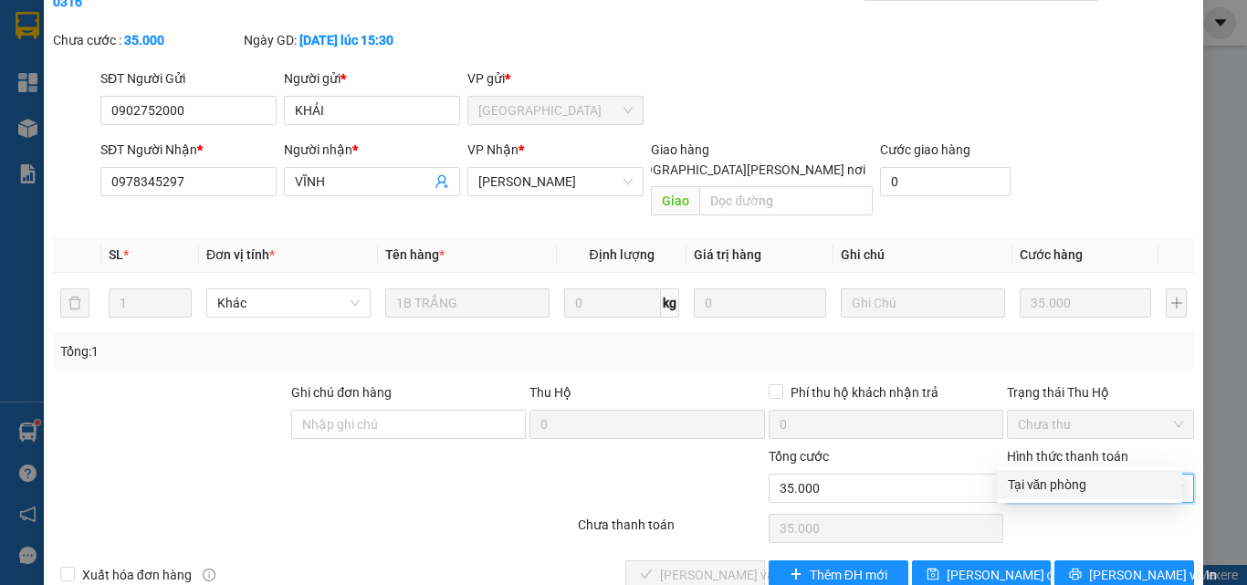
click at [1055, 478] on div "Tại văn phòng" at bounding box center [1089, 485] width 163 height 20
type input "0"
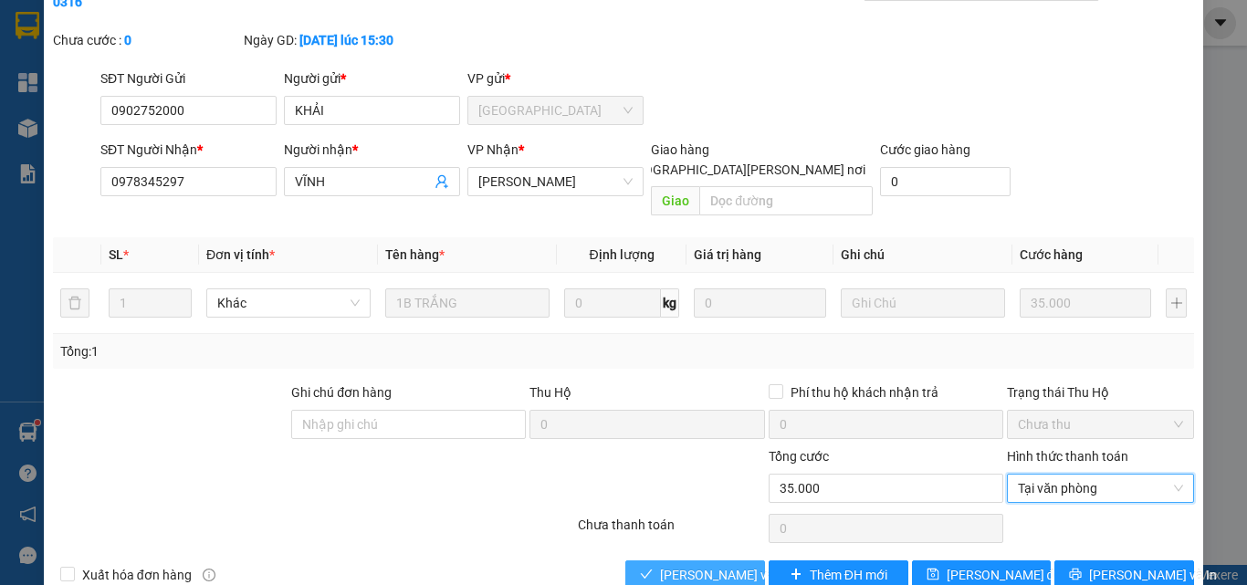
drag, startPoint x: 718, startPoint y: 530, endPoint x: 743, endPoint y: 510, distance: 32.5
click at [719, 565] on span "Lưu và Giao hàng" at bounding box center [783, 575] width 246 height 20
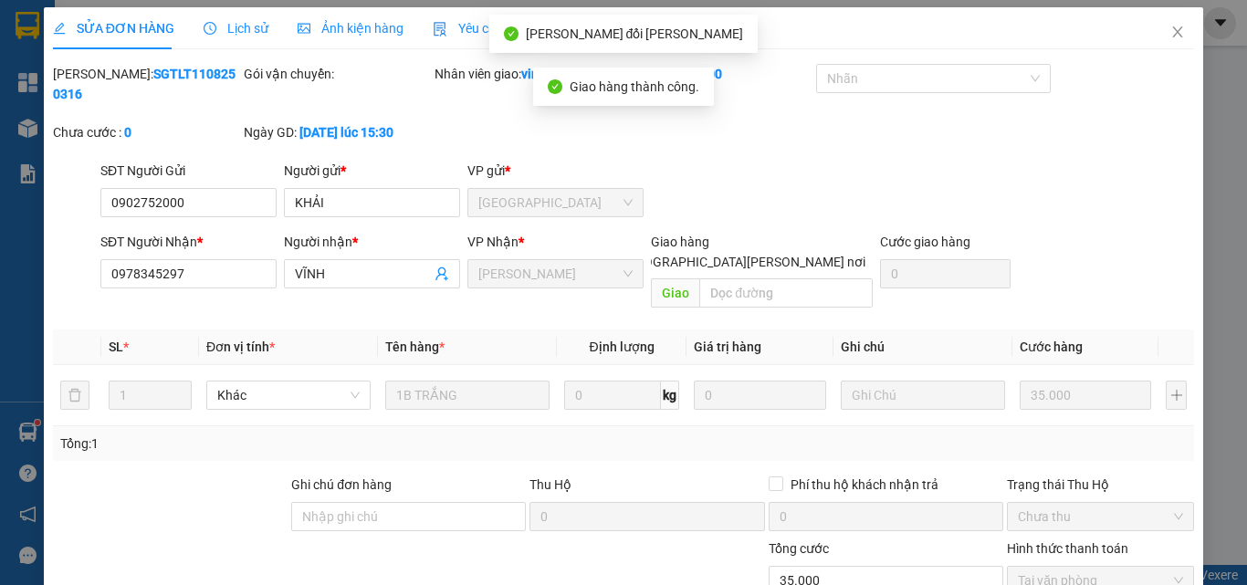
scroll to position [0, 0]
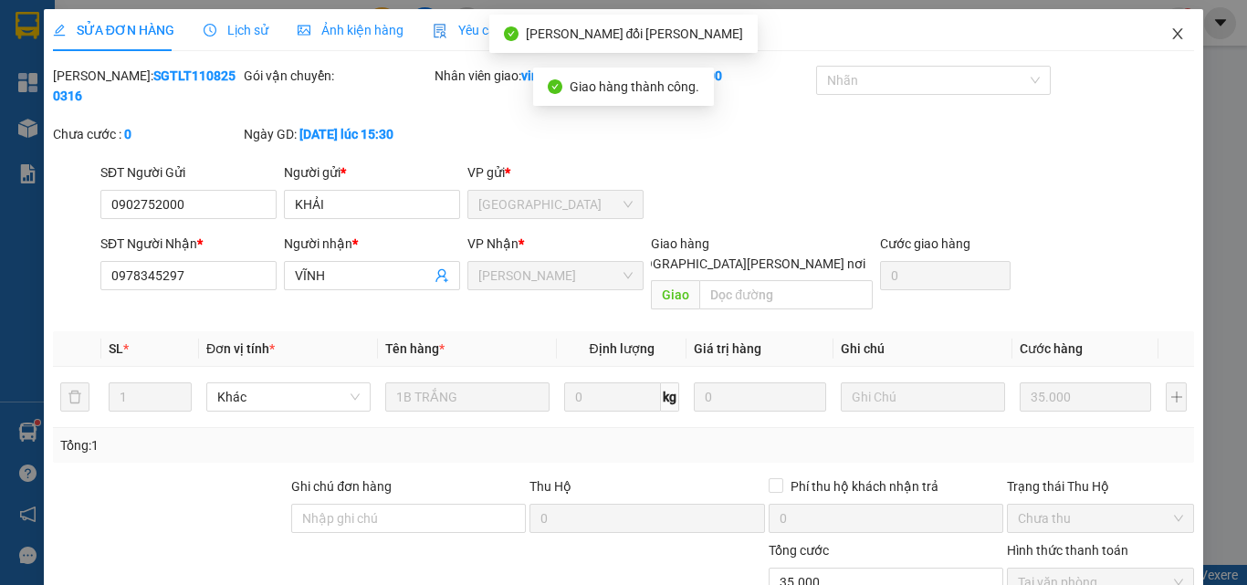
click at [1173, 32] on icon "close" at bounding box center [1178, 33] width 10 height 11
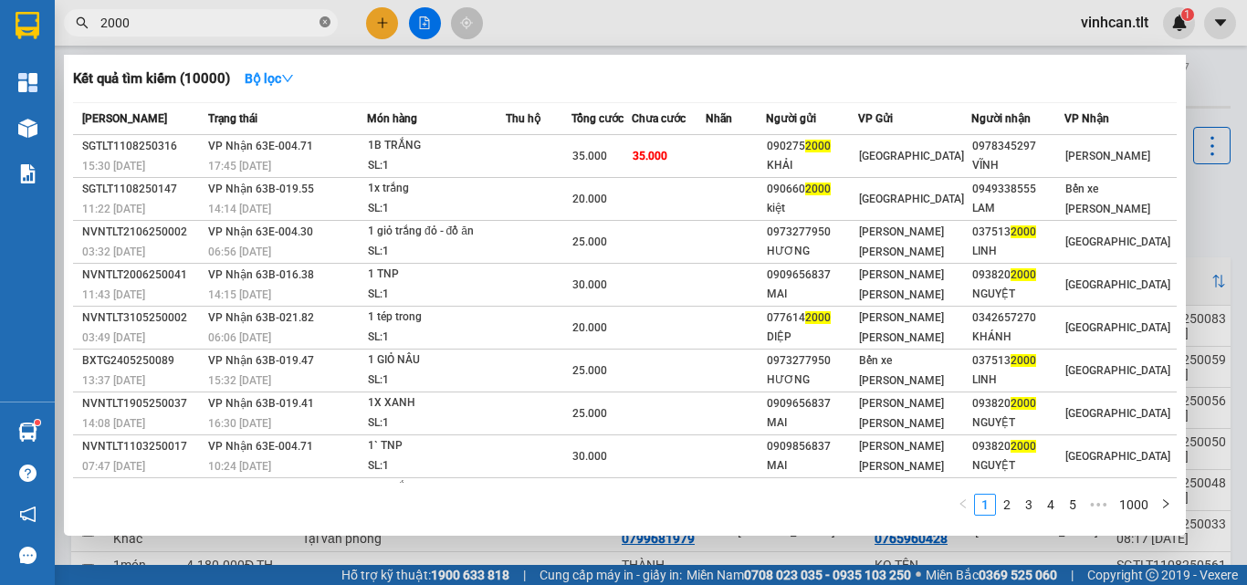
click at [324, 22] on icon "close-circle" at bounding box center [325, 21] width 11 height 11
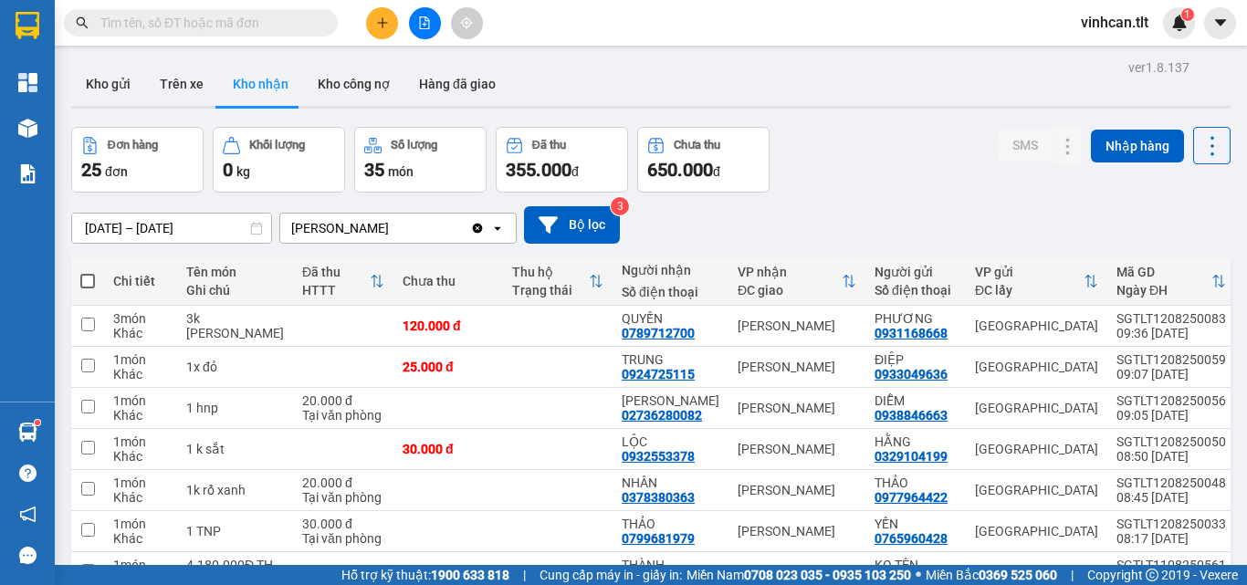
click at [287, 20] on input "text" at bounding box center [207, 23] width 215 height 20
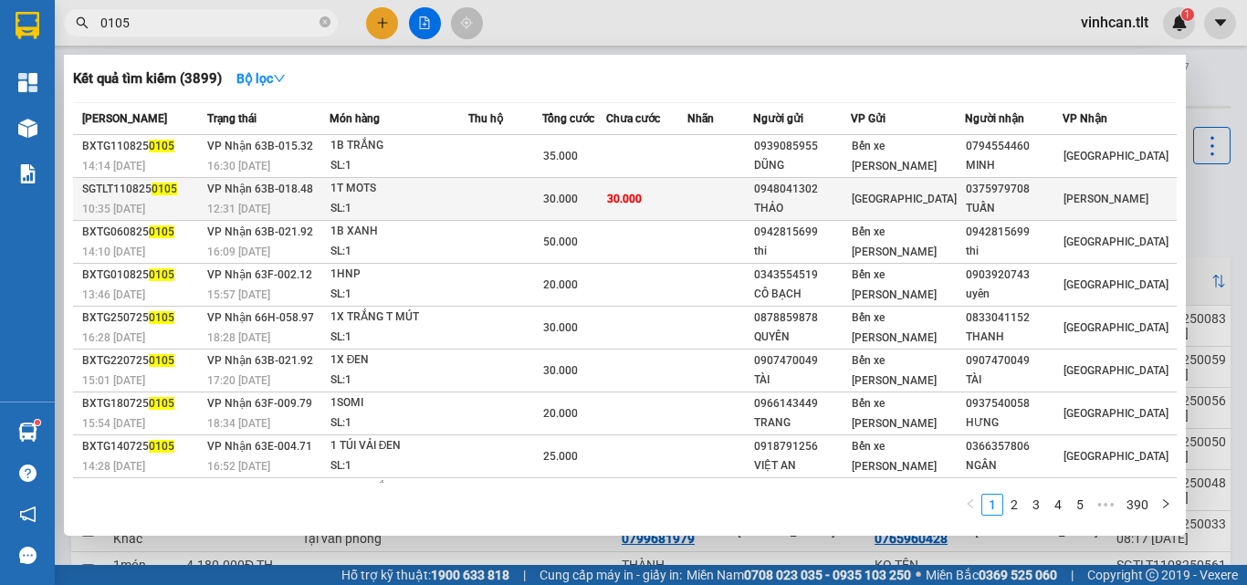
type input "0105"
click at [847, 191] on div "0948041302" at bounding box center [802, 189] width 96 height 19
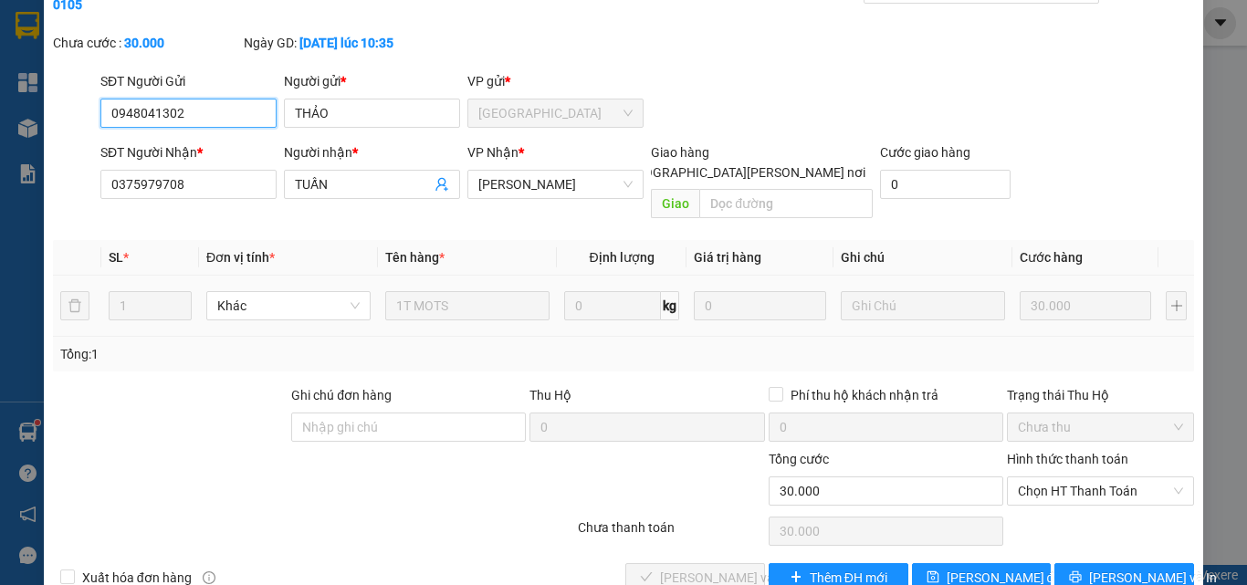
scroll to position [94, 0]
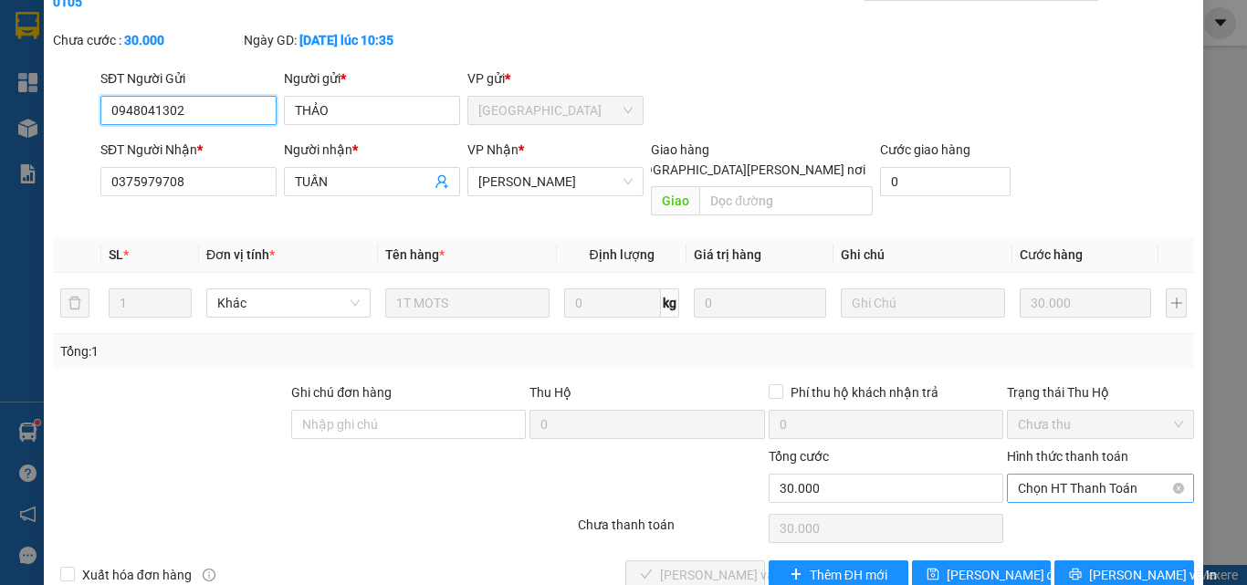
click at [1043, 475] on span "Chọn HT Thanh Toán" at bounding box center [1100, 488] width 165 height 27
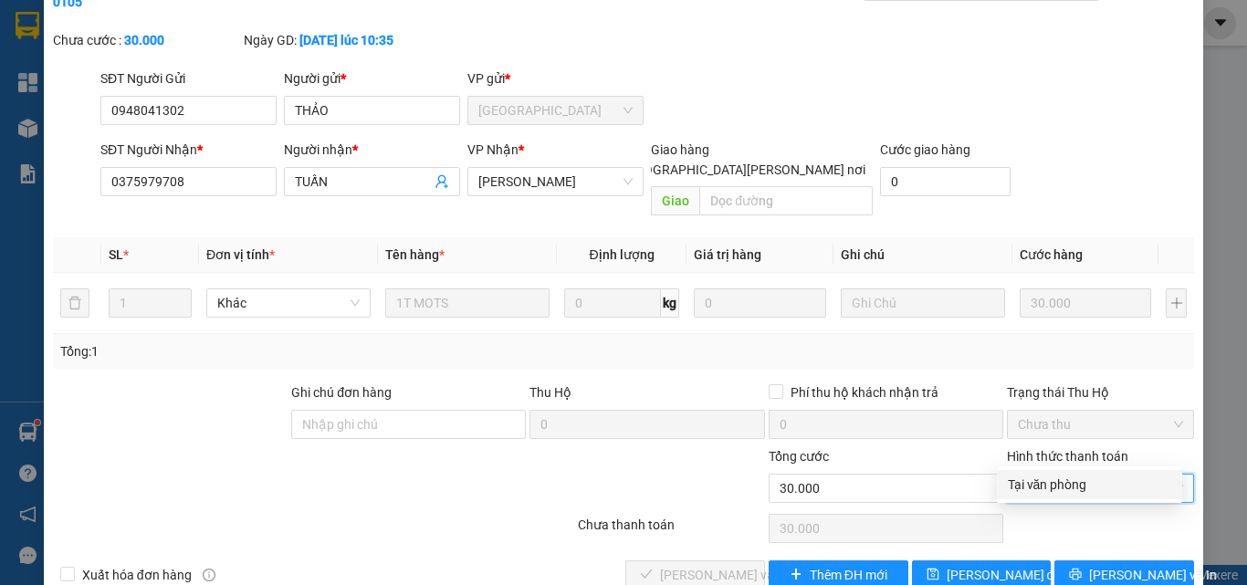
click at [1047, 481] on div "Tại văn phòng" at bounding box center [1089, 485] width 163 height 20
type input "0"
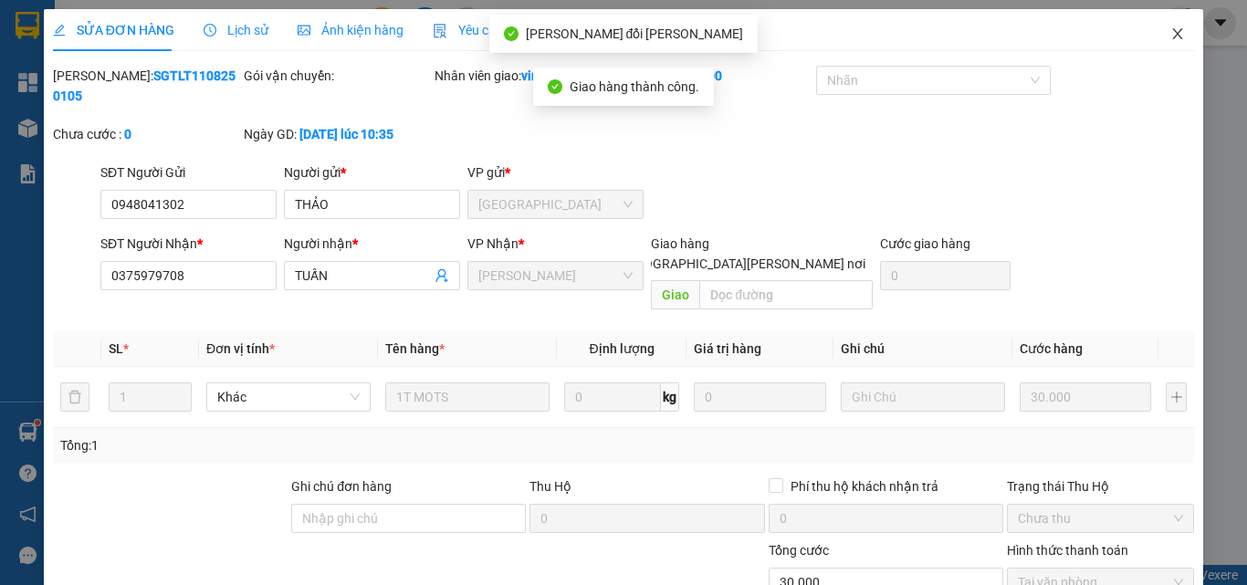
drag, startPoint x: 1161, startPoint y: 36, endPoint x: 364, endPoint y: 37, distance: 797.0
click at [1170, 36] on icon "close" at bounding box center [1177, 33] width 15 height 15
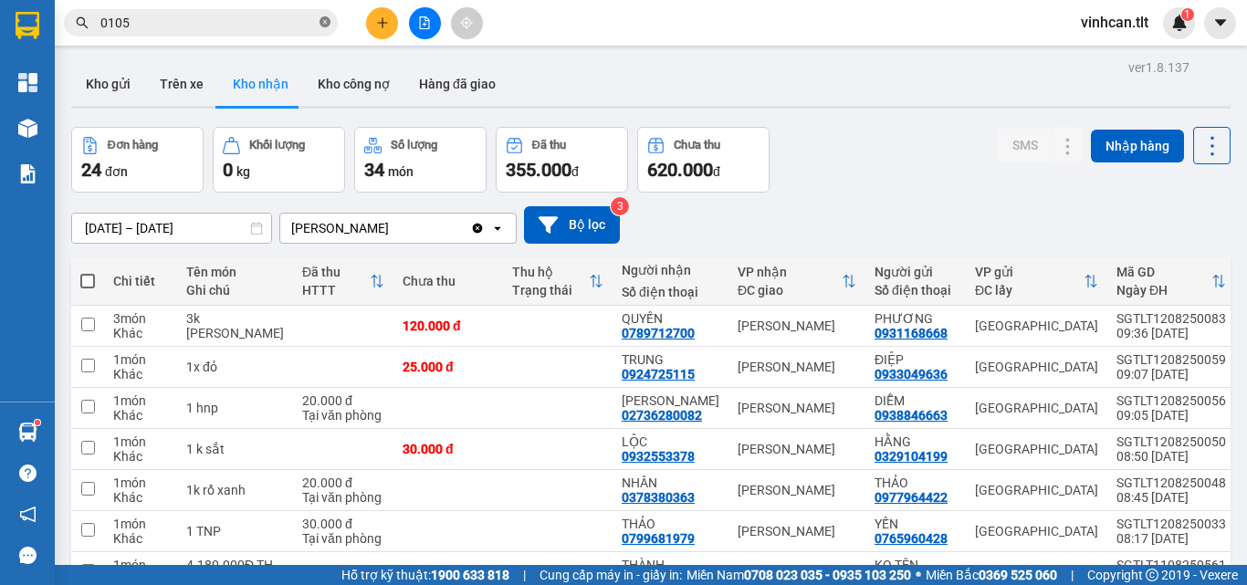
click at [321, 25] on icon "close-circle" at bounding box center [325, 21] width 11 height 11
click at [263, 19] on input "text" at bounding box center [207, 23] width 215 height 20
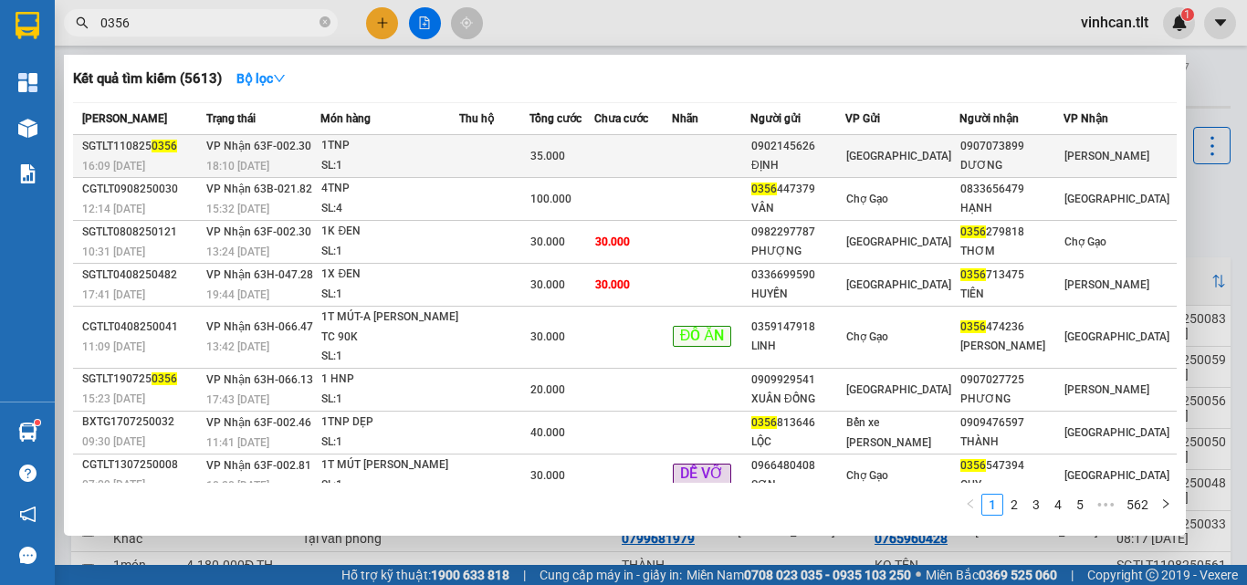
type input "0356"
click at [831, 154] on div "0902145626" at bounding box center [797, 146] width 93 height 19
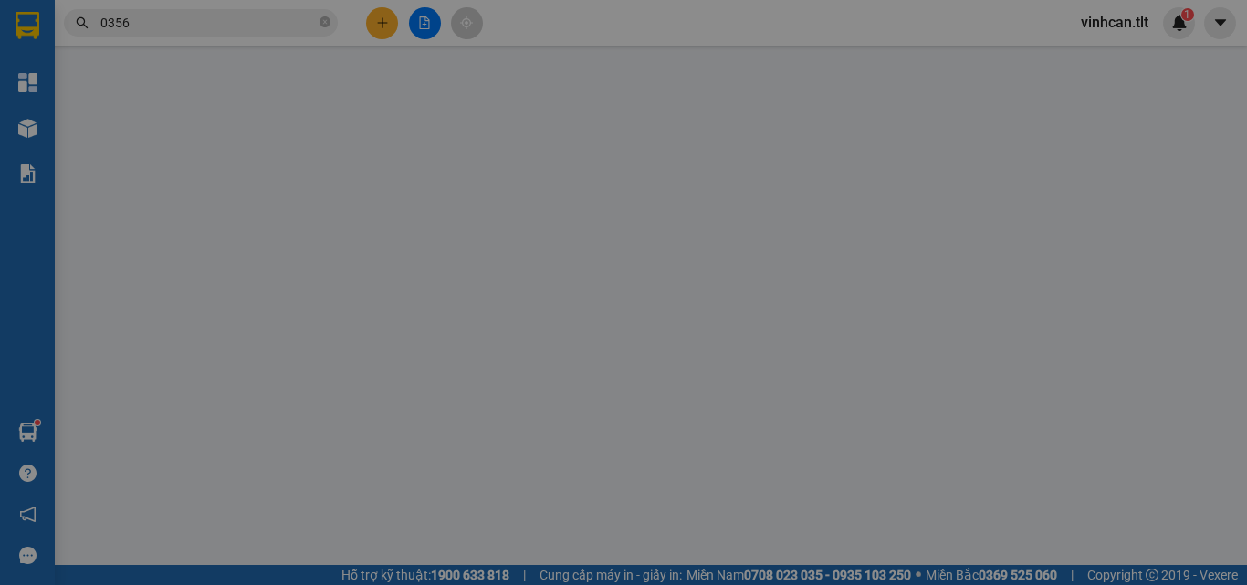
type input "0902145626"
type input "ĐỊNH"
type input "0907073899"
type input "DƯƠNG"
type input "35.000"
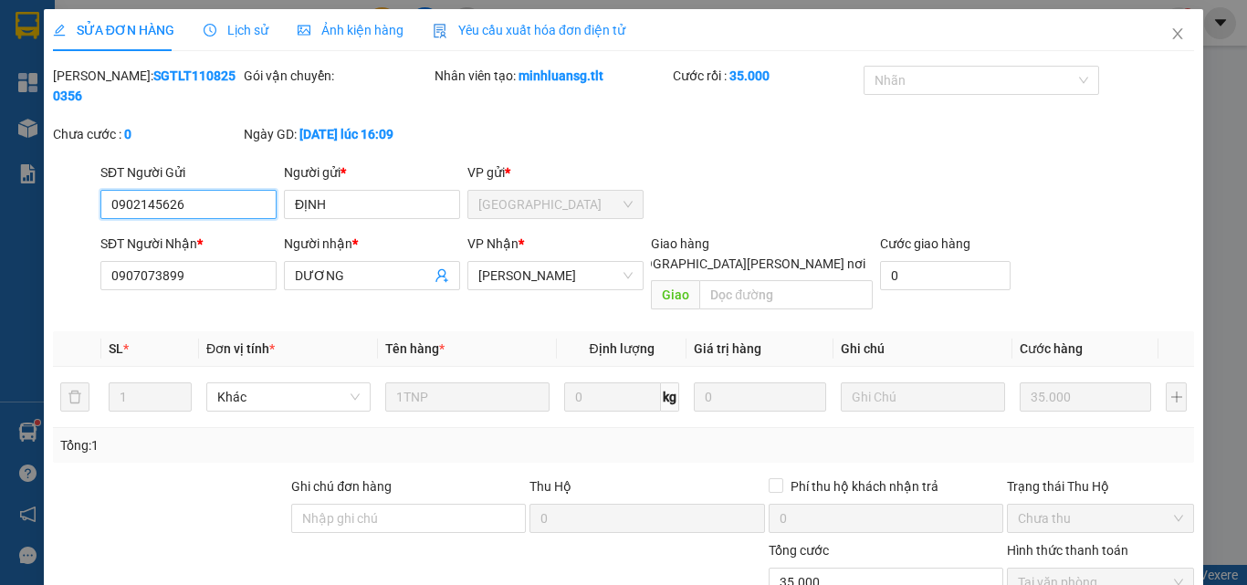
scroll to position [94, 0]
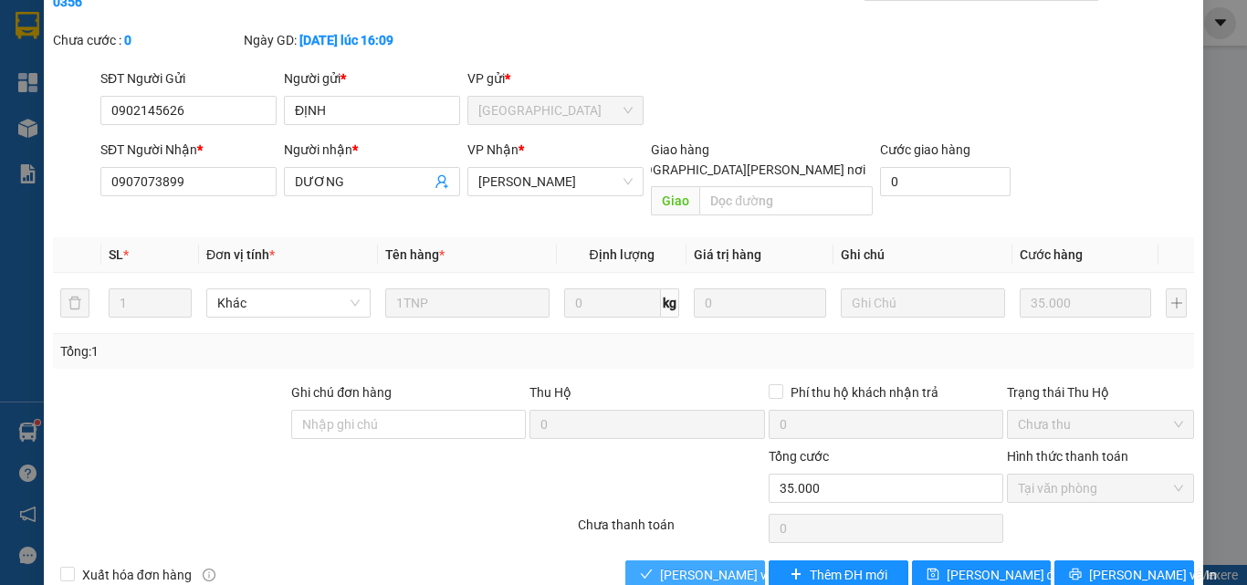
click at [700, 565] on span "Lưu và Giao hàng" at bounding box center [783, 575] width 246 height 20
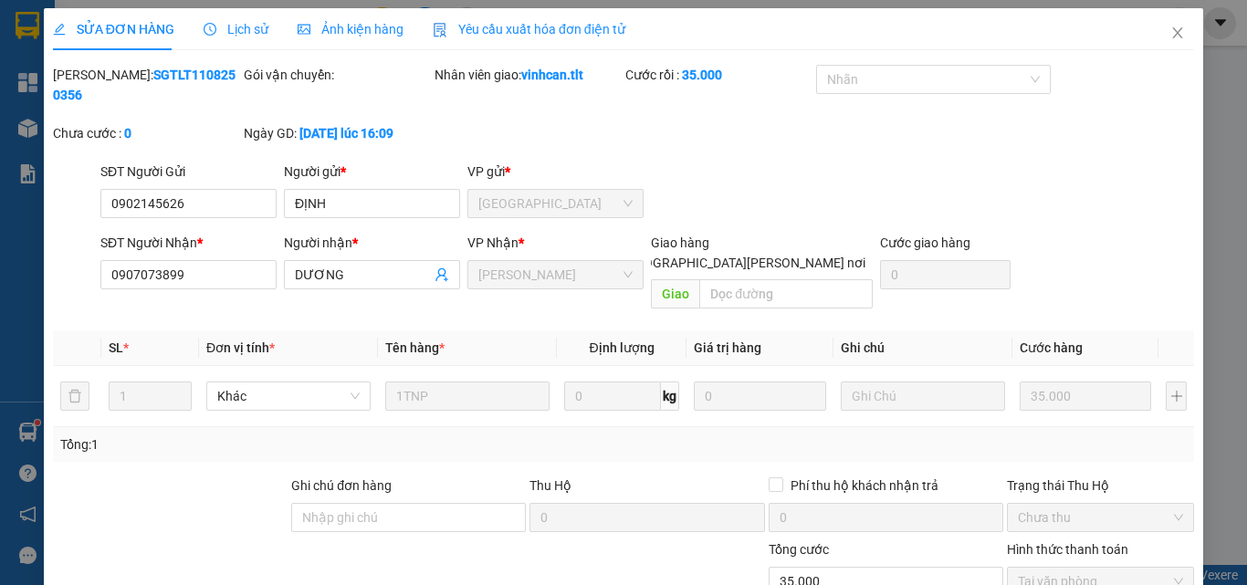
scroll to position [0, 0]
click at [1170, 34] on icon "close" at bounding box center [1177, 33] width 15 height 15
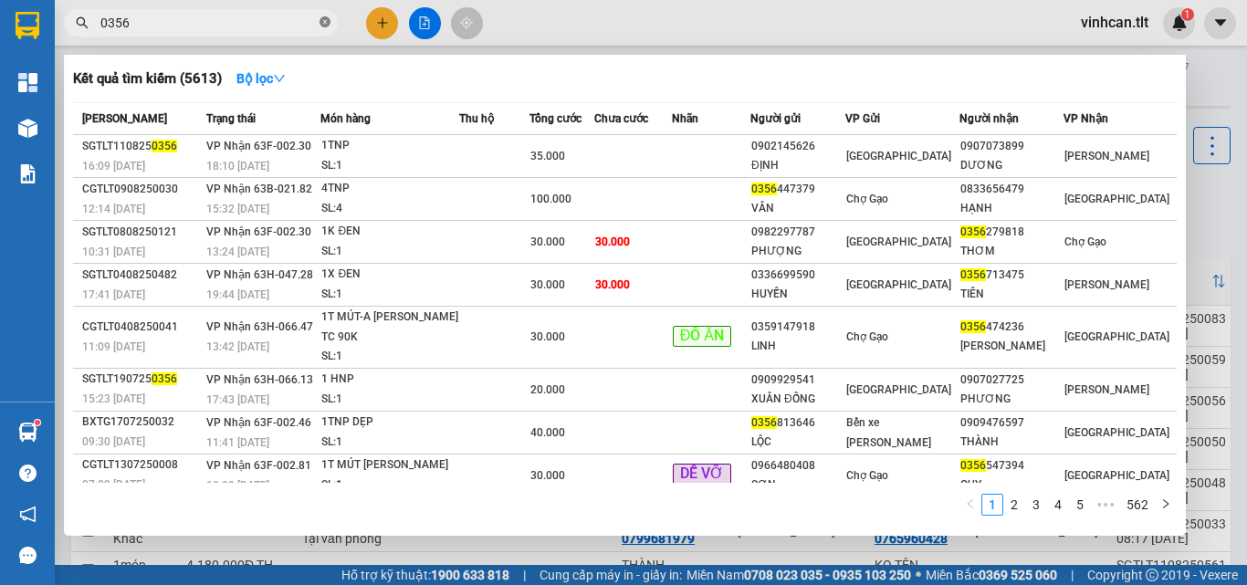
click at [327, 20] on icon "close-circle" at bounding box center [325, 21] width 11 height 11
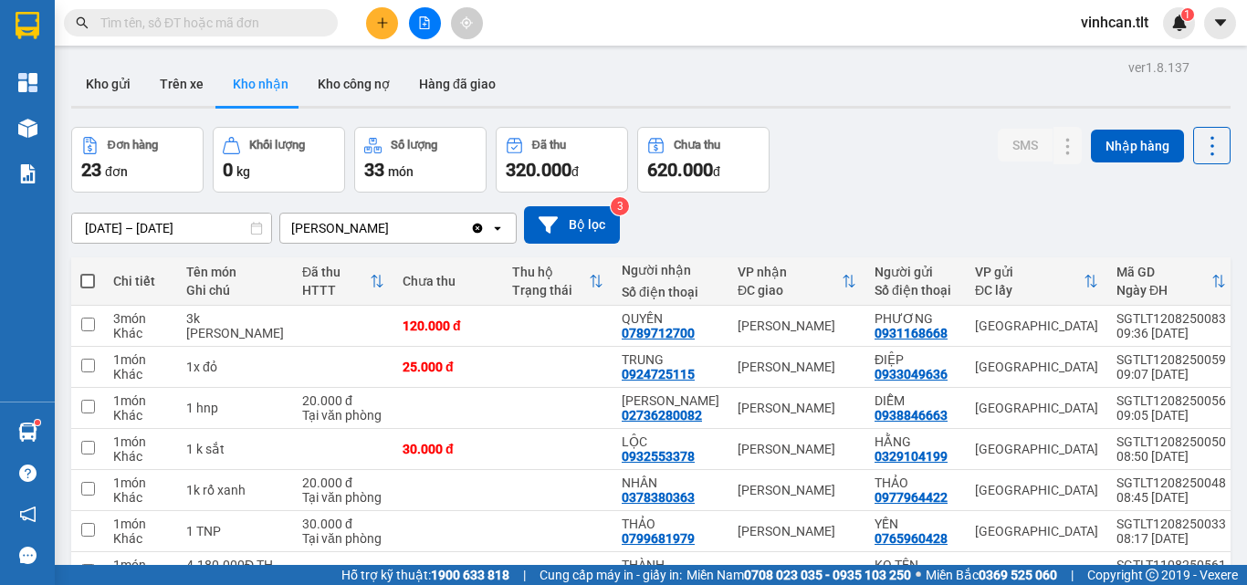
click at [290, 21] on input "text" at bounding box center [207, 23] width 215 height 20
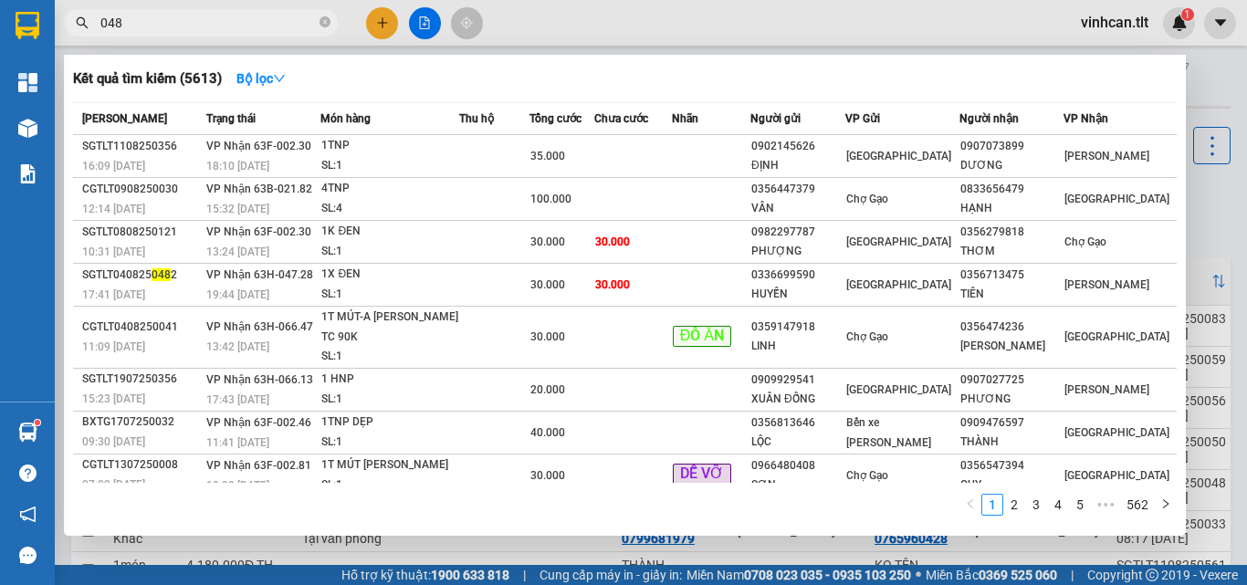
type input "0489"
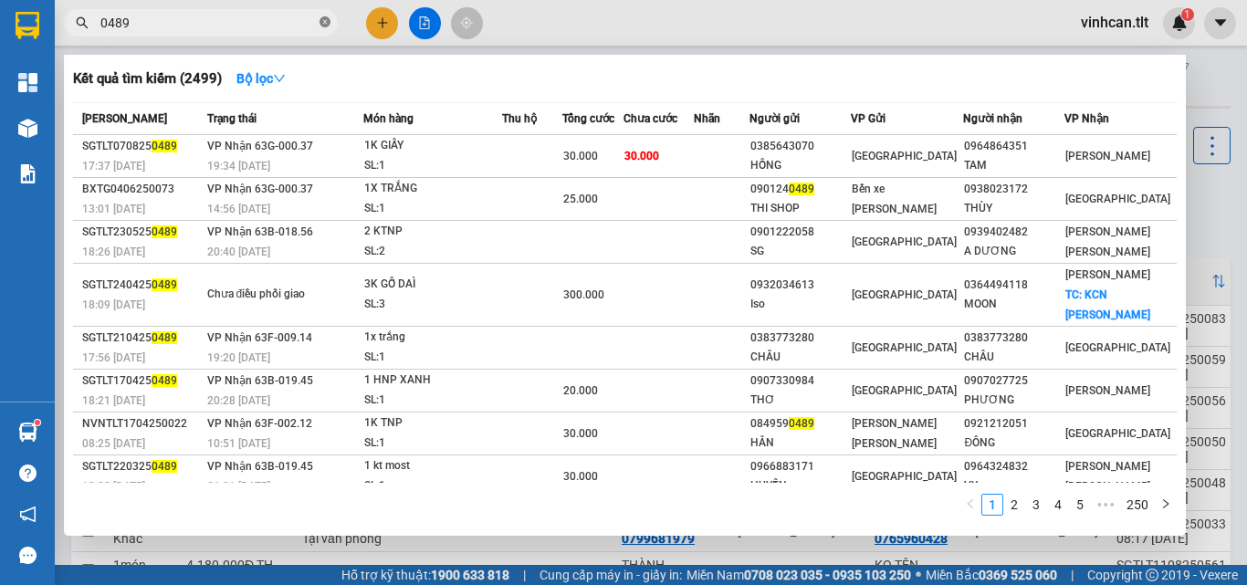
click at [326, 17] on icon "close-circle" at bounding box center [325, 21] width 11 height 11
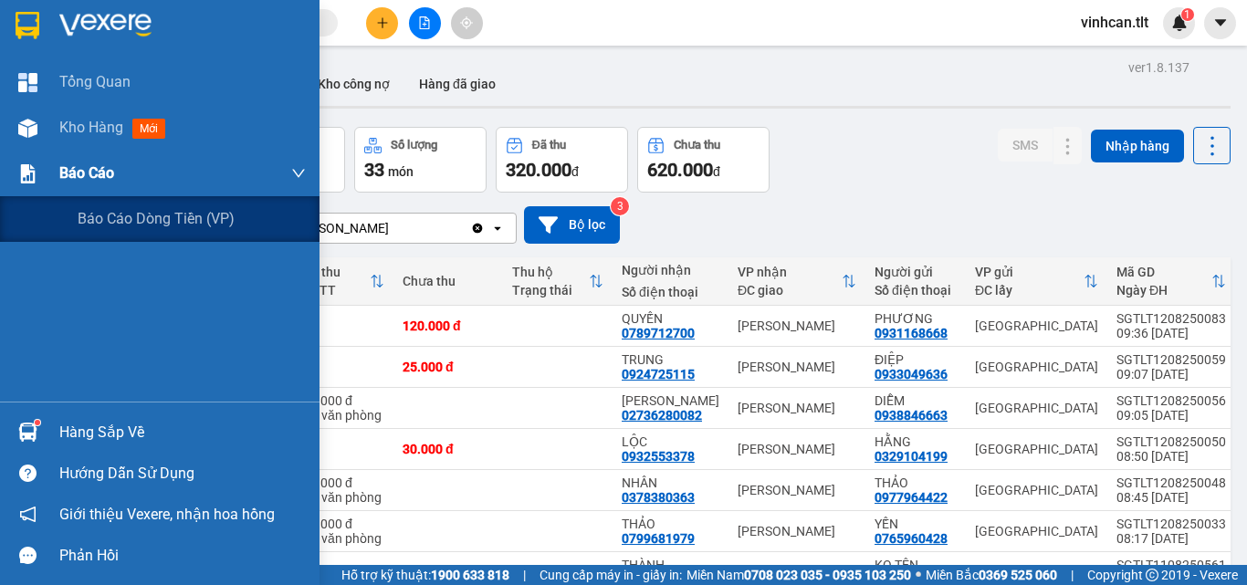
click at [87, 177] on span "Báo cáo" at bounding box center [86, 173] width 55 height 23
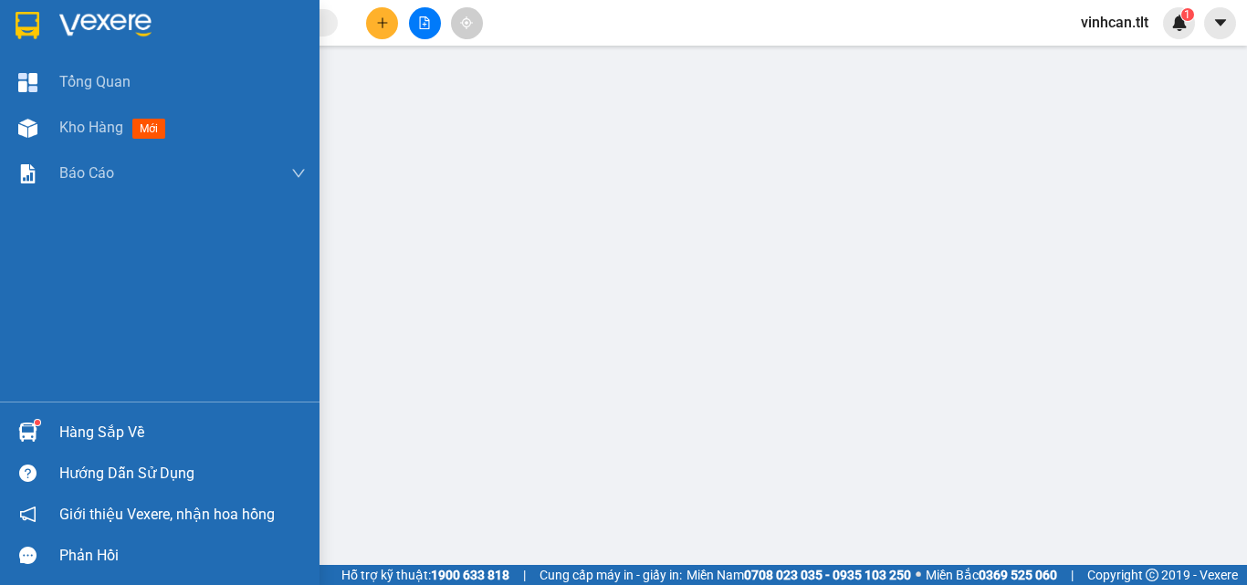
click at [72, 431] on div "Hàng sắp về" at bounding box center [182, 432] width 246 height 27
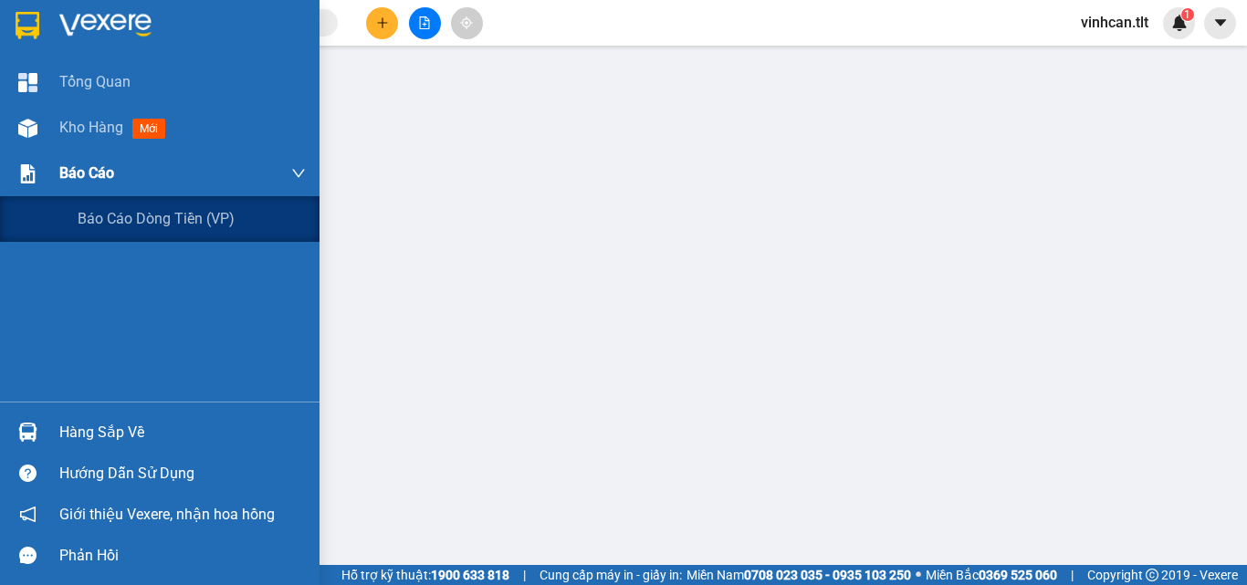
click at [79, 173] on span "Báo cáo" at bounding box center [86, 173] width 55 height 23
click at [116, 220] on span "Báo cáo dòng tiền (VP)" at bounding box center [157, 218] width 158 height 23
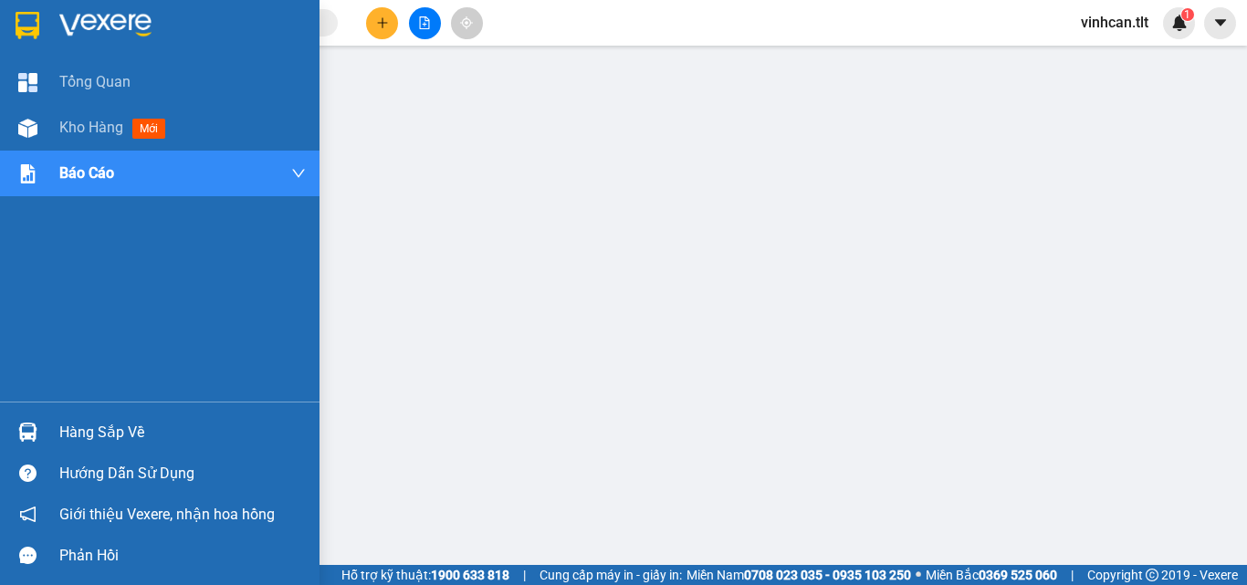
click at [105, 431] on div "Hàng sắp về" at bounding box center [182, 432] width 246 height 27
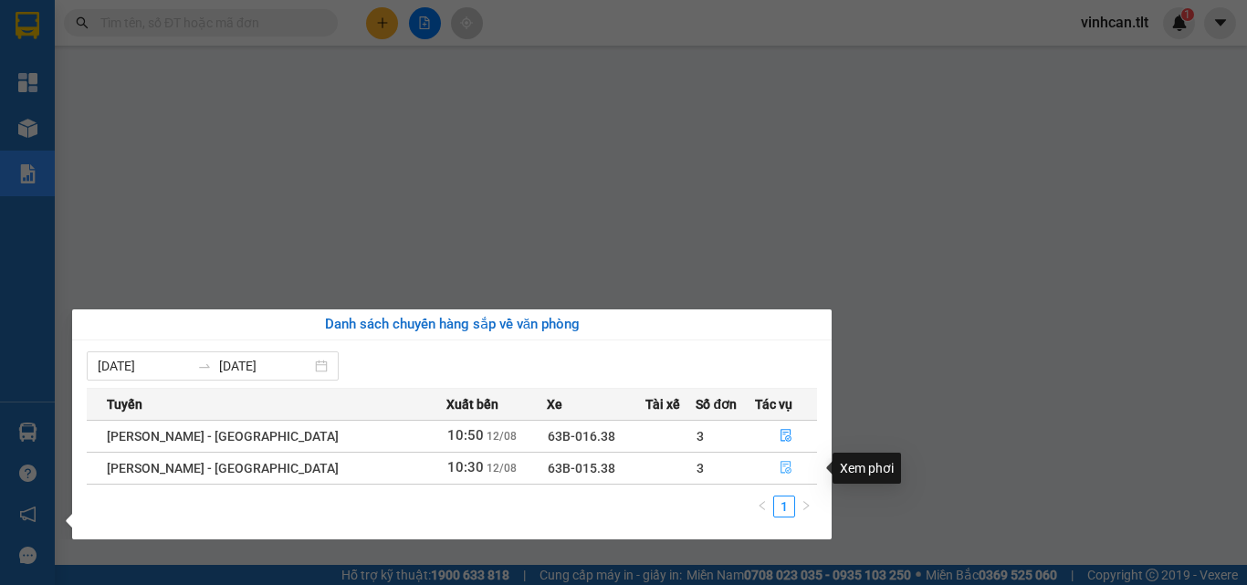
click at [780, 470] on icon "file-done" at bounding box center [786, 467] width 13 height 13
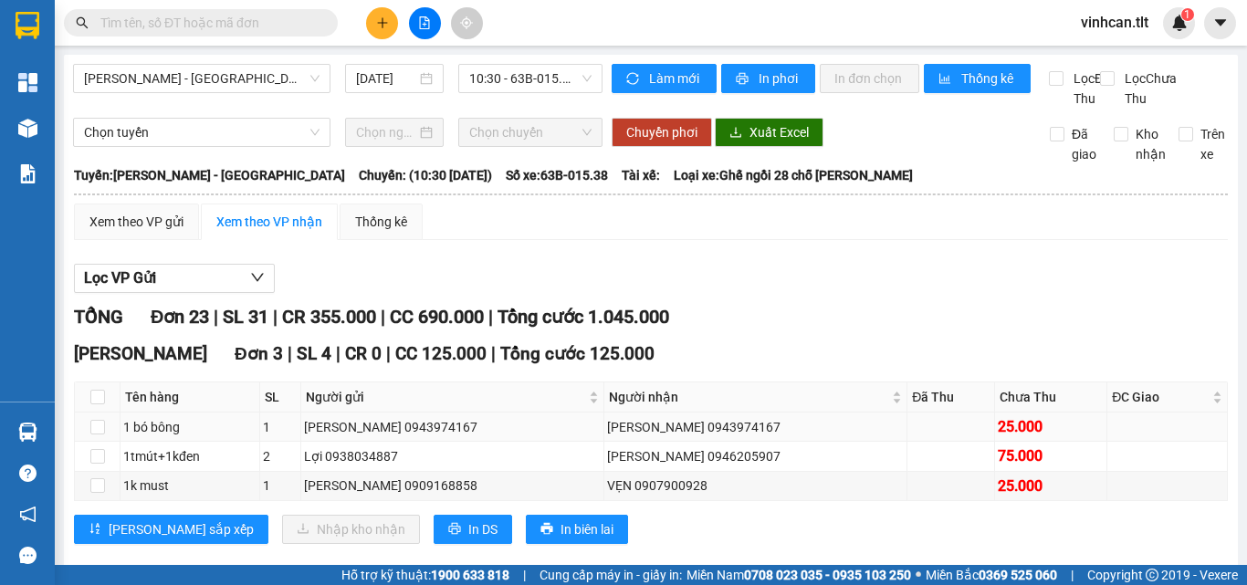
scroll to position [91, 0]
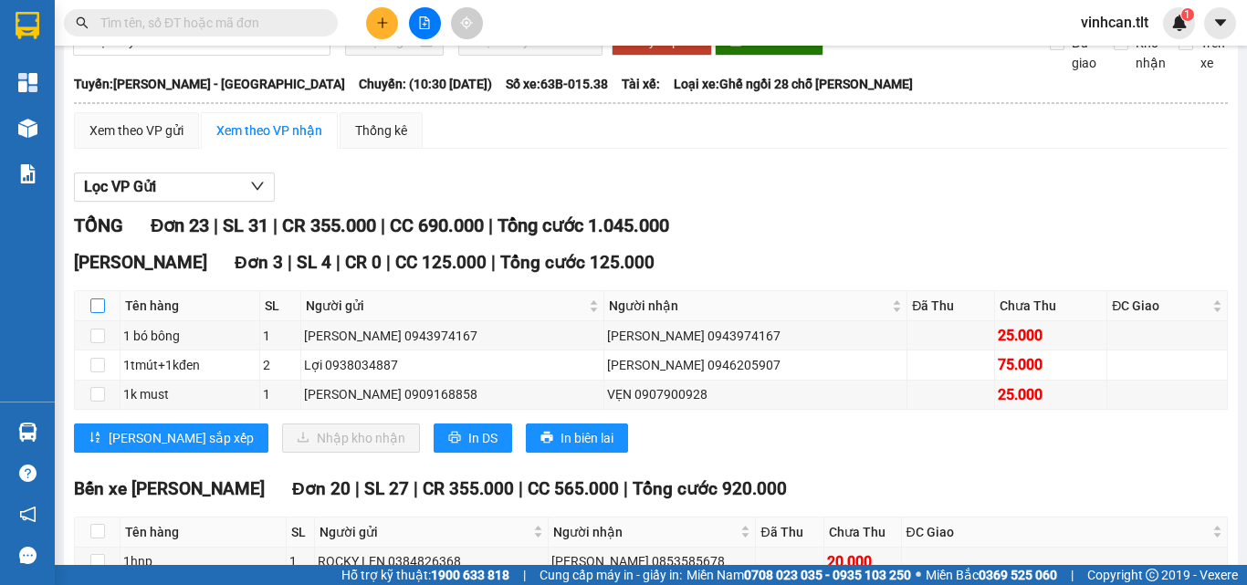
click at [99, 313] on input "checkbox" at bounding box center [97, 306] width 15 height 15
checkbox input "true"
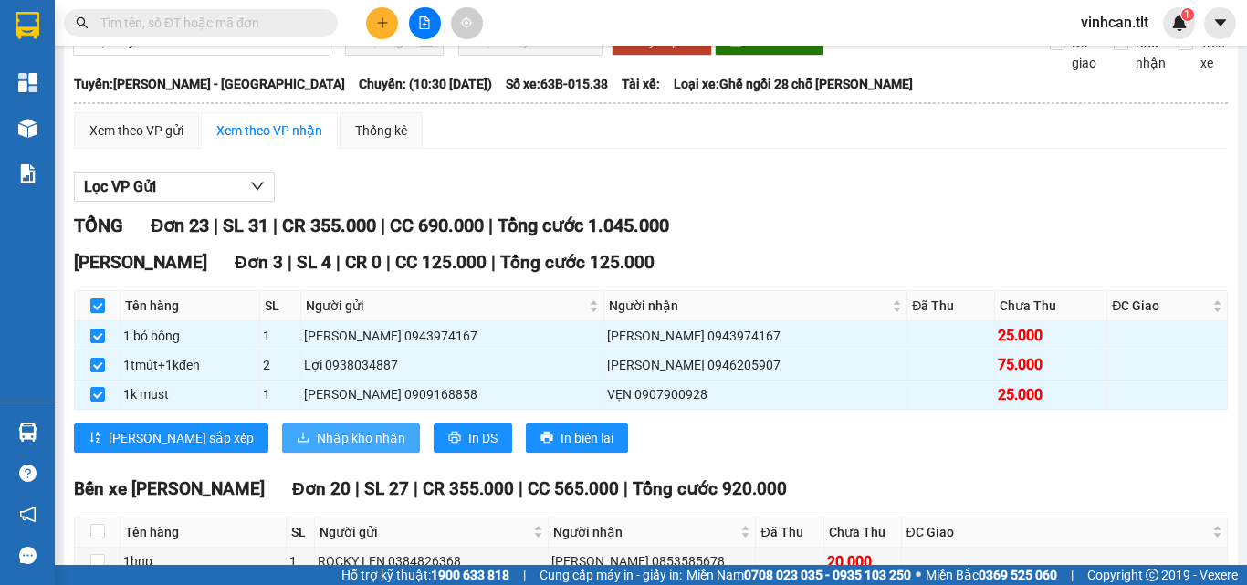
click at [317, 448] on span "Nhập kho nhận" at bounding box center [361, 438] width 89 height 20
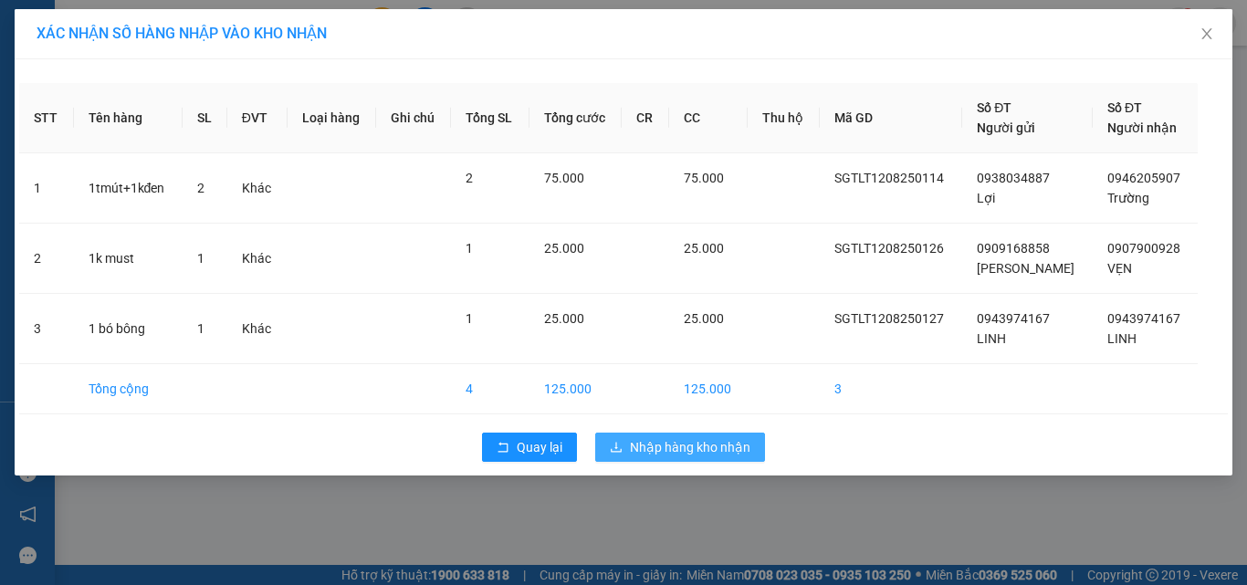
click at [688, 447] on span "Nhập hàng kho nhận" at bounding box center [690, 447] width 121 height 20
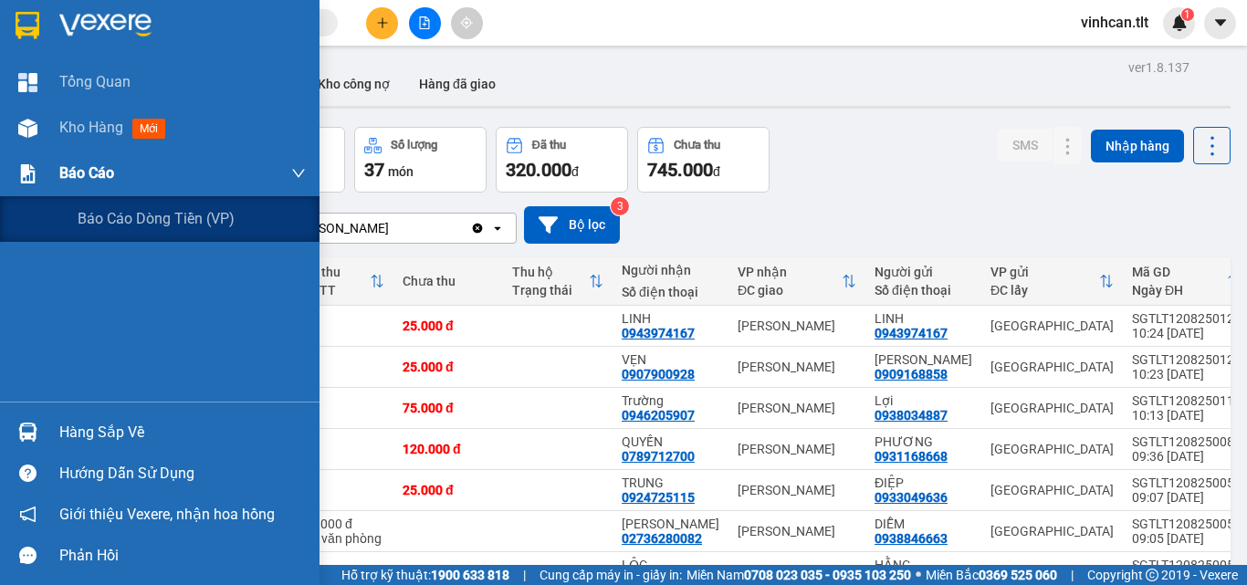
click at [70, 168] on span "Báo cáo" at bounding box center [86, 173] width 55 height 23
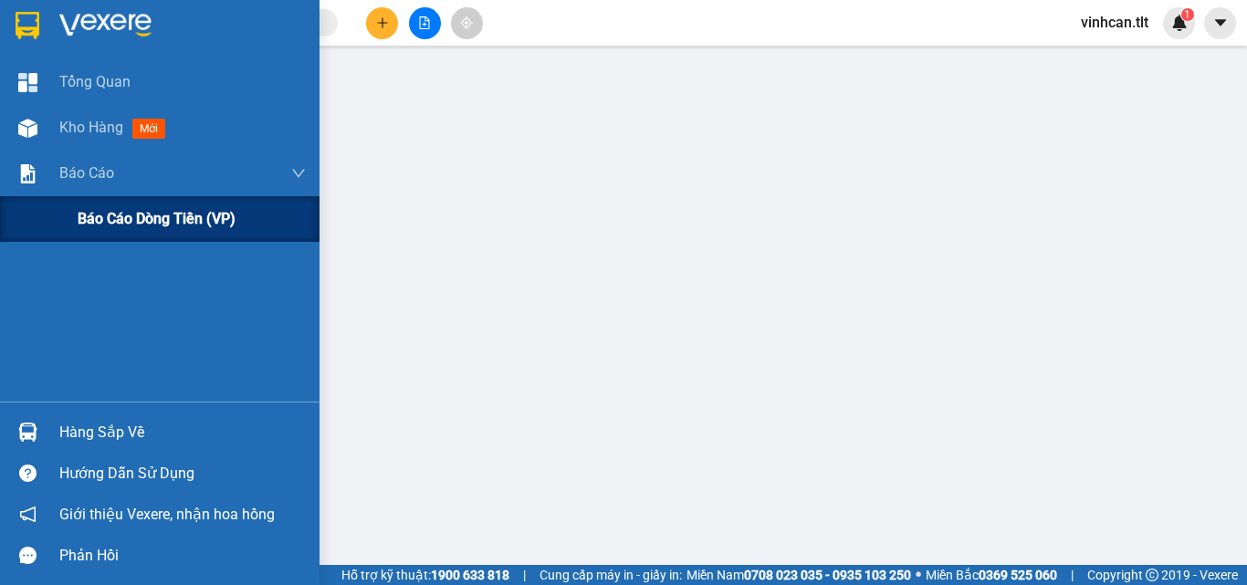
click at [141, 213] on span "Báo cáo dòng tiền (VP)" at bounding box center [157, 218] width 158 height 23
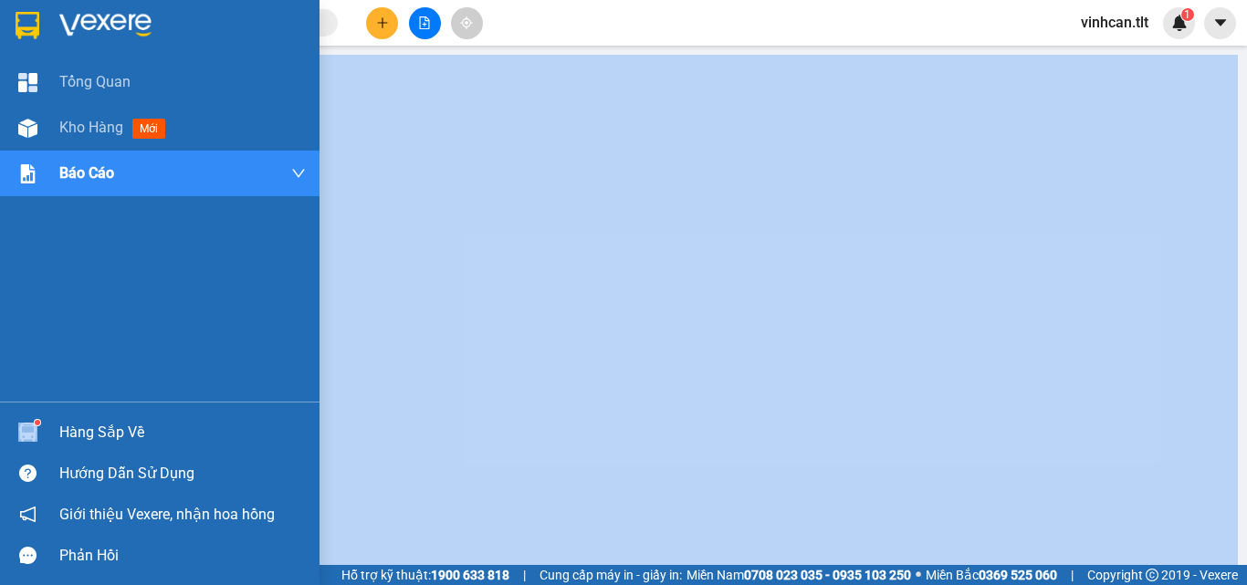
click at [111, 425] on div "Hàng sắp về" at bounding box center [160, 432] width 320 height 41
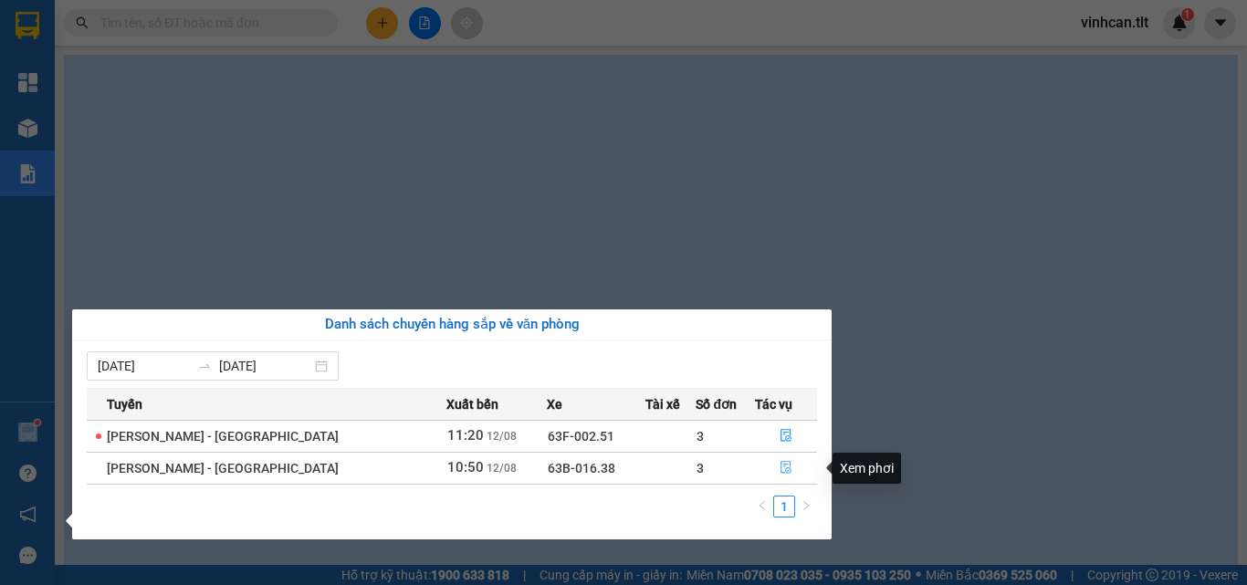
click at [783, 476] on span "file-done" at bounding box center [786, 468] width 13 height 15
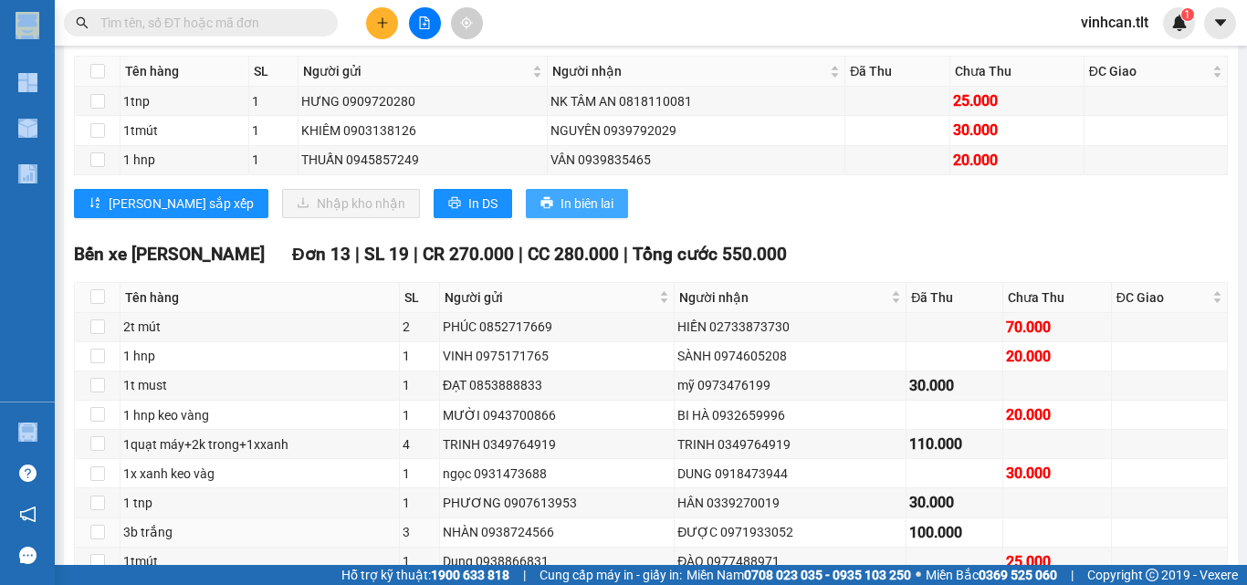
scroll to position [183, 0]
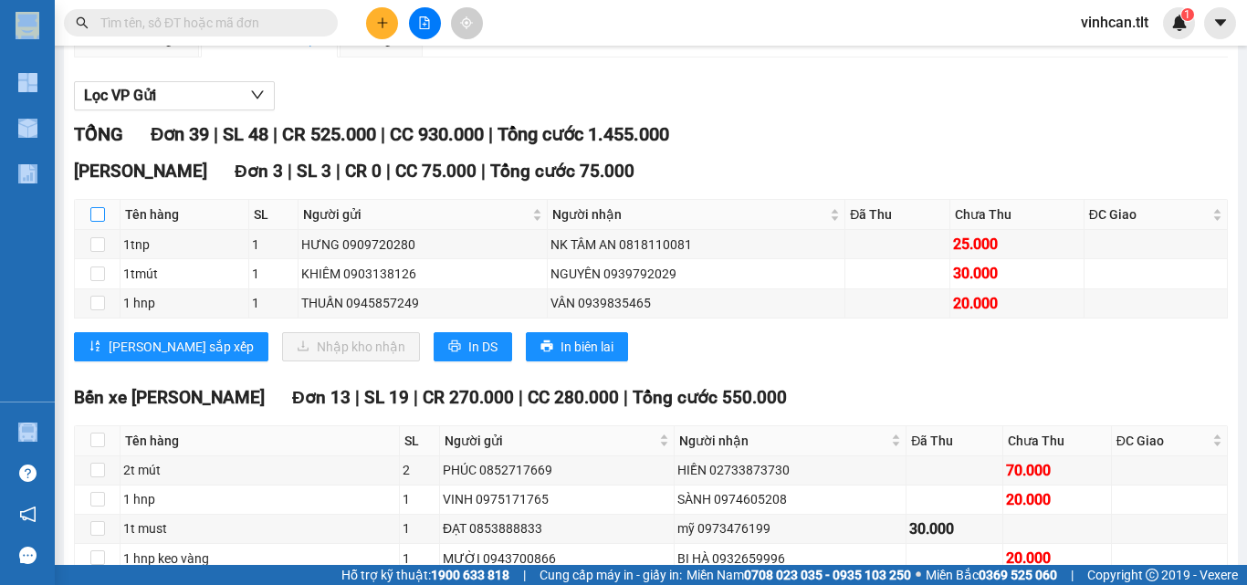
click at [98, 222] on input "checkbox" at bounding box center [97, 214] width 15 height 15
checkbox input "true"
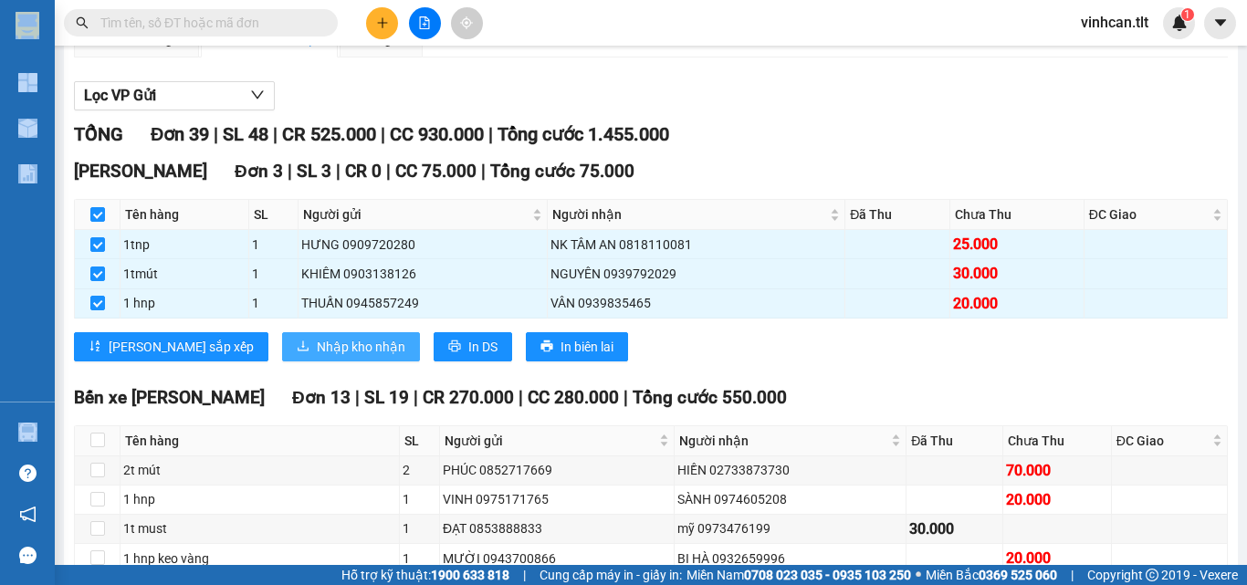
click at [317, 357] on span "Nhập kho nhận" at bounding box center [361, 347] width 89 height 20
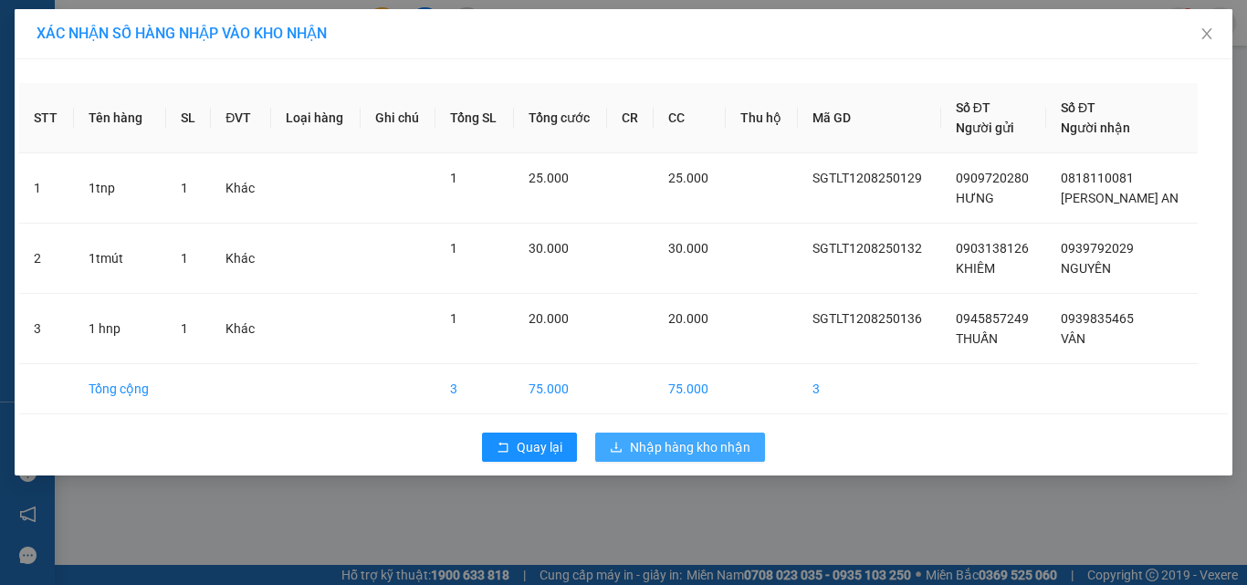
click at [668, 446] on span "Nhập hàng kho nhận" at bounding box center [690, 447] width 121 height 20
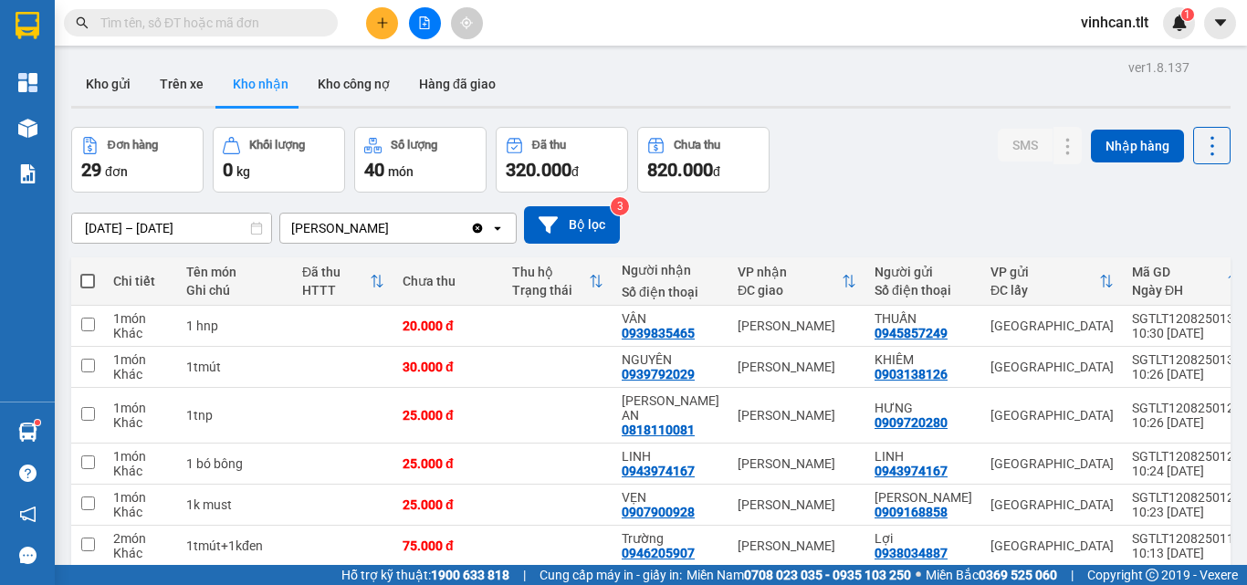
click at [278, 14] on input "text" at bounding box center [207, 23] width 215 height 20
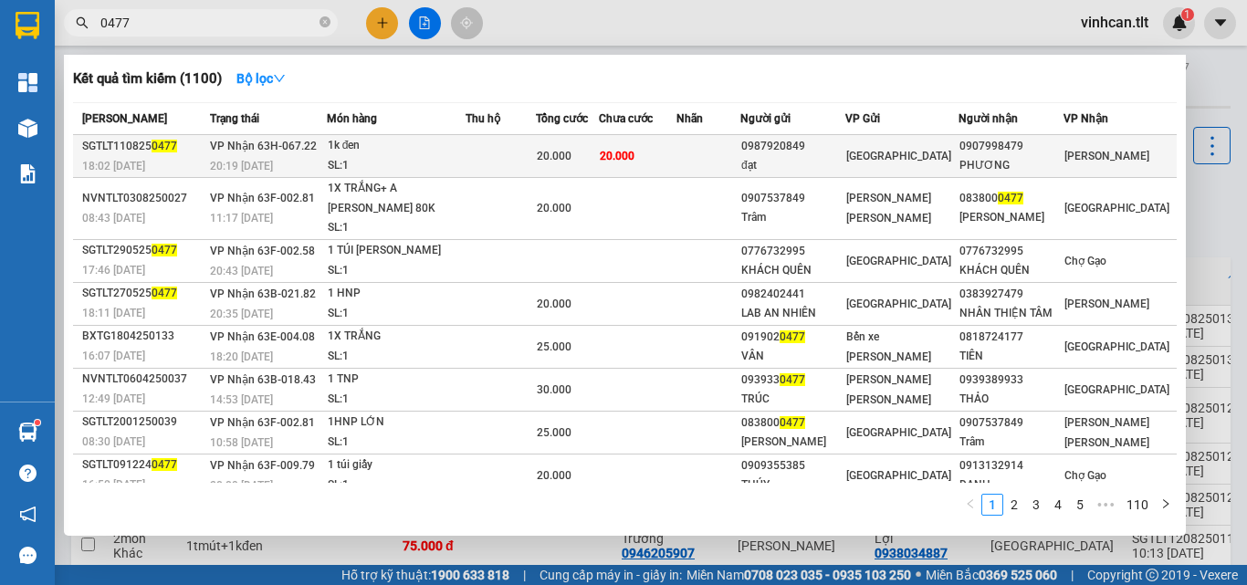
type input "0477"
click at [807, 143] on div "0987920849" at bounding box center [792, 146] width 103 height 19
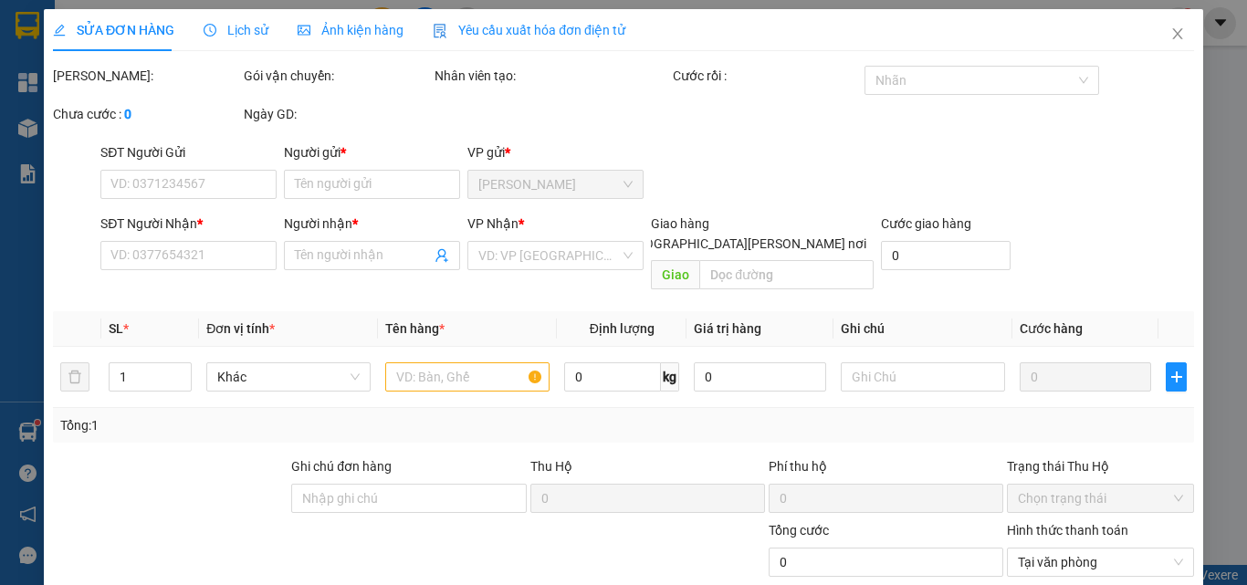
type input "0987920849"
type input "đạt"
type input "0907998479"
type input "PHƯƠNG"
type input "20.000"
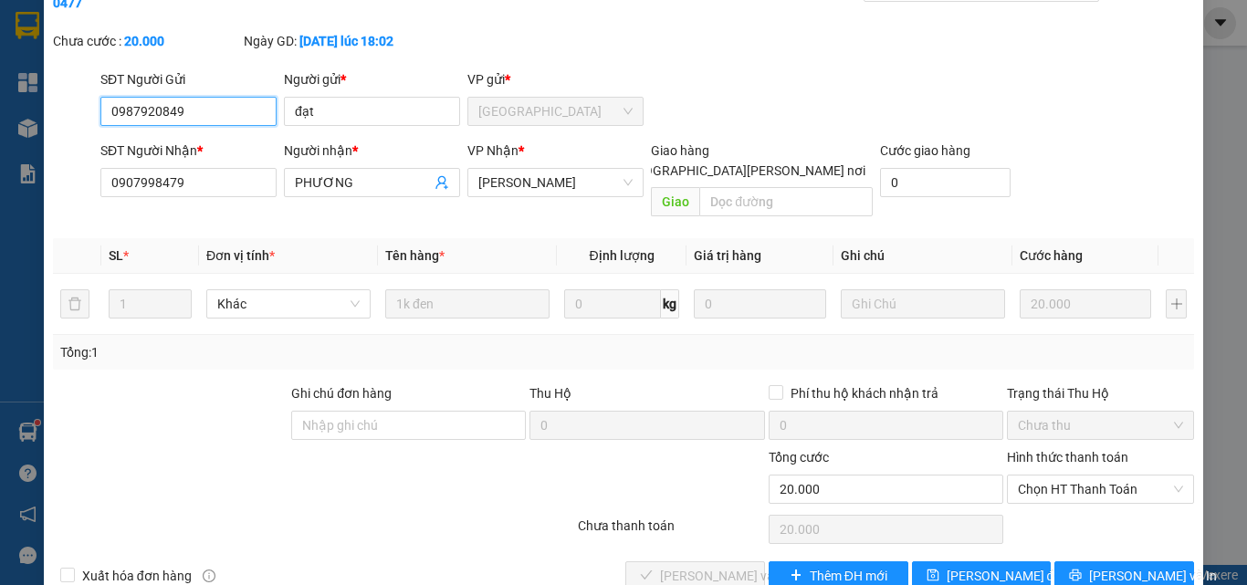
scroll to position [94, 0]
click at [1039, 475] on span "Chọn HT Thanh Toán" at bounding box center [1100, 488] width 165 height 27
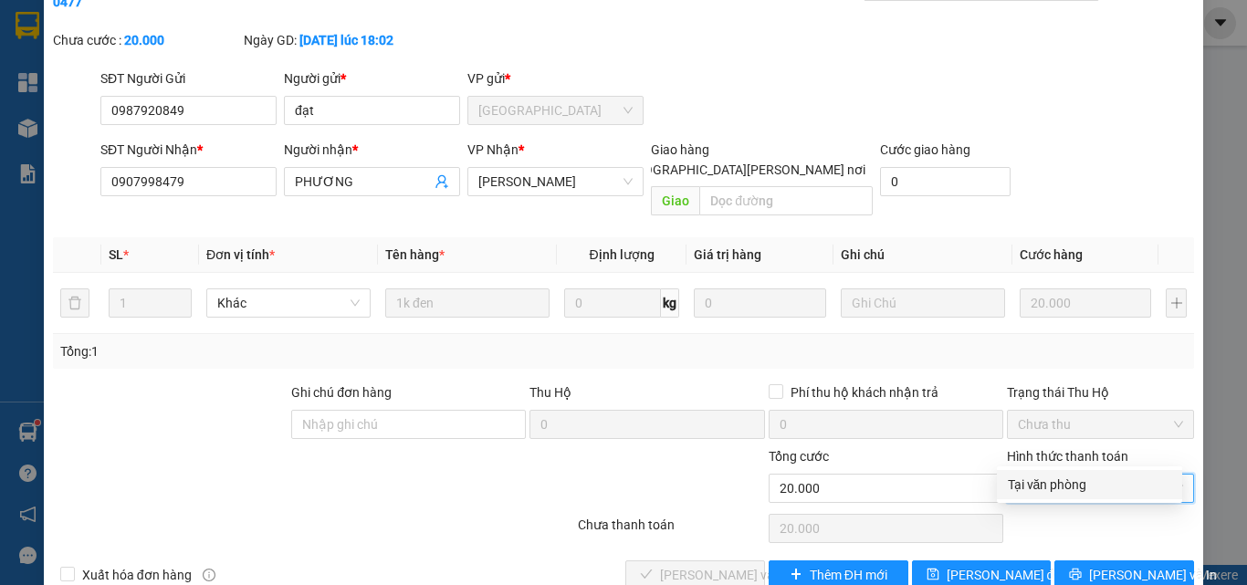
click at [1042, 476] on div "Tại văn phòng" at bounding box center [1089, 485] width 163 height 20
type input "0"
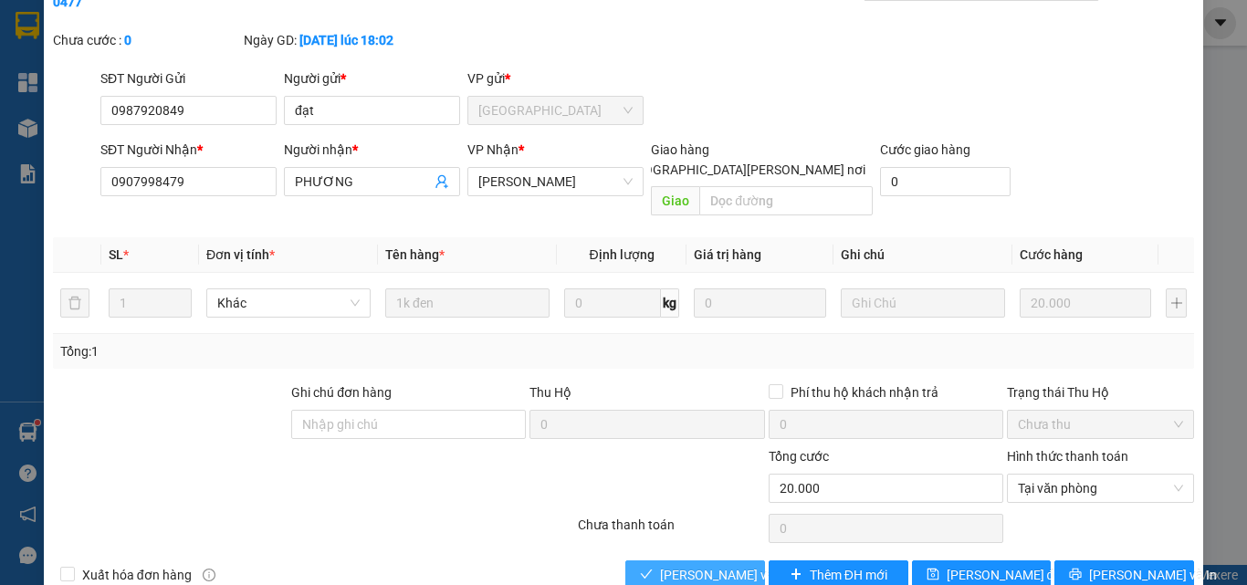
click at [710, 565] on span "Lưu và Giao hàng" at bounding box center [783, 575] width 246 height 20
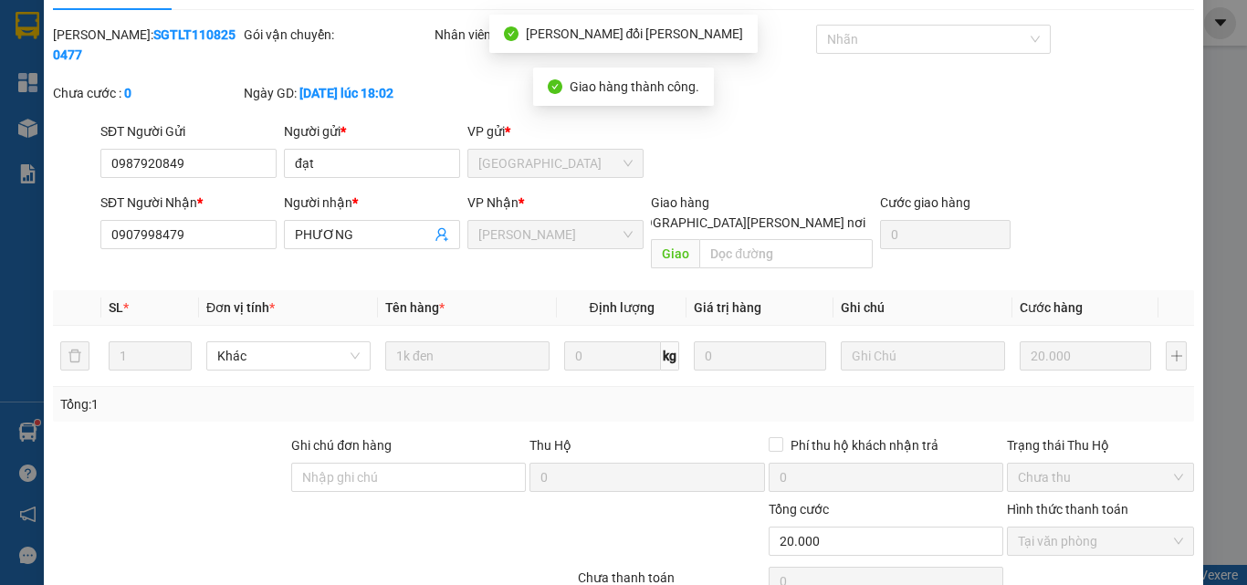
scroll to position [0, 0]
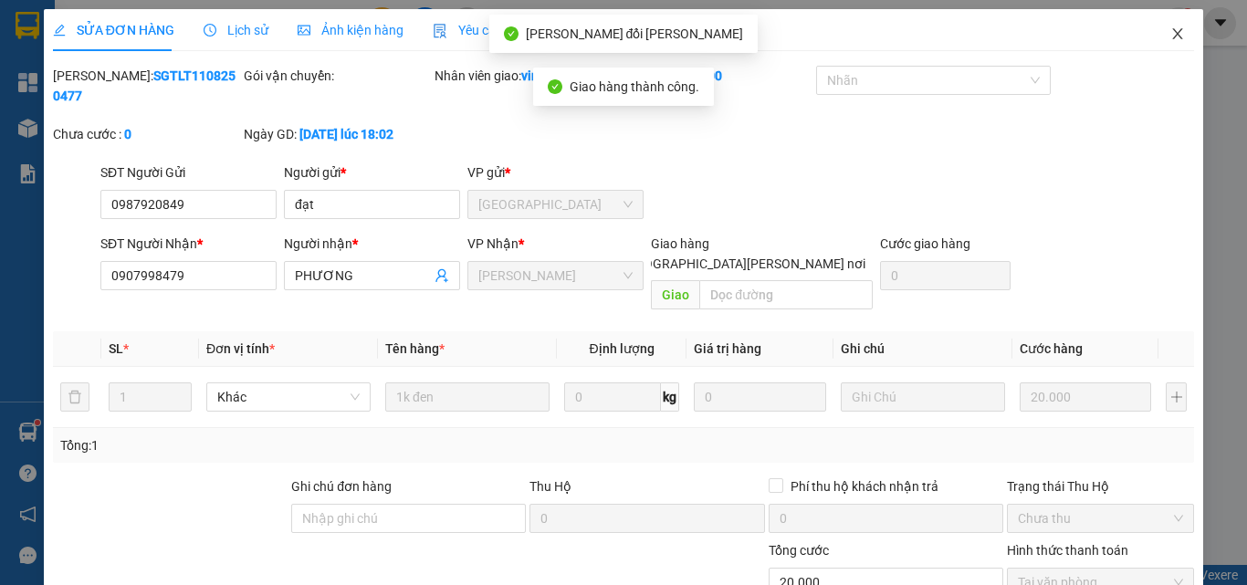
click at [1170, 30] on icon "close" at bounding box center [1177, 33] width 15 height 15
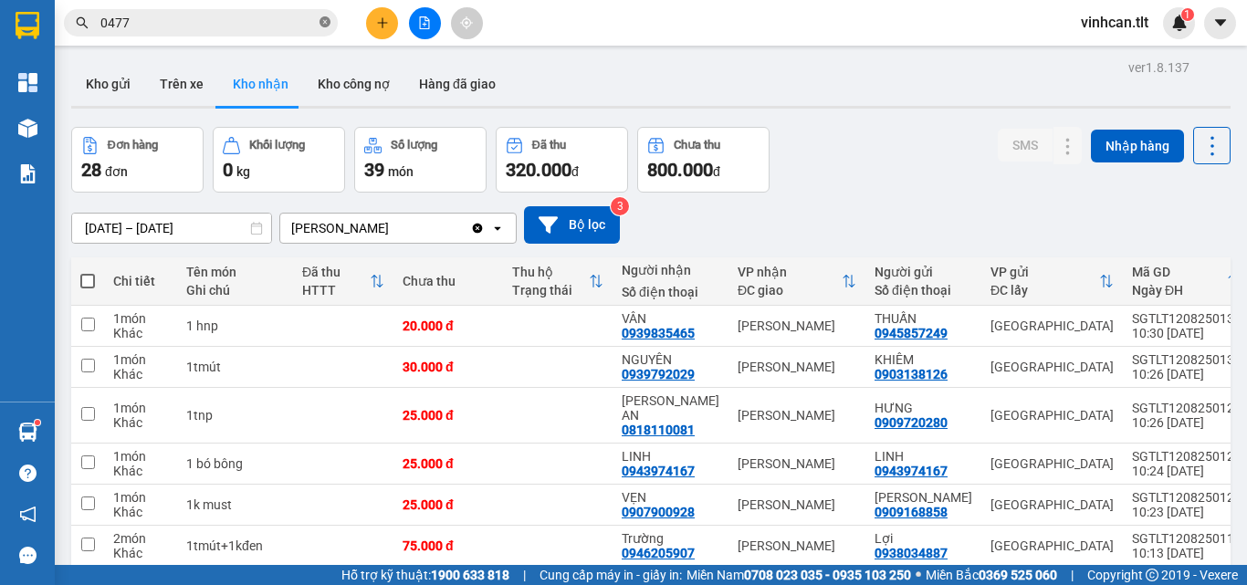
click at [324, 23] on icon "close-circle" at bounding box center [325, 21] width 11 height 11
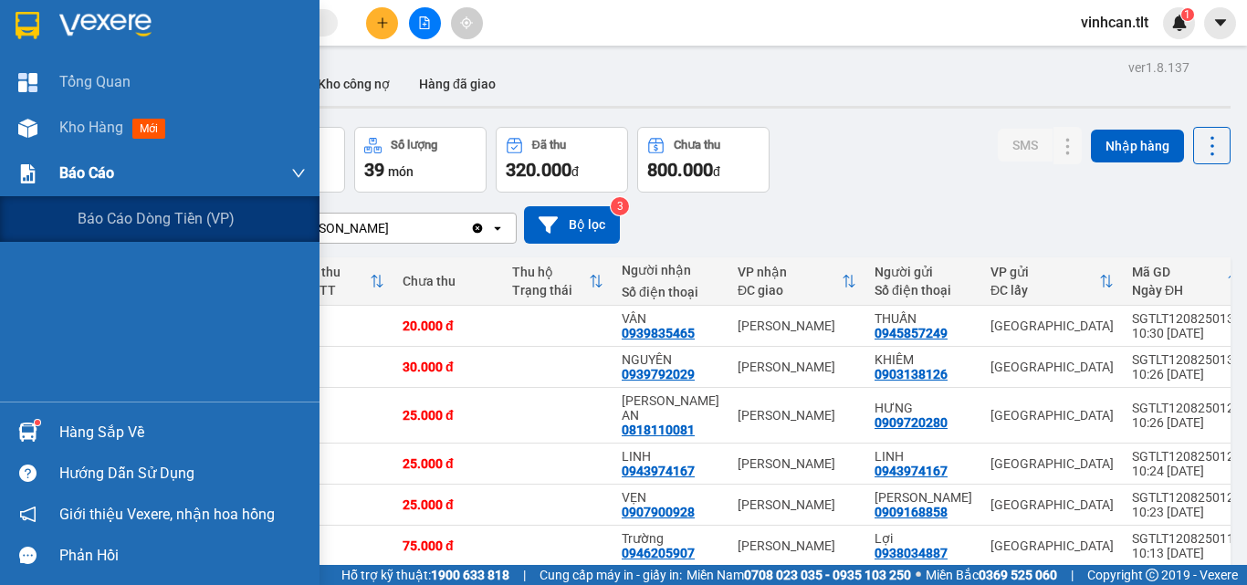
click at [81, 177] on span "Báo cáo" at bounding box center [86, 173] width 55 height 23
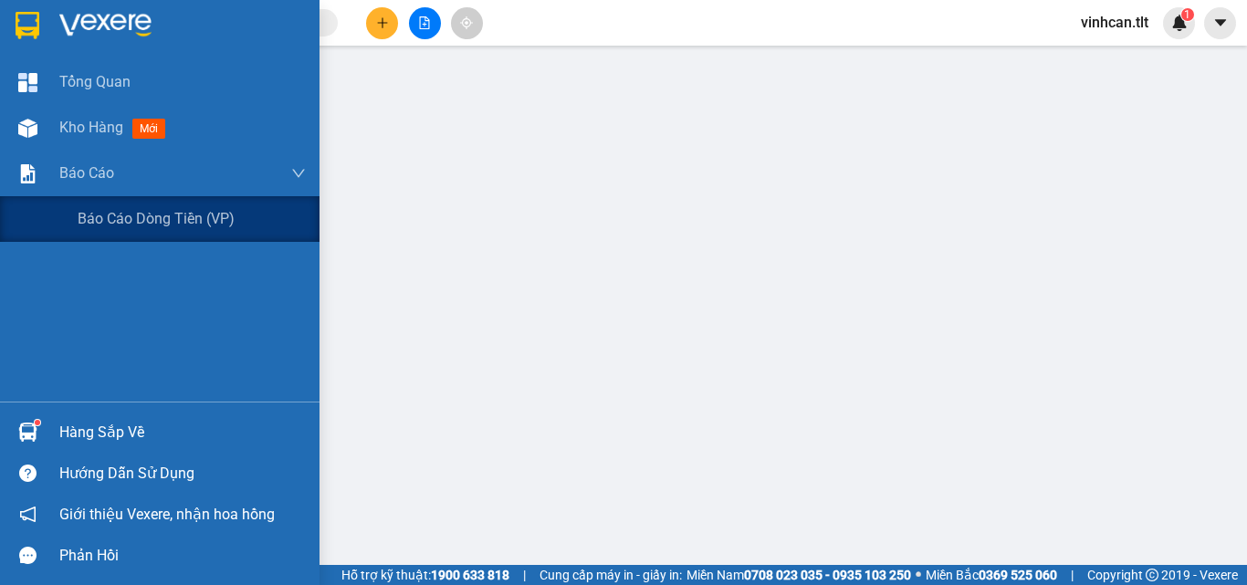
drag, startPoint x: 125, startPoint y: 215, endPoint x: 219, endPoint y: 245, distance: 98.5
click at [126, 215] on span "Báo cáo dòng tiền (VP)" at bounding box center [156, 218] width 157 height 23
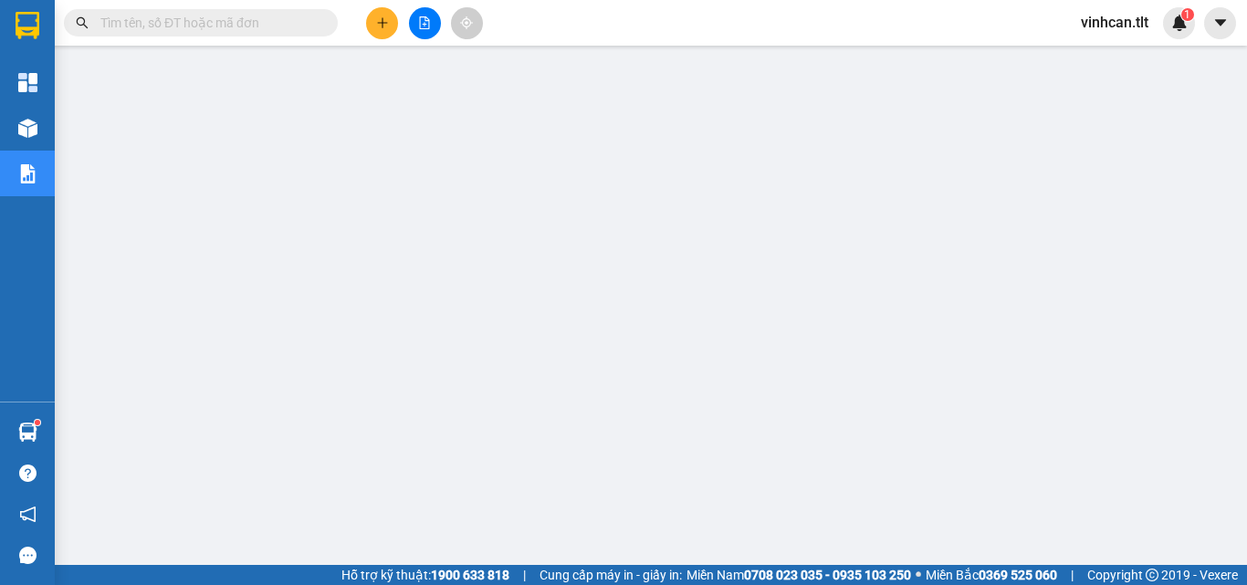
click at [238, 23] on input "text" at bounding box center [207, 23] width 215 height 20
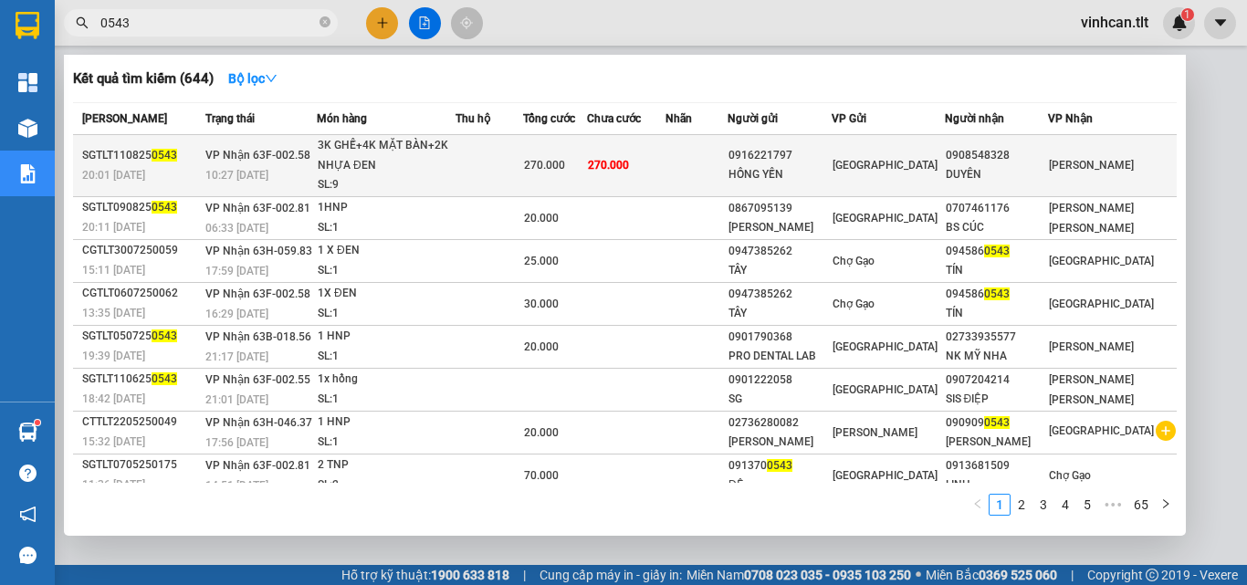
type input "0543"
click at [823, 156] on div "0916221797" at bounding box center [780, 155] width 102 height 19
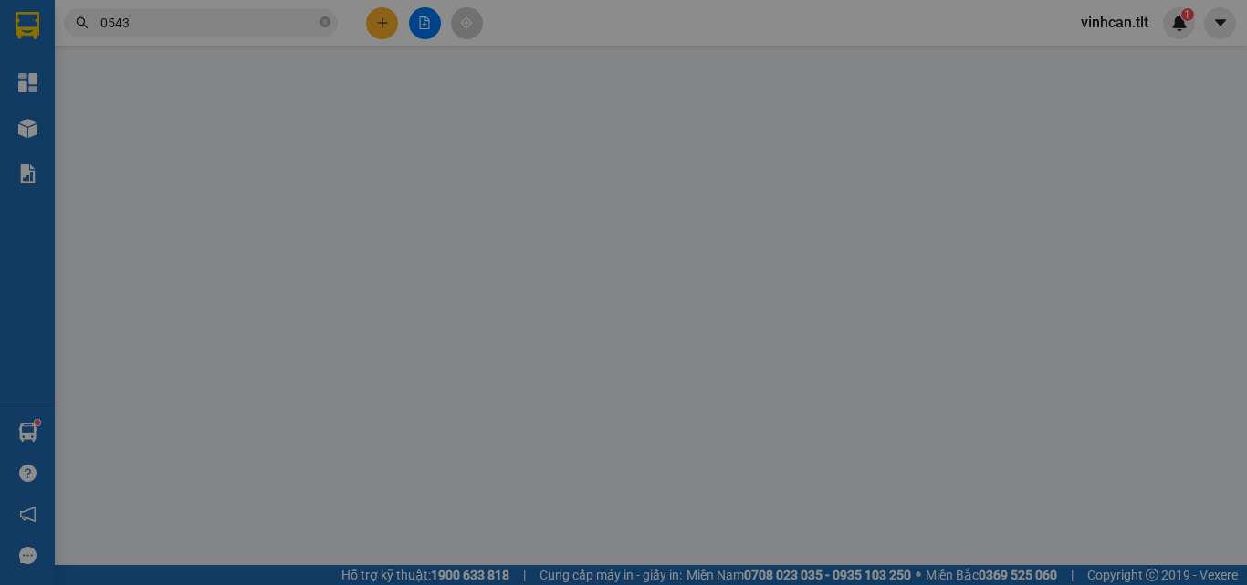
type input "0916221797"
type input "HỒNG YẾN"
type input "0908548328"
type input "DUYÊN"
type input "270.000"
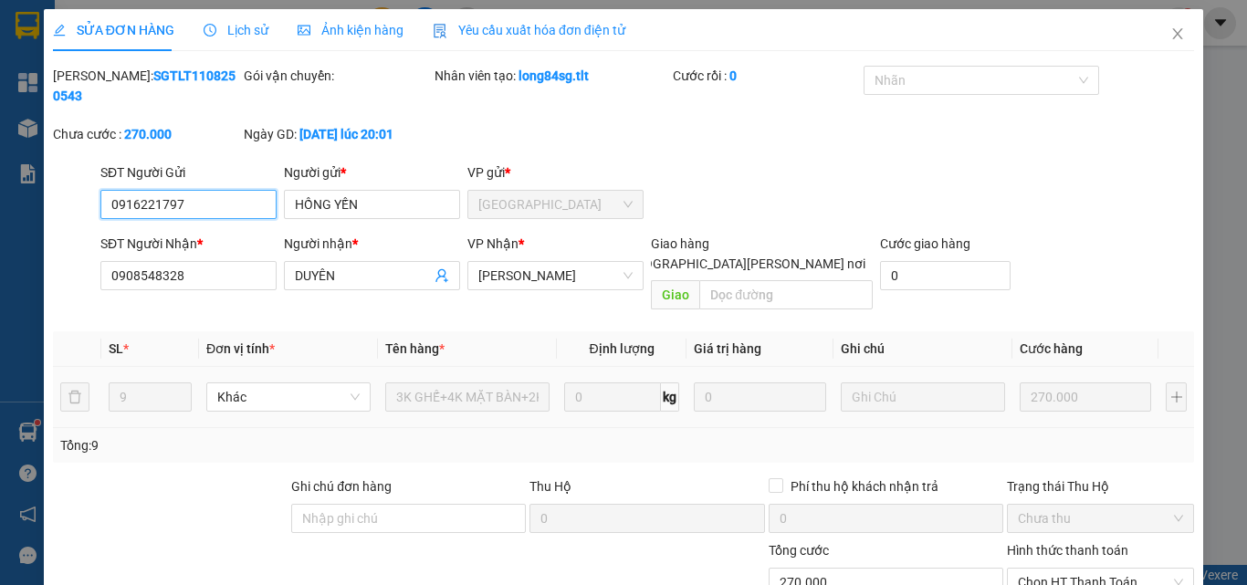
scroll to position [94, 0]
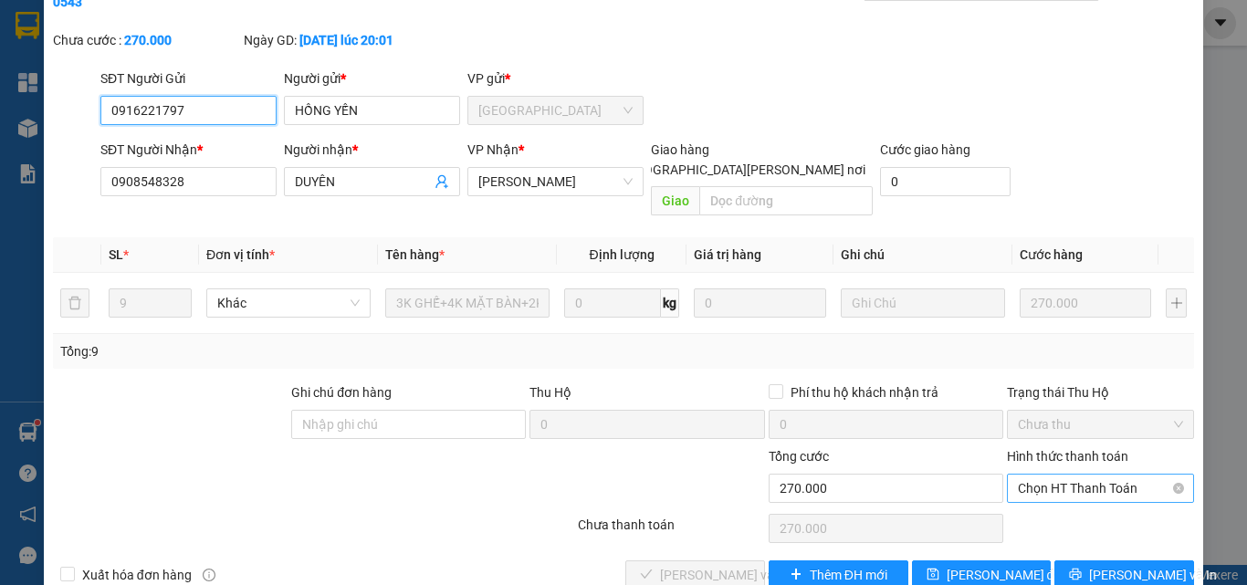
click at [1048, 475] on span "Chọn HT Thanh Toán" at bounding box center [1100, 488] width 165 height 27
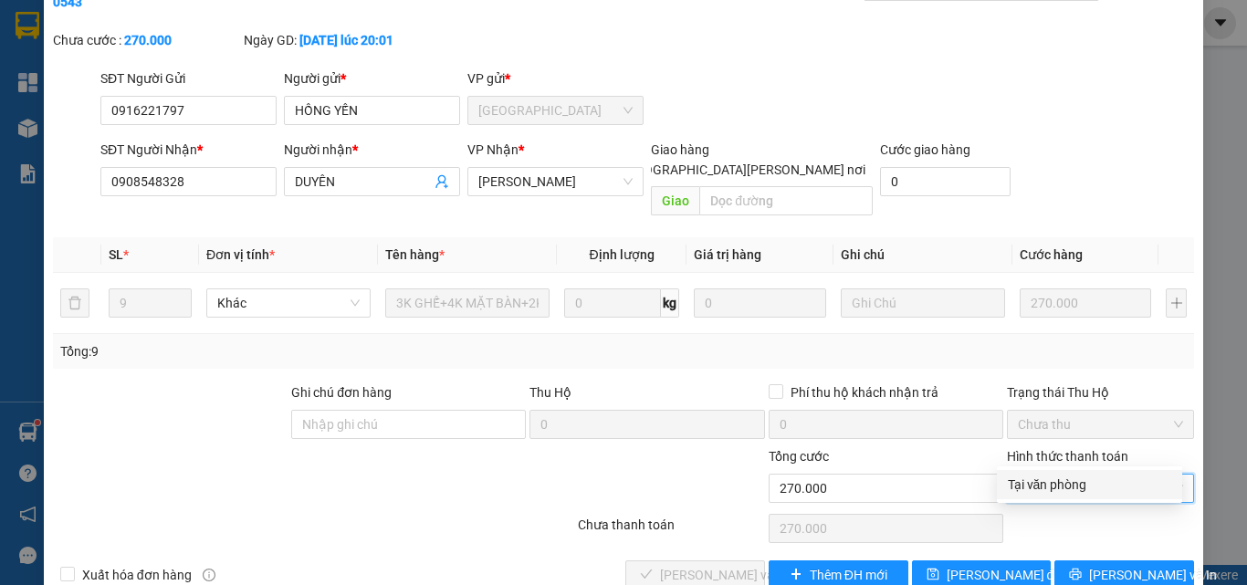
drag, startPoint x: 1047, startPoint y: 478, endPoint x: 1034, endPoint y: 491, distance: 18.1
click at [1044, 483] on div "Tại văn phòng" at bounding box center [1089, 485] width 163 height 20
type input "0"
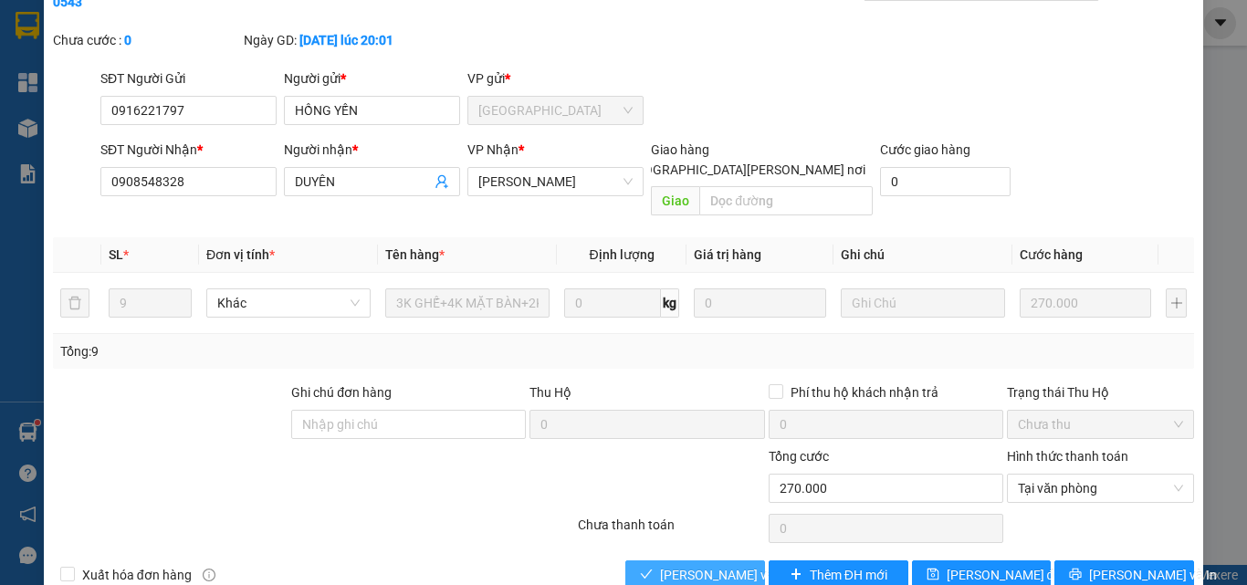
click at [699, 565] on span "Lưu và Giao hàng" at bounding box center [783, 575] width 246 height 20
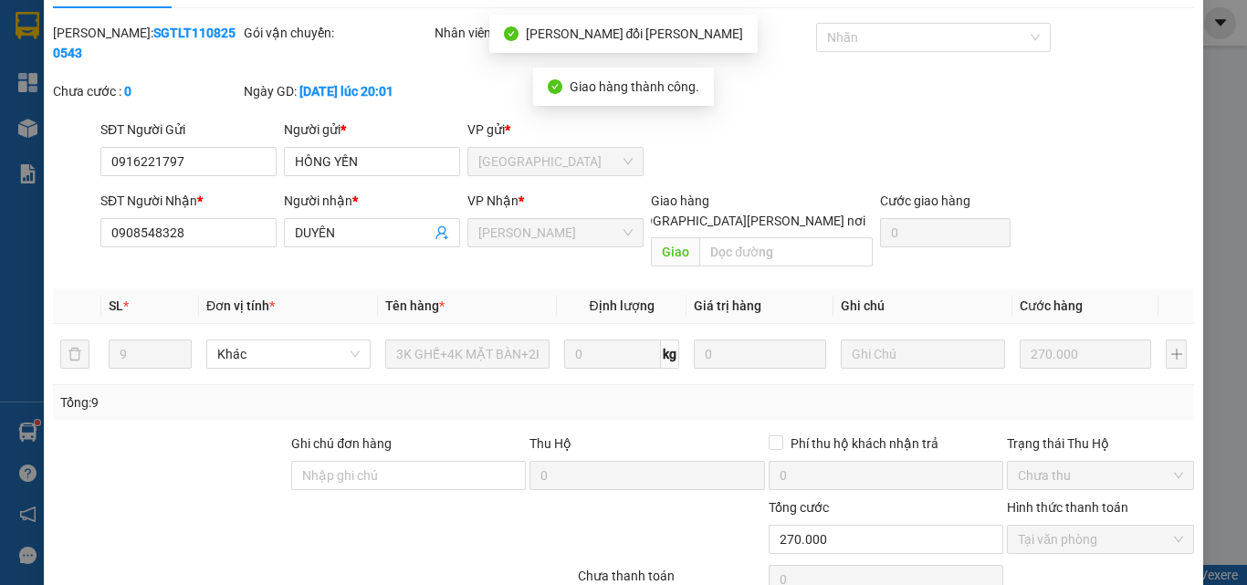
scroll to position [3, 0]
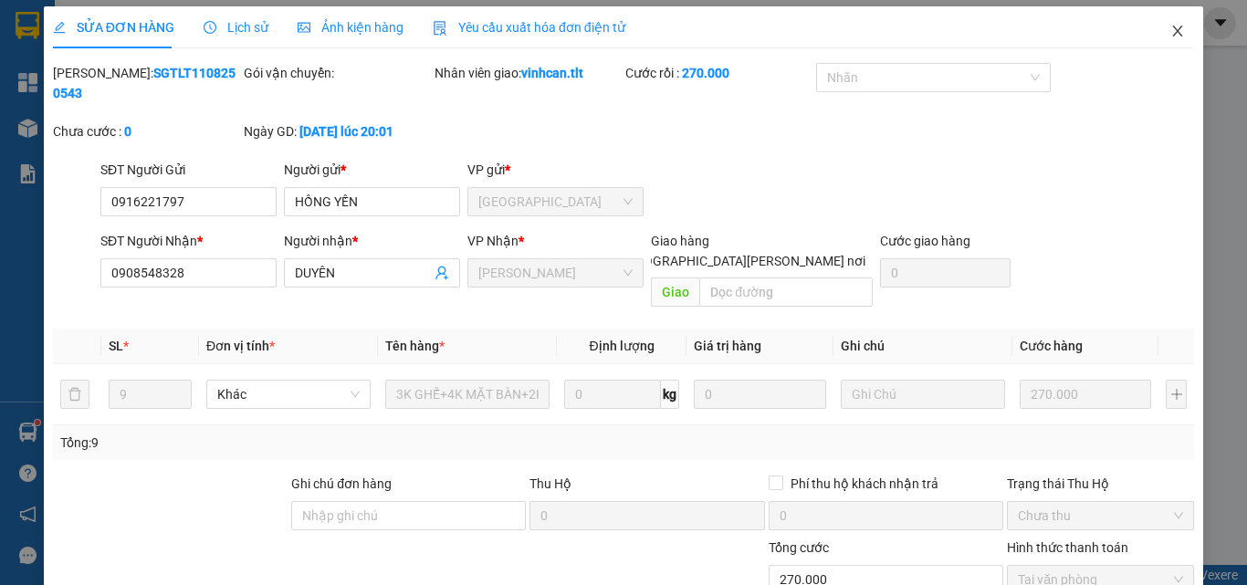
click at [1159, 23] on span "Close" at bounding box center [1177, 31] width 51 height 51
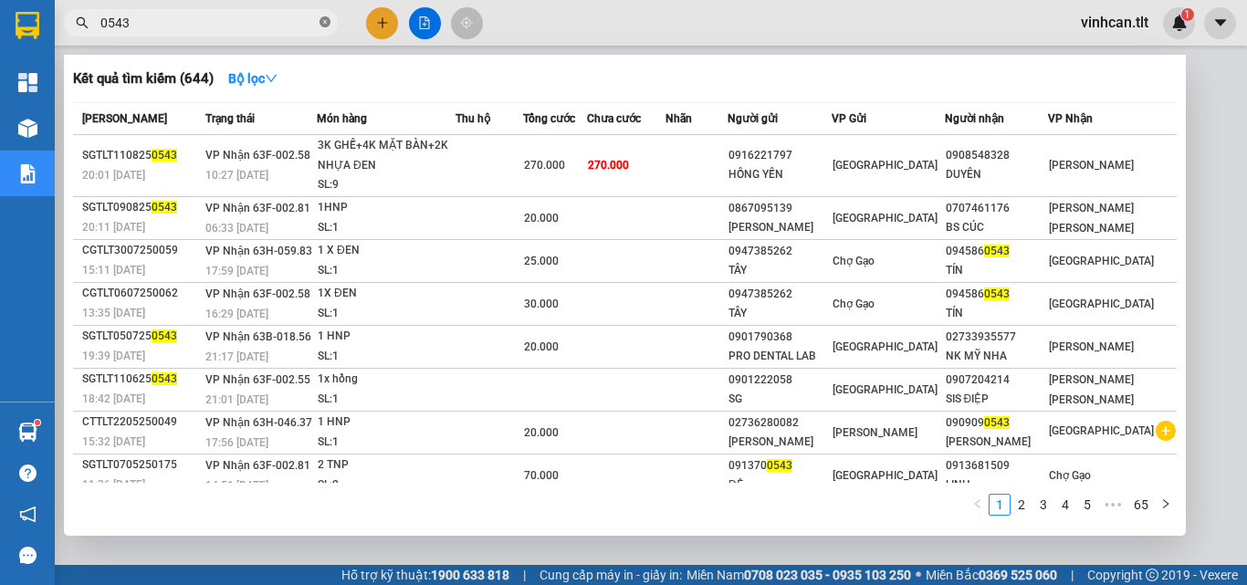
click at [320, 22] on icon "close-circle" at bounding box center [325, 21] width 11 height 11
